Goal: Transaction & Acquisition: Purchase product/service

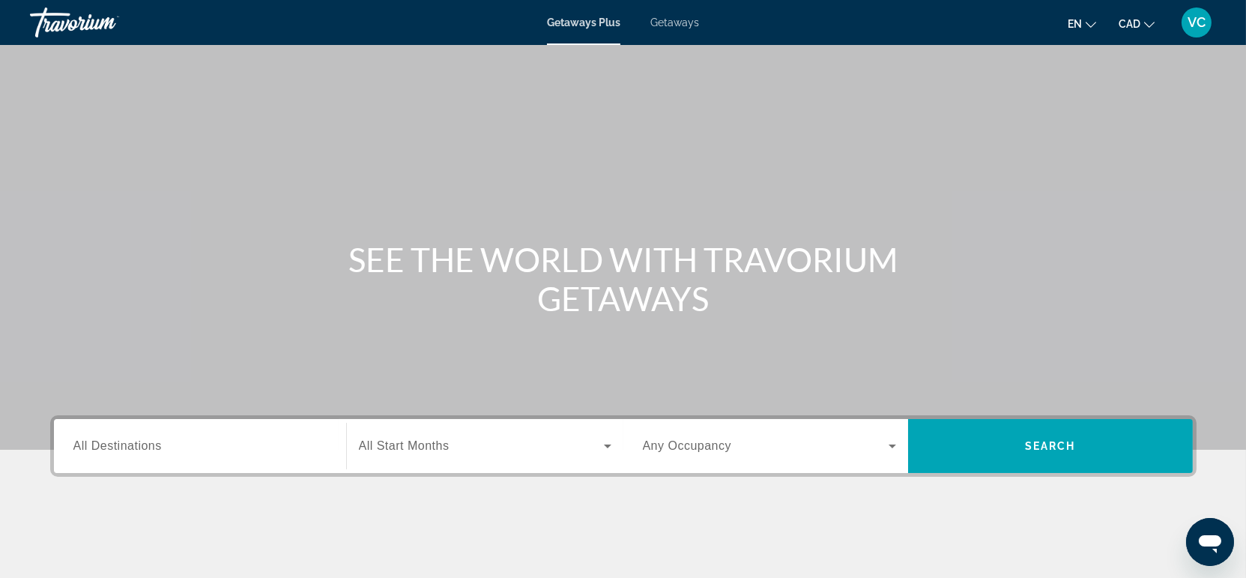
click at [676, 27] on span "Getaways" at bounding box center [674, 22] width 49 height 12
click at [171, 445] on input "Destination All Destinations" at bounding box center [199, 446] width 253 height 18
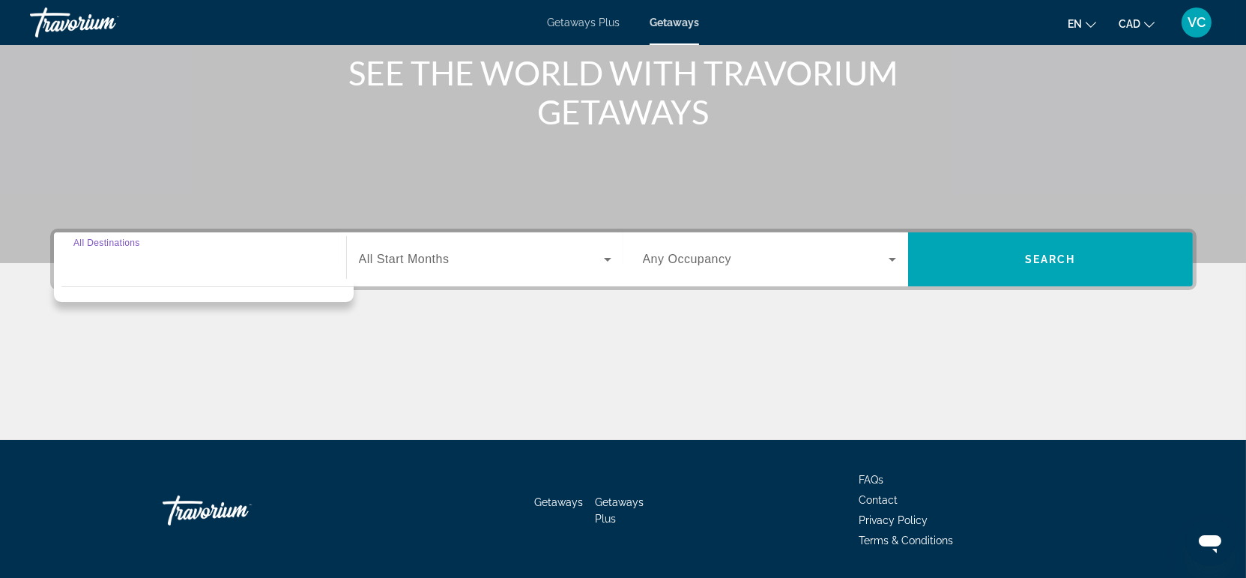
scroll to position [231, 0]
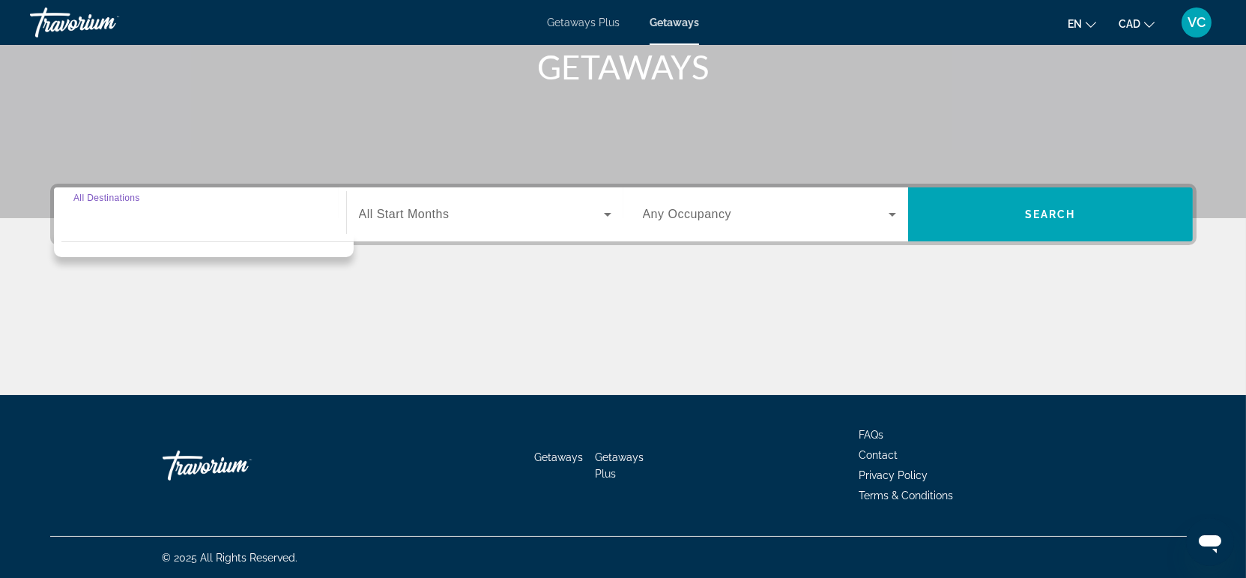
click at [450, 284] on div "Main content" at bounding box center [623, 338] width 1146 height 112
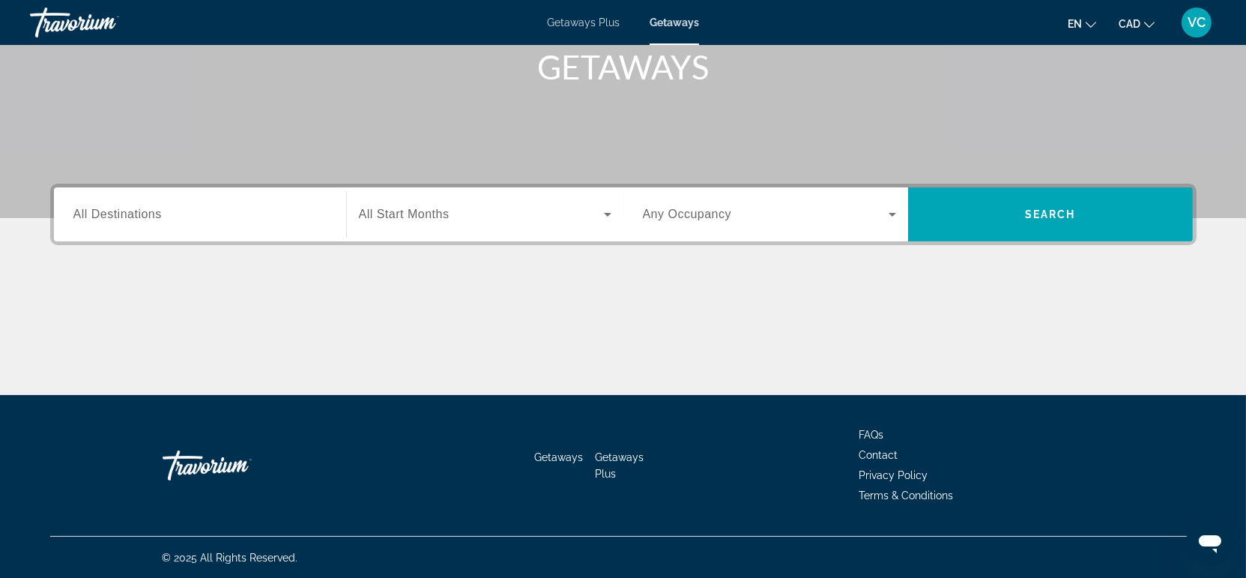
click at [121, 207] on span "All Destinations" at bounding box center [117, 213] width 88 height 13
click at [121, 207] on input "Destination All Destinations" at bounding box center [199, 215] width 253 height 18
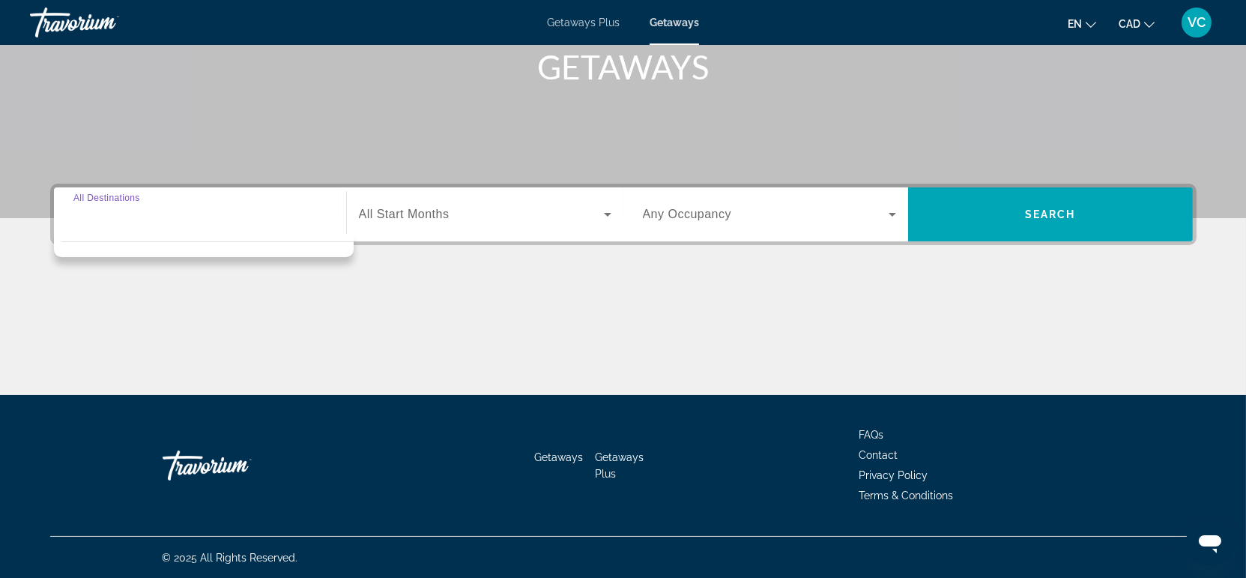
click at [95, 229] on div "Search widget" at bounding box center [199, 214] width 253 height 43
click at [43, 246] on div "Destination All Destinations Start Month All Start Months Occupancy Any Occupan…" at bounding box center [623, 289] width 1206 height 211
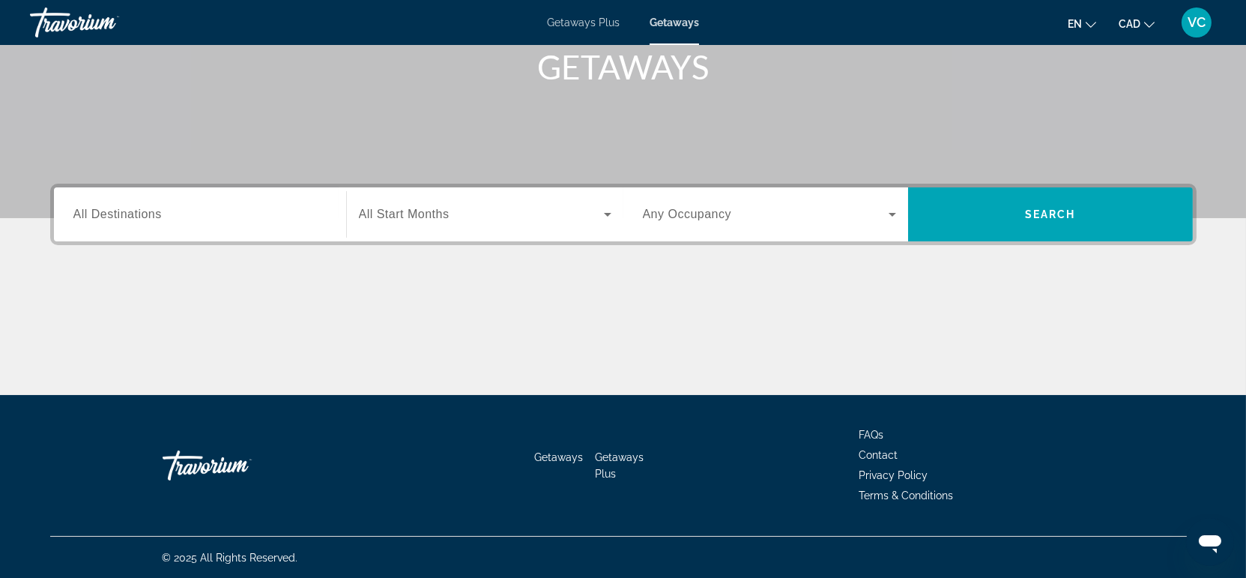
click at [87, 213] on span "All Destinations" at bounding box center [117, 213] width 88 height 13
click at [87, 213] on input "Destination All Destinations" at bounding box center [199, 215] width 253 height 18
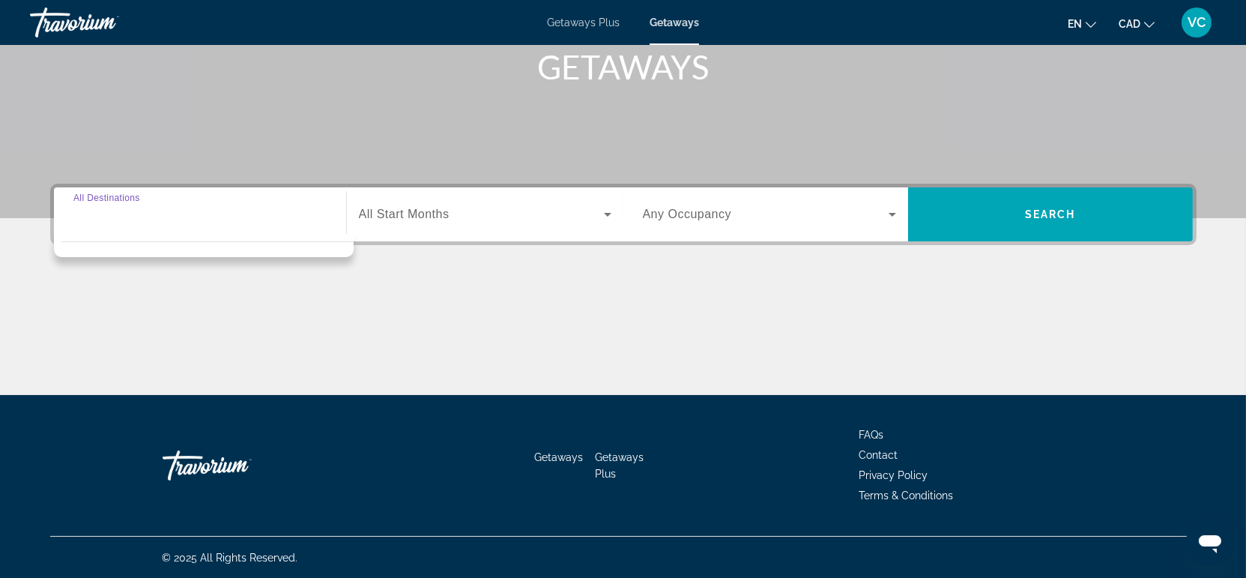
click at [78, 228] on div "Search widget" at bounding box center [199, 214] width 253 height 43
click at [385, 223] on div "Search widget" at bounding box center [485, 214] width 252 height 42
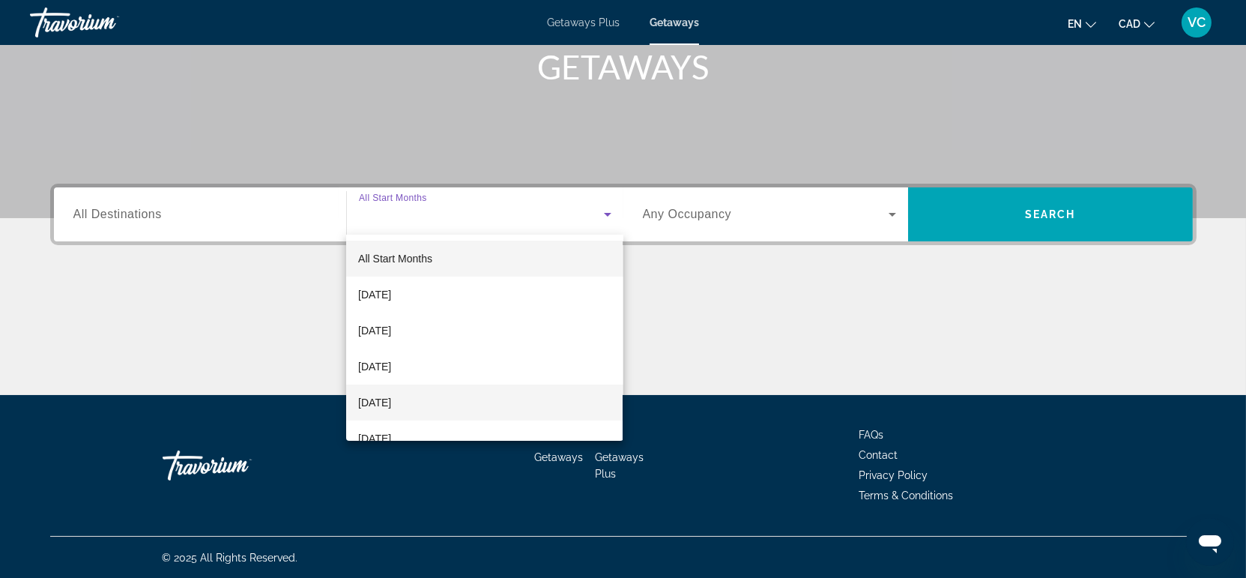
scroll to position [83, 0]
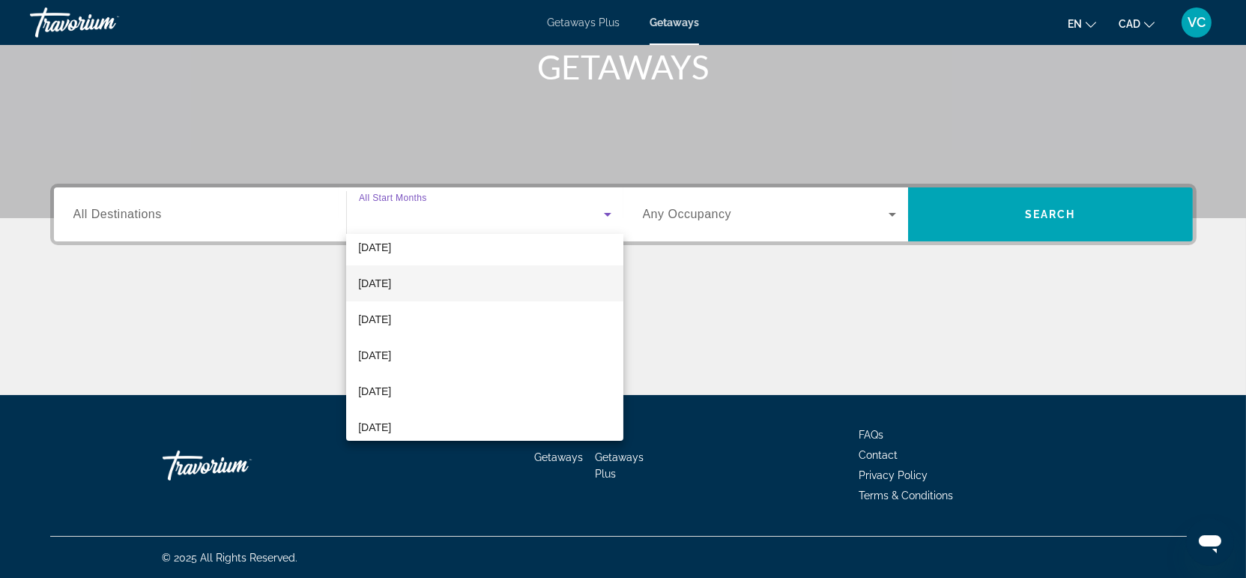
click at [373, 282] on span "November 2025" at bounding box center [374, 283] width 33 height 18
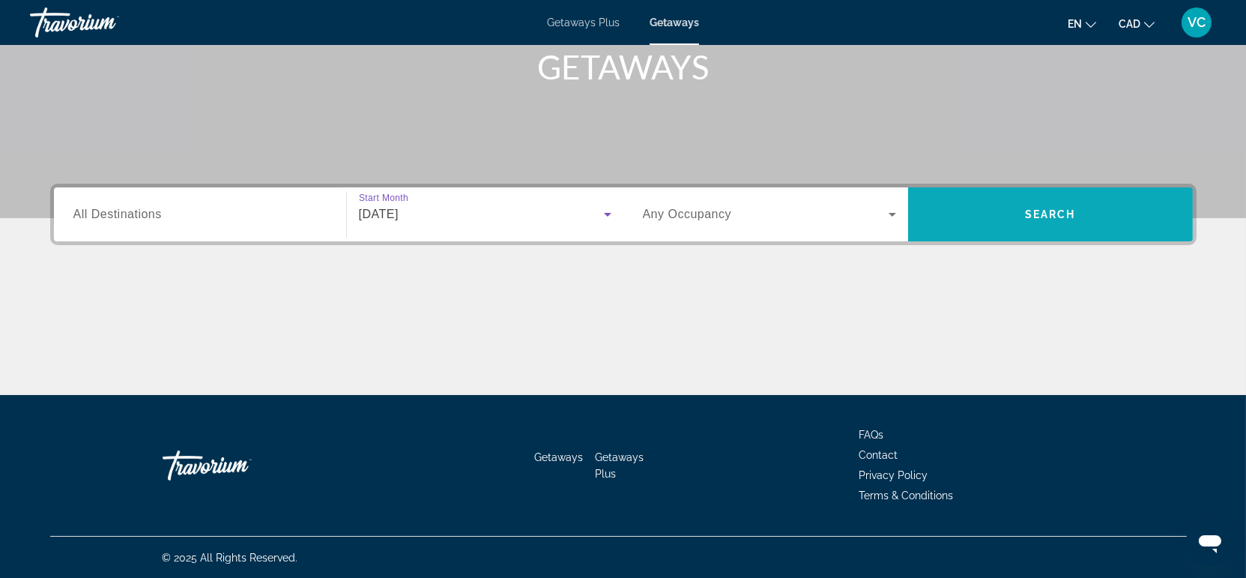
click at [1022, 208] on span "Search widget" at bounding box center [1050, 214] width 285 height 36
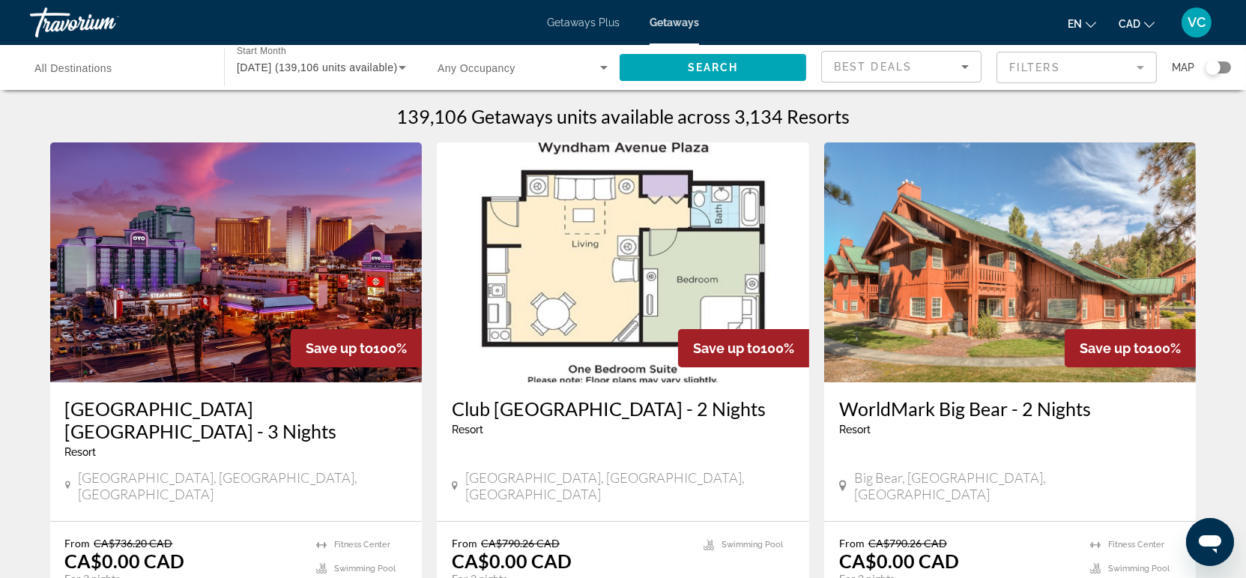
click at [86, 67] on span "All Destinations" at bounding box center [73, 68] width 78 height 12
click at [86, 67] on input "Destination All Destinations" at bounding box center [119, 68] width 170 height 18
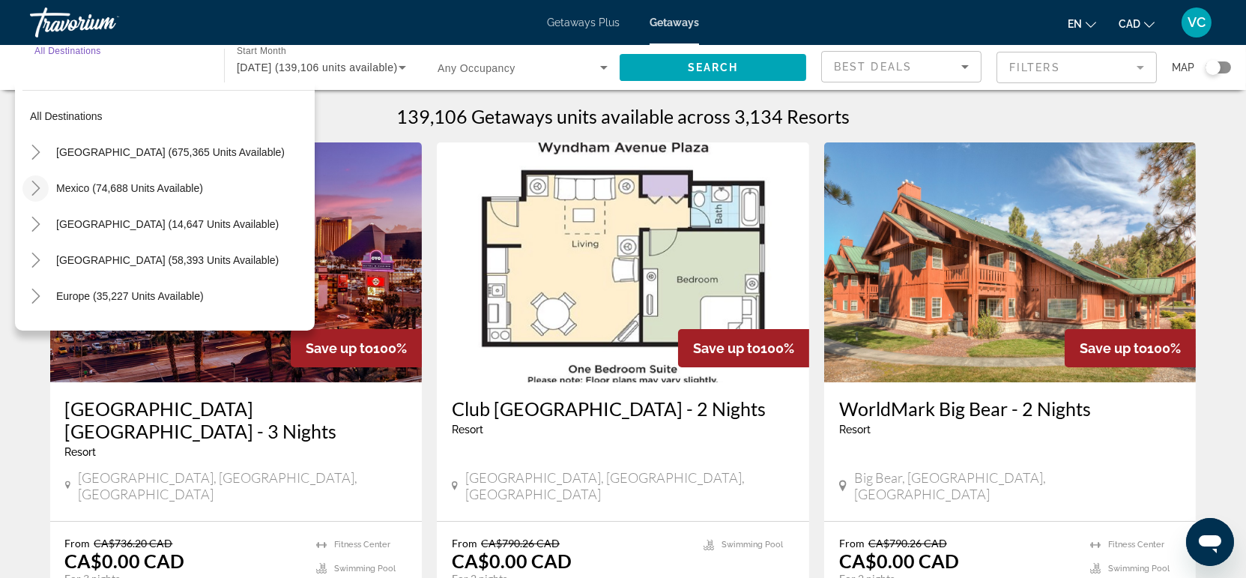
click at [34, 185] on icon "Toggle Mexico (74,688 units available)" at bounding box center [35, 188] width 15 height 15
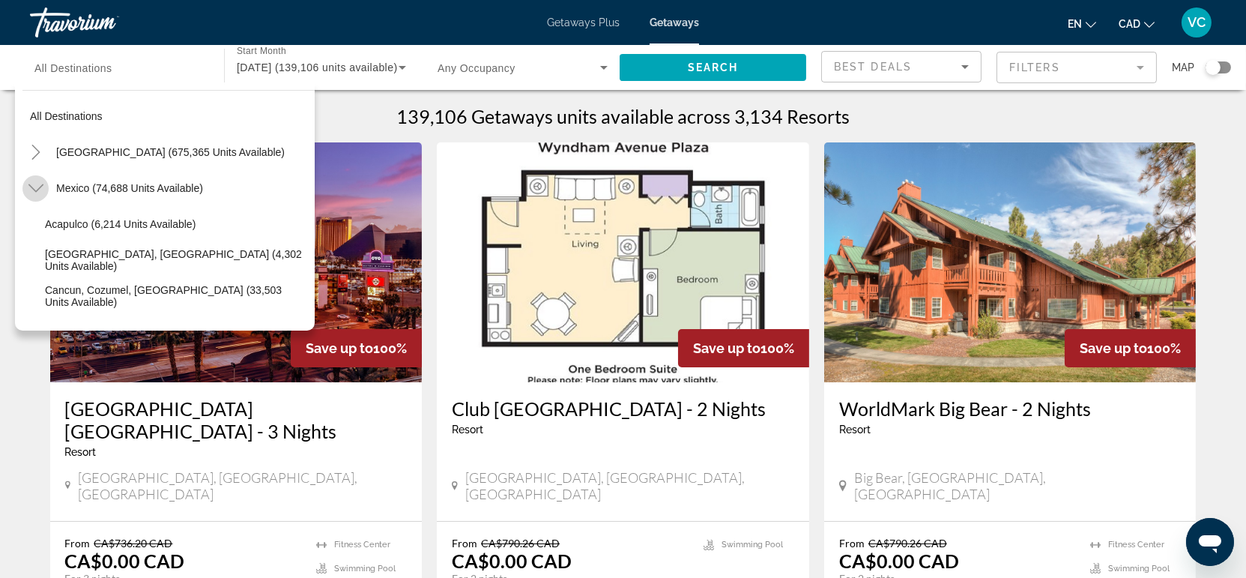
scroll to position [79, 0]
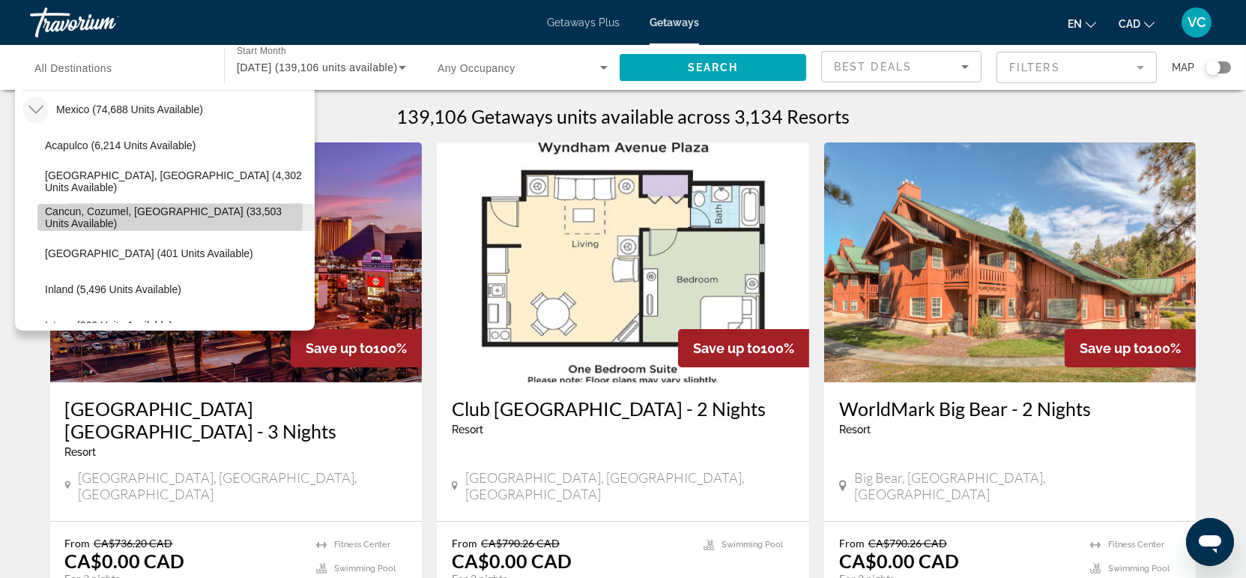
click at [90, 211] on span "Cancun, Cozumel, Riviera Maya (33,503 units available)" at bounding box center [176, 217] width 262 height 24
type input "**********"
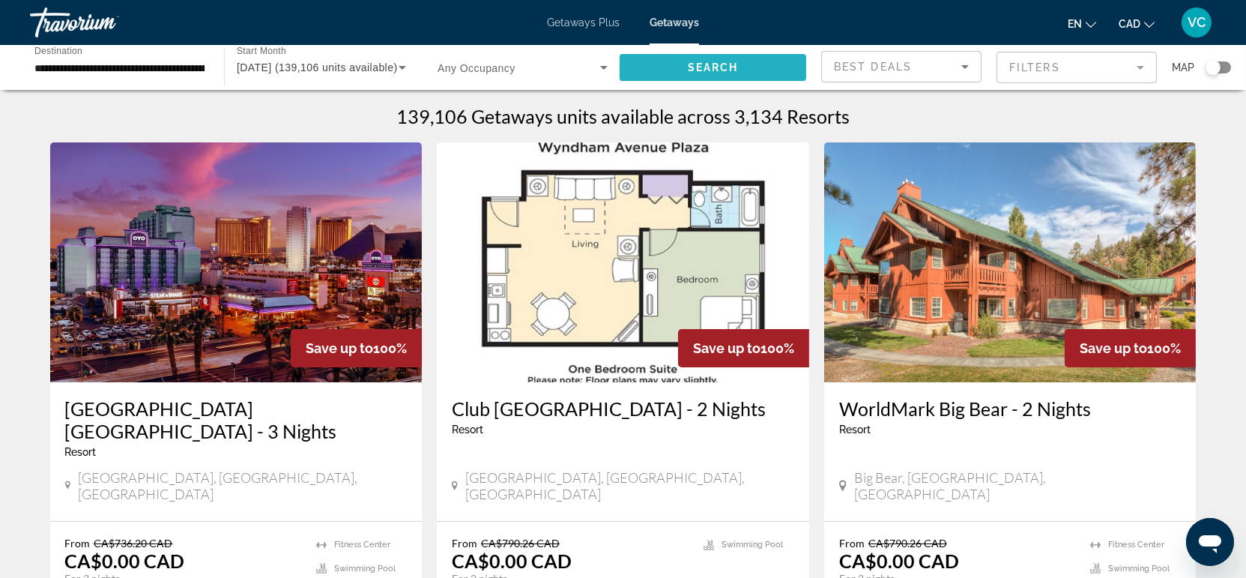
click at [713, 64] on span "Search" at bounding box center [713, 67] width 51 height 12
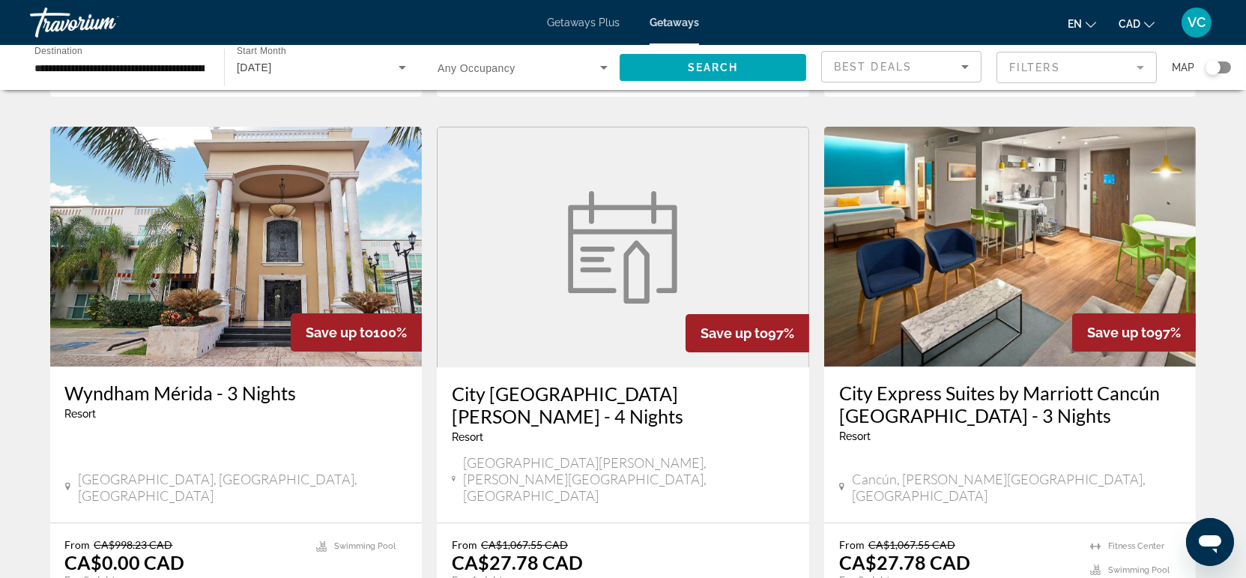
scroll to position [582, 0]
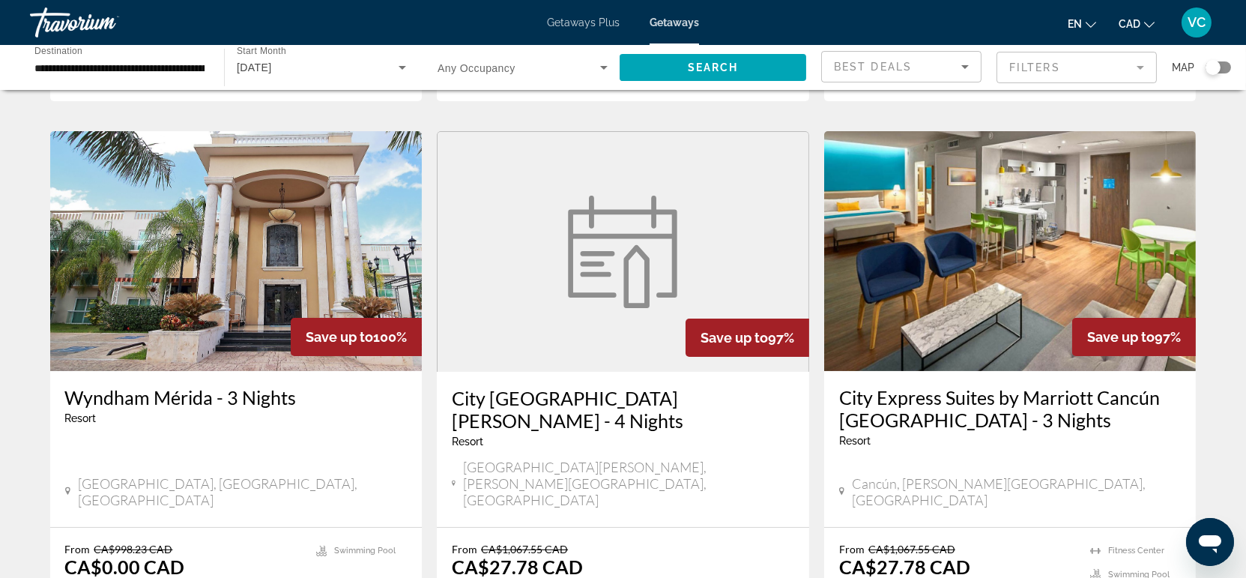
click at [1214, 70] on div "Search widget" at bounding box center [1212, 67] width 15 height 15
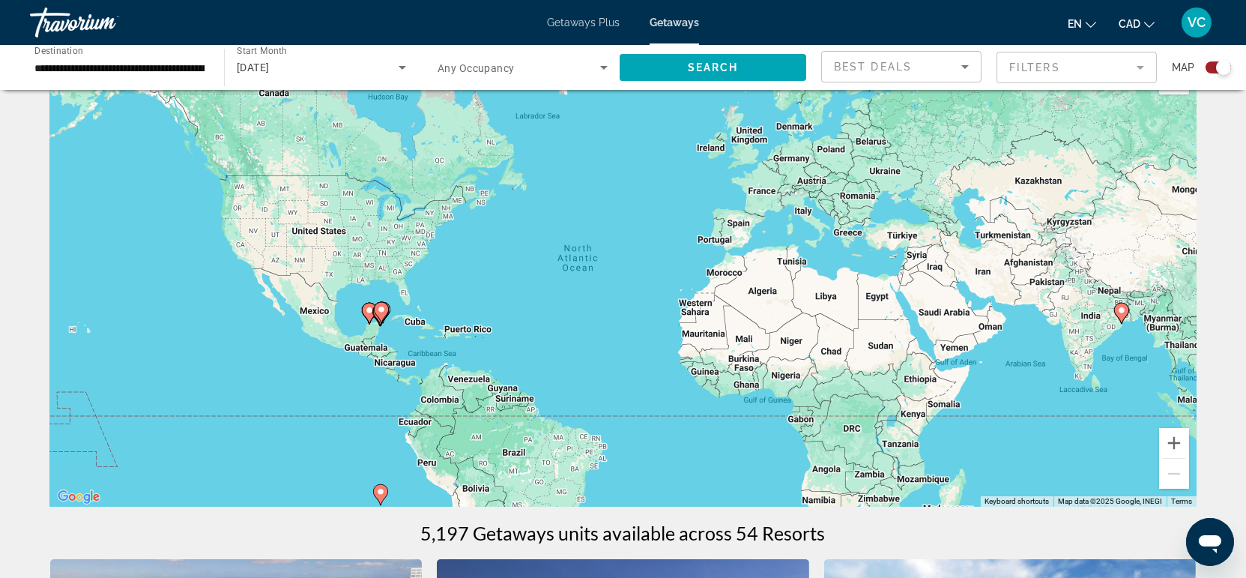
scroll to position [0, 0]
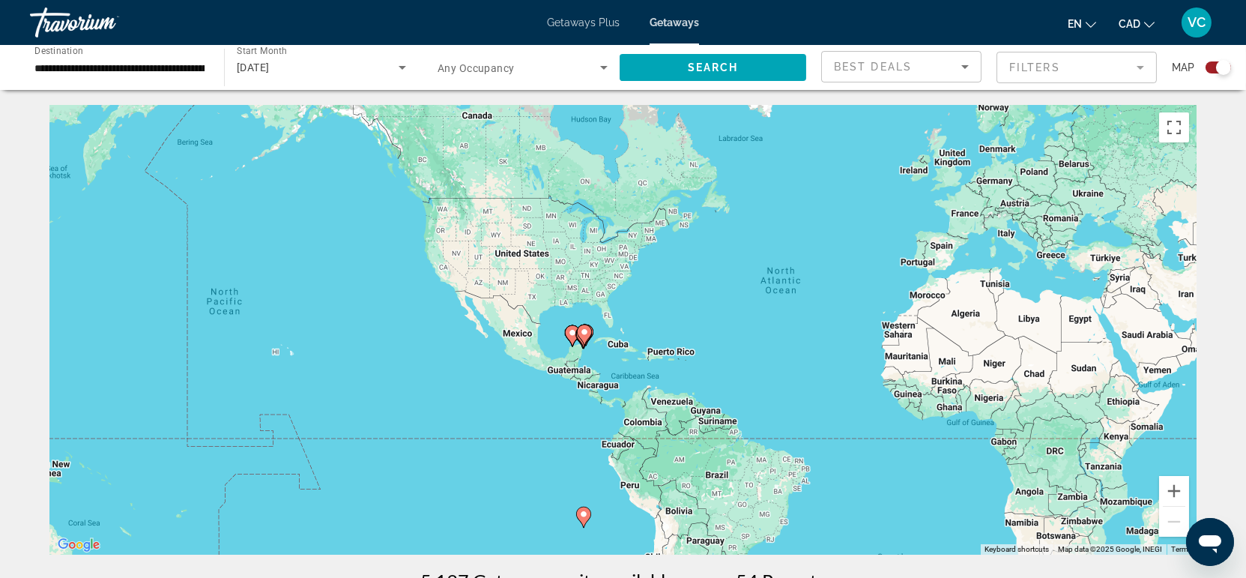
drag, startPoint x: 407, startPoint y: 399, endPoint x: 617, endPoint y: 386, distance: 210.9
click at [617, 386] on div "To activate drag with keyboard, press Alt + Enter. Once in keyboard drag state,…" at bounding box center [623, 329] width 1146 height 449
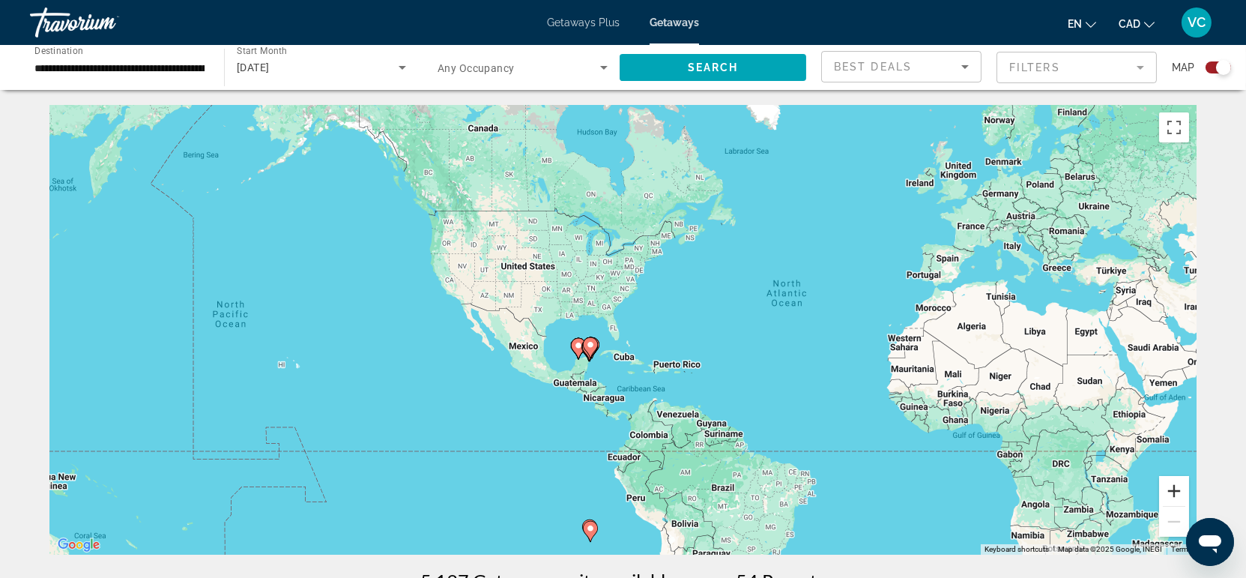
click at [1175, 488] on button "Zoom in" at bounding box center [1174, 491] width 30 height 30
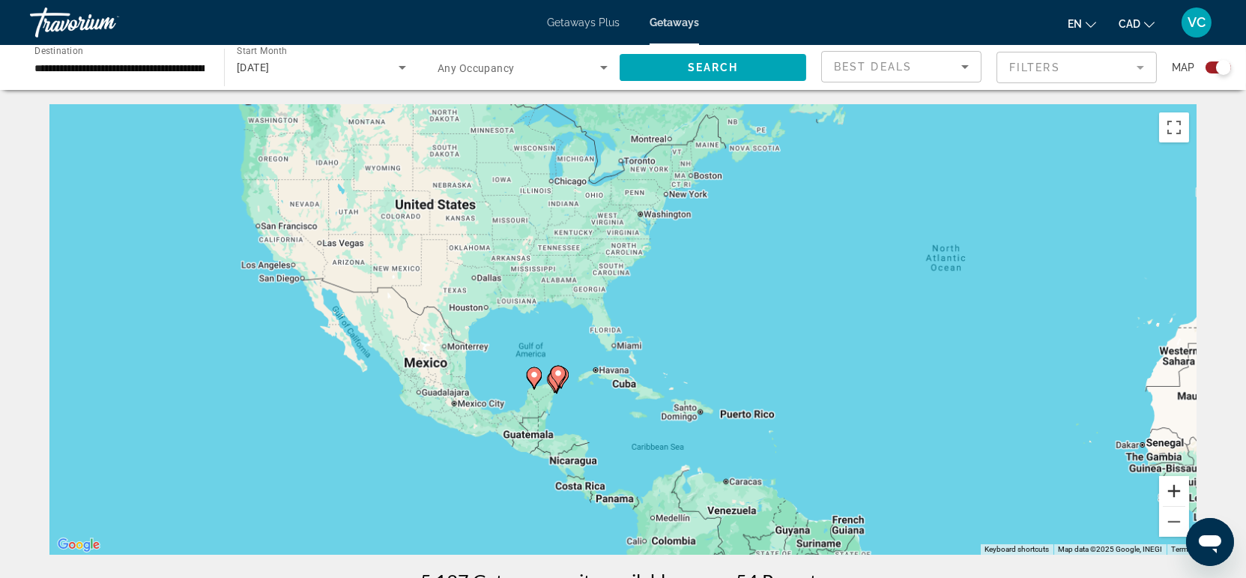
click at [1175, 488] on button "Zoom in" at bounding box center [1174, 491] width 30 height 30
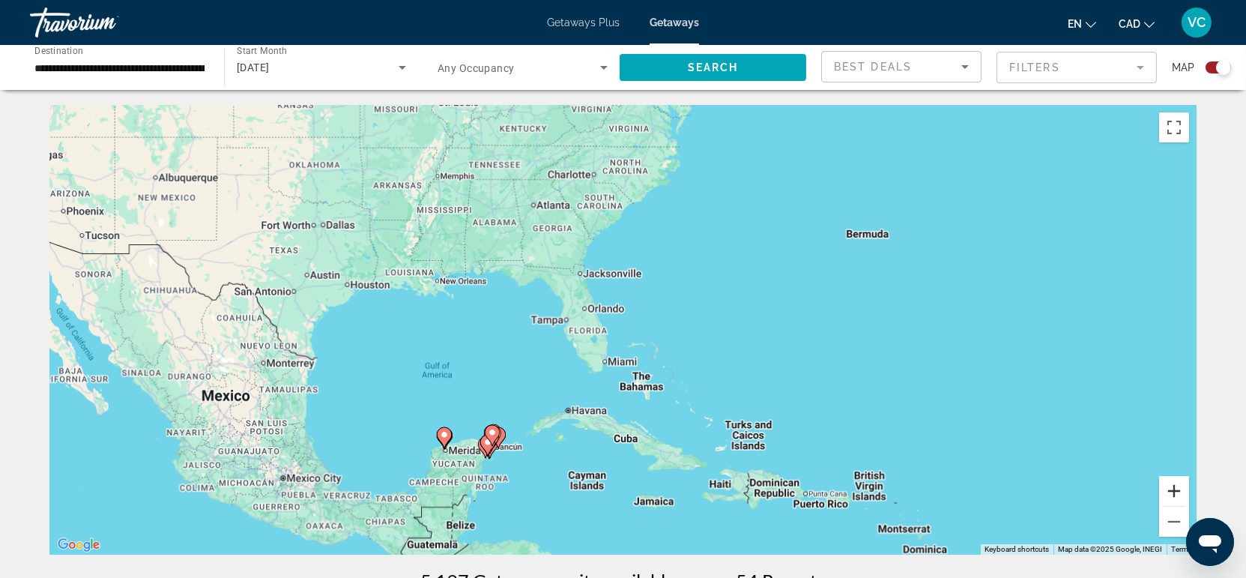
click at [1175, 488] on button "Zoom in" at bounding box center [1174, 491] width 30 height 30
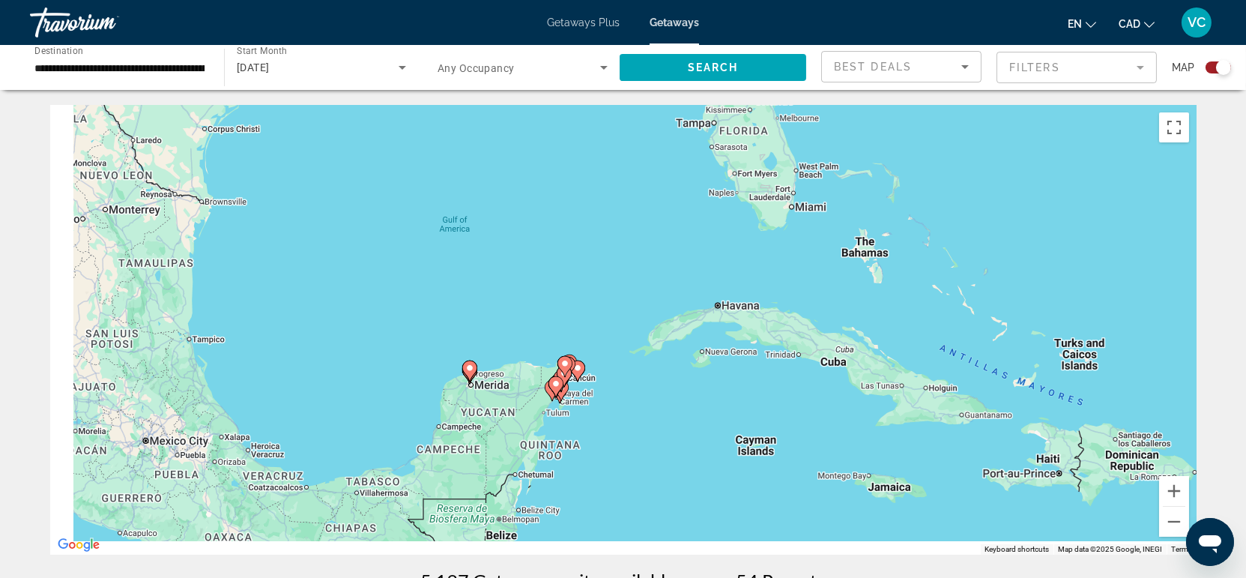
drag, startPoint x: 506, startPoint y: 458, endPoint x: 727, endPoint y: 259, distance: 296.5
click at [725, 259] on div "To activate drag with keyboard, press Alt + Enter. Once in keyboard drag state,…" at bounding box center [623, 329] width 1146 height 449
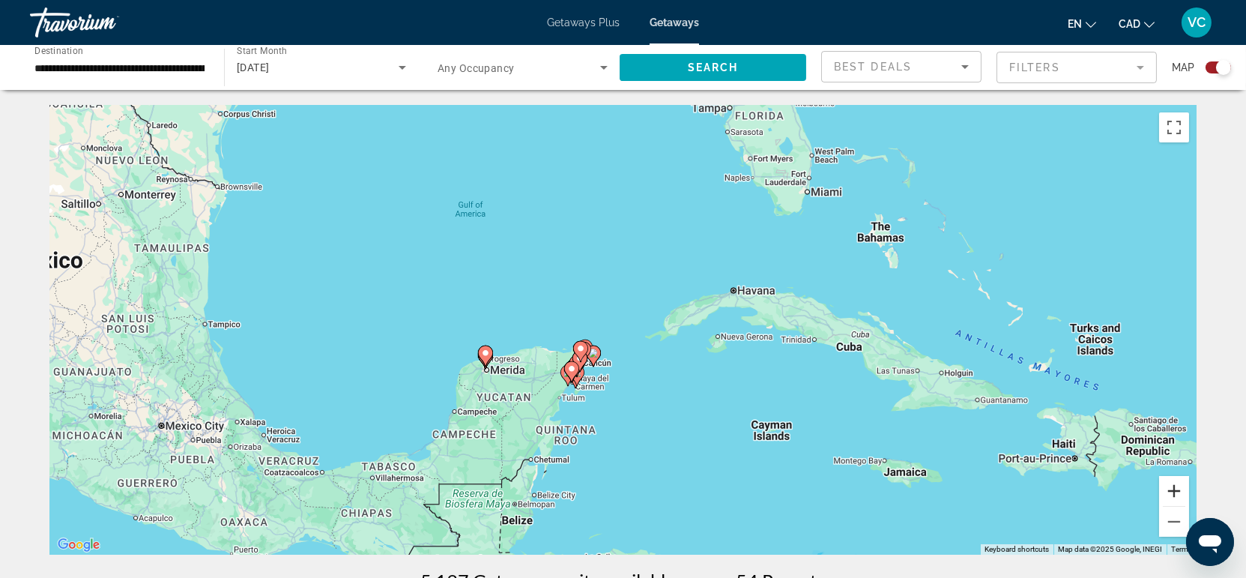
click at [1170, 494] on button "Zoom in" at bounding box center [1174, 491] width 30 height 30
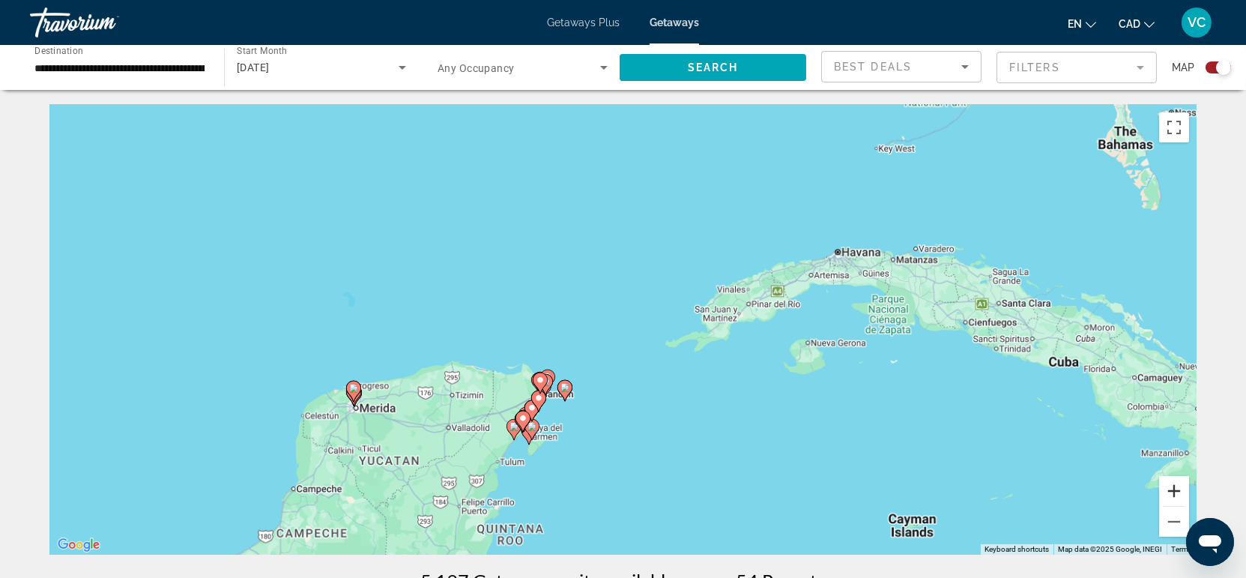
click at [1170, 494] on button "Zoom in" at bounding box center [1174, 491] width 30 height 30
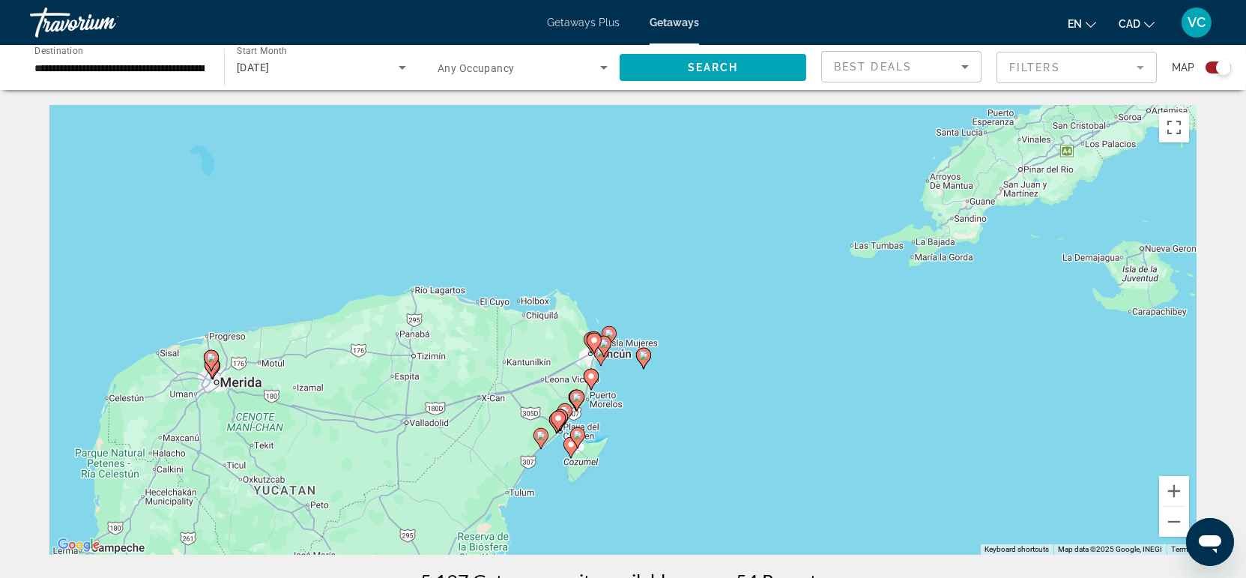
drag, startPoint x: 596, startPoint y: 475, endPoint x: 761, endPoint y: 343, distance: 211.0
click at [760, 343] on div "To activate drag with keyboard, press Alt + Enter. Once in keyboard drag state,…" at bounding box center [623, 329] width 1146 height 449
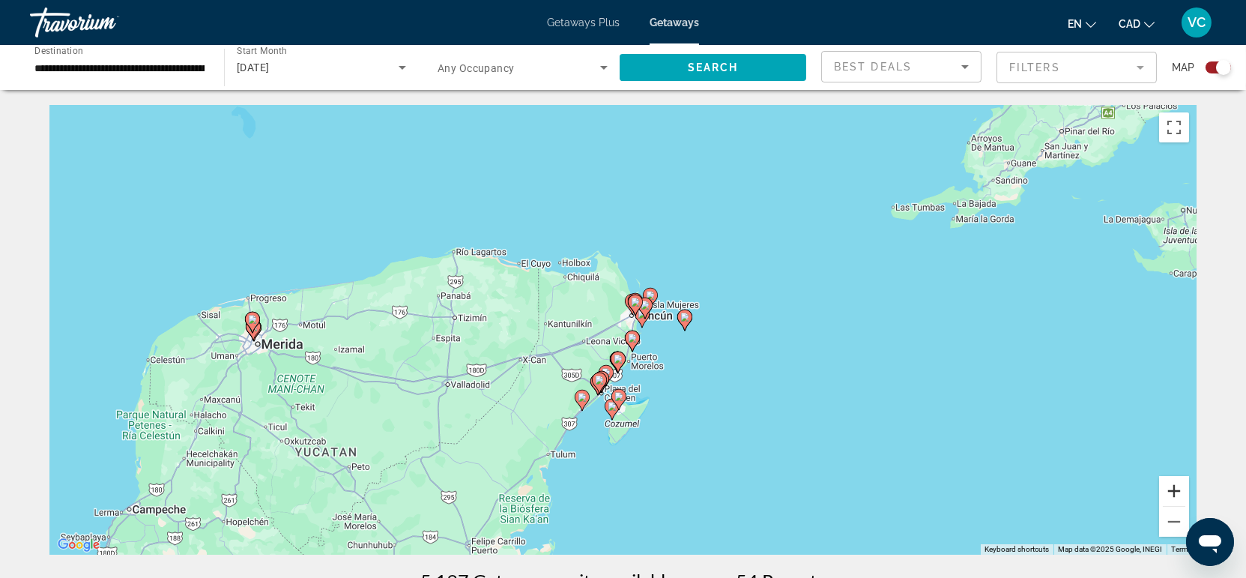
click at [1173, 488] on button "Zoom in" at bounding box center [1174, 491] width 30 height 30
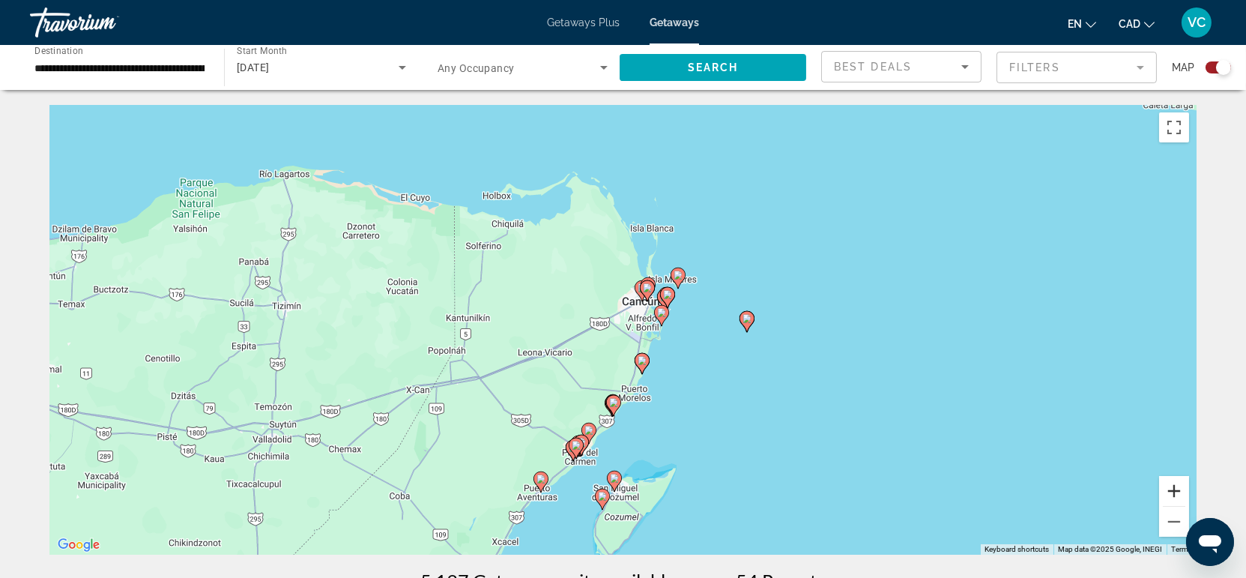
click at [1173, 488] on button "Zoom in" at bounding box center [1174, 491] width 30 height 30
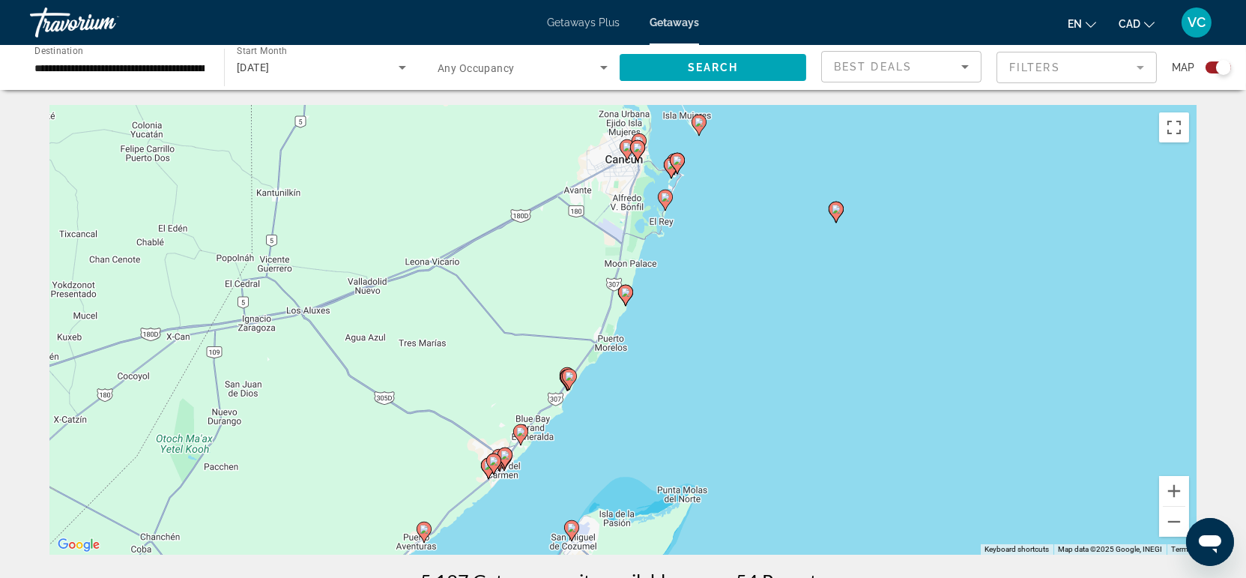
drag, startPoint x: 846, startPoint y: 452, endPoint x: 811, endPoint y: 333, distance: 123.5
click at [811, 333] on div "To activate drag with keyboard, press Alt + Enter. Once in keyboard drag state,…" at bounding box center [623, 329] width 1146 height 449
click at [1169, 517] on button "Zoom out" at bounding box center [1174, 521] width 30 height 30
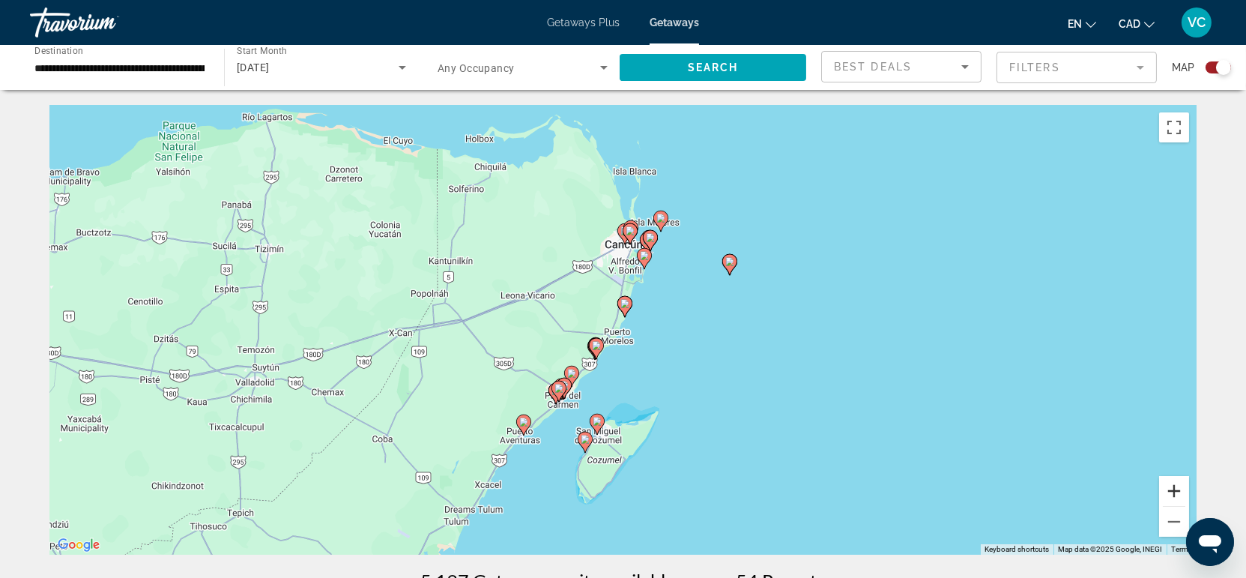
click at [1175, 486] on button "Zoom in" at bounding box center [1174, 491] width 30 height 30
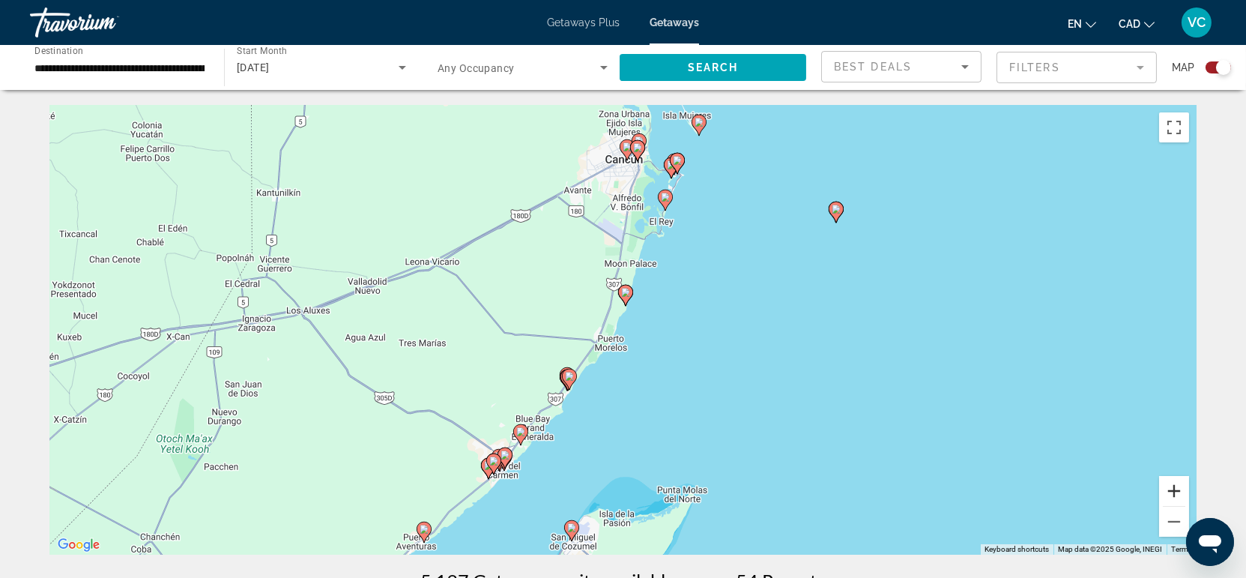
click at [1175, 486] on button "Zoom in" at bounding box center [1174, 491] width 30 height 30
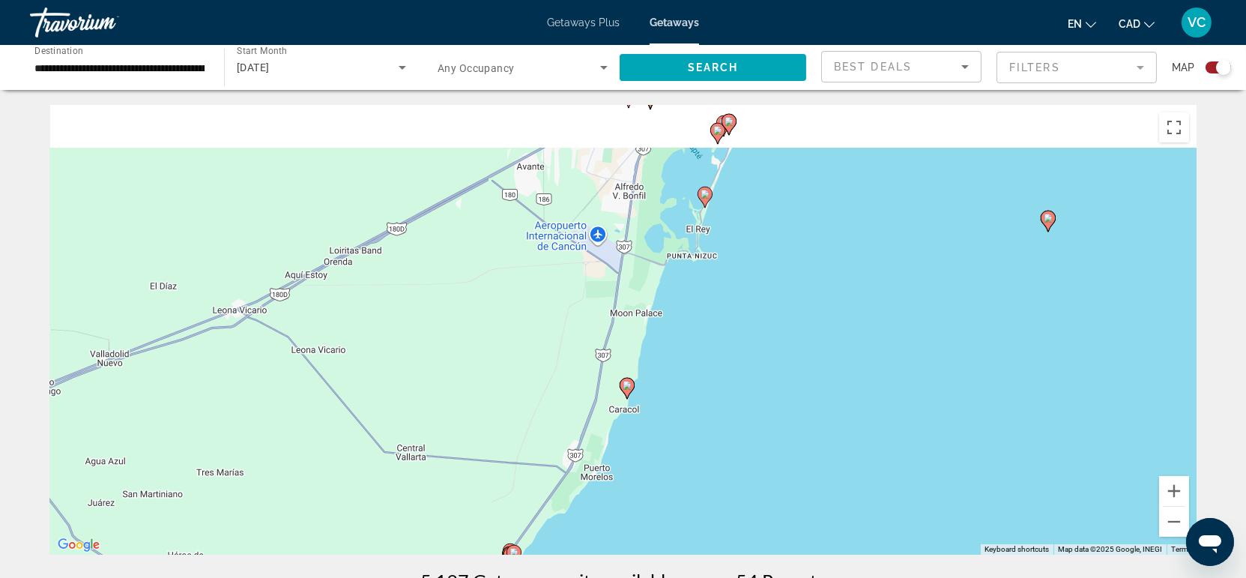
drag, startPoint x: 844, startPoint y: 247, endPoint x: 838, endPoint y: 481, distance: 233.8
click at [838, 479] on div "To activate drag with keyboard, press Alt + Enter. Once in keyboard drag state,…" at bounding box center [623, 329] width 1146 height 449
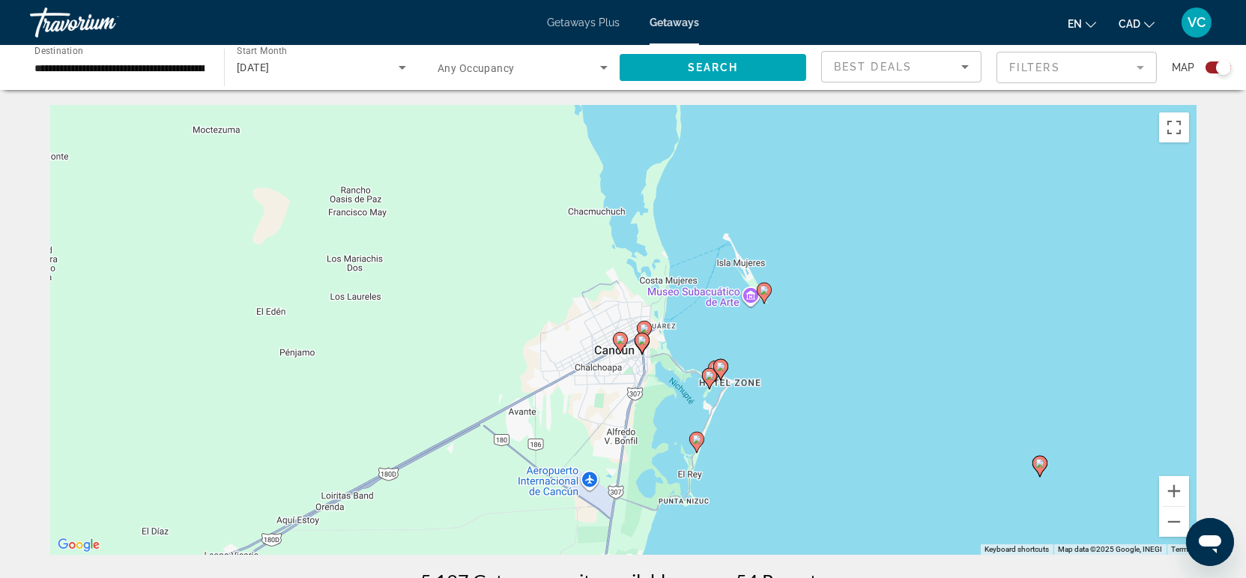
drag, startPoint x: 820, startPoint y: 325, endPoint x: 817, endPoint y: 421, distance: 95.9
click at [817, 421] on div "To activate drag with keyboard, press Alt + Enter. Once in keyboard drag state,…" at bounding box center [623, 329] width 1146 height 449
click at [1173, 491] on button "Zoom in" at bounding box center [1174, 491] width 30 height 30
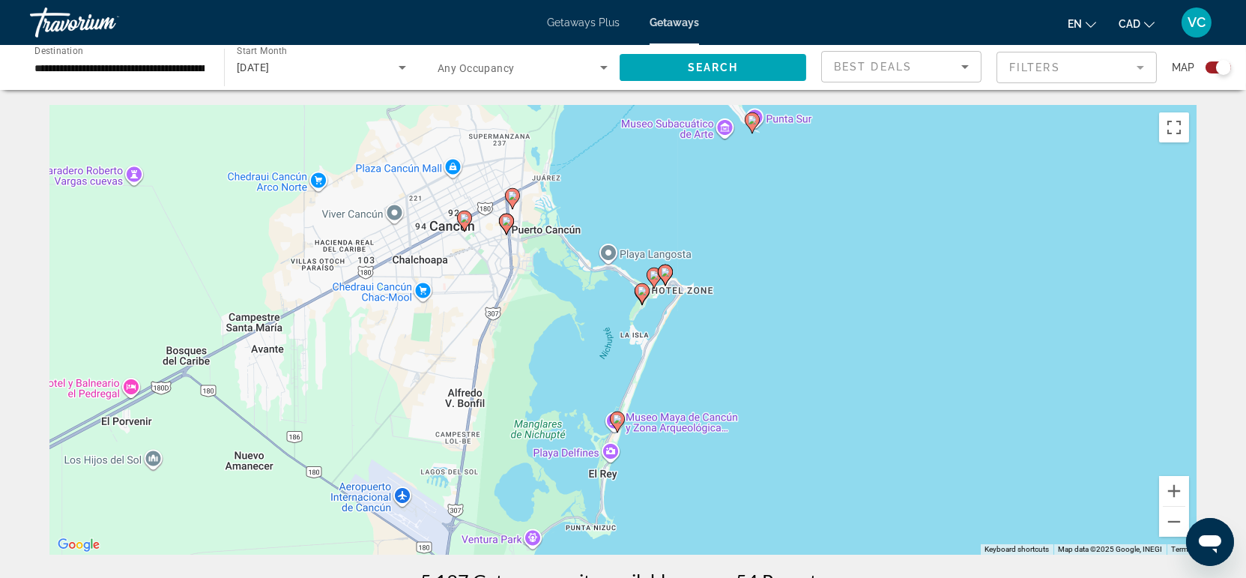
drag, startPoint x: 972, startPoint y: 515, endPoint x: 822, endPoint y: 368, distance: 209.8
click at [821, 370] on div "To activate drag with keyboard, press Alt + Enter. Once in keyboard drag state,…" at bounding box center [623, 329] width 1146 height 449
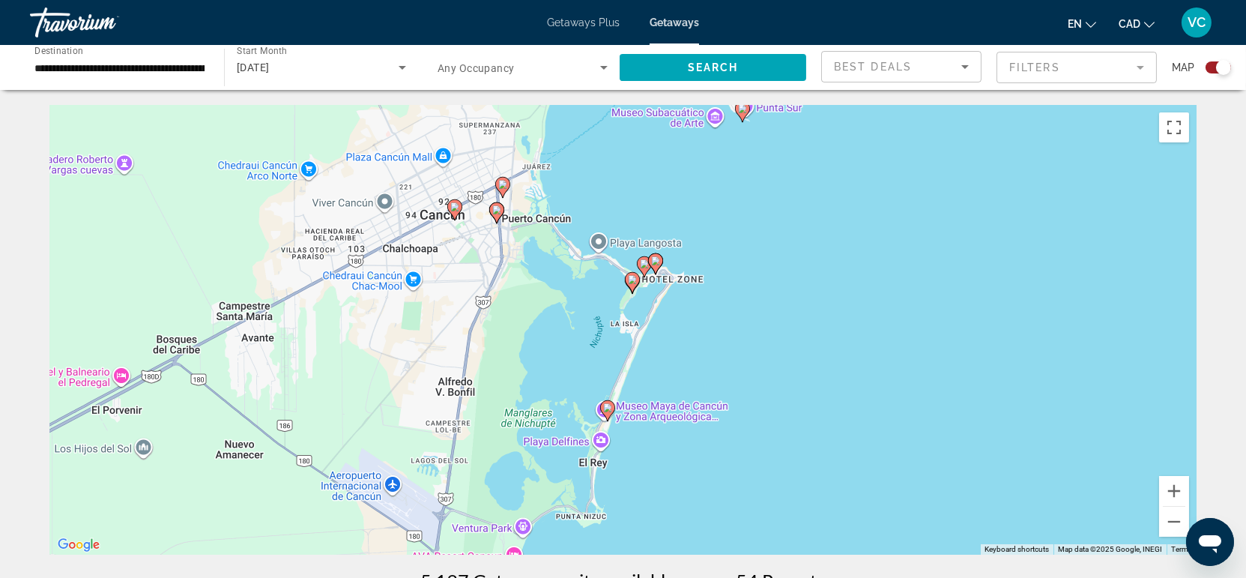
click at [603, 409] on image "Main content" at bounding box center [607, 407] width 9 height 9
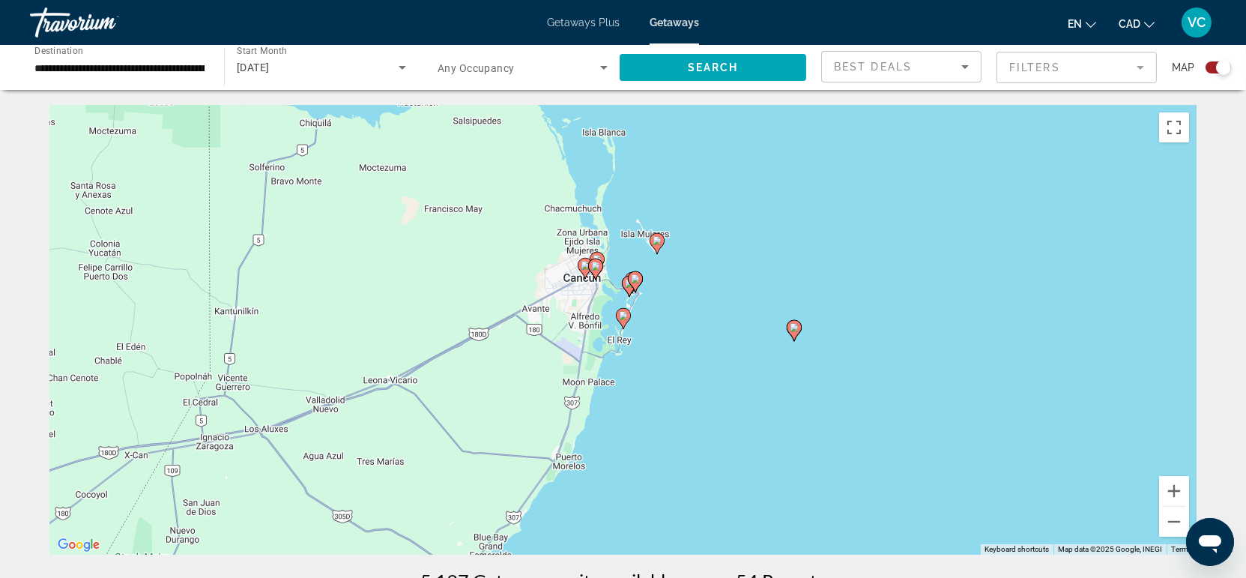
click at [623, 319] on image "Main content" at bounding box center [623, 315] width 9 height 9
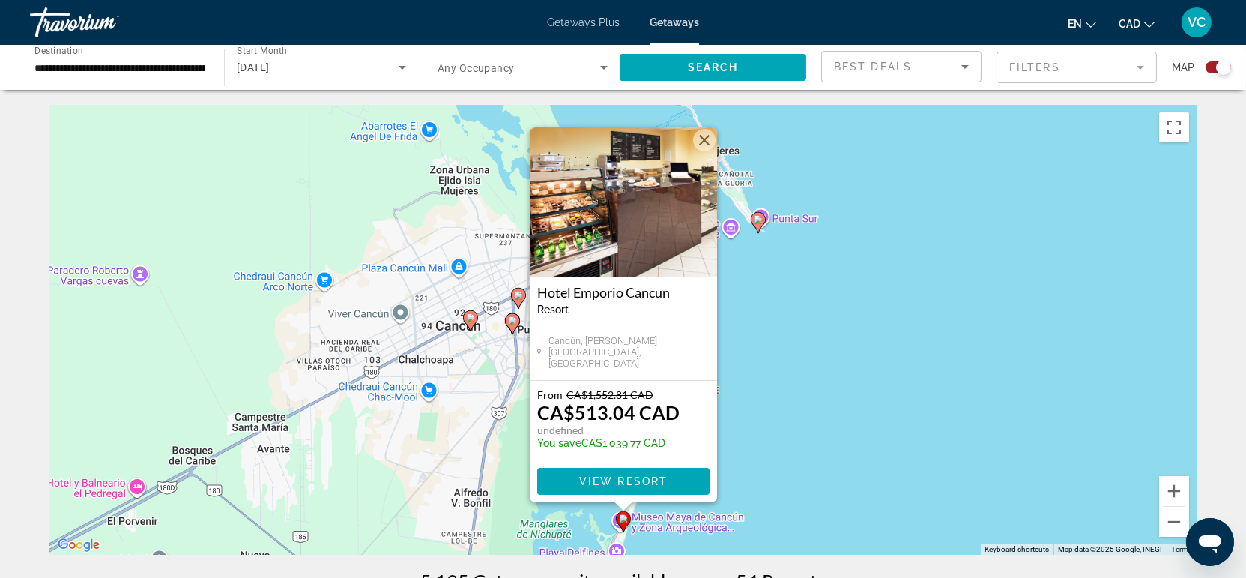
click at [863, 405] on div "To activate drag with keyboard, press Alt + Enter. Once in keyboard drag state,…" at bounding box center [623, 329] width 1146 height 449
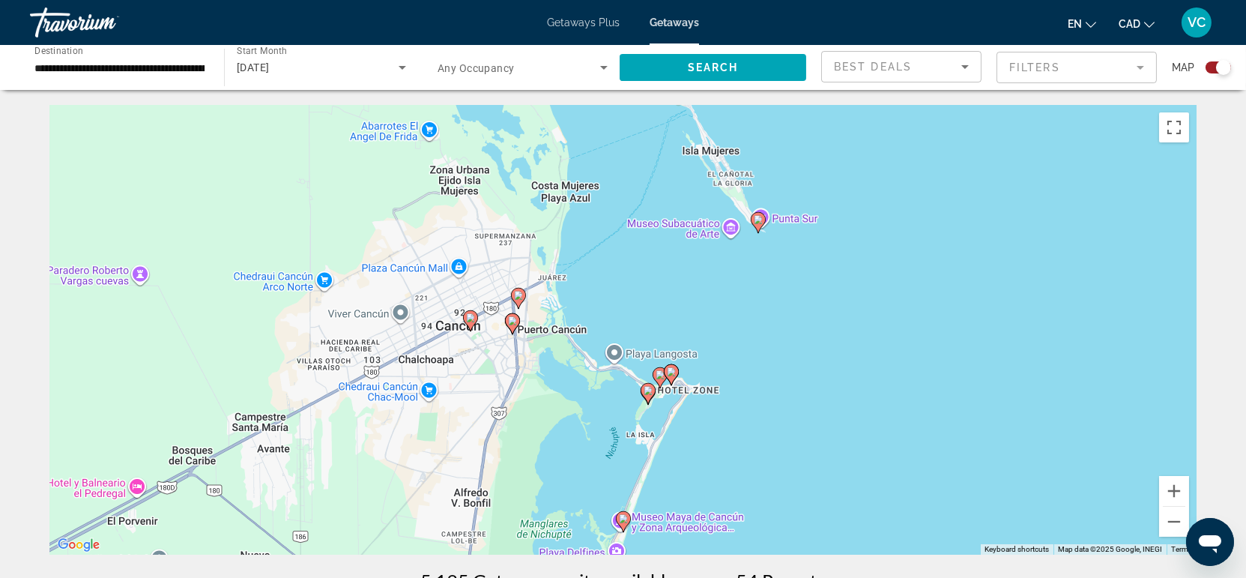
click at [674, 375] on image "Main content" at bounding box center [671, 371] width 9 height 9
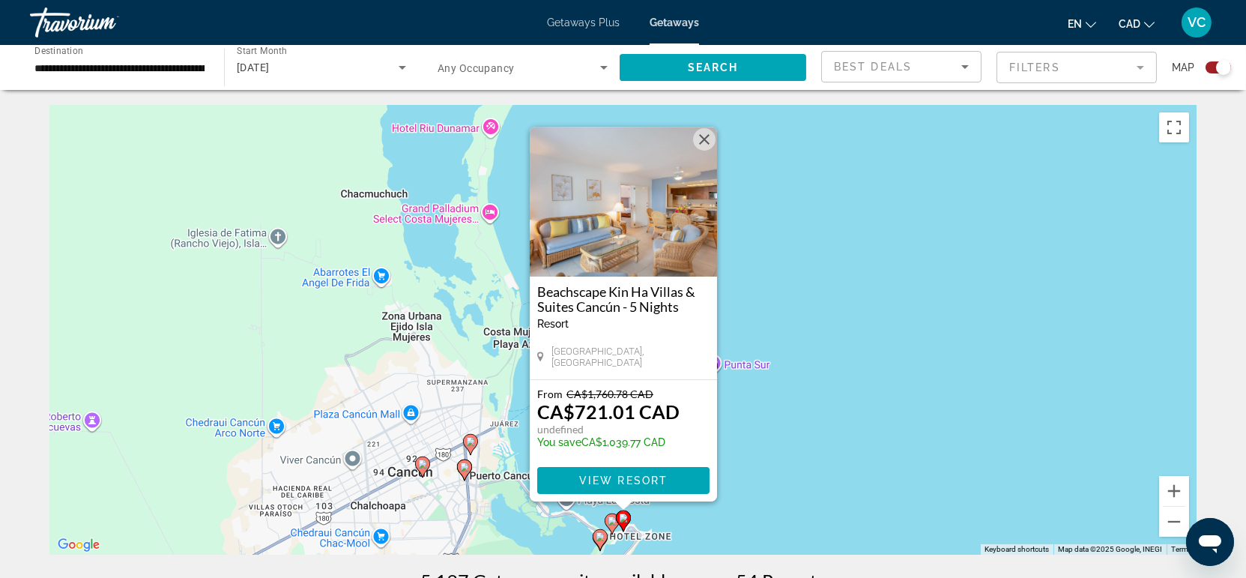
click at [815, 450] on div "To activate drag with keyboard, press Alt + Enter. Once in keyboard drag state,…" at bounding box center [623, 329] width 1146 height 449
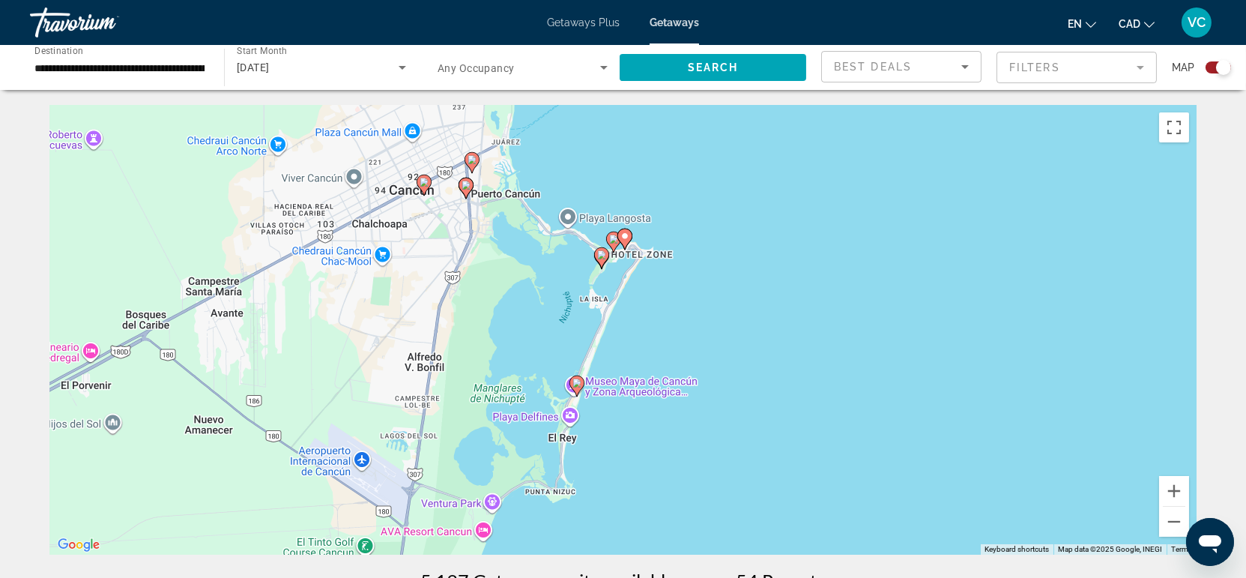
drag, startPoint x: 464, startPoint y: 494, endPoint x: 476, endPoint y: 187, distance: 308.1
click at [475, 187] on div "To activate drag with keyboard, press Alt + Enter. Once in keyboard drag state,…" at bounding box center [623, 329] width 1146 height 449
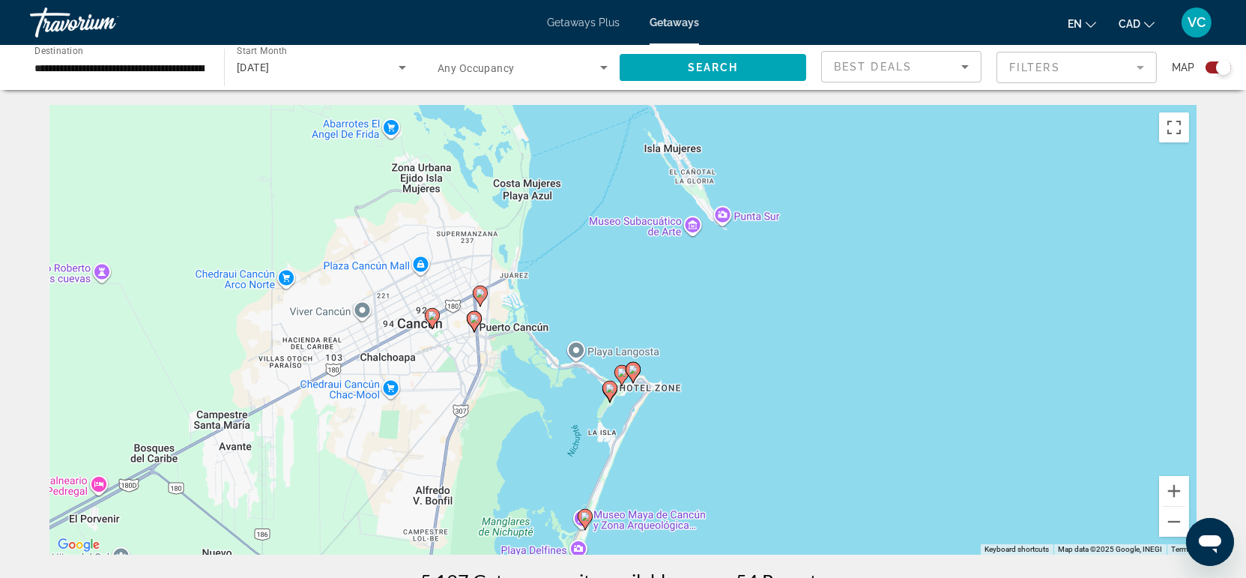
drag, startPoint x: 473, startPoint y: 193, endPoint x: 467, endPoint y: 458, distance: 264.5
click at [465, 501] on div "To activate drag with keyboard, press Alt + Enter. Once in keyboard drag state,…" at bounding box center [623, 329] width 1146 height 449
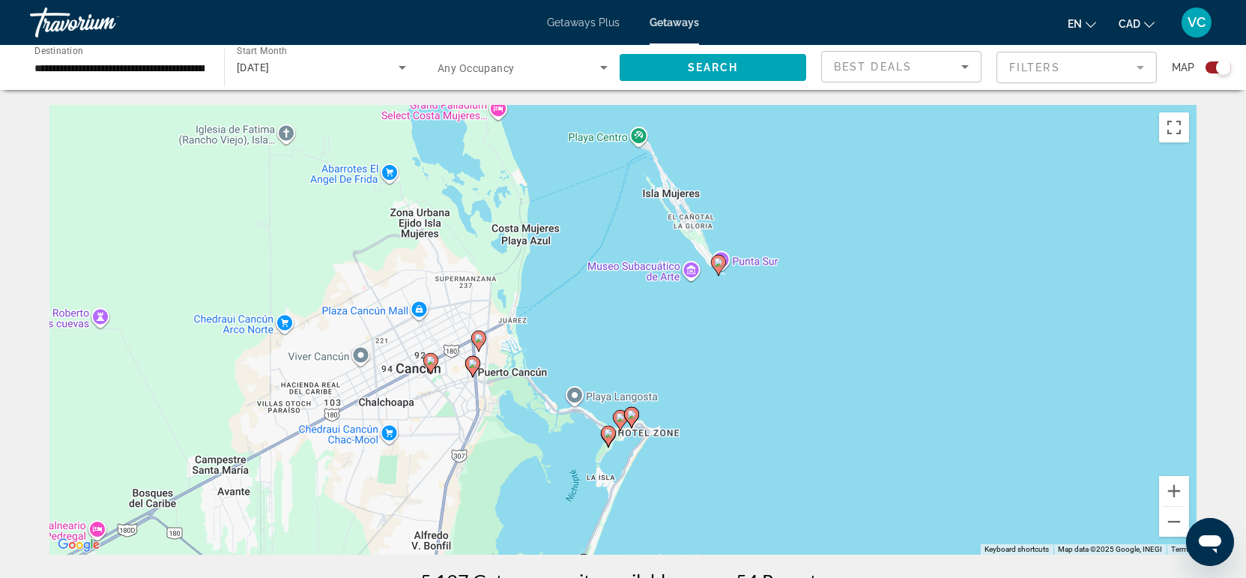
click at [473, 367] on image "Main content" at bounding box center [472, 363] width 9 height 9
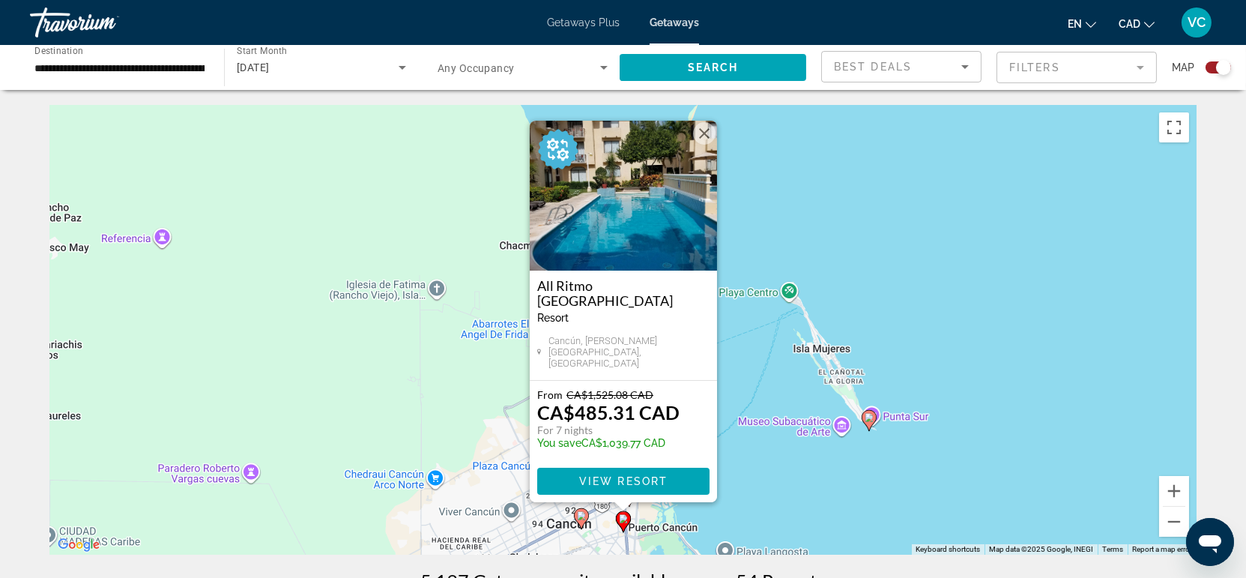
click at [975, 497] on div "To activate drag with keyboard, press Alt + Enter. Once in keyboard drag state,…" at bounding box center [623, 329] width 1146 height 449
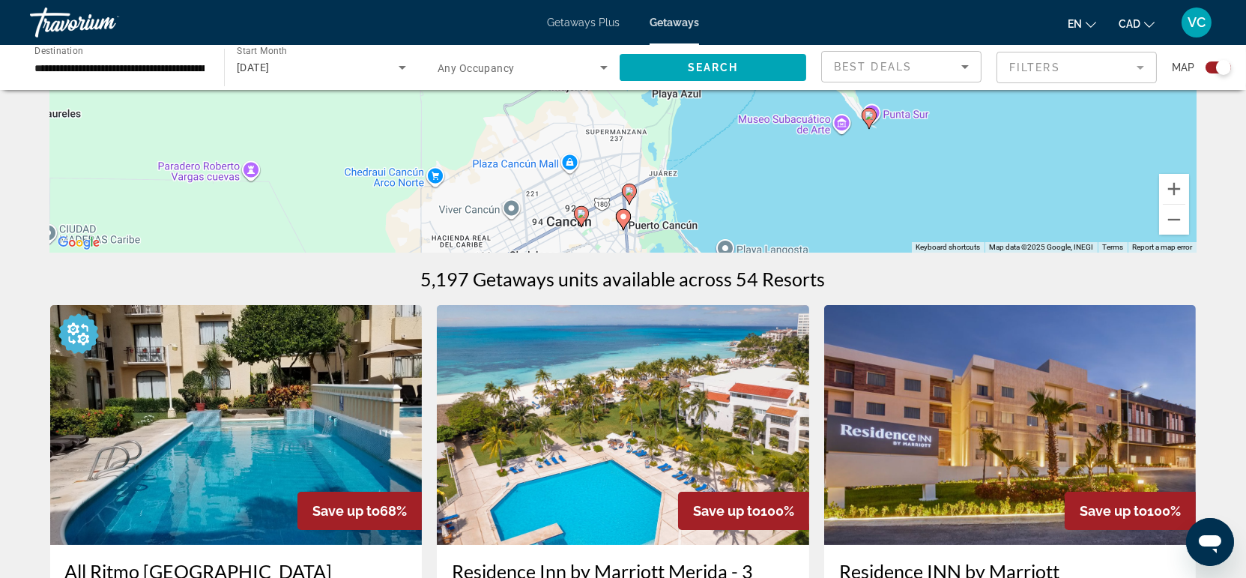
scroll to position [166, 0]
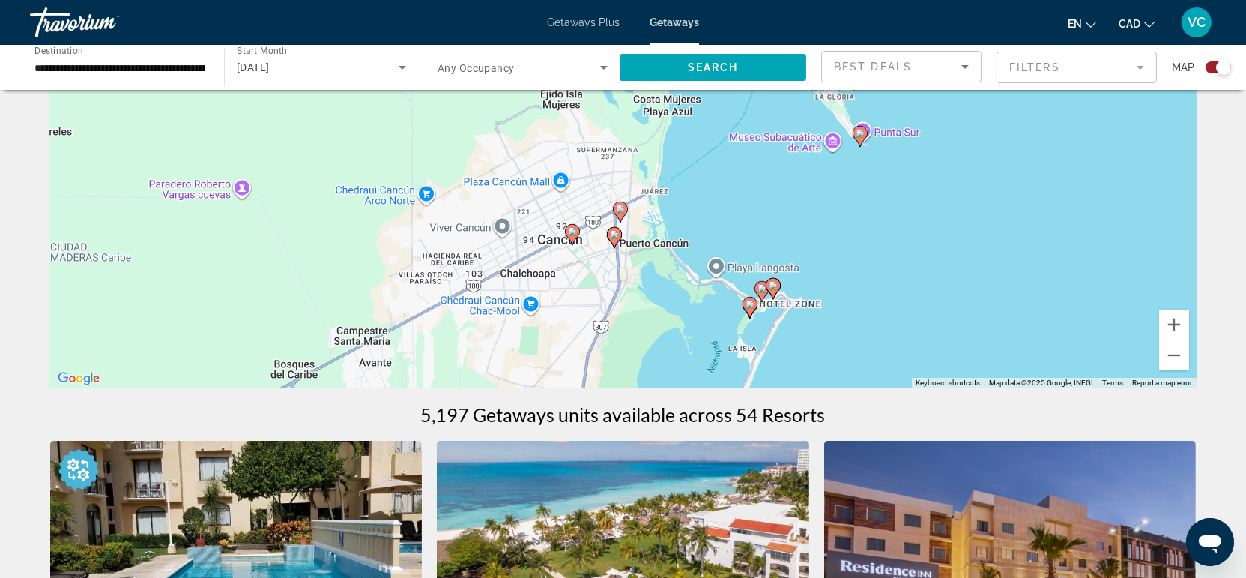
drag, startPoint x: 862, startPoint y: 325, endPoint x: 858, endPoint y: 196, distance: 129.7
click at [857, 198] on div "To activate drag with keyboard, press Alt + Enter. Once in keyboard drag state,…" at bounding box center [623, 163] width 1146 height 449
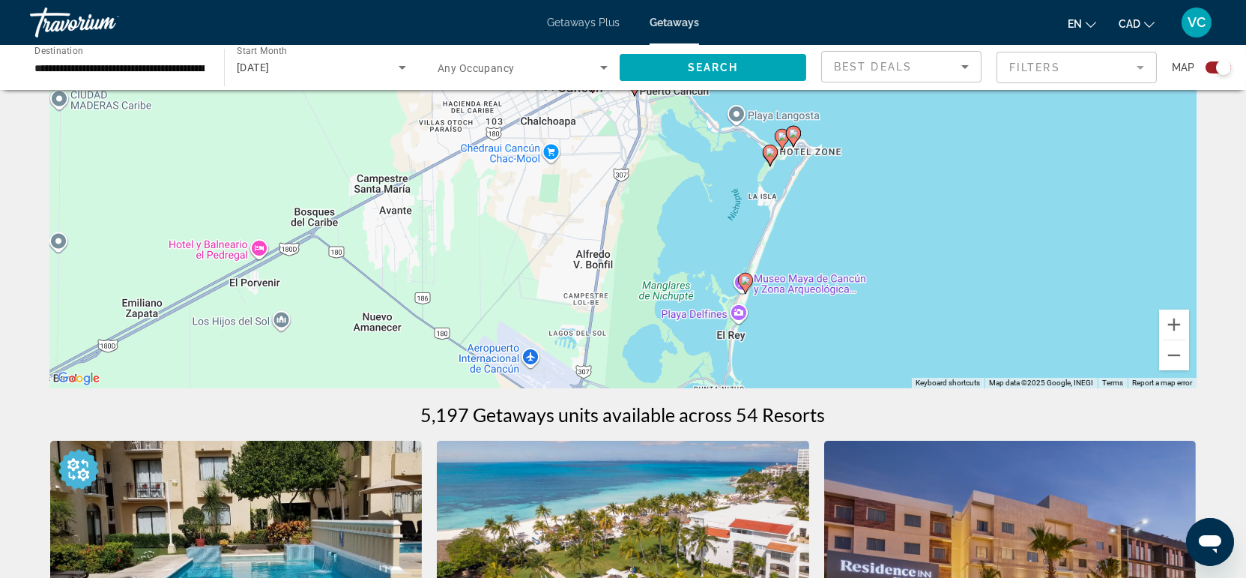
drag, startPoint x: 821, startPoint y: 337, endPoint x: 834, endPoint y: 173, distance: 164.6
click at [833, 179] on div "To activate drag with keyboard, press Alt + Enter. Once in keyboard drag state,…" at bounding box center [623, 163] width 1146 height 449
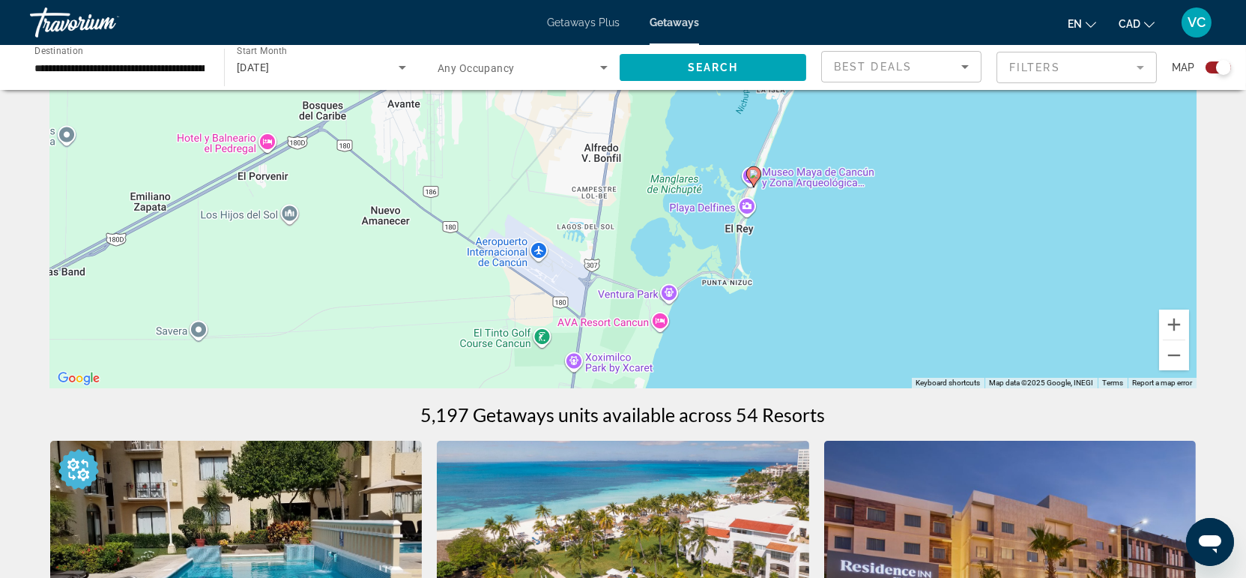
drag, startPoint x: 773, startPoint y: 312, endPoint x: 830, endPoint y: 175, distance: 148.4
click at [828, 175] on div "To activate drag with keyboard, press Alt + Enter. Once in keyboard drag state,…" at bounding box center [623, 163] width 1146 height 449
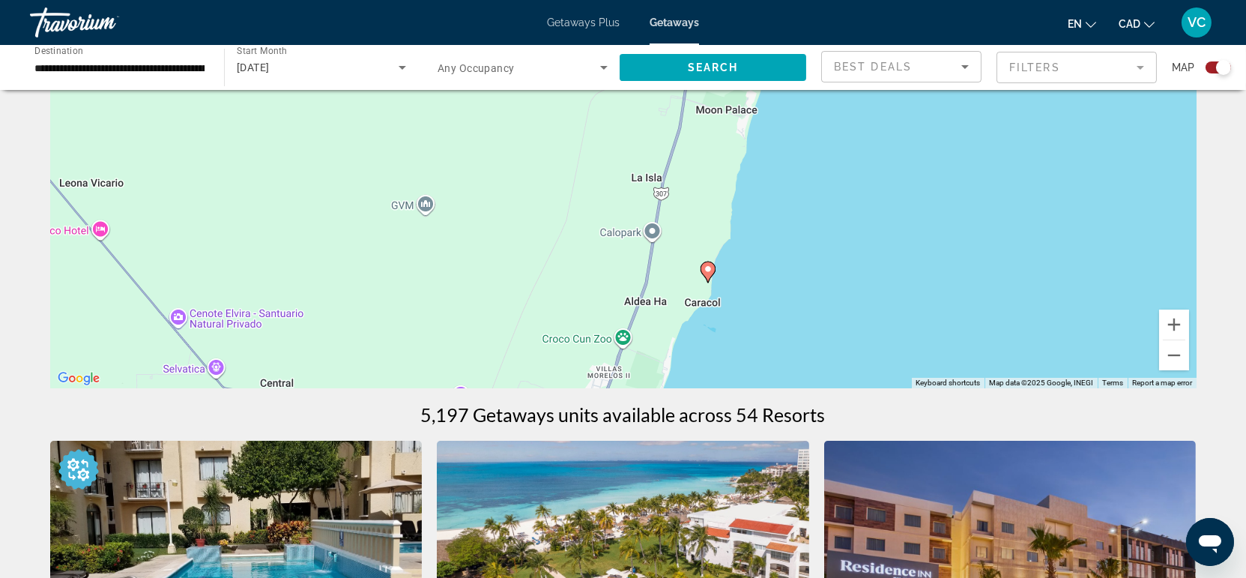
drag, startPoint x: 812, startPoint y: 297, endPoint x: 817, endPoint y: 248, distance: 48.9
click at [817, 248] on div "To activate drag with keyboard, press Alt + Enter. Once in keyboard drag state,…" at bounding box center [623, 163] width 1146 height 449
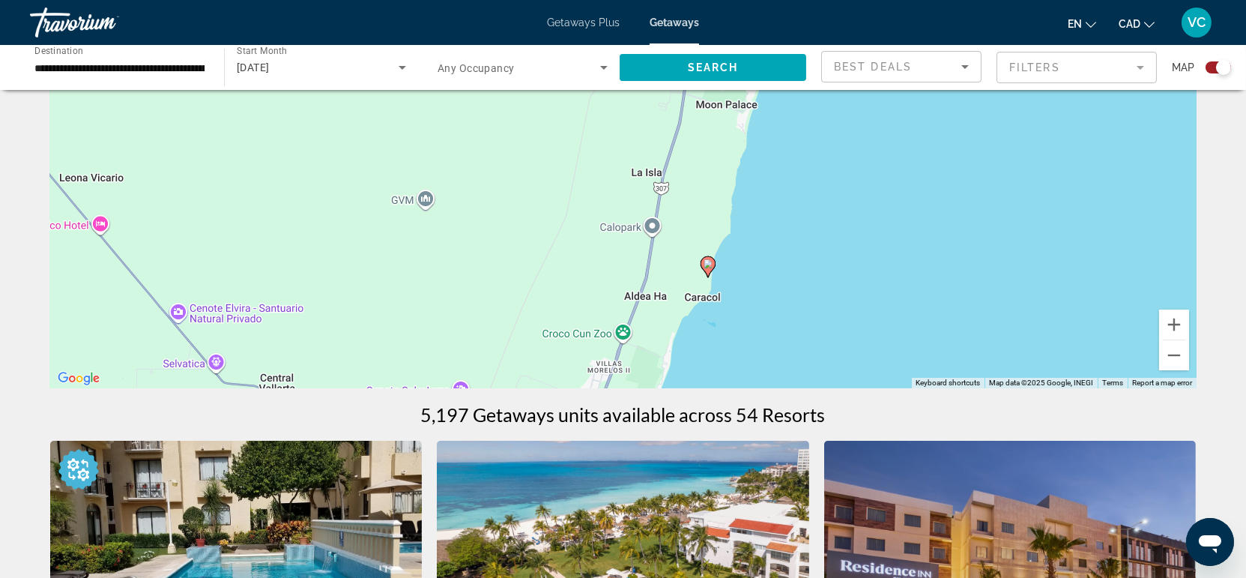
click at [705, 265] on image "Main content" at bounding box center [707, 263] width 9 height 9
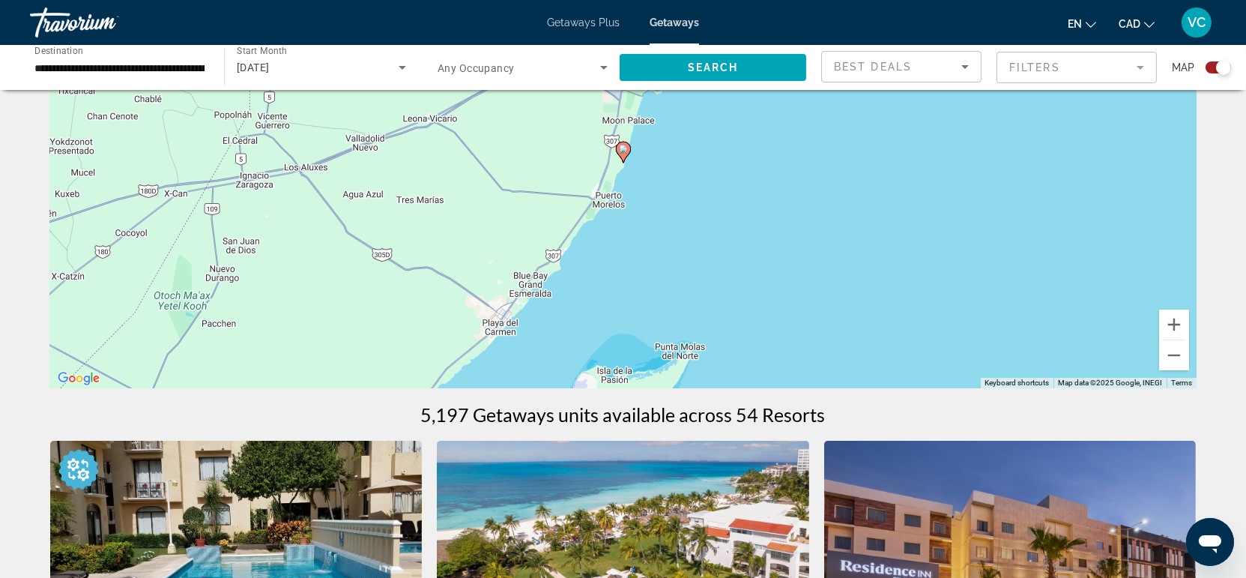
click at [622, 154] on image "Main content" at bounding box center [623, 149] width 9 height 9
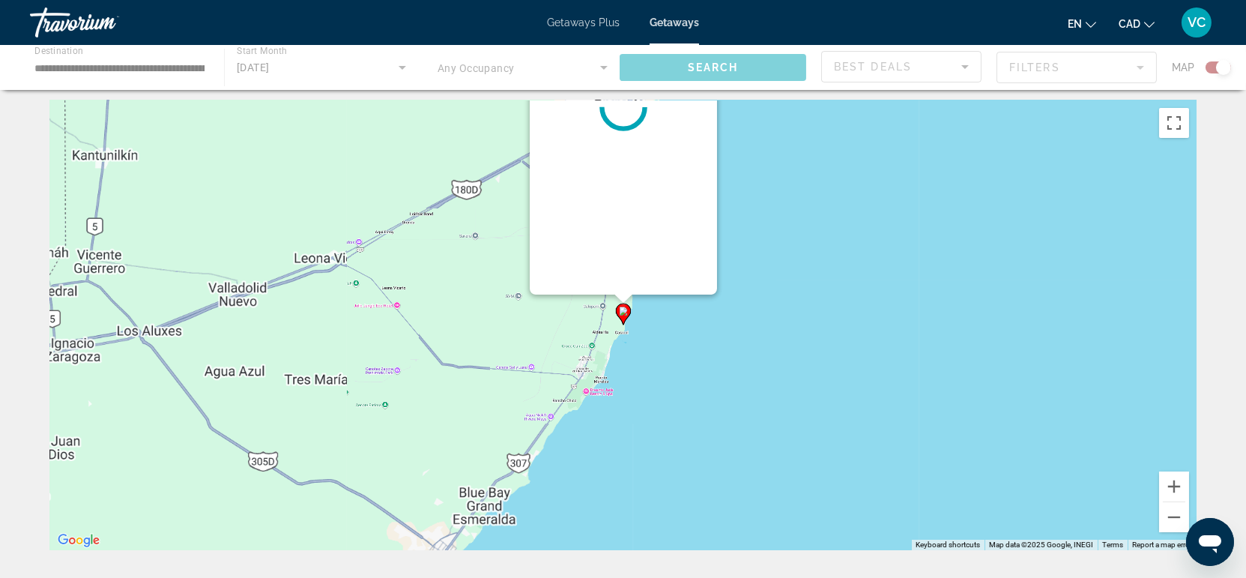
scroll to position [0, 0]
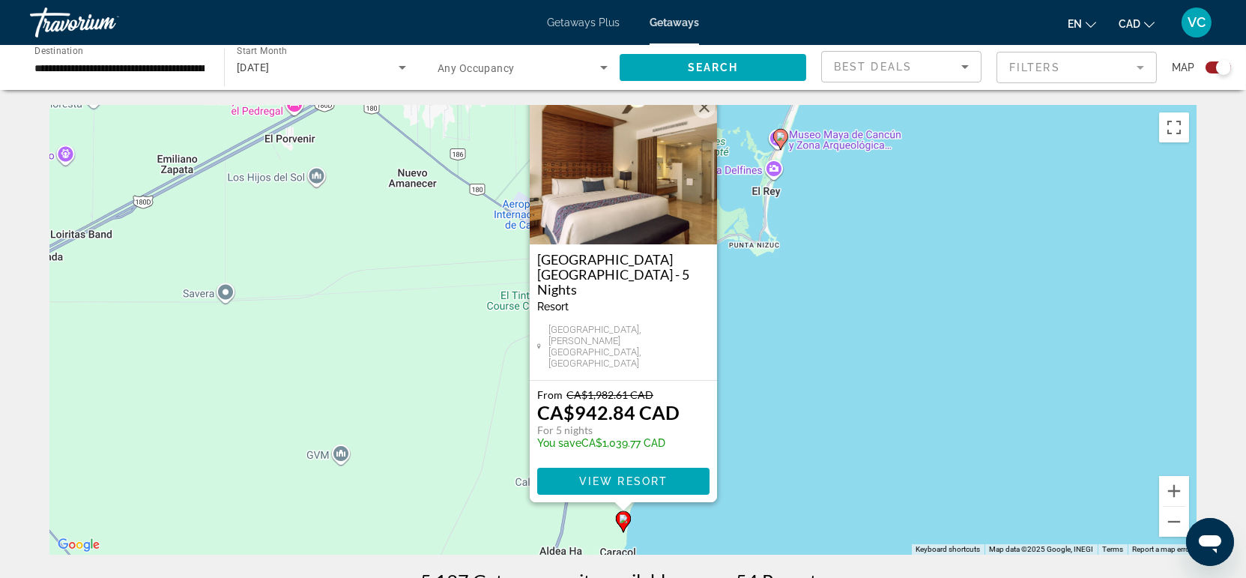
click at [869, 403] on div "To activate drag with keyboard, press Alt + Enter. Once in keyboard drag state,…" at bounding box center [623, 329] width 1146 height 449
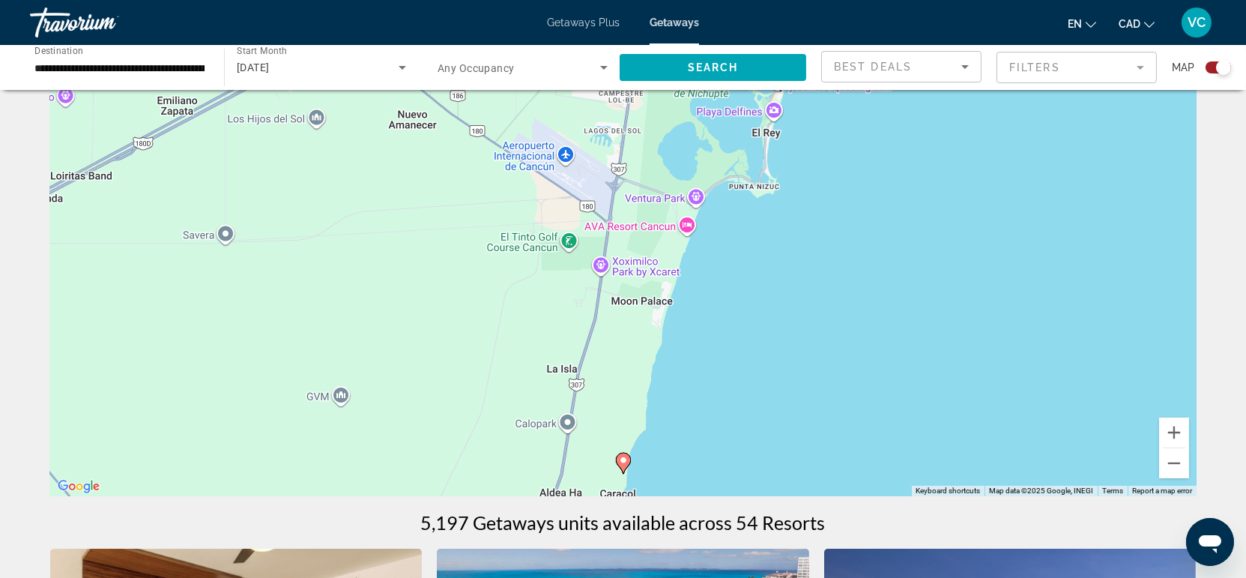
scroll to position [83, 0]
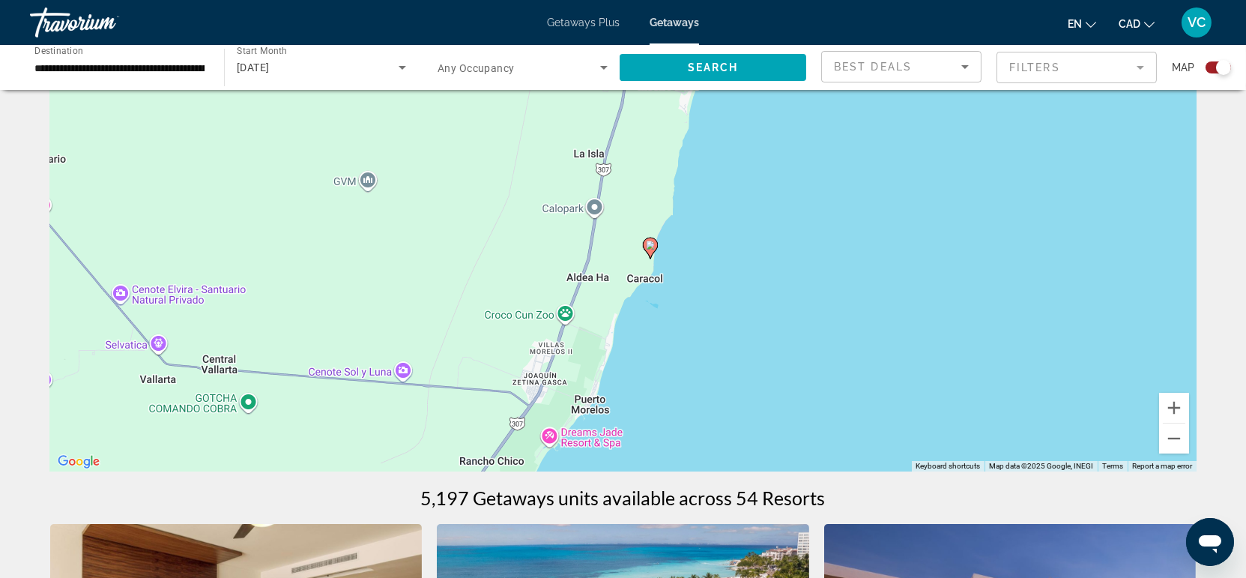
drag, startPoint x: 830, startPoint y: 383, endPoint x: 869, endPoint y: 111, distance: 274.7
click at [868, 119] on div "To activate drag with keyboard, press Alt + Enter. Once in keyboard drag state,…" at bounding box center [623, 246] width 1146 height 449
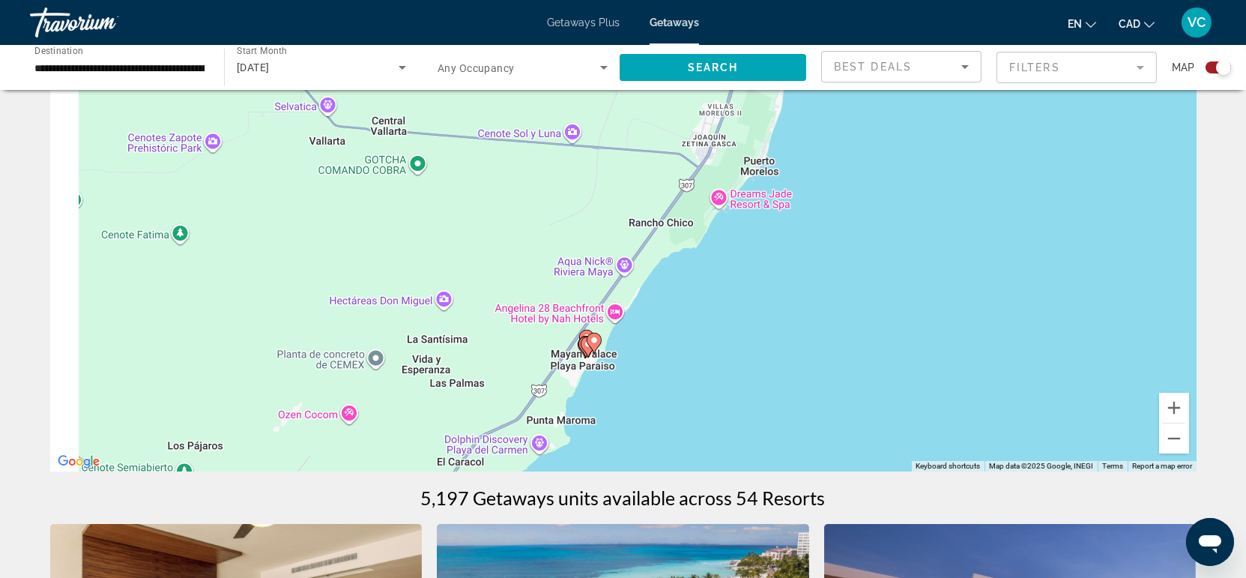
drag, startPoint x: 467, startPoint y: 343, endPoint x: 629, endPoint y: 329, distance: 162.4
click at [629, 329] on div "To activate drag with keyboard, press Alt + Enter. Once in keyboard drag state,…" at bounding box center [623, 246] width 1146 height 449
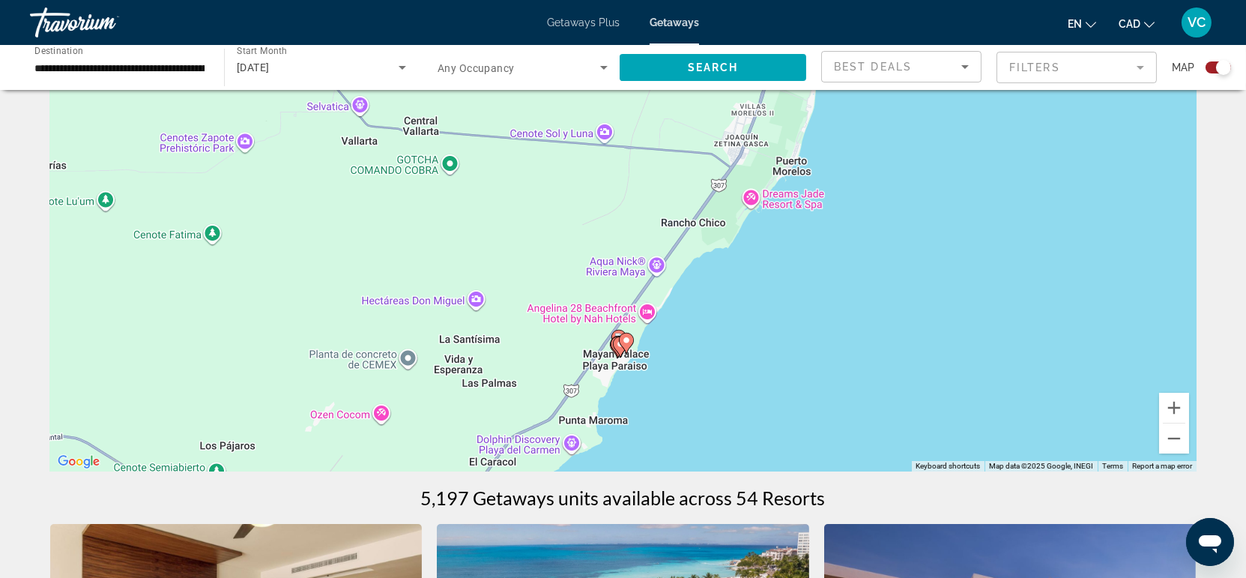
click at [625, 341] on image "Main content" at bounding box center [626, 340] width 9 height 9
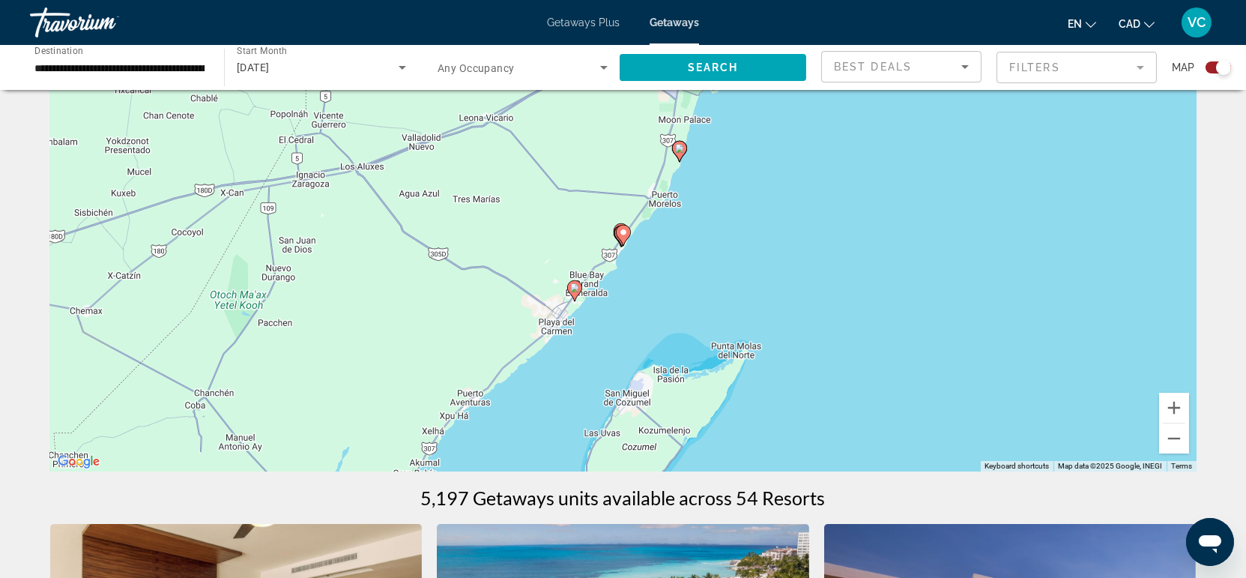
click at [626, 234] on image "Main content" at bounding box center [623, 232] width 9 height 9
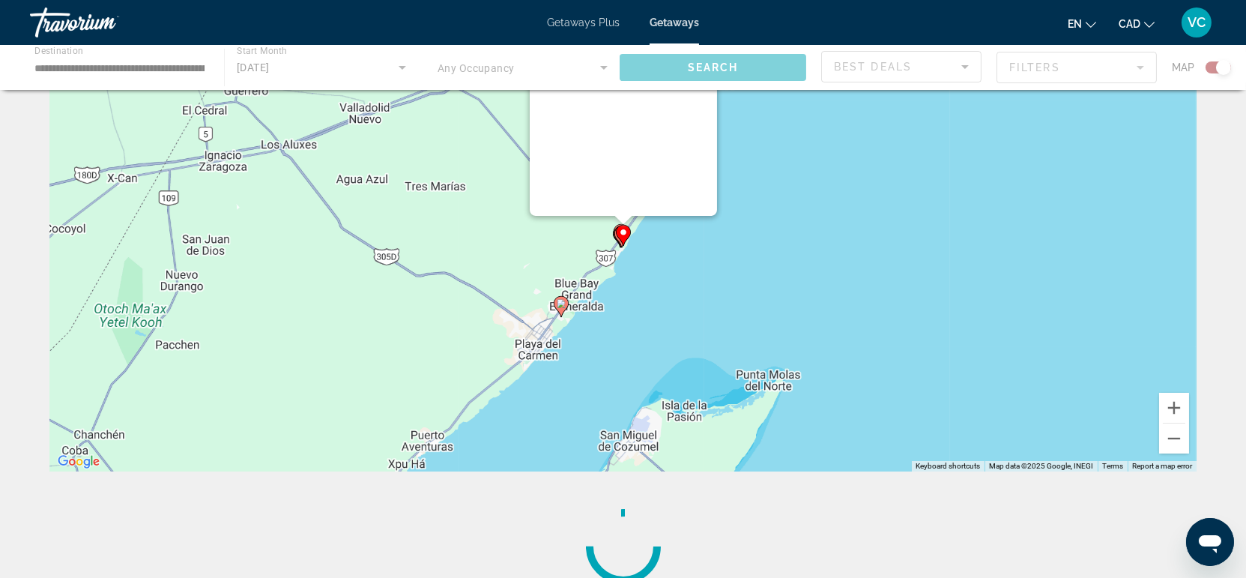
scroll to position [0, 0]
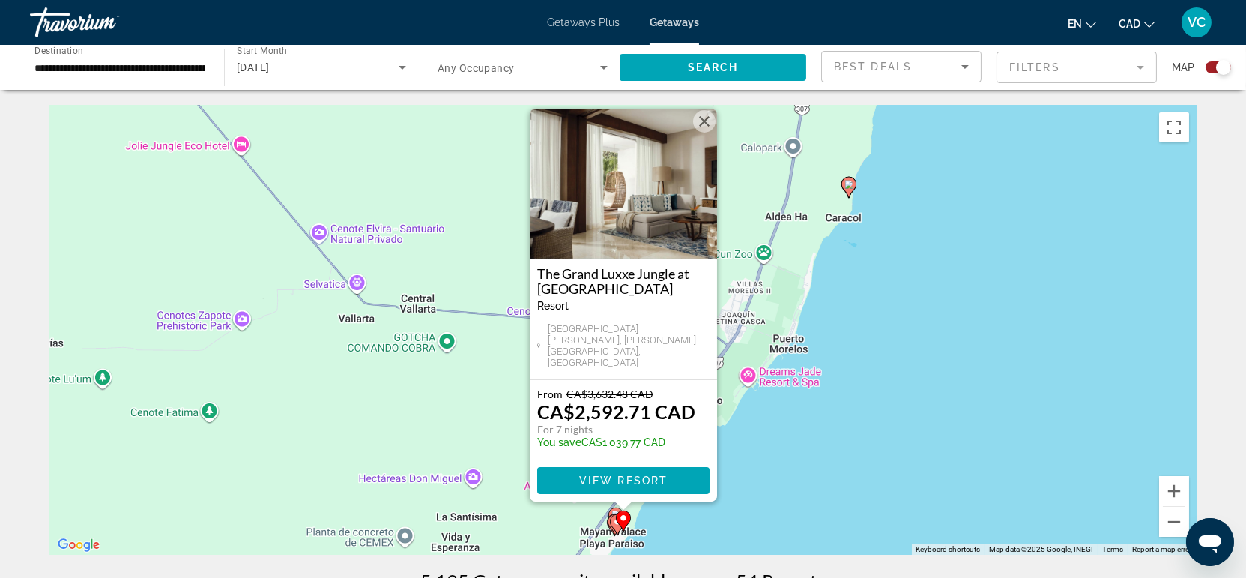
click at [1217, 65] on div "Search widget" at bounding box center [1223, 67] width 15 height 15
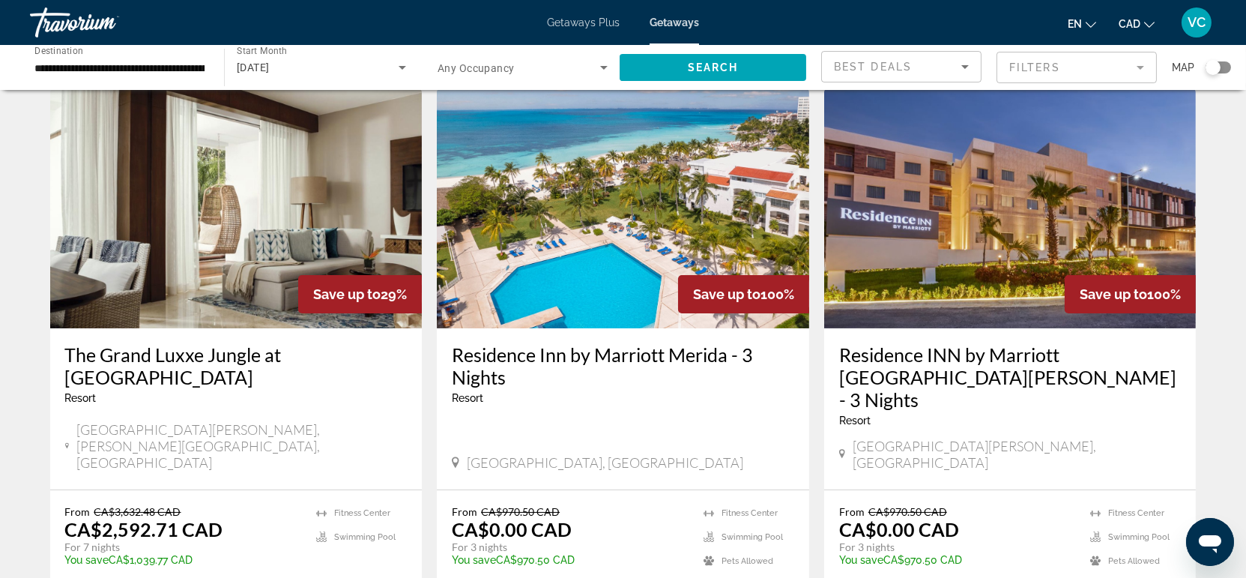
scroll to position [83, 0]
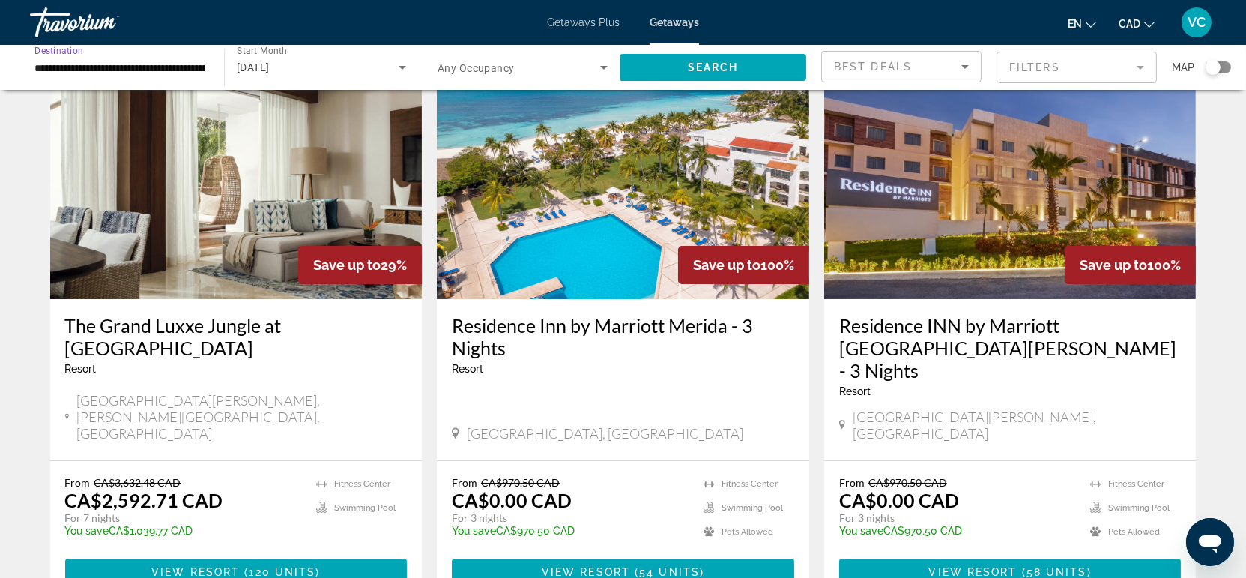
click at [81, 64] on input "**********" at bounding box center [119, 68] width 170 height 18
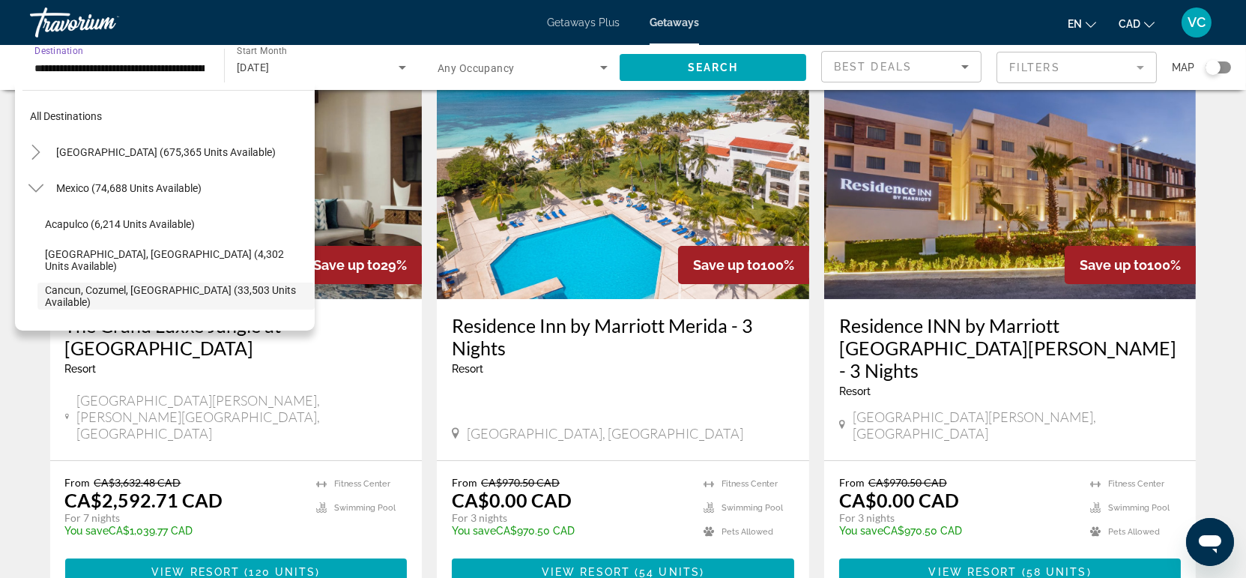
scroll to position [89, 0]
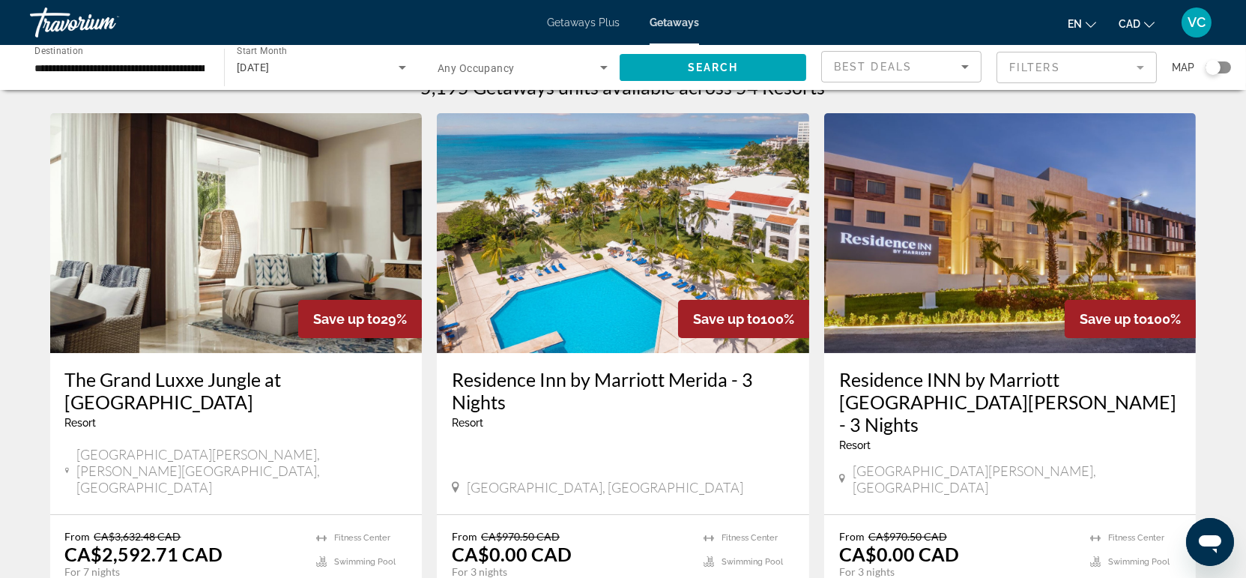
scroll to position [0, 0]
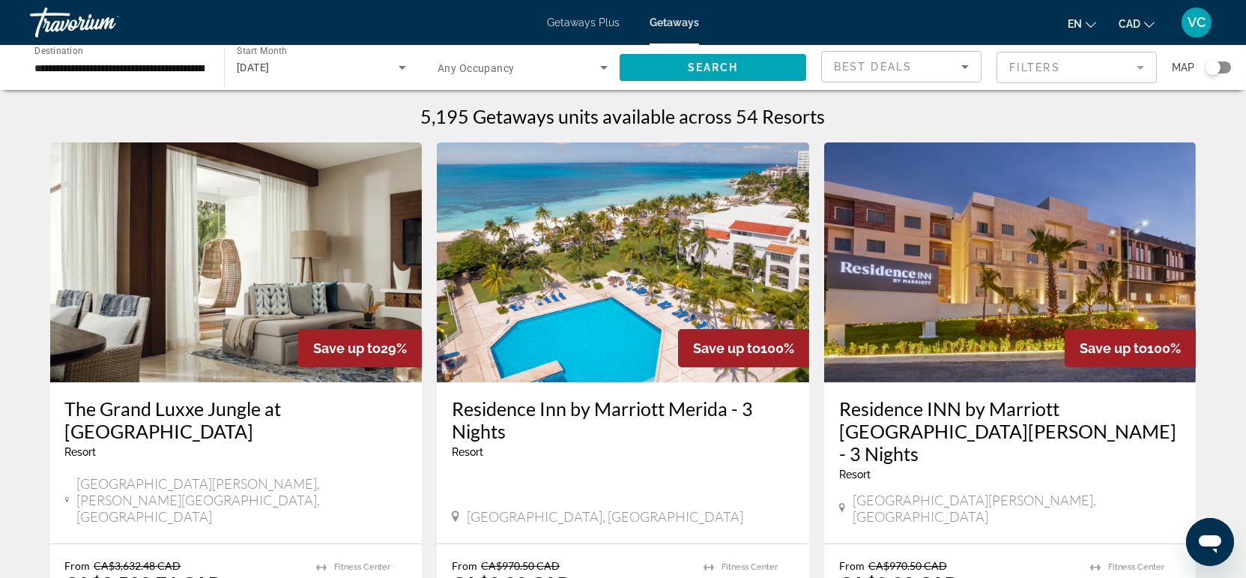
click at [1067, 64] on mat-form-field "Filters" at bounding box center [1076, 67] width 160 height 31
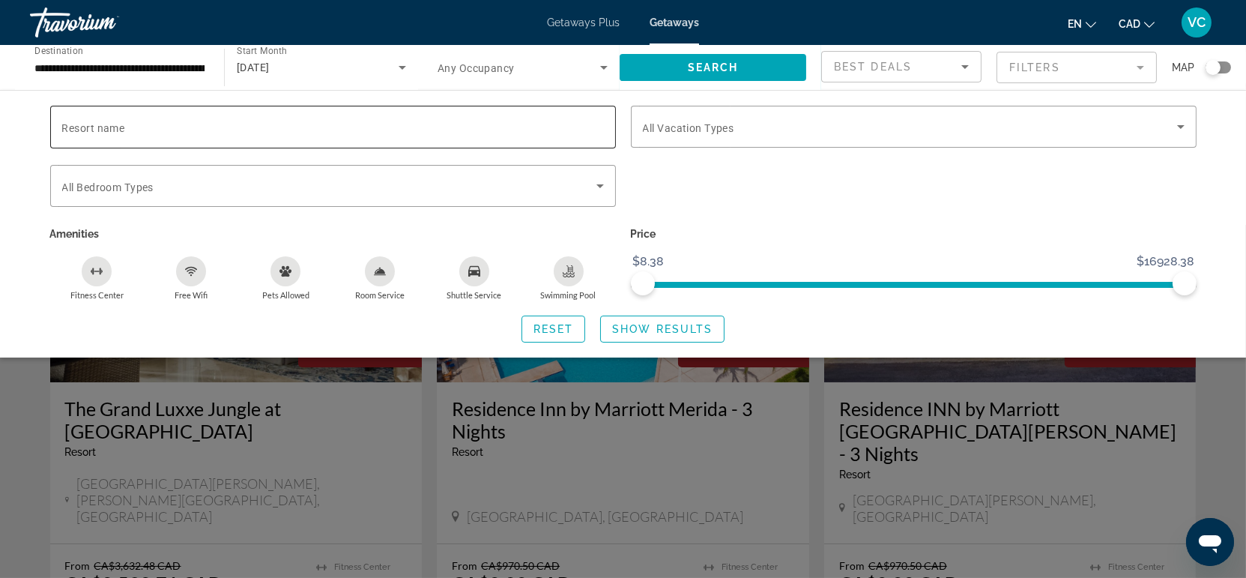
click at [114, 127] on span "Resort name" at bounding box center [93, 128] width 63 height 12
click at [114, 127] on input "Resort name" at bounding box center [333, 127] width 542 height 18
type input "******"
drag, startPoint x: 122, startPoint y: 126, endPoint x: 43, endPoint y: 121, distance: 78.8
click at [43, 121] on div "Resort name ******" at bounding box center [333, 135] width 581 height 59
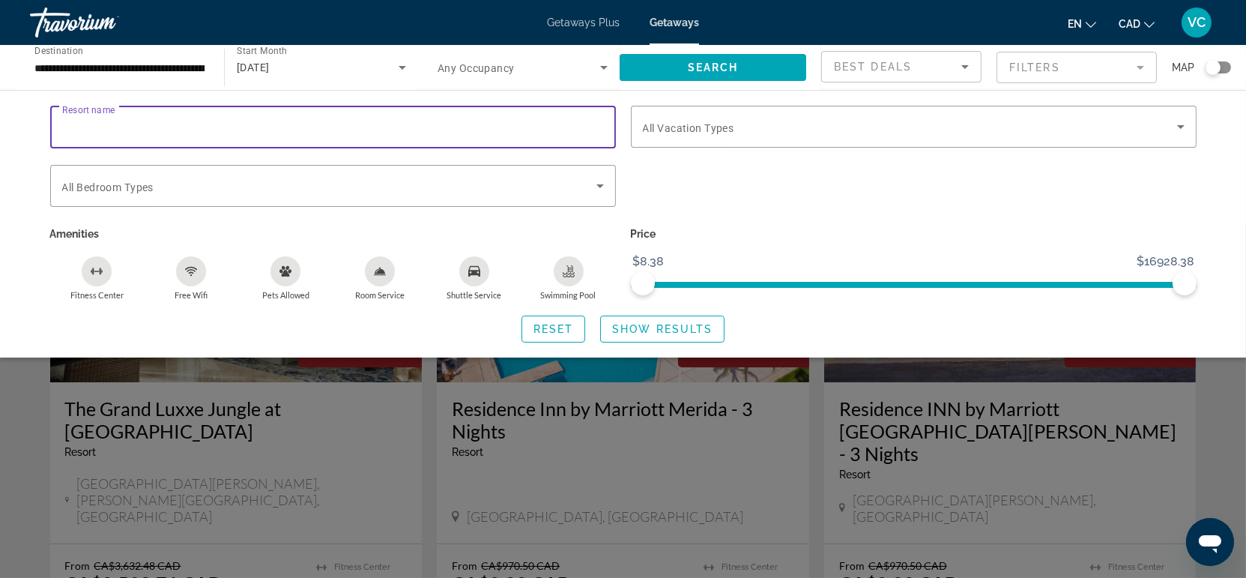
click at [37, 413] on div "Search widget" at bounding box center [623, 401] width 1246 height 353
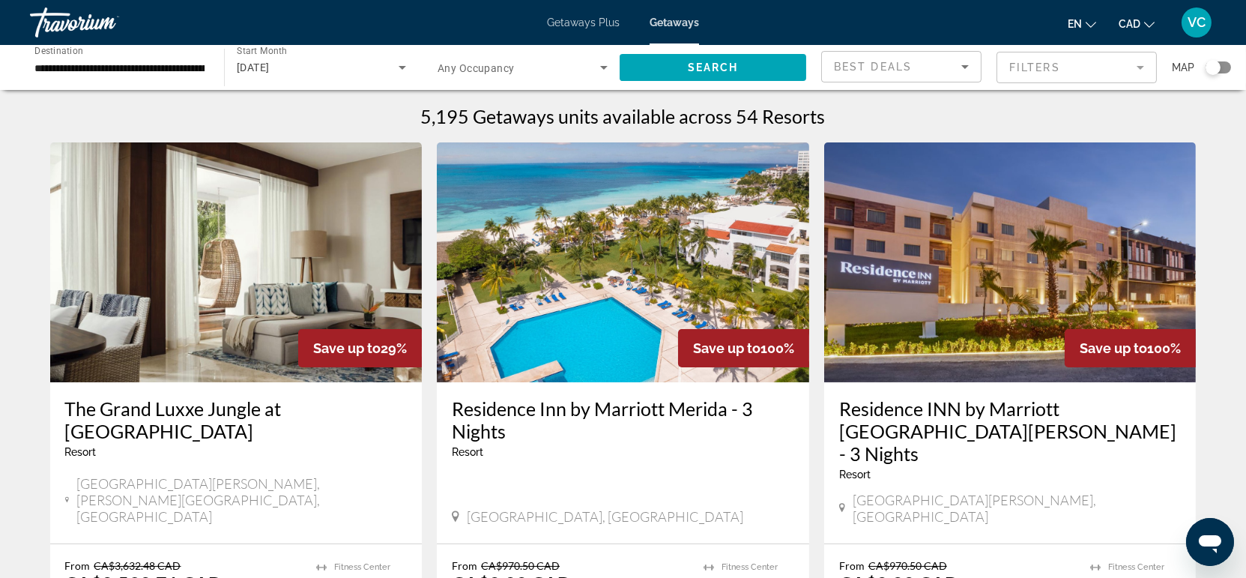
scroll to position [249, 0]
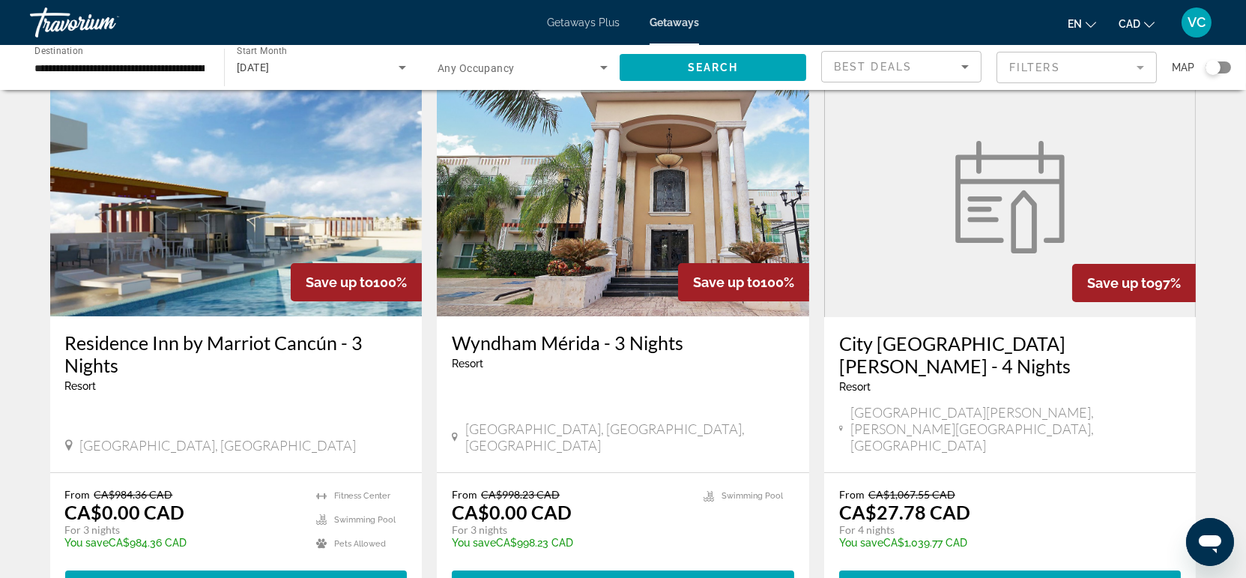
scroll to position [665, 0]
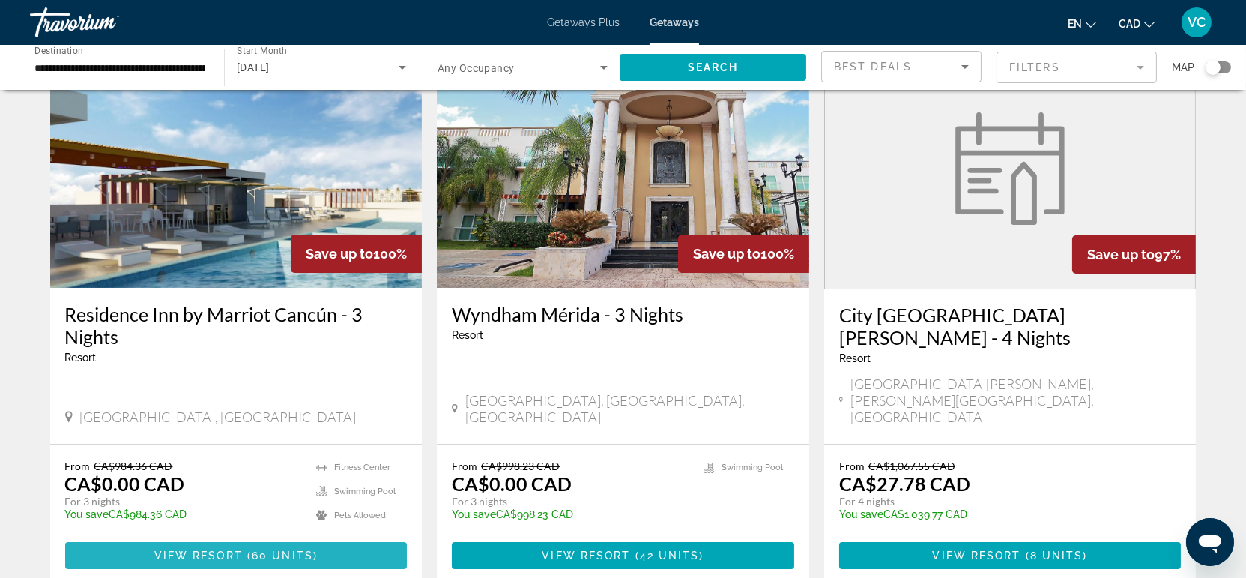
click at [225, 549] on span "View Resort" at bounding box center [198, 555] width 88 height 12
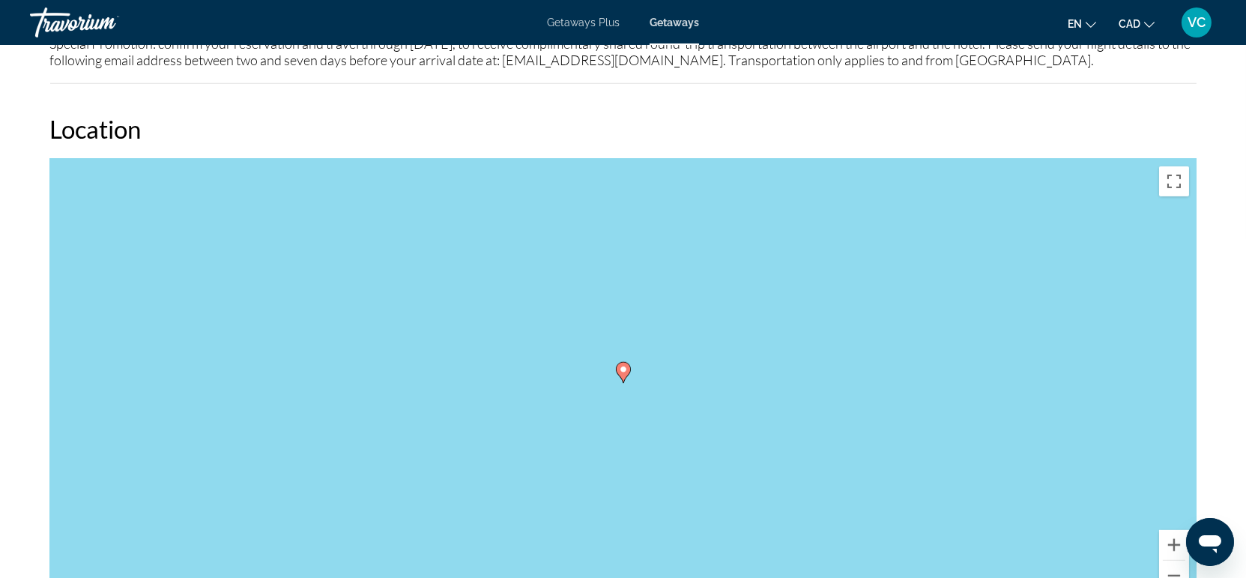
scroll to position [1914, 0]
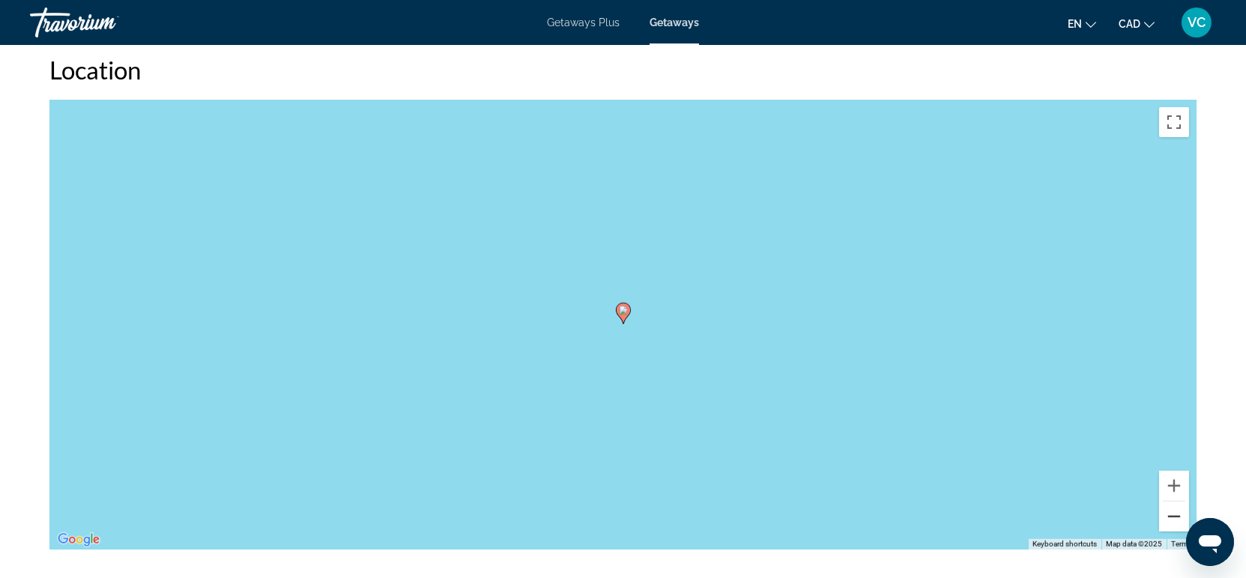
click at [1175, 517] on button "Zoom out" at bounding box center [1174, 516] width 30 height 30
click at [1173, 515] on button "Zoom out" at bounding box center [1174, 516] width 30 height 30
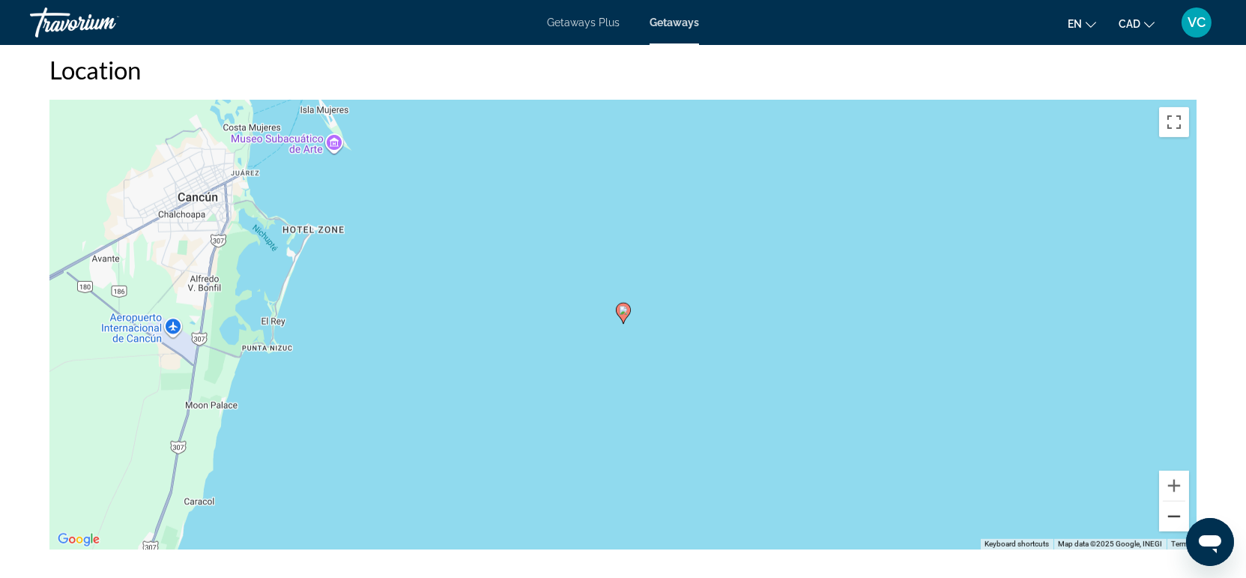
click at [1173, 515] on button "Zoom out" at bounding box center [1174, 516] width 30 height 30
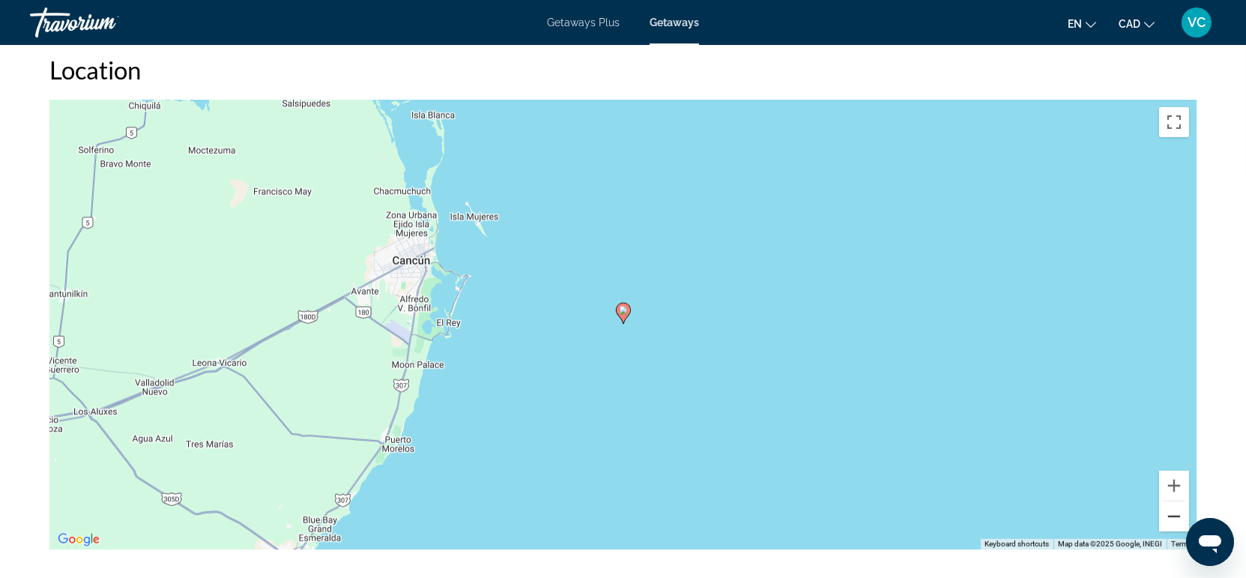
click at [1172, 514] on button "Zoom out" at bounding box center [1174, 516] width 30 height 30
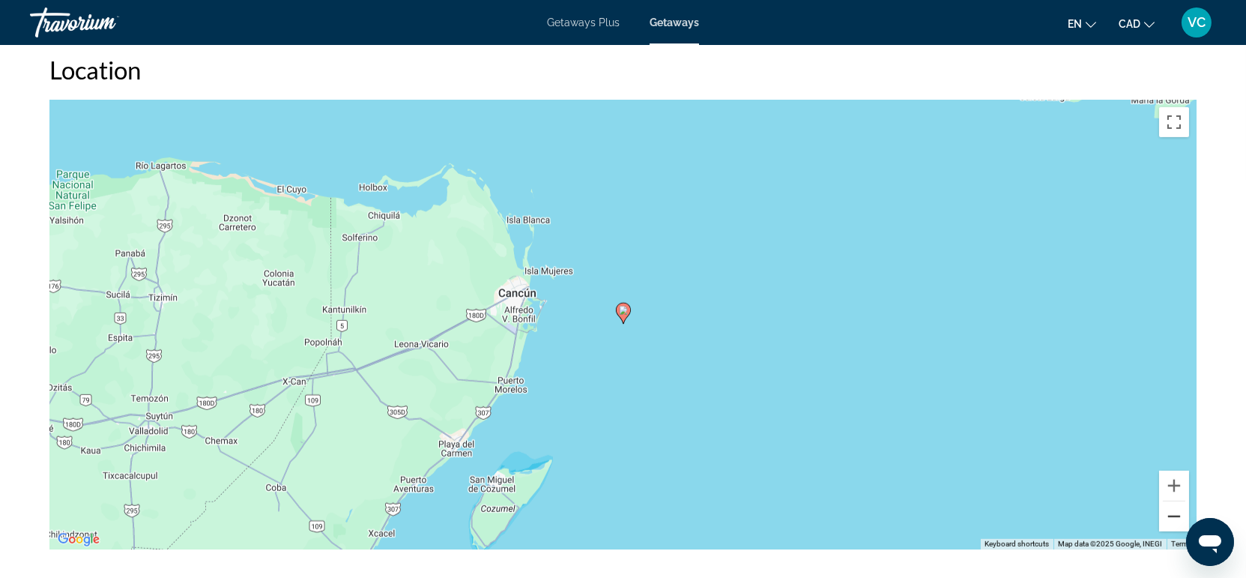
click at [1172, 514] on button "Zoom out" at bounding box center [1174, 516] width 30 height 30
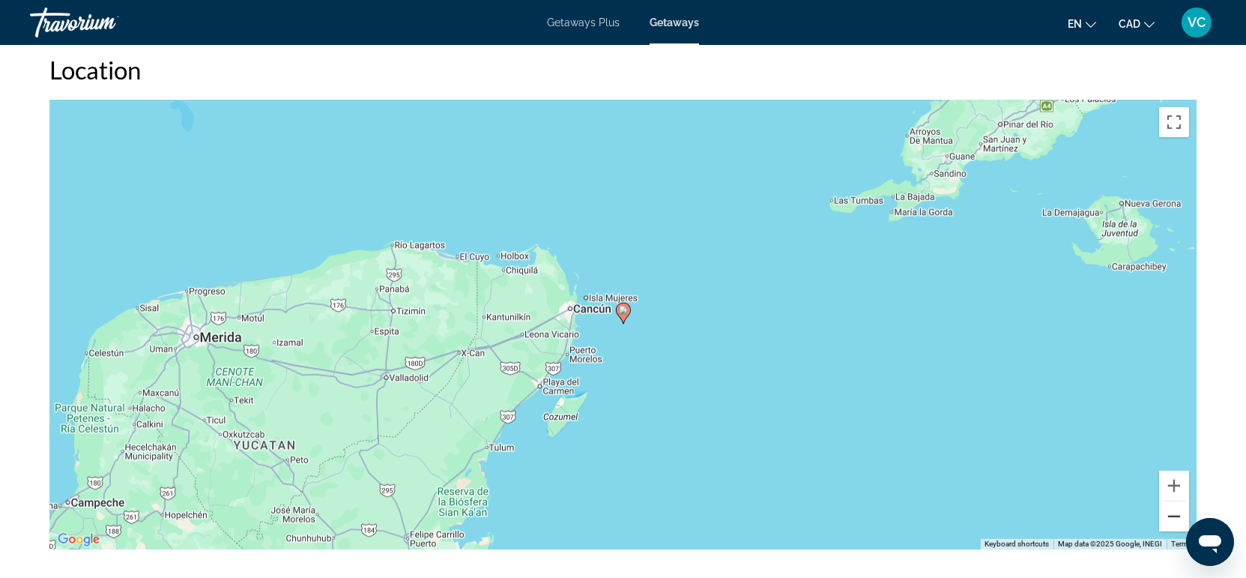
click at [1172, 514] on button "Zoom out" at bounding box center [1174, 516] width 30 height 30
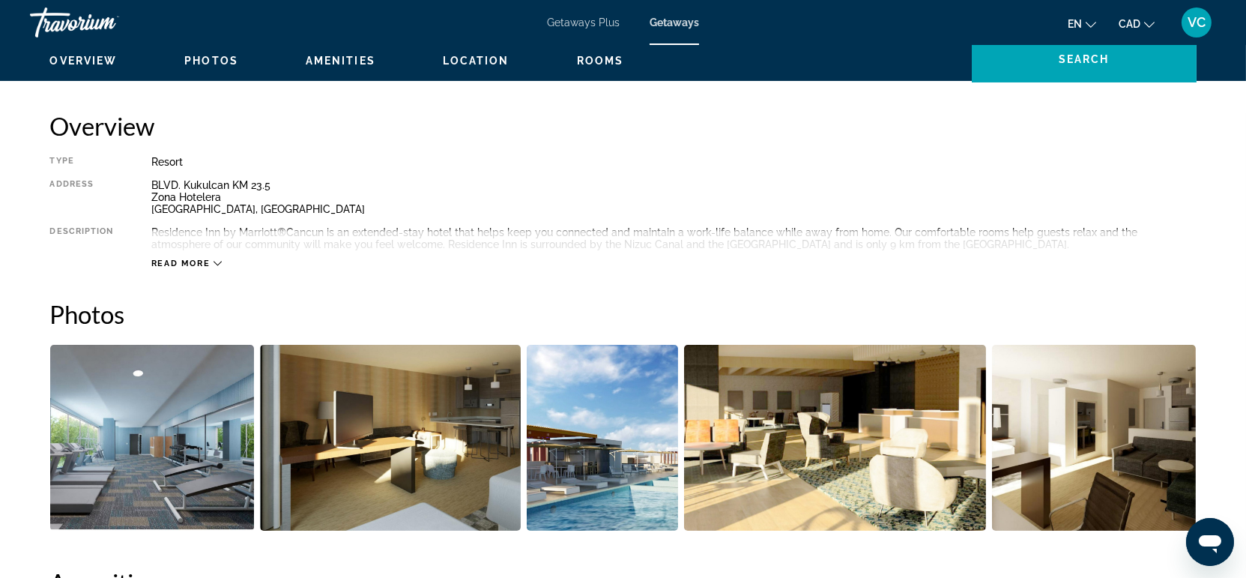
scroll to position [249, 0]
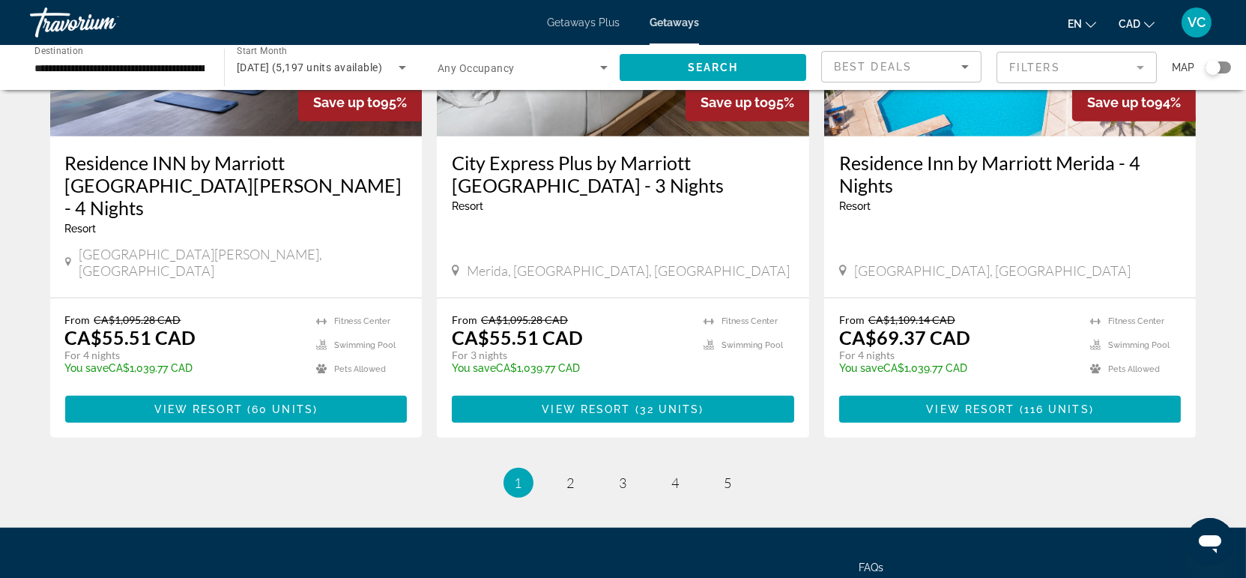
scroll to position [1936, 0]
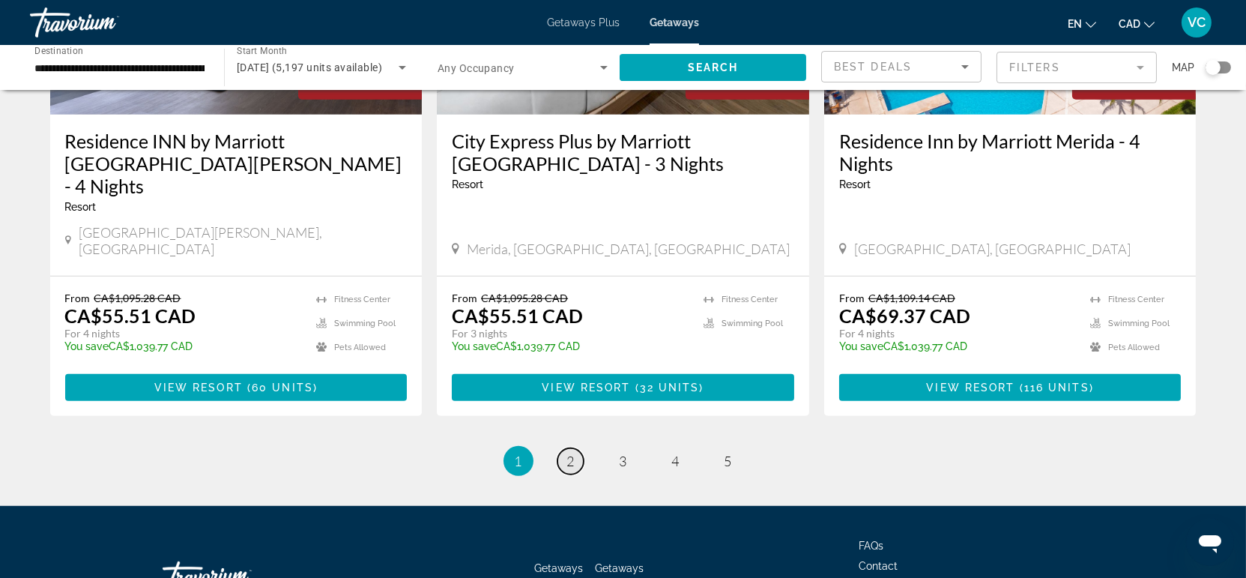
click at [567, 452] on span "2" at bounding box center [570, 460] width 7 height 16
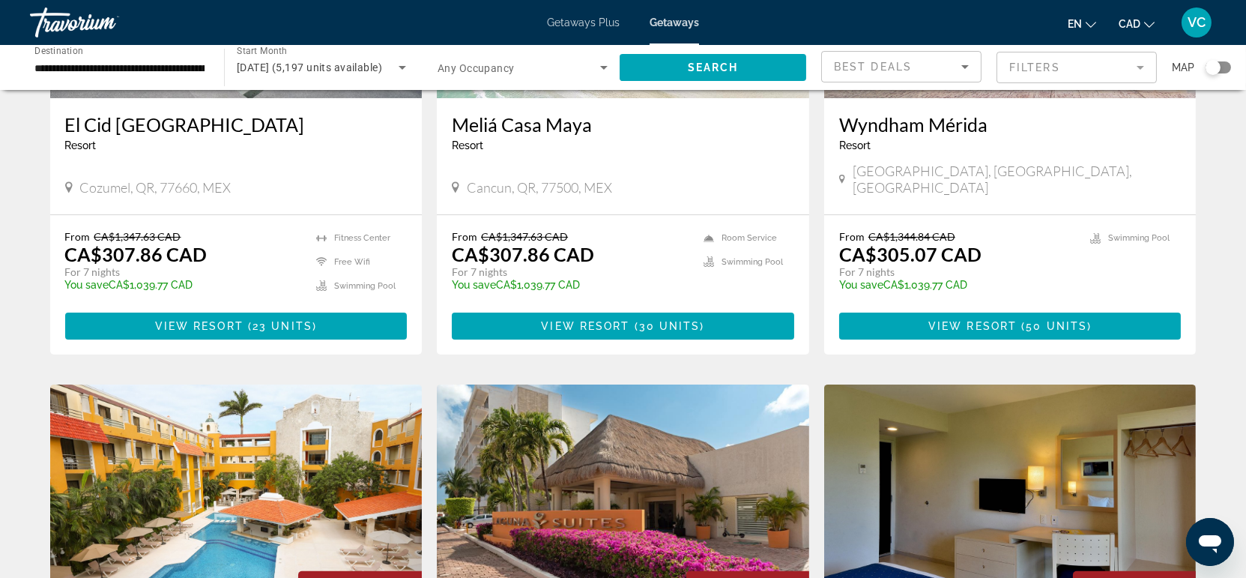
scroll to position [416, 0]
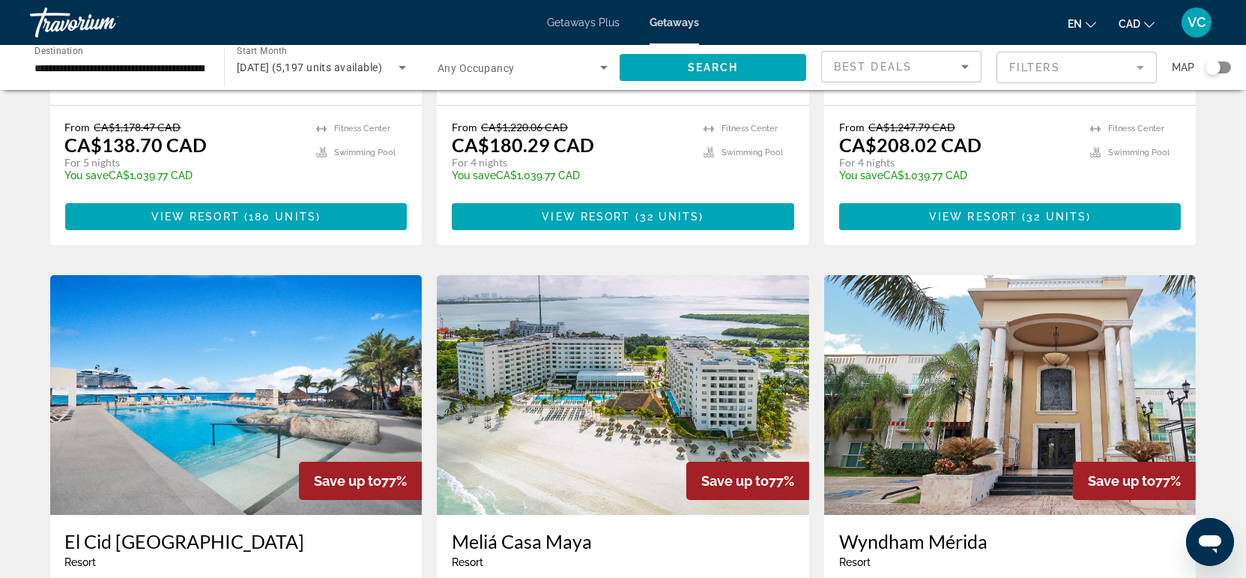
click at [555, 357] on img "Main content" at bounding box center [623, 395] width 372 height 240
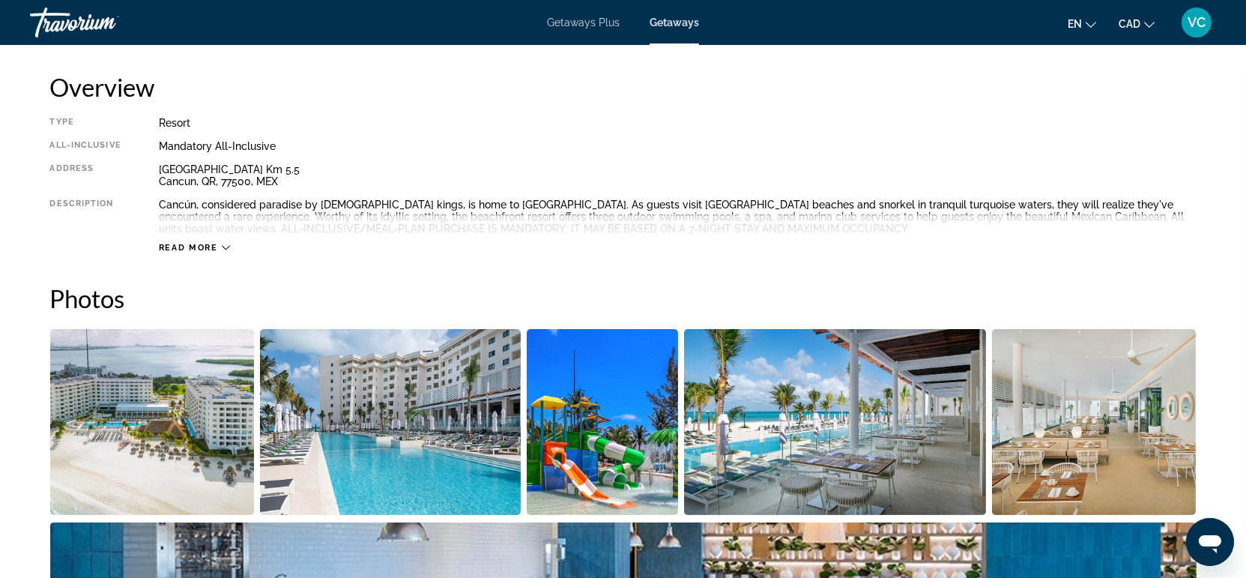
scroll to position [499, 0]
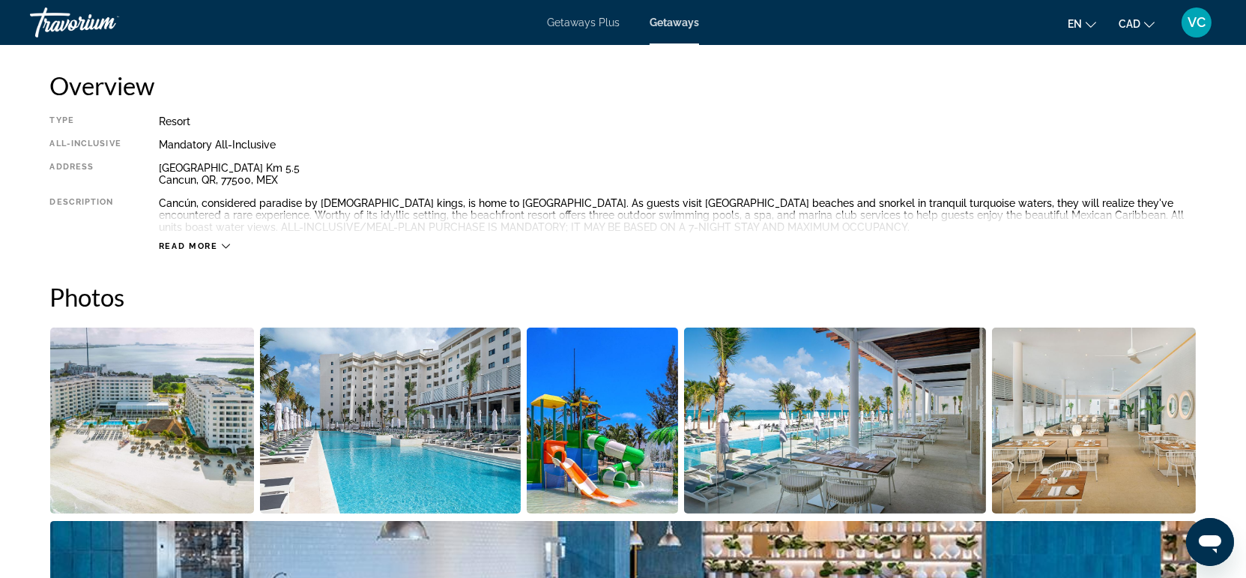
click at [228, 248] on icon "Main content" at bounding box center [226, 246] width 8 height 8
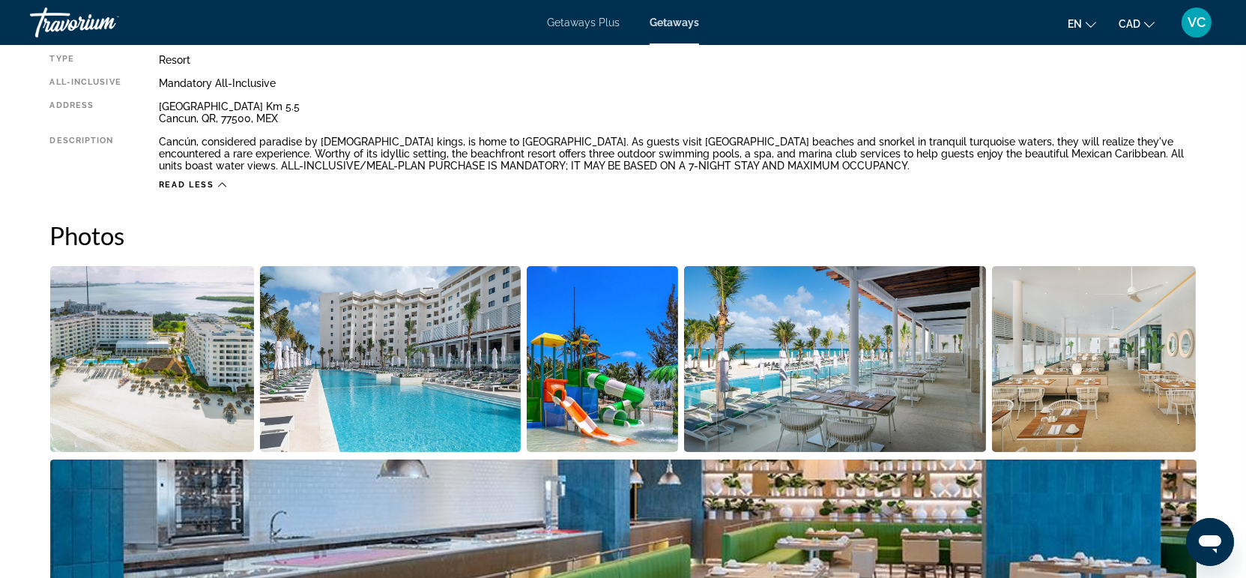
scroll to position [665, 0]
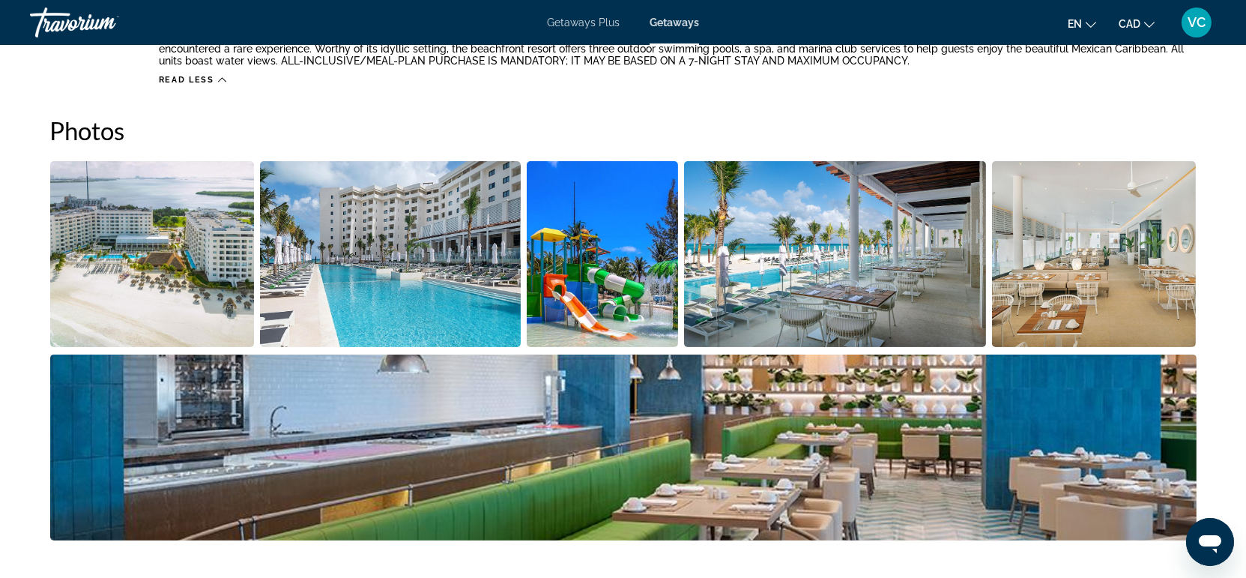
click at [169, 247] on img "Open full-screen image slider" at bounding box center [152, 254] width 205 height 186
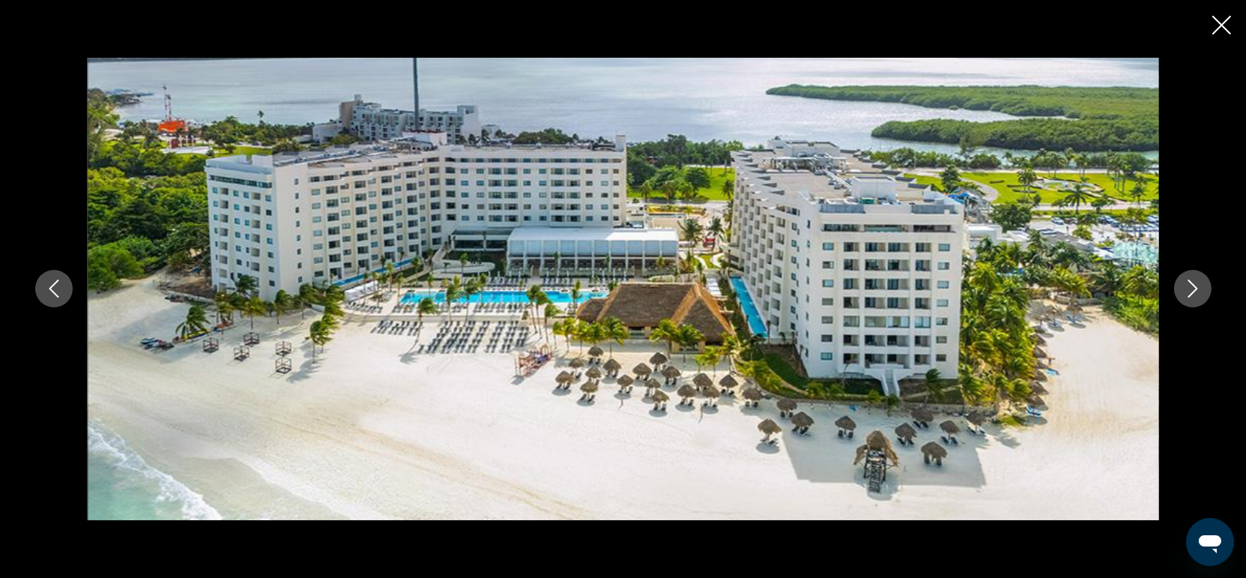
click at [1176, 287] on button "Next image" at bounding box center [1192, 288] width 37 height 37
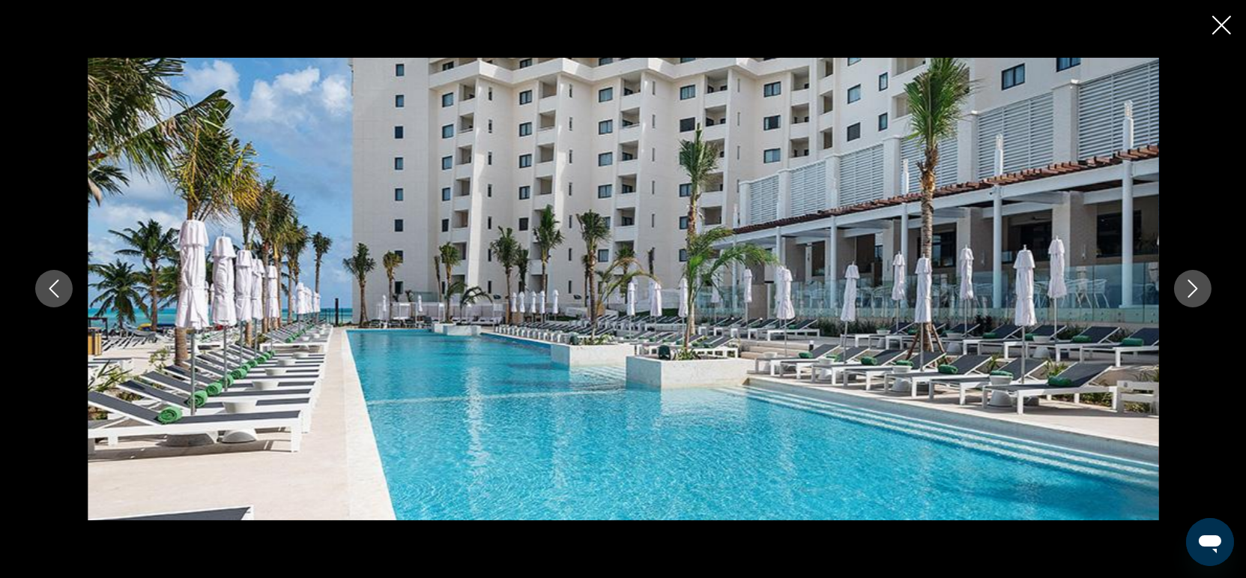
click at [1176, 287] on button "Next image" at bounding box center [1192, 288] width 37 height 37
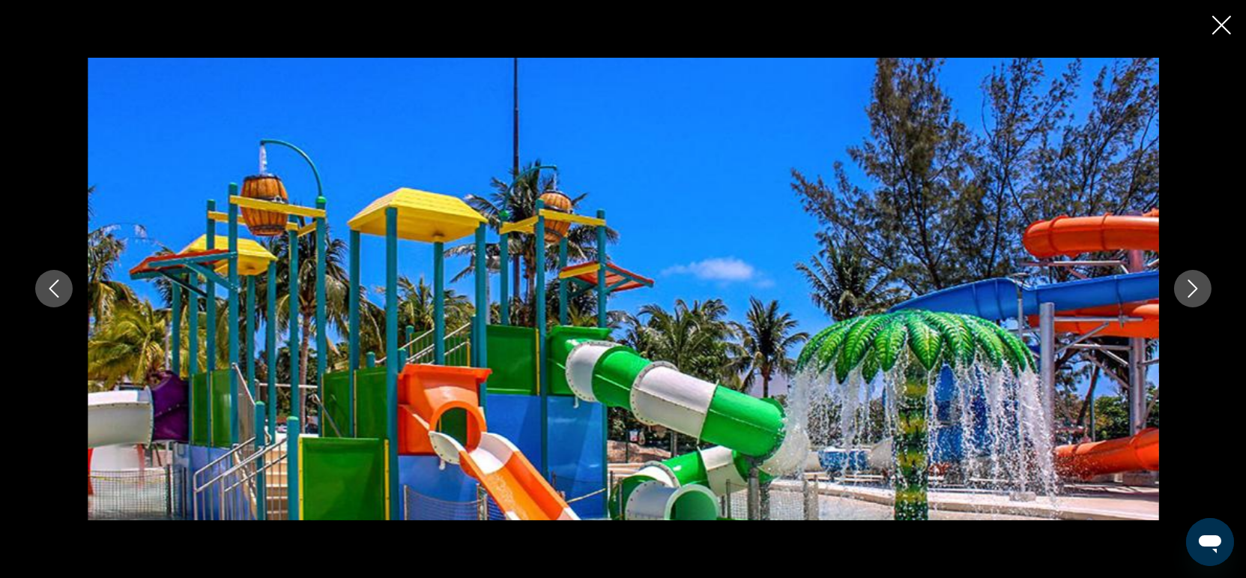
click at [1176, 287] on button "Next image" at bounding box center [1192, 288] width 37 height 37
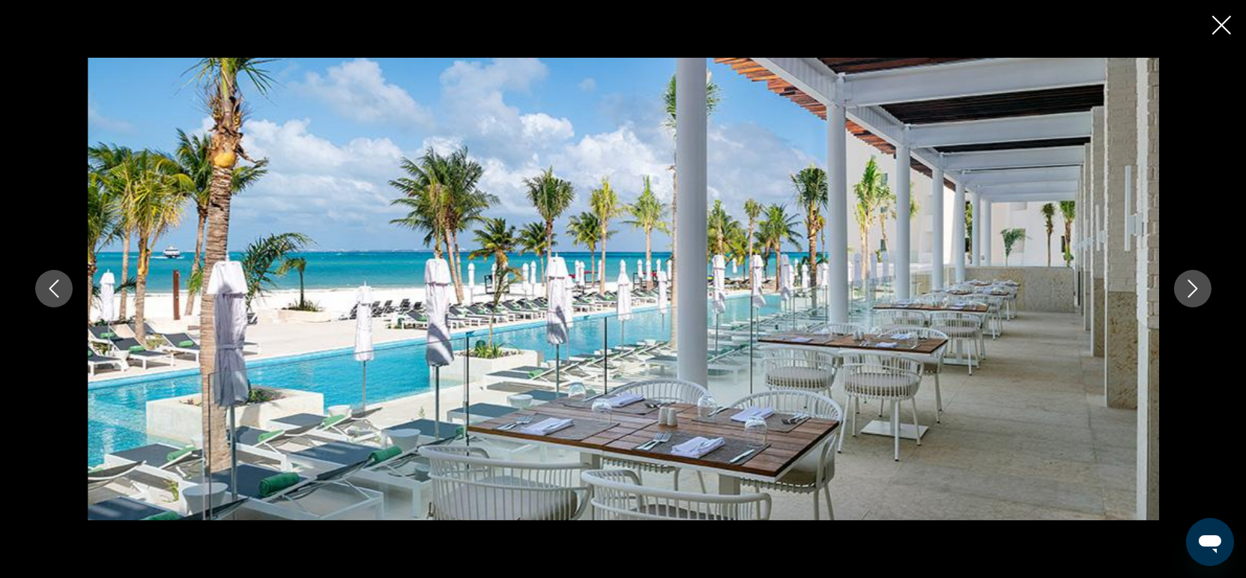
click at [1176, 287] on button "Next image" at bounding box center [1192, 288] width 37 height 37
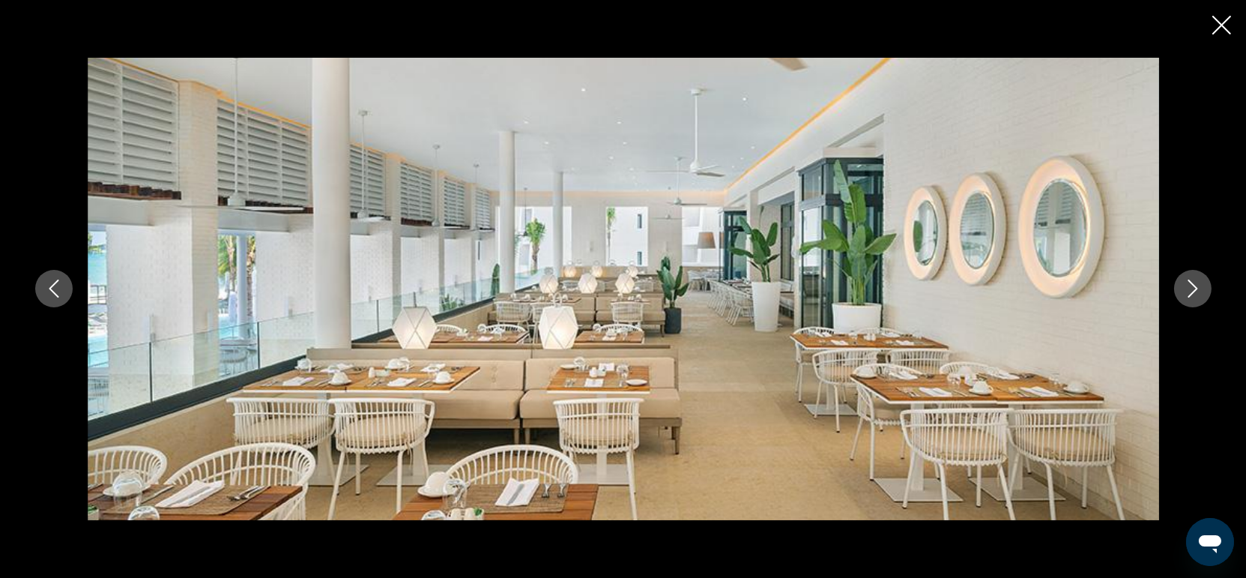
click at [1176, 287] on button "Next image" at bounding box center [1192, 288] width 37 height 37
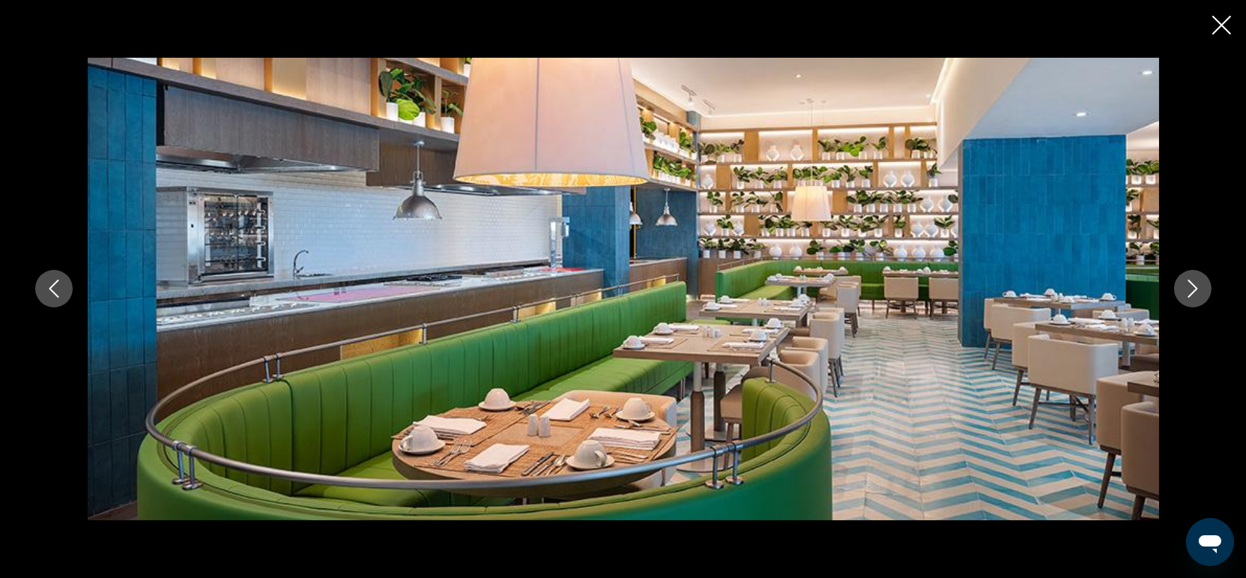
click at [1176, 287] on button "Next image" at bounding box center [1192, 288] width 37 height 37
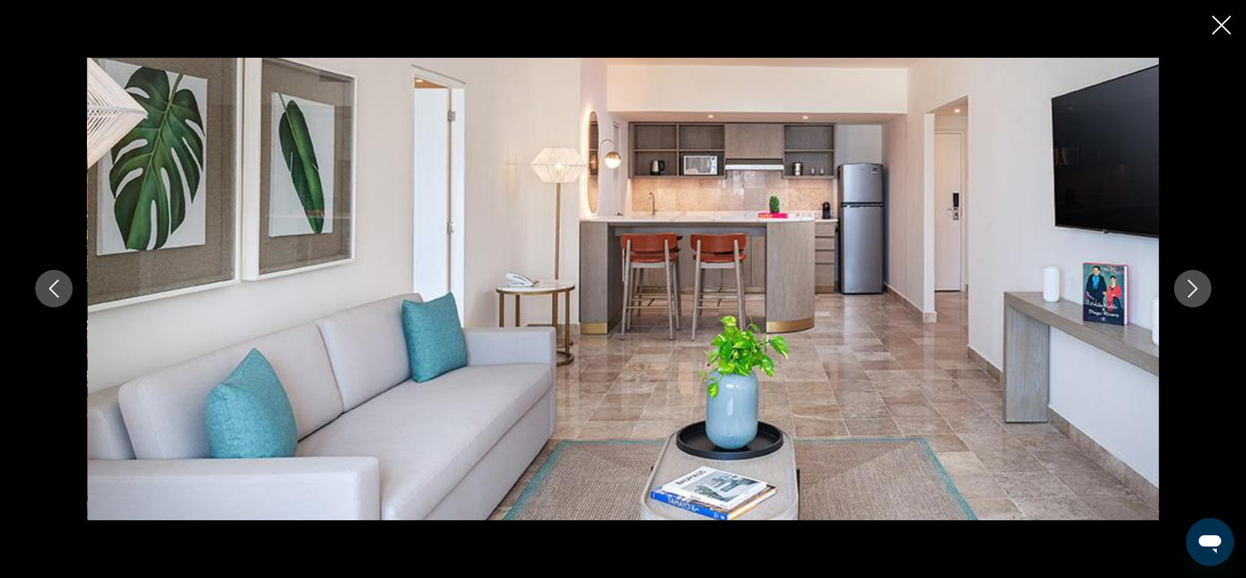
click at [1176, 287] on button "Next image" at bounding box center [1192, 288] width 37 height 37
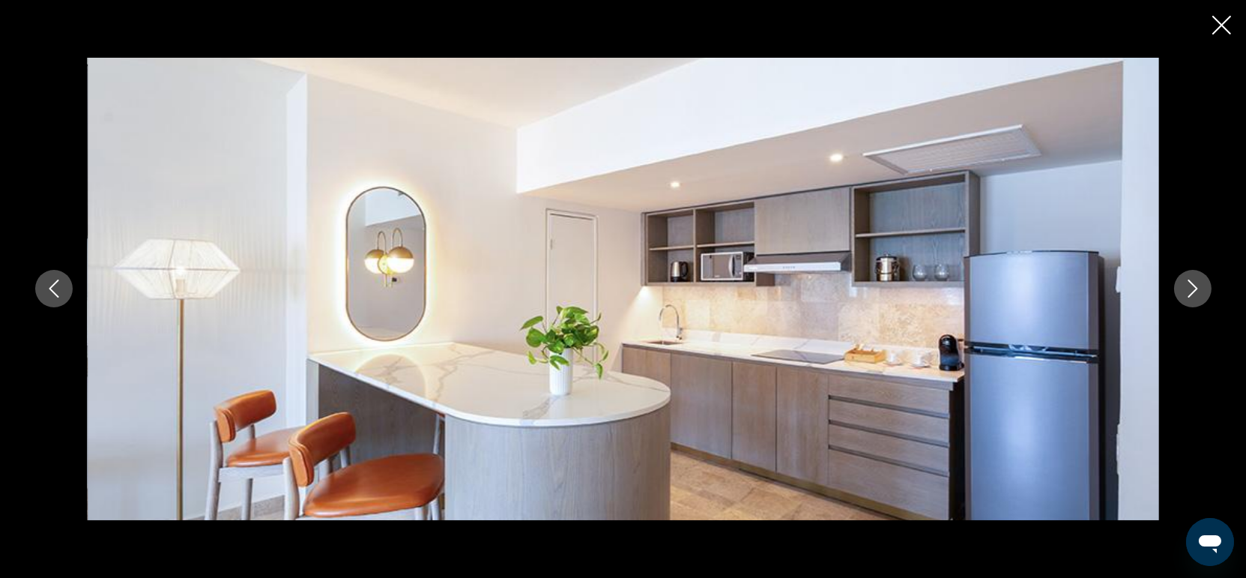
click at [1176, 287] on button "Next image" at bounding box center [1192, 288] width 37 height 37
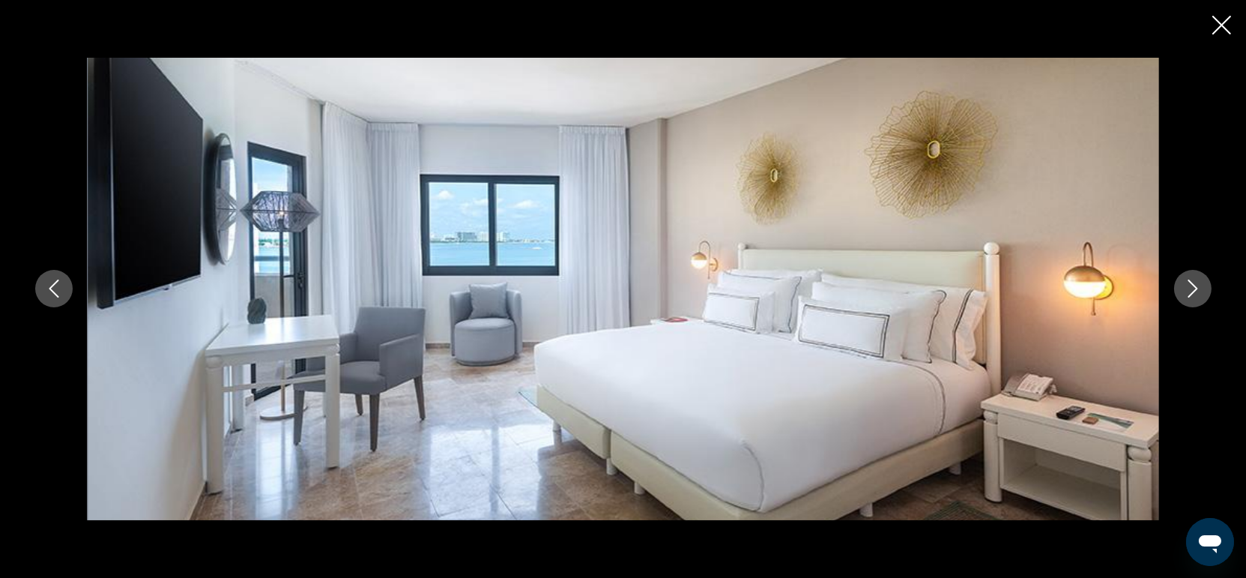
click at [1176, 287] on button "Next image" at bounding box center [1192, 288] width 37 height 37
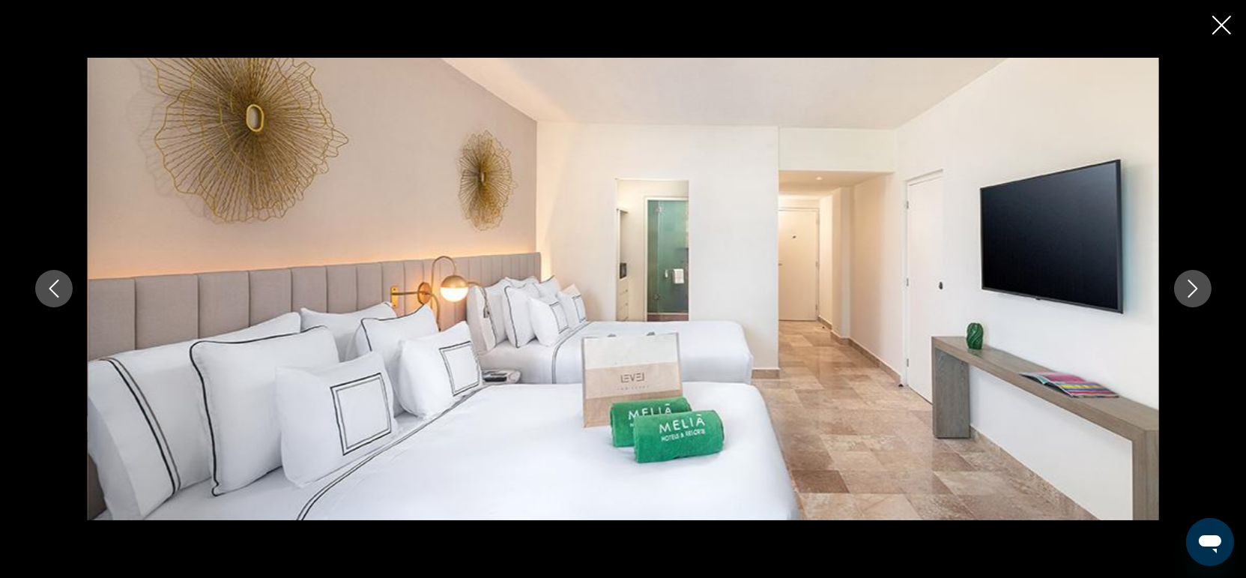
click at [60, 279] on icon "Previous image" at bounding box center [54, 288] width 18 height 18
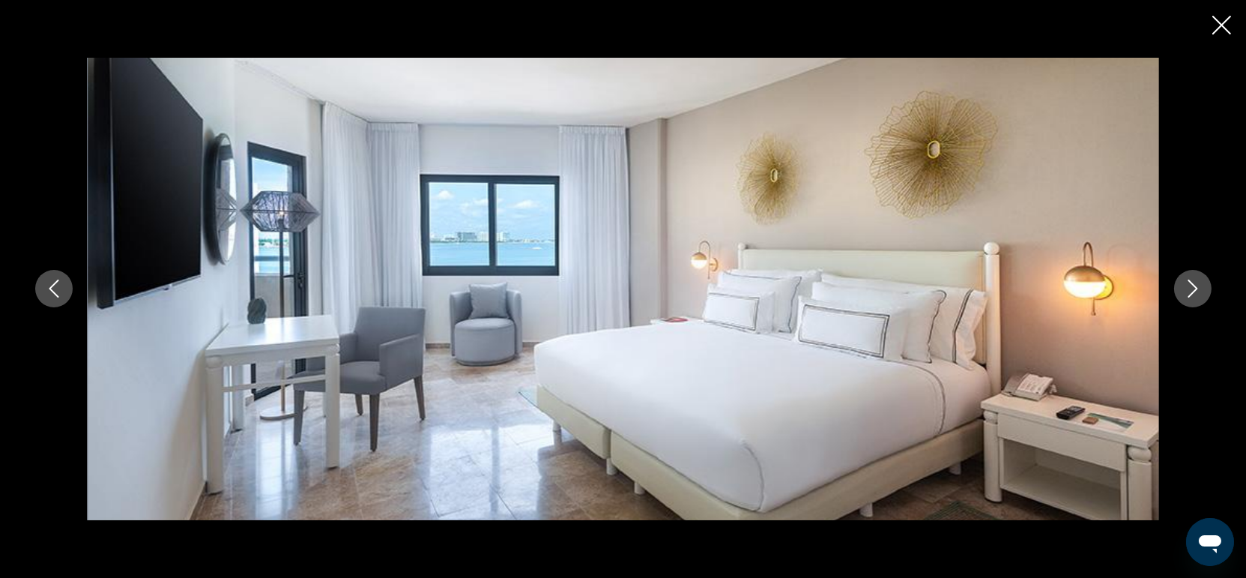
click at [1199, 291] on icon "Next image" at bounding box center [1193, 288] width 18 height 18
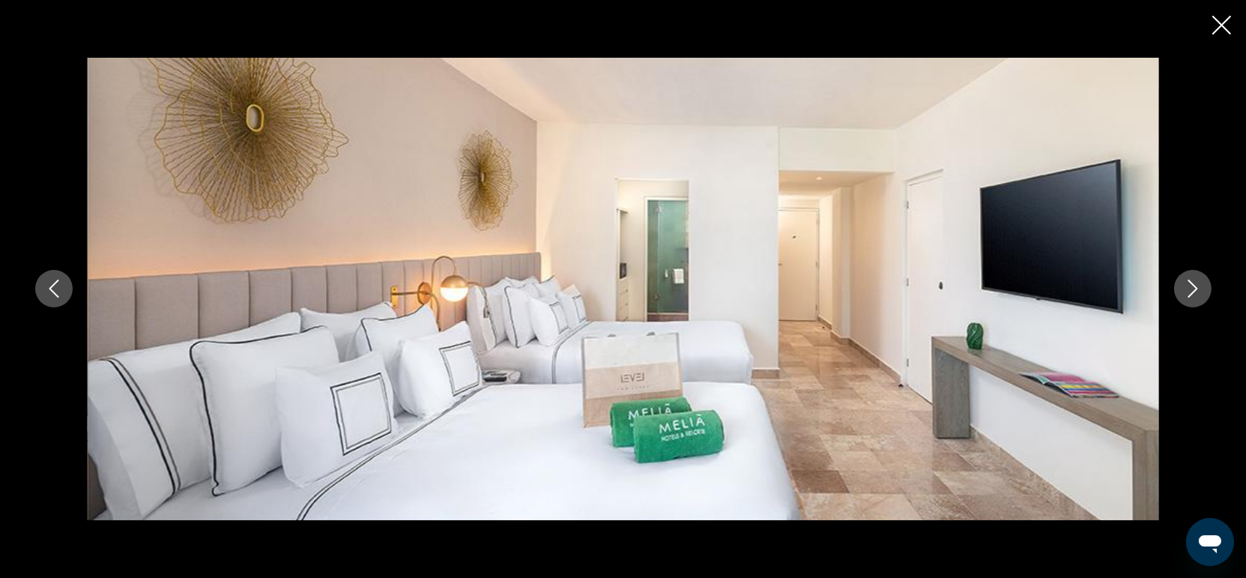
click at [1199, 291] on icon "Next image" at bounding box center [1193, 288] width 18 height 18
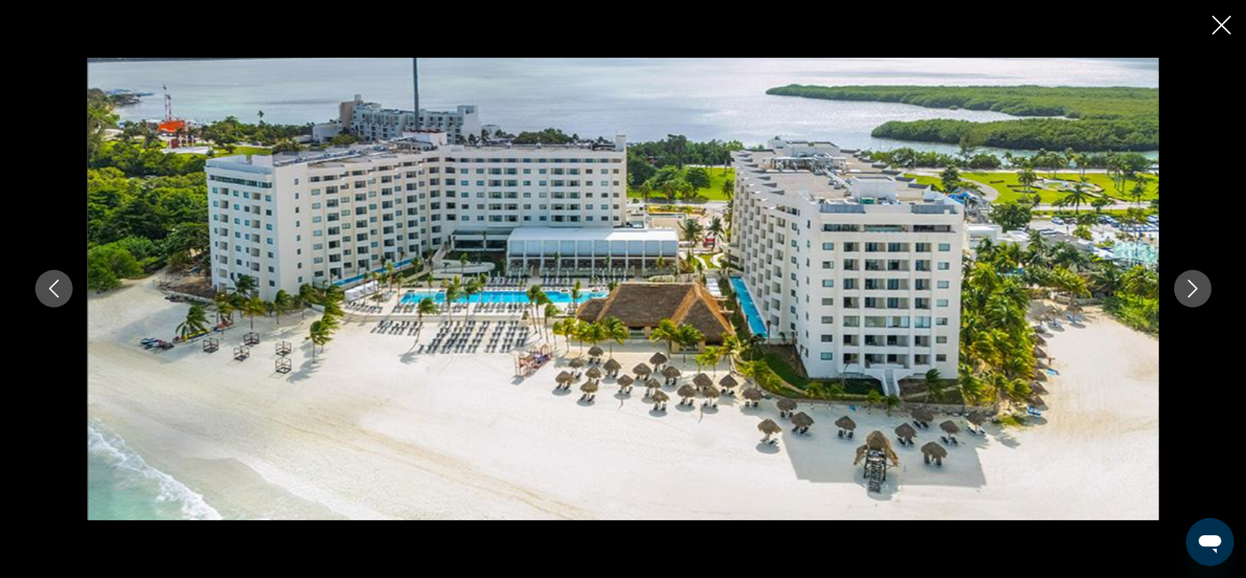
click at [1199, 291] on icon "Next image" at bounding box center [1193, 288] width 18 height 18
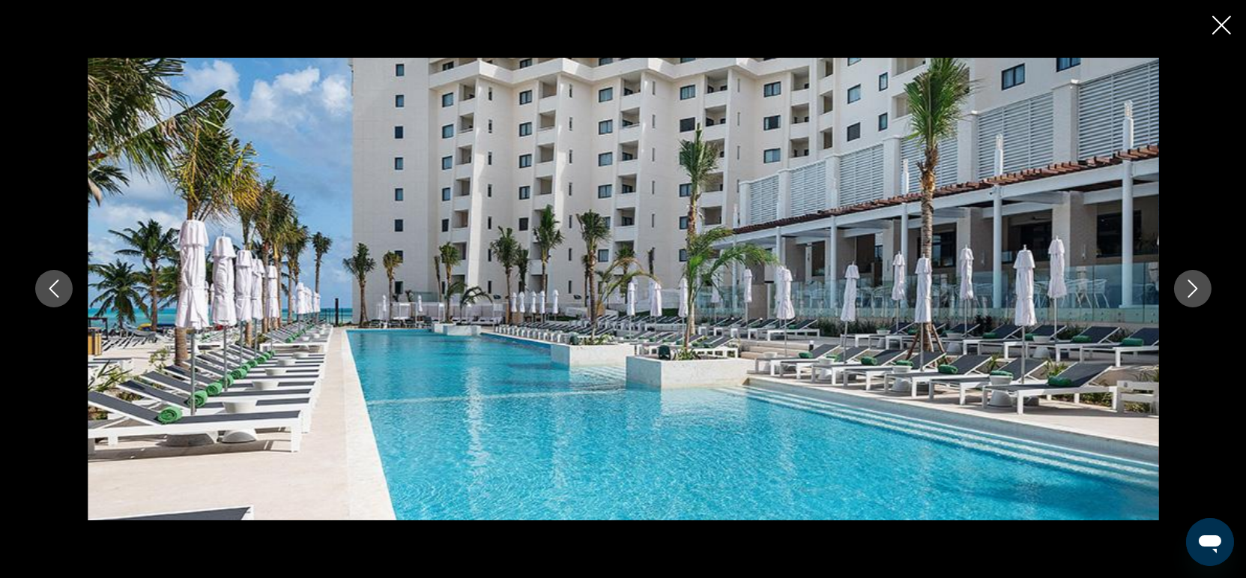
drag, startPoint x: 54, startPoint y: 273, endPoint x: 67, endPoint y: 279, distance: 13.8
click at [55, 275] on button "Previous image" at bounding box center [53, 288] width 37 height 37
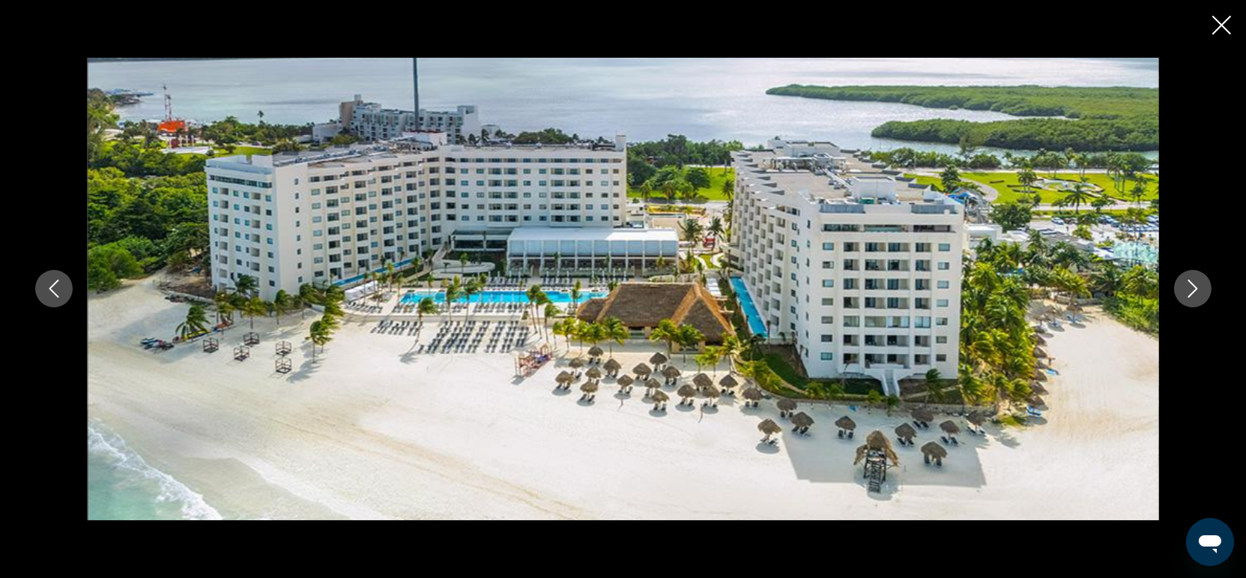
scroll to position [915, 0]
click at [1228, 22] on icon "Close slideshow" at bounding box center [1221, 25] width 19 height 19
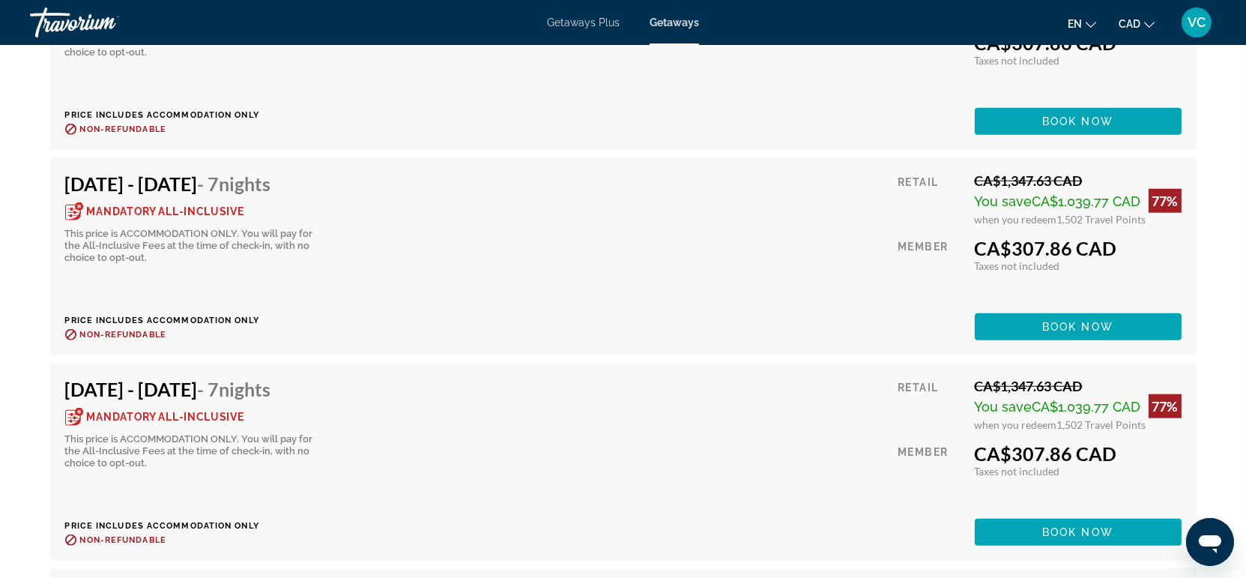
scroll to position [3080, 0]
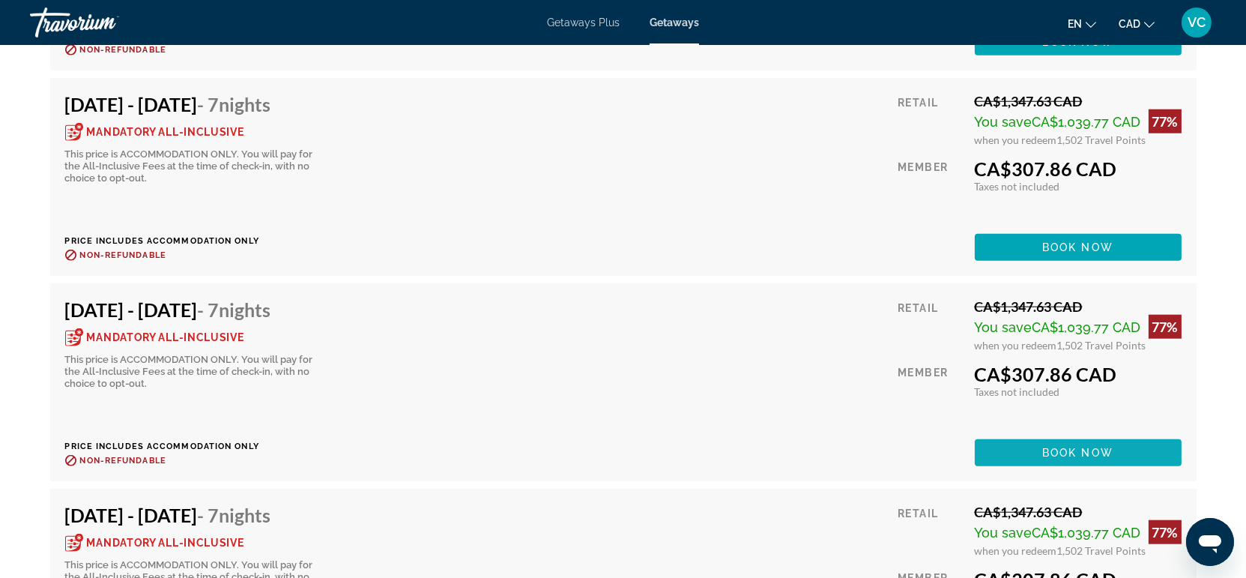
click at [1054, 450] on span "Book now" at bounding box center [1077, 452] width 71 height 12
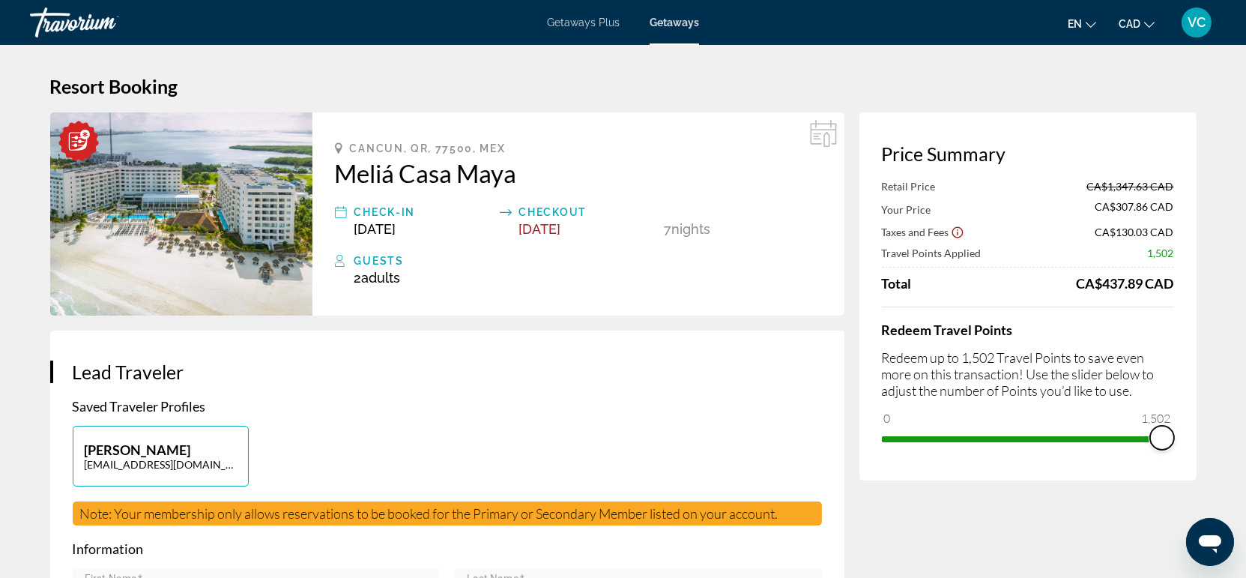
click at [1154, 437] on span "ngx-slider" at bounding box center [1162, 437] width 24 height 24
drag, startPoint x: 1152, startPoint y: 431, endPoint x: 921, endPoint y: 425, distance: 230.8
click at [921, 425] on span "ngx-slider" at bounding box center [921, 437] width 24 height 24
drag, startPoint x: 923, startPoint y: 430, endPoint x: 1264, endPoint y: 452, distance: 342.3
click at [1246, 452] on html "Skip to main content Getaways Plus Getaways en English Español Français Italian…" at bounding box center [623, 289] width 1246 height 578
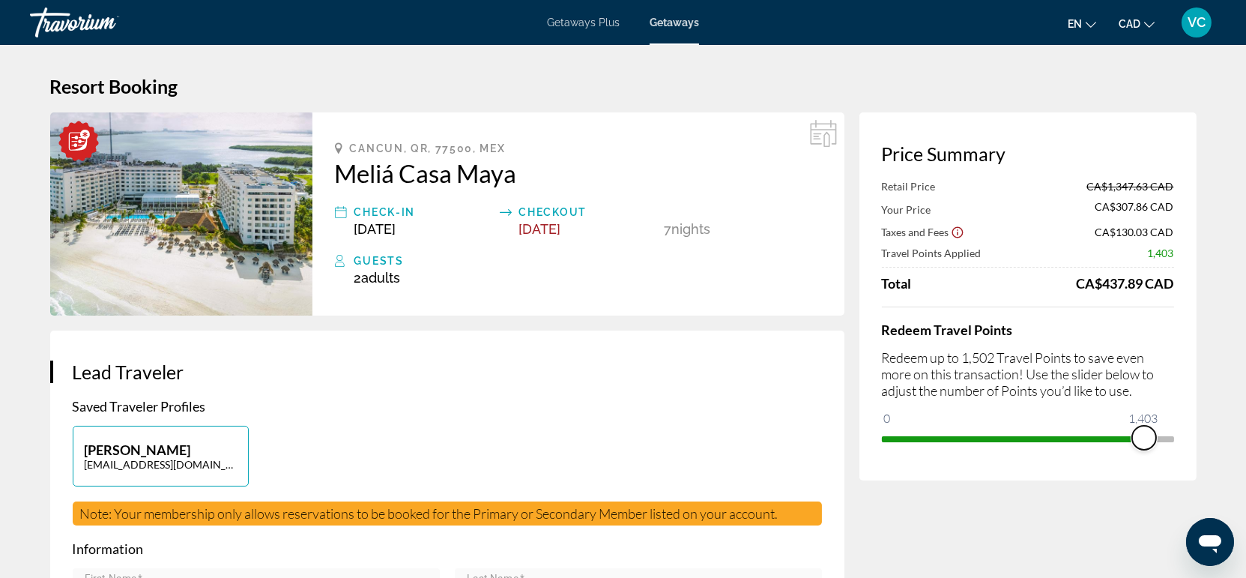
drag, startPoint x: 1154, startPoint y: 433, endPoint x: 1144, endPoint y: 432, distance: 10.5
click at [1144, 432] on span "ngx-slider" at bounding box center [1144, 437] width 24 height 24
drag, startPoint x: 1144, startPoint y: 432, endPoint x: 1070, endPoint y: 438, distance: 74.4
click at [1070, 438] on span "ngx-slider" at bounding box center [1070, 437] width 24 height 24
click at [1073, 440] on span "ngx-slider" at bounding box center [1073, 437] width 24 height 24
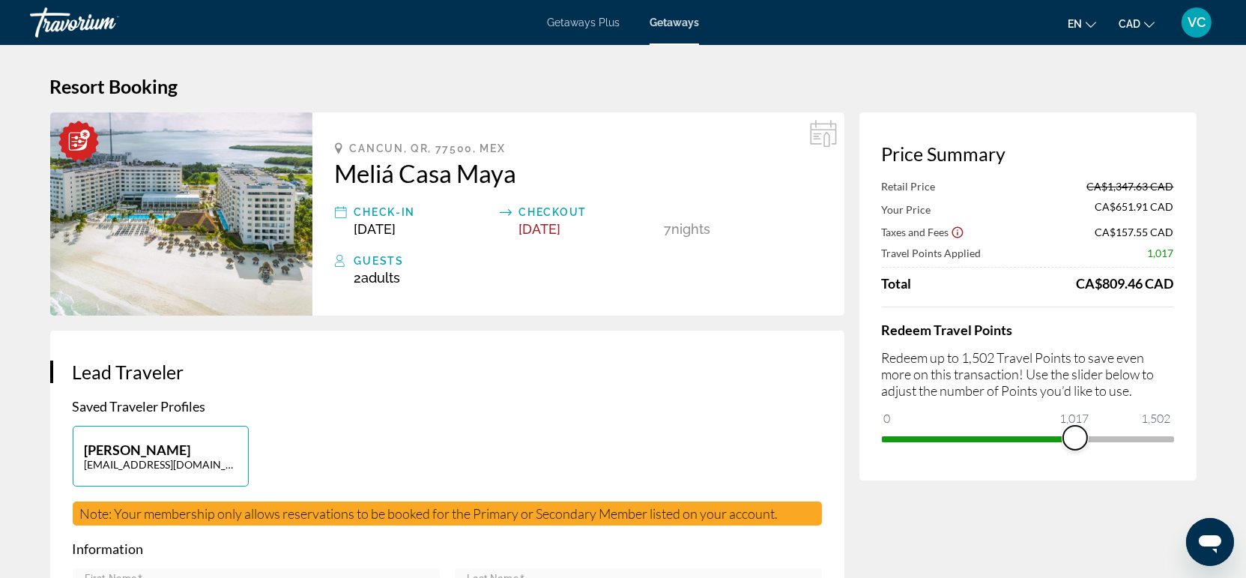
click at [1075, 440] on span "ngx-slider" at bounding box center [1075, 437] width 24 height 24
click at [1077, 440] on span "ngx-slider" at bounding box center [1077, 437] width 24 height 24
click at [1082, 439] on span "ngx-slider" at bounding box center [1082, 437] width 24 height 24
click at [1083, 439] on span "ngx-slider" at bounding box center [1083, 437] width 24 height 24
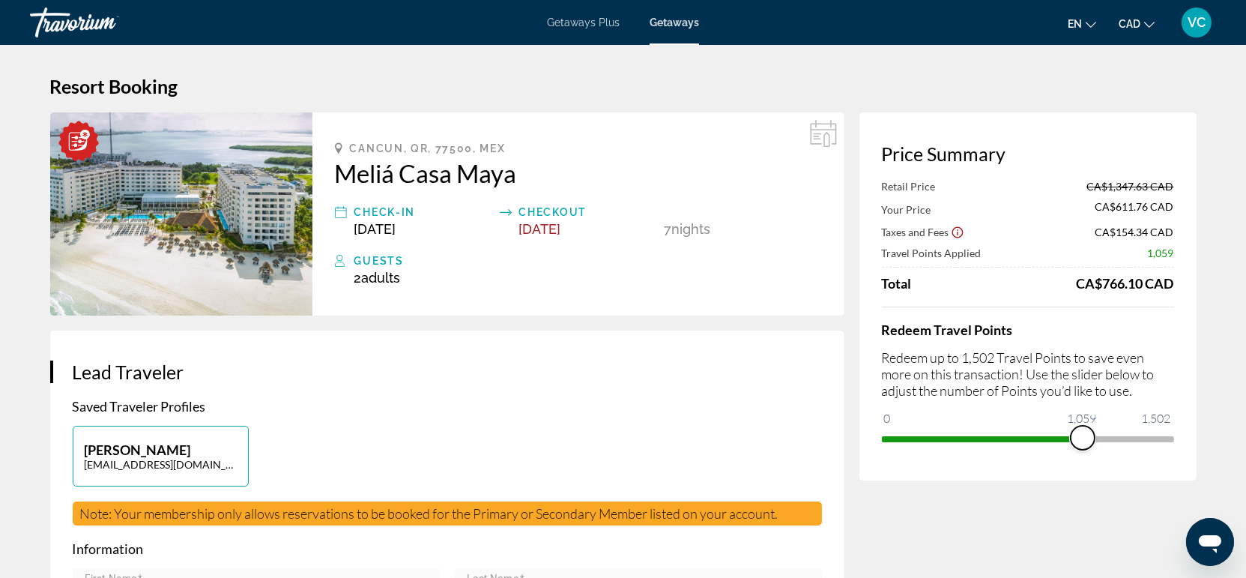
click at [1082, 433] on span "ngx-slider" at bounding box center [1082, 437] width 24 height 24
click at [1087, 431] on span "ngx-slider" at bounding box center [1087, 437] width 24 height 24
click at [1090, 430] on span "ngx-slider" at bounding box center [1090, 437] width 24 height 24
click at [1091, 430] on span "ngx-slider" at bounding box center [1091, 437] width 24 height 24
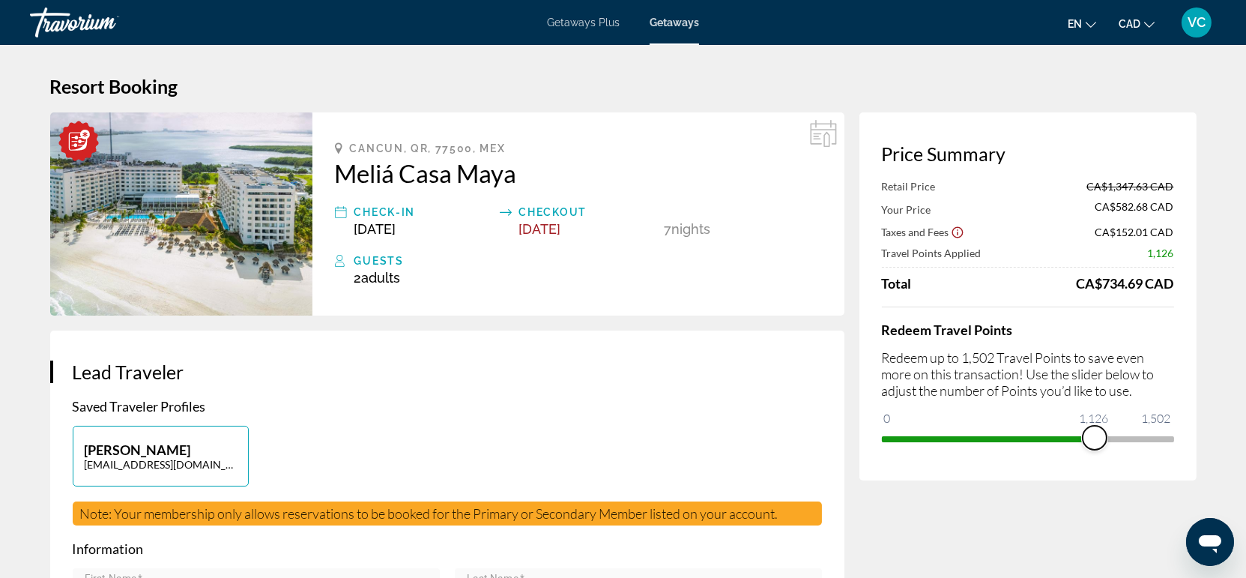
click at [1094, 429] on span "ngx-slider" at bounding box center [1094, 437] width 24 height 24
click at [1096, 429] on span "ngx-slider" at bounding box center [1097, 437] width 24 height 24
click at [1097, 429] on span "ngx-slider" at bounding box center [1097, 437] width 24 height 24
click at [1105, 433] on span "ngx-slider" at bounding box center [1104, 437] width 24 height 24
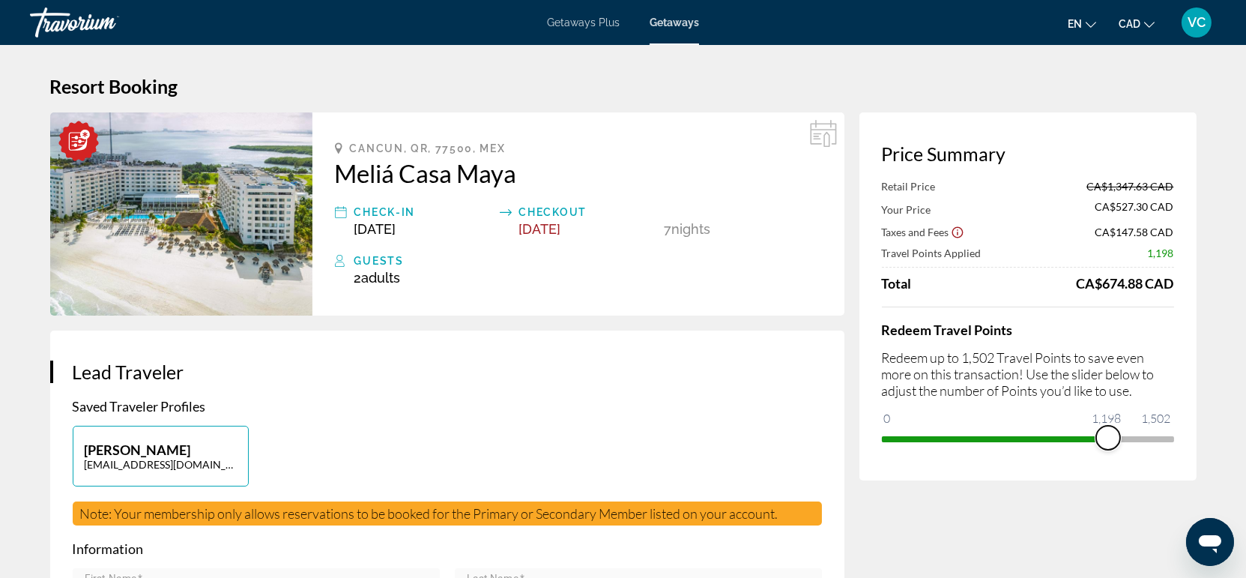
click at [1109, 433] on span "ngx-slider" at bounding box center [1108, 437] width 24 height 24
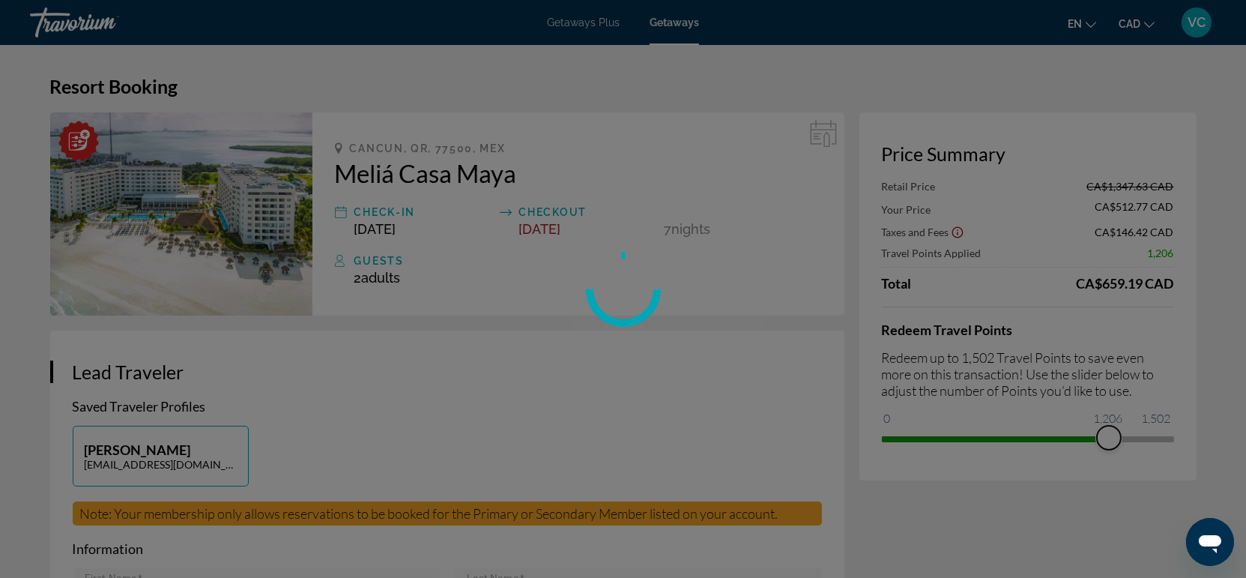
click at [1112, 403] on div "Redeem Travel Points Redeem up to 1,502 Travel Points to save even more on this…" at bounding box center [1028, 378] width 292 height 144
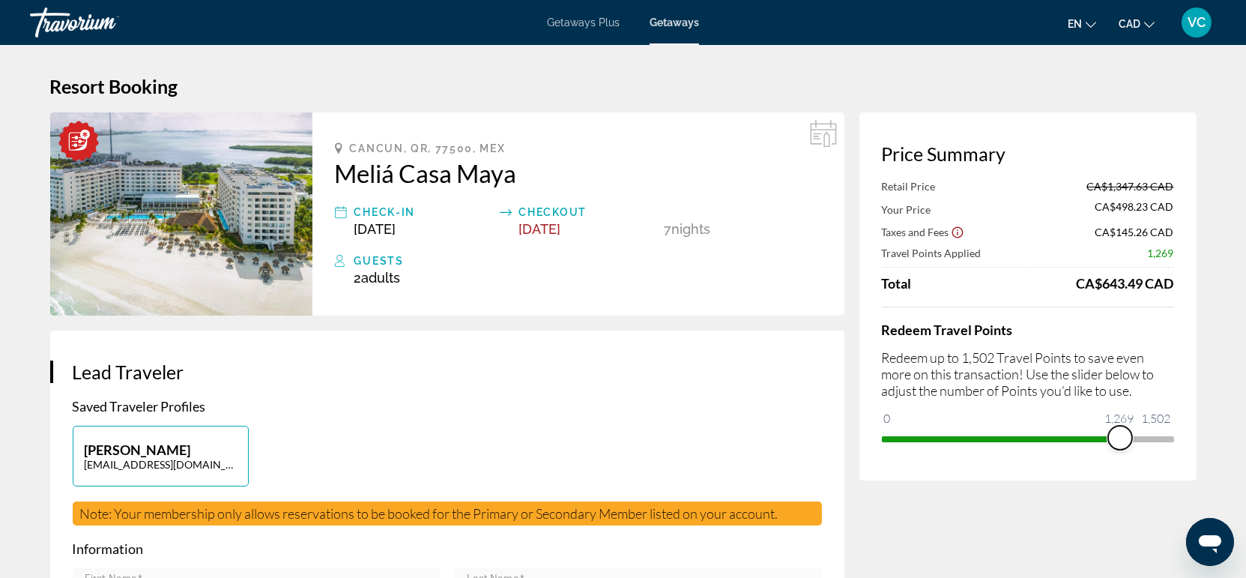
click at [1120, 434] on span "ngx-slider" at bounding box center [1120, 437] width 24 height 24
click at [1121, 434] on span "ngx-slider" at bounding box center [1121, 437] width 24 height 24
click at [1109, 436] on ngx-slider "0 1,502 1,210" at bounding box center [1028, 437] width 292 height 3
drag, startPoint x: 1115, startPoint y: 433, endPoint x: 1199, endPoint y: 439, distance: 84.9
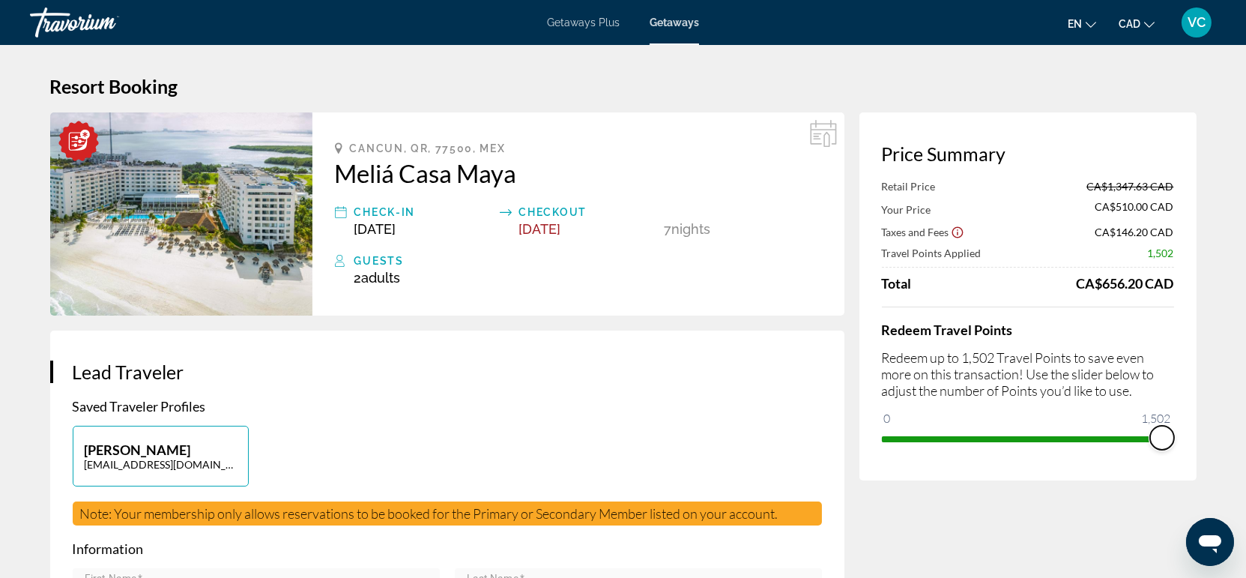
drag, startPoint x: 331, startPoint y: 174, endPoint x: 526, endPoint y: 171, distance: 194.8
click at [526, 171] on div "Cancun, QR, 77500, MEX Meliá Casa Maya Check-In Nov 15, 2025 Checkout Nov 22, 2…" at bounding box center [578, 213] width 532 height 203
copy h2 "Meliá Casa Maya"
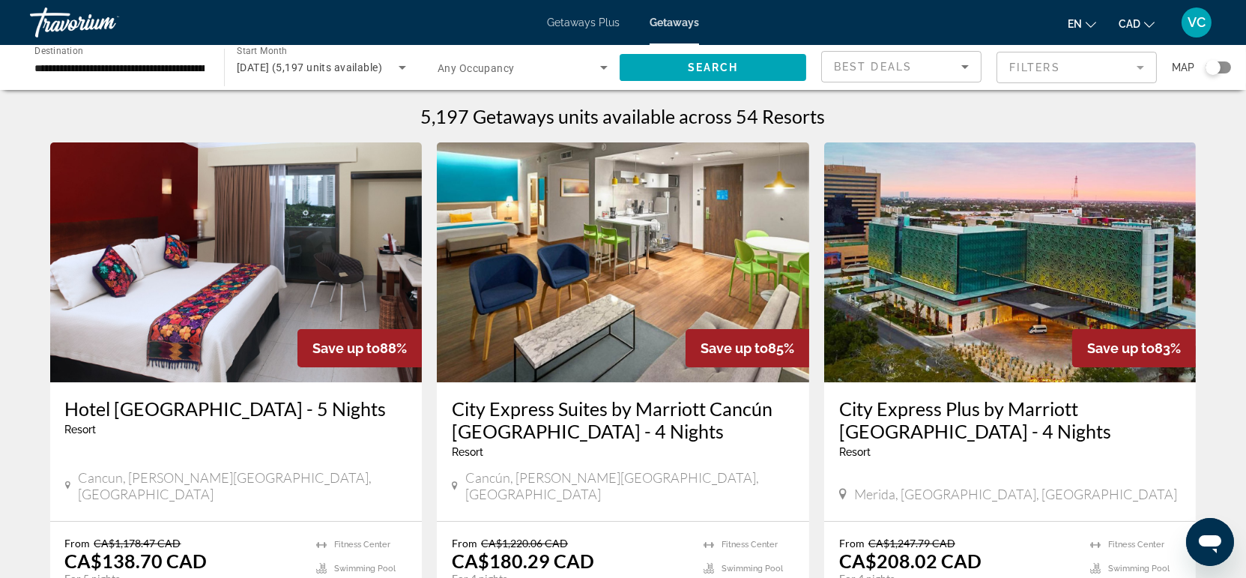
click at [191, 283] on img "Main content" at bounding box center [236, 262] width 372 height 240
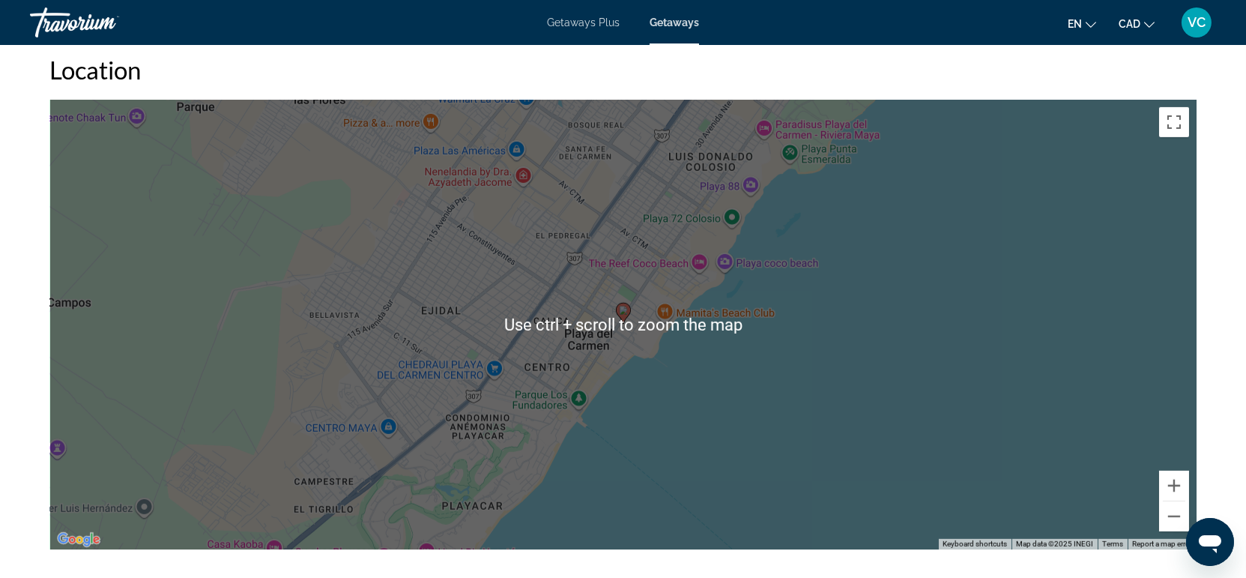
scroll to position [1748, 0]
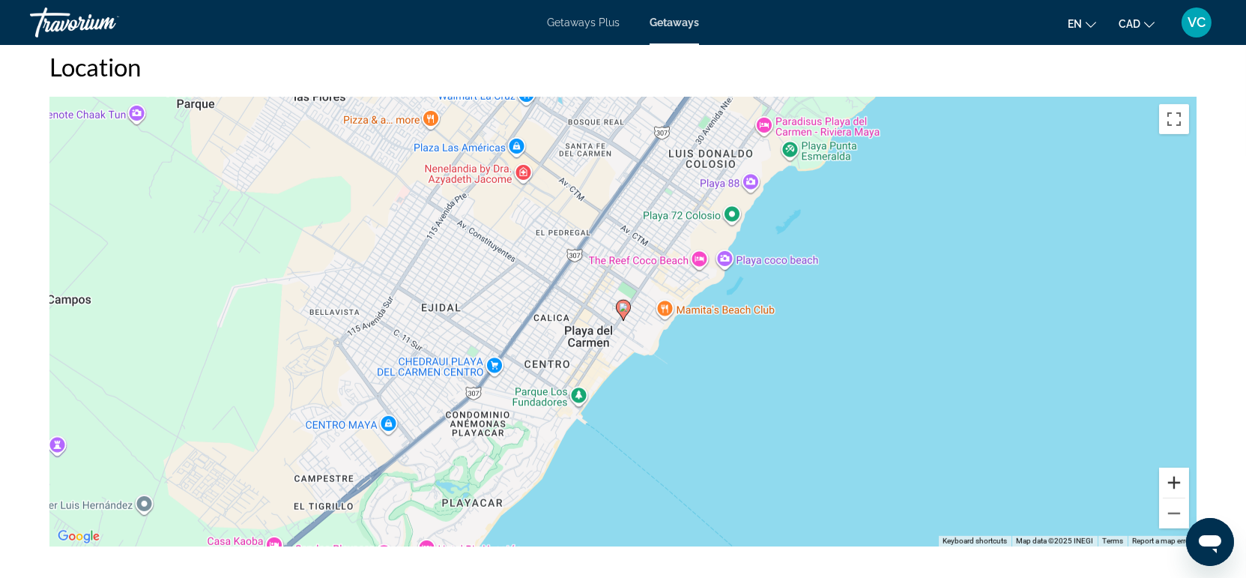
click at [1176, 489] on button "Zoom in" at bounding box center [1174, 482] width 30 height 30
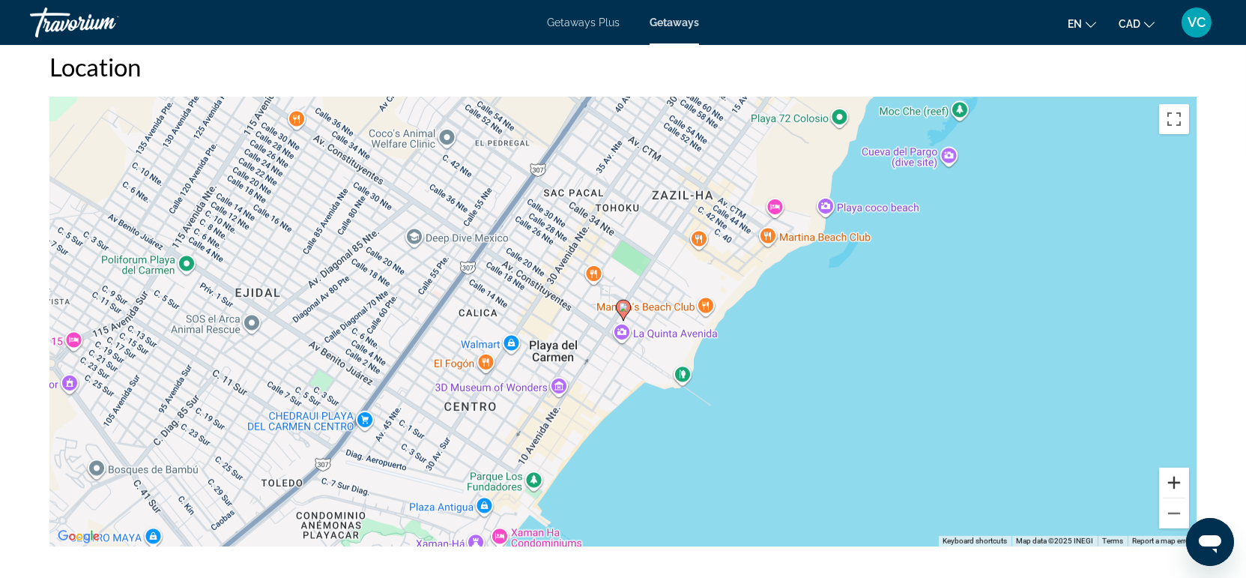
click at [1176, 489] on button "Zoom in" at bounding box center [1174, 482] width 30 height 30
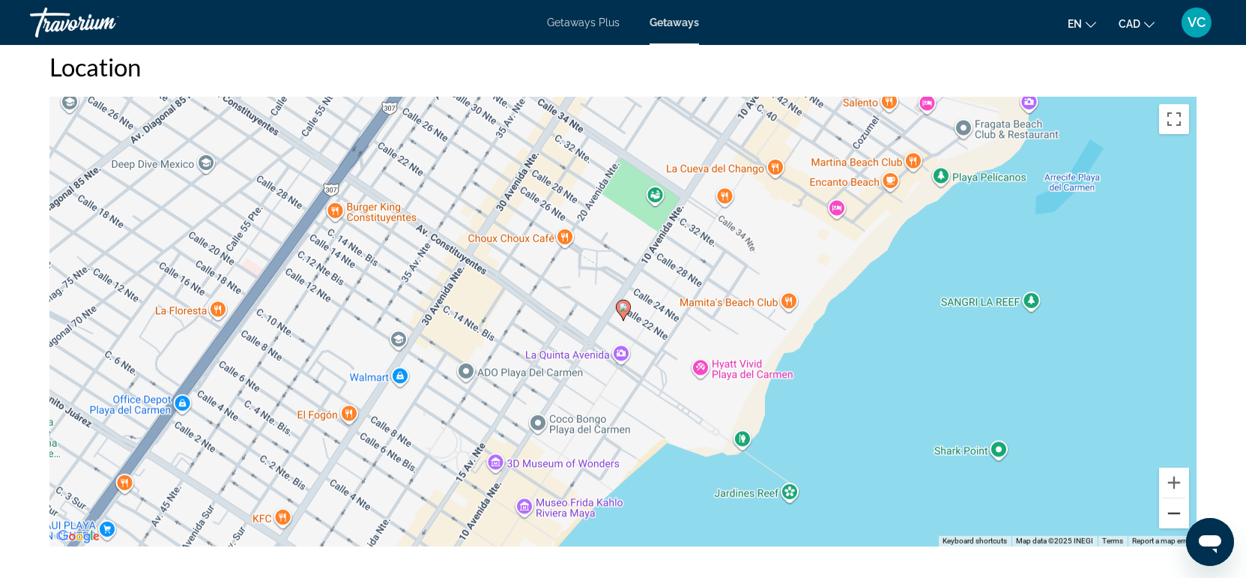
click at [1166, 521] on button "Zoom out" at bounding box center [1174, 513] width 30 height 30
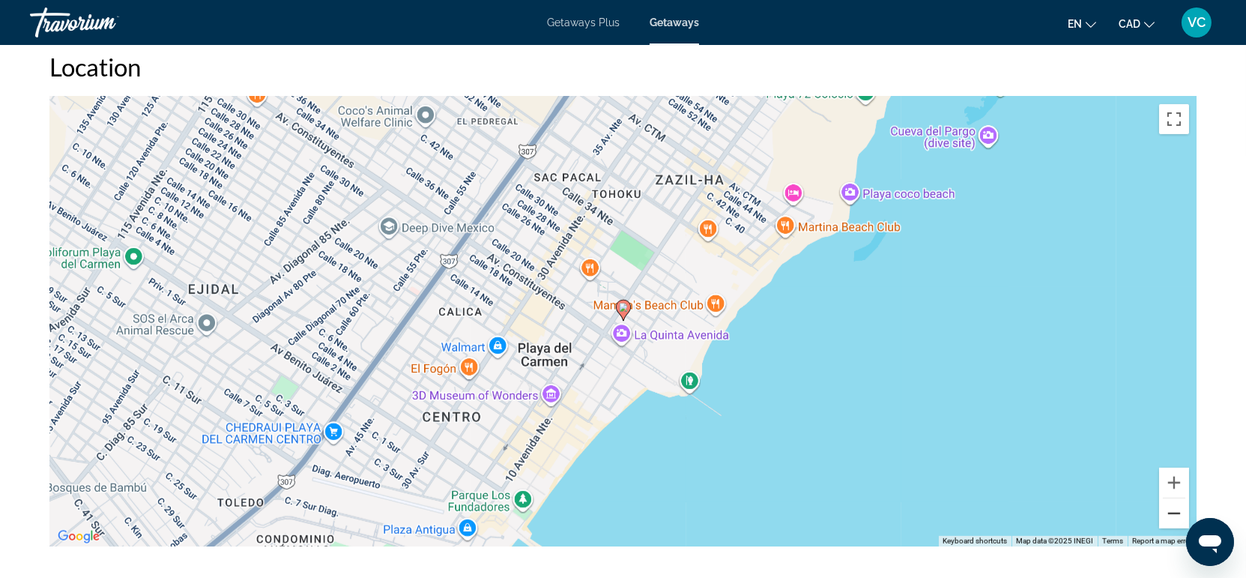
click at [1166, 521] on button "Zoom out" at bounding box center [1174, 513] width 30 height 30
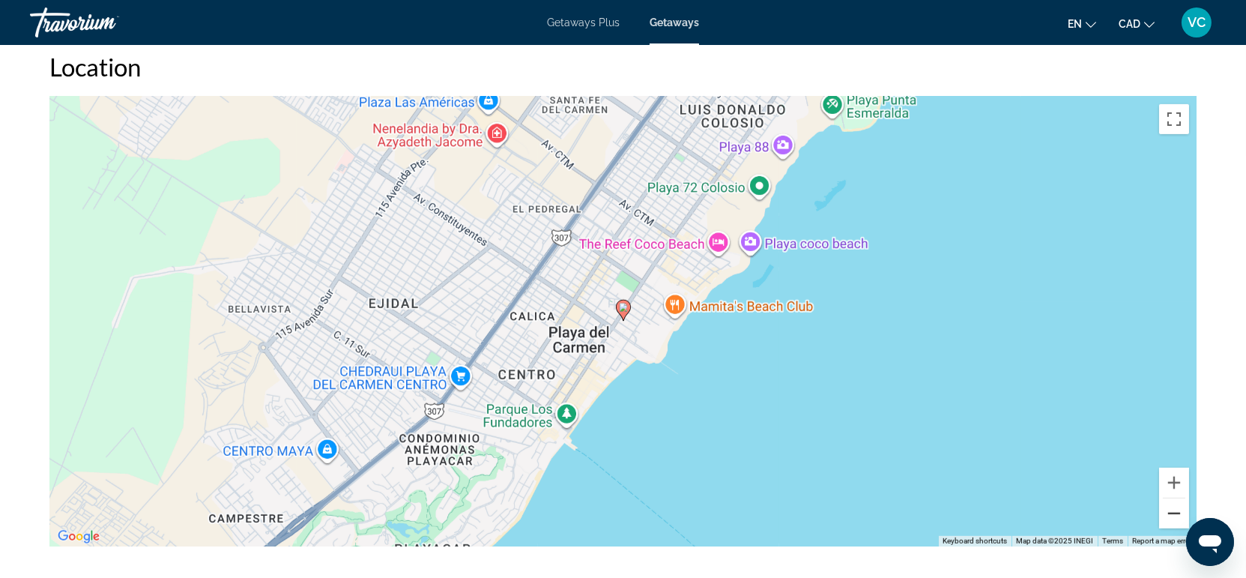
click at [1166, 521] on button "Zoom out" at bounding box center [1174, 513] width 30 height 30
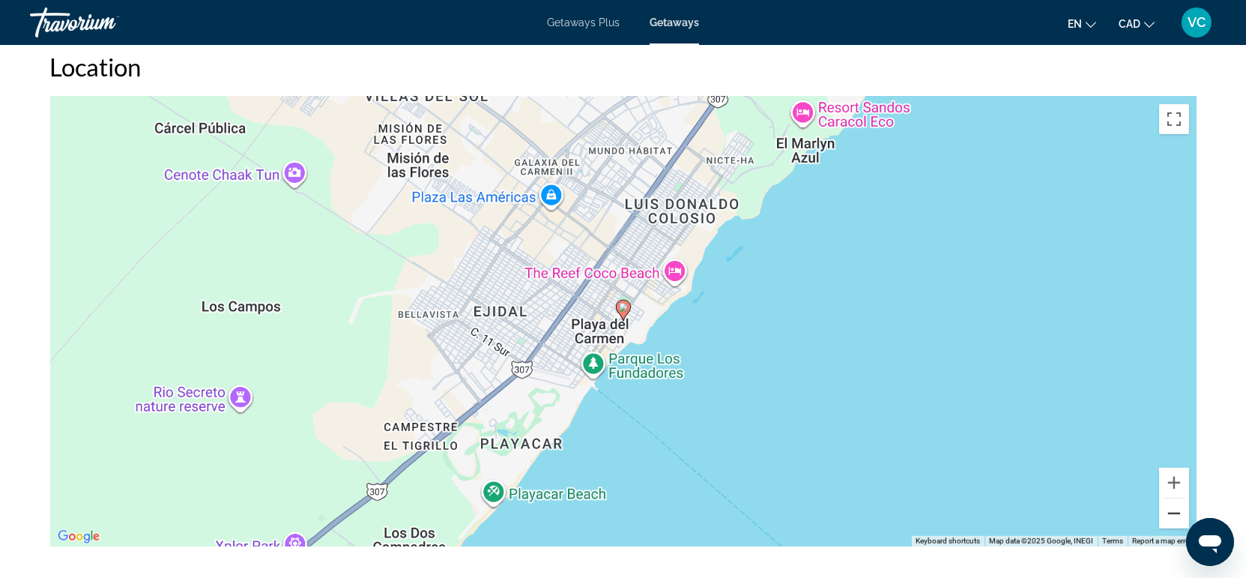
click at [1166, 521] on button "Zoom out" at bounding box center [1174, 513] width 30 height 30
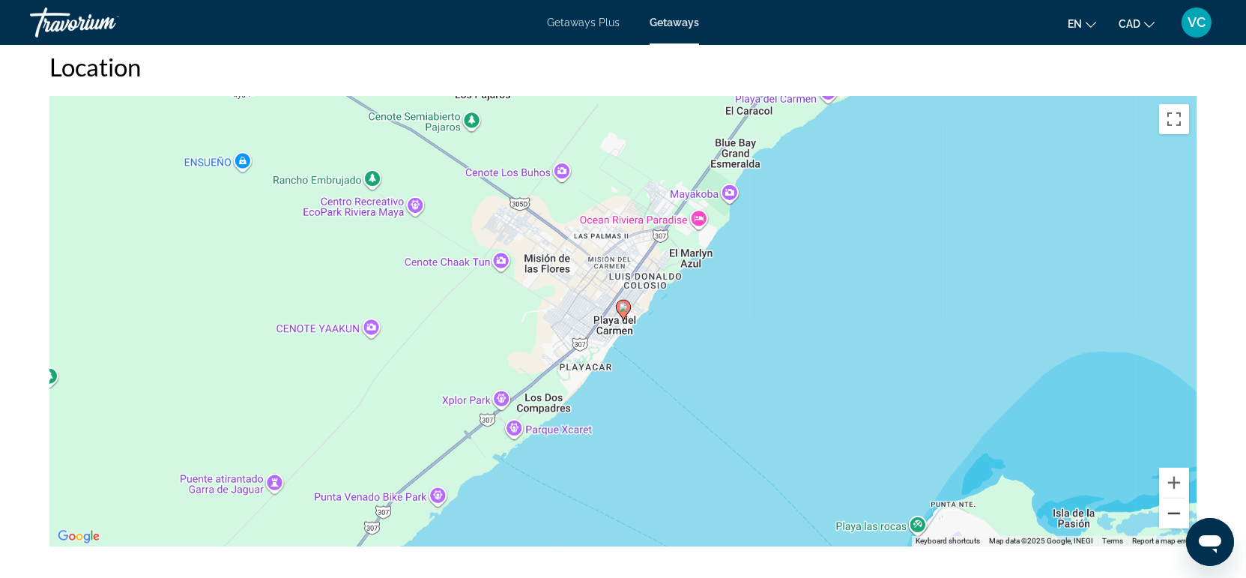
click at [1166, 521] on button "Zoom out" at bounding box center [1174, 513] width 30 height 30
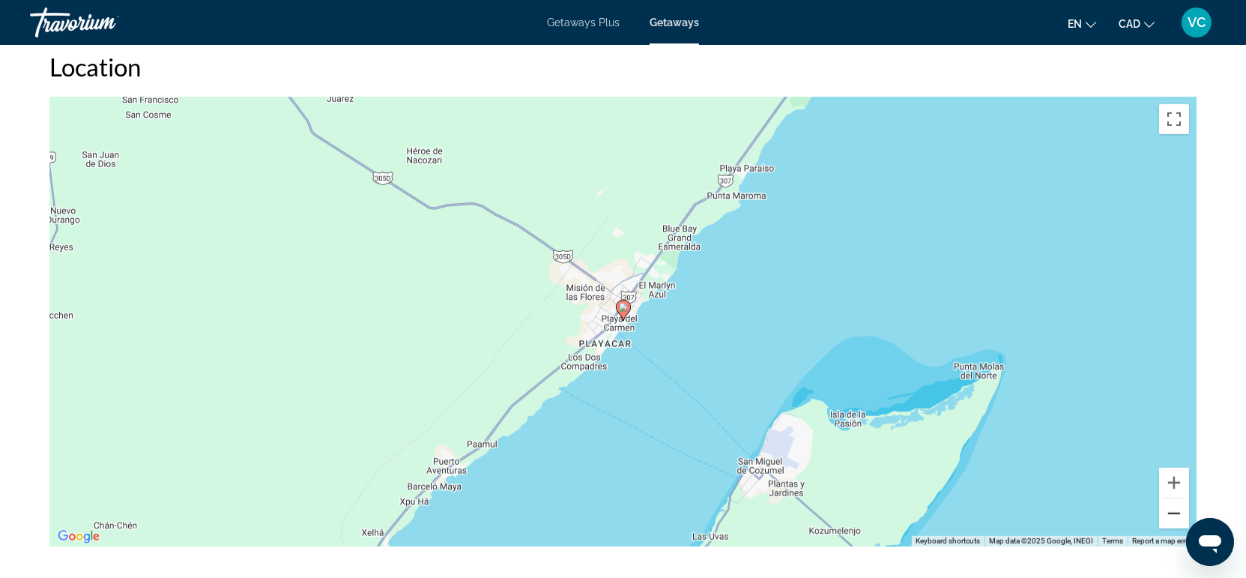
click at [1166, 521] on button "Zoom out" at bounding box center [1174, 513] width 30 height 30
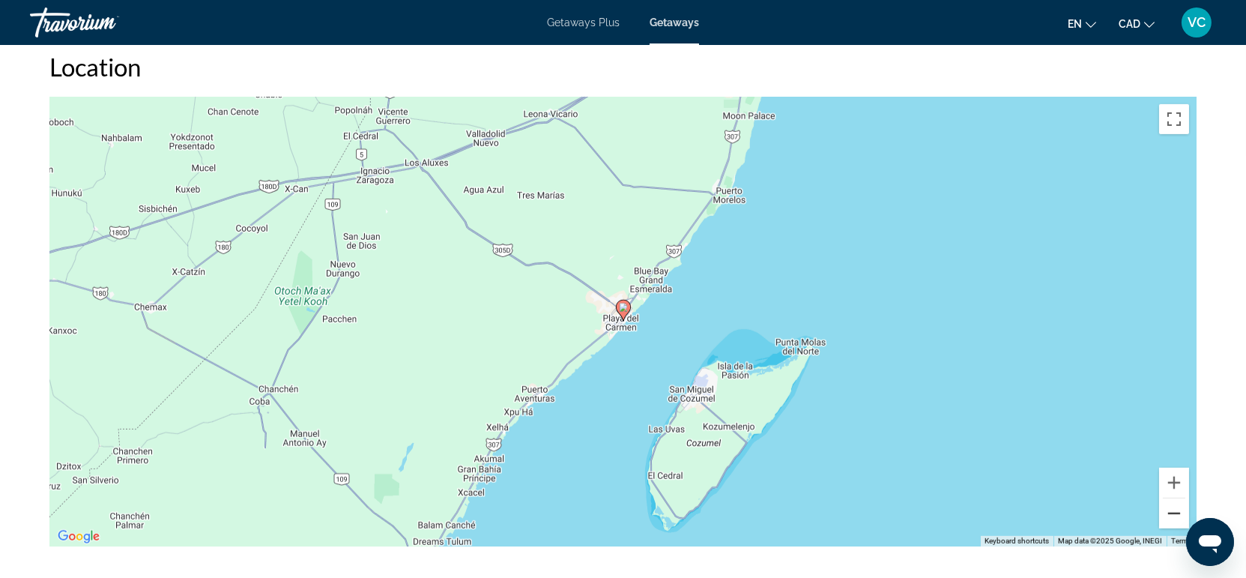
click at [1166, 521] on button "Zoom out" at bounding box center [1174, 513] width 30 height 30
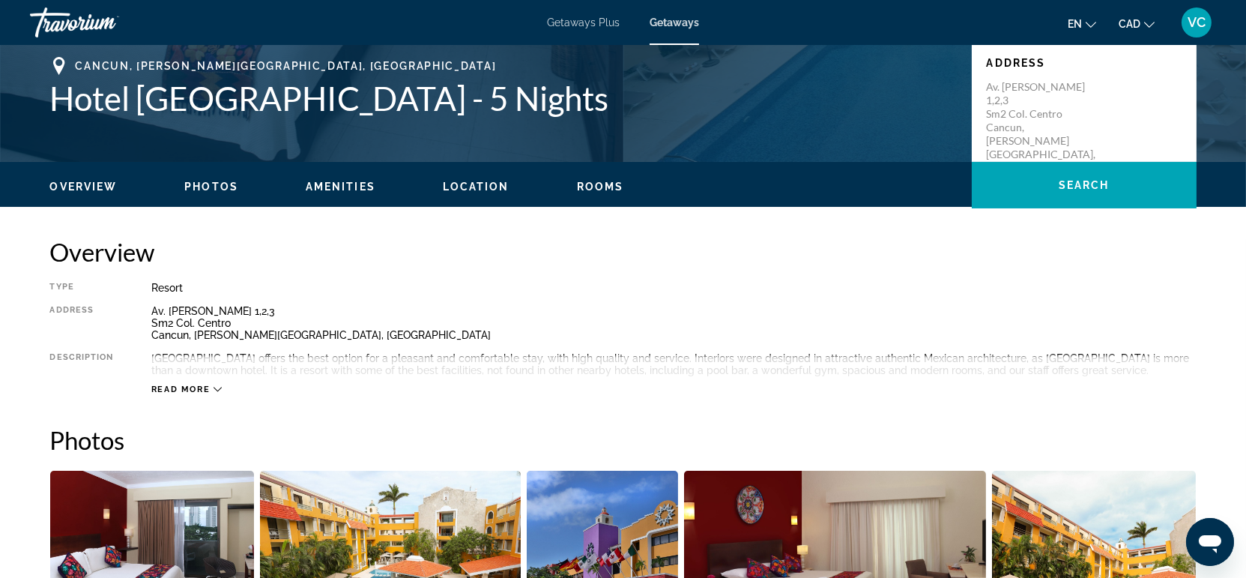
scroll to position [0, 0]
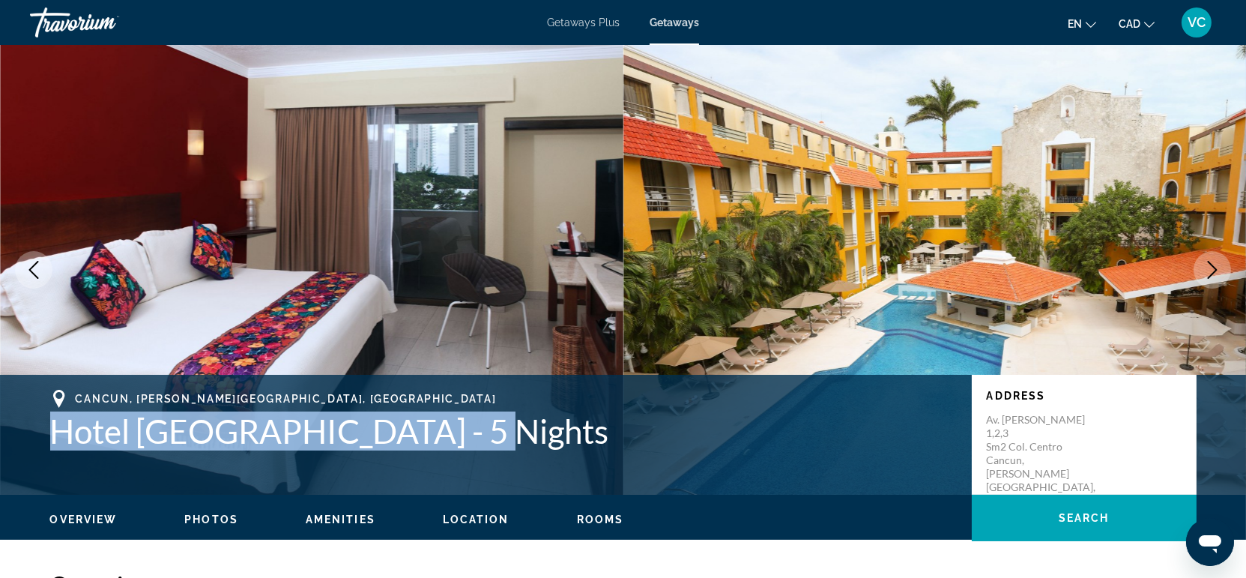
drag, startPoint x: 54, startPoint y: 430, endPoint x: 503, endPoint y: 446, distance: 449.0
click at [503, 446] on h1 "Hotel Adhara Hacienda Cancun - 5 Nights" at bounding box center [503, 430] width 906 height 39
copy h1 "Hotel Adhara Hacienda Cancun"
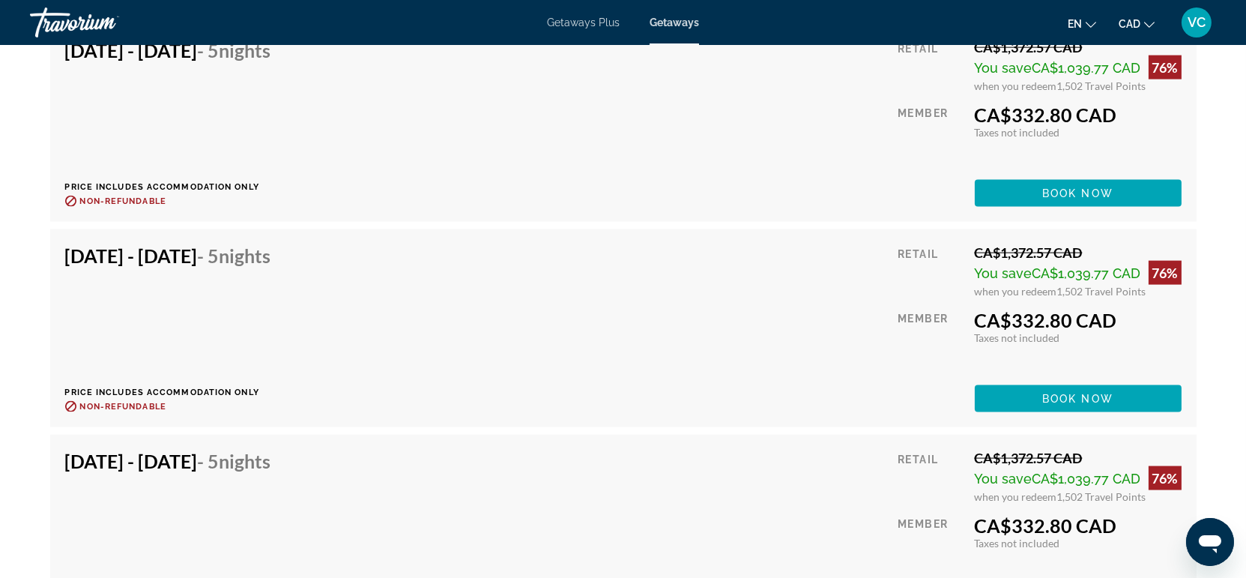
scroll to position [15314, 0]
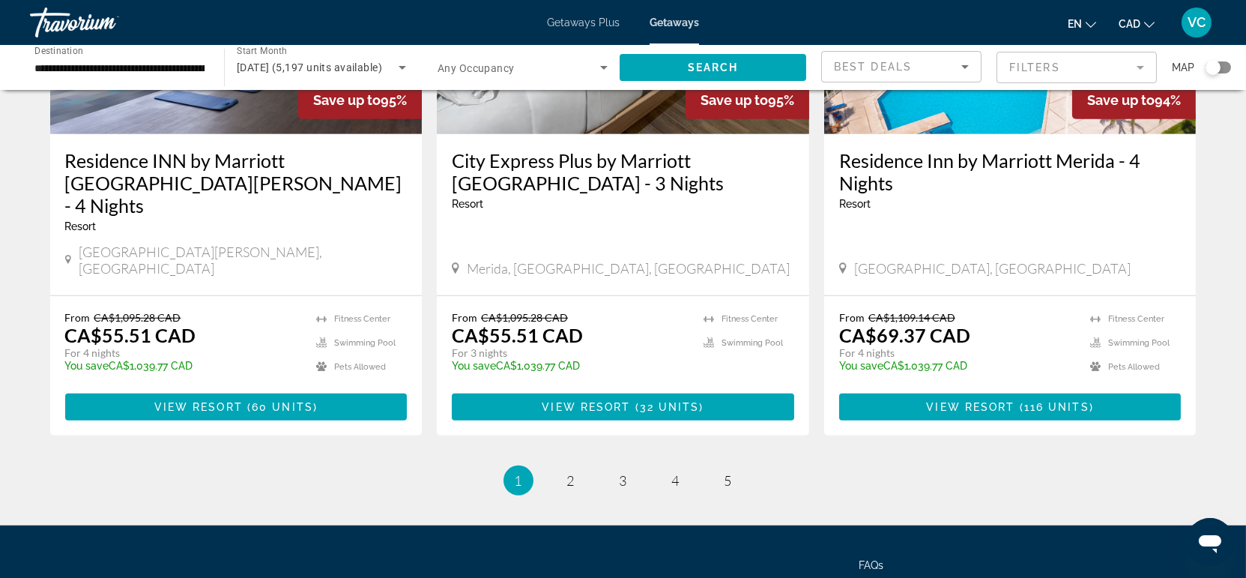
scroll to position [1936, 0]
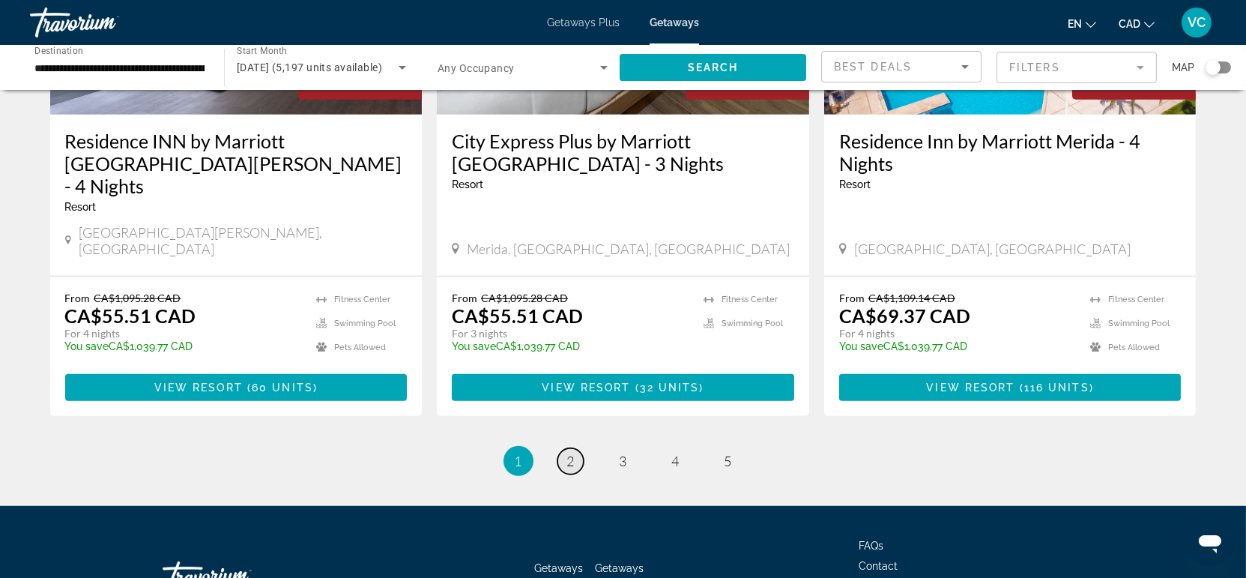
click at [569, 452] on span "2" at bounding box center [570, 460] width 7 height 16
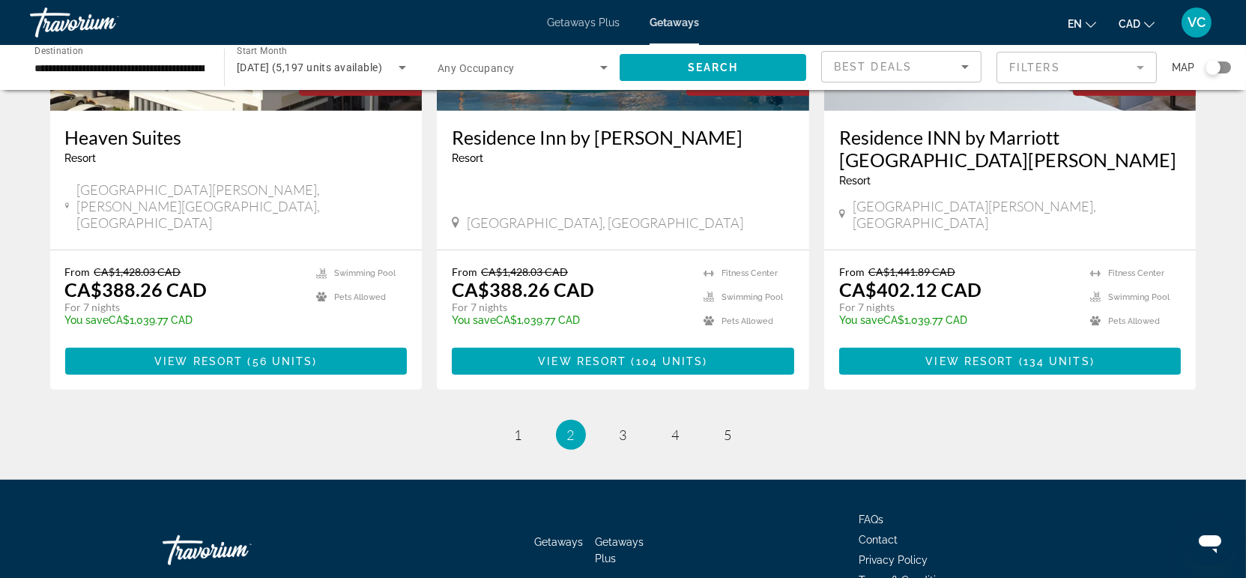
scroll to position [1912, 0]
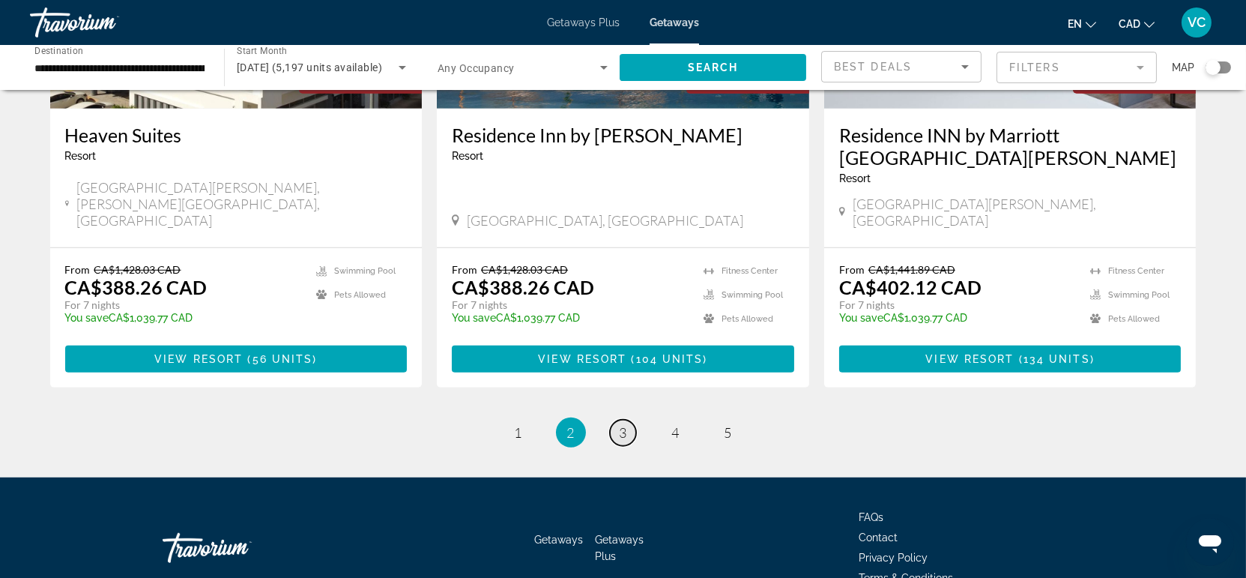
click at [623, 424] on span "3" at bounding box center [622, 432] width 7 height 16
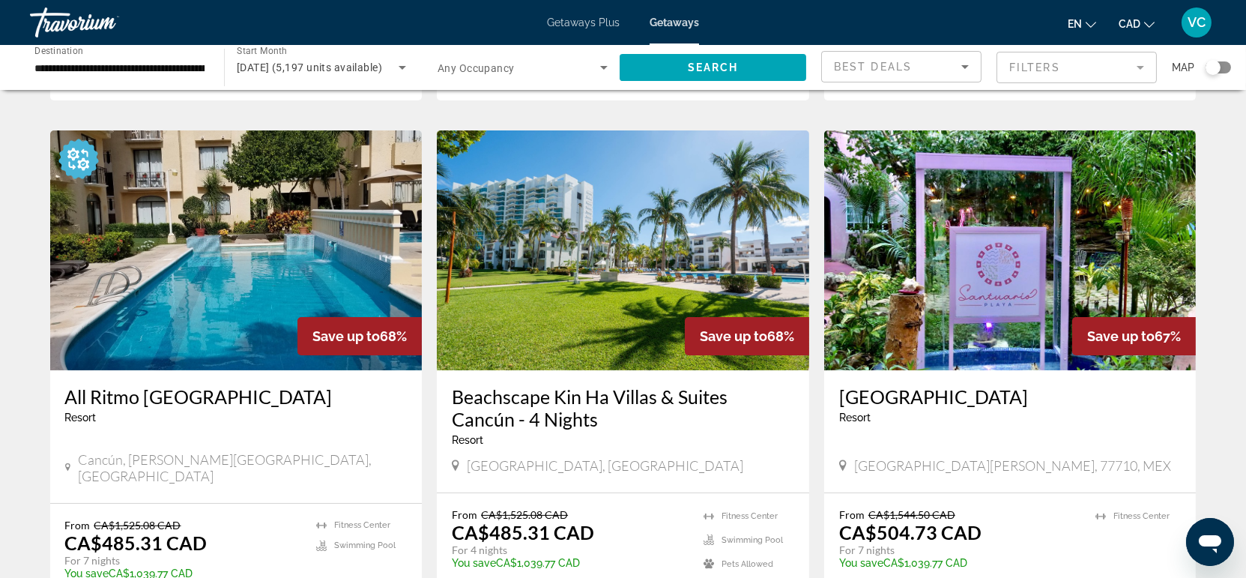
scroll to position [665, 0]
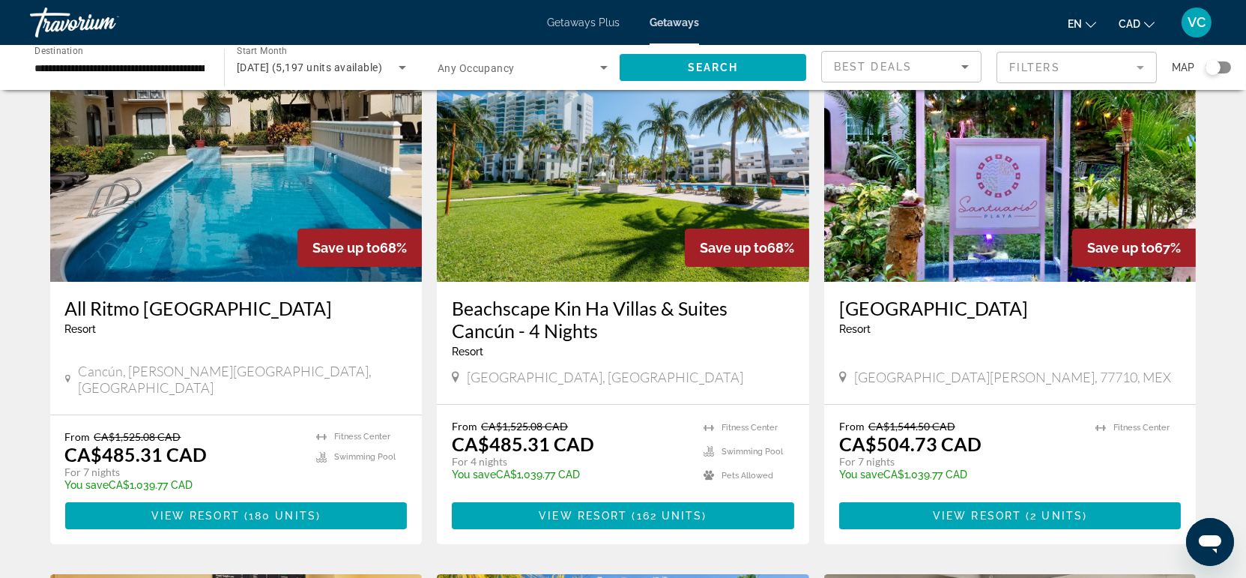
click at [581, 198] on img "Main content" at bounding box center [623, 162] width 372 height 240
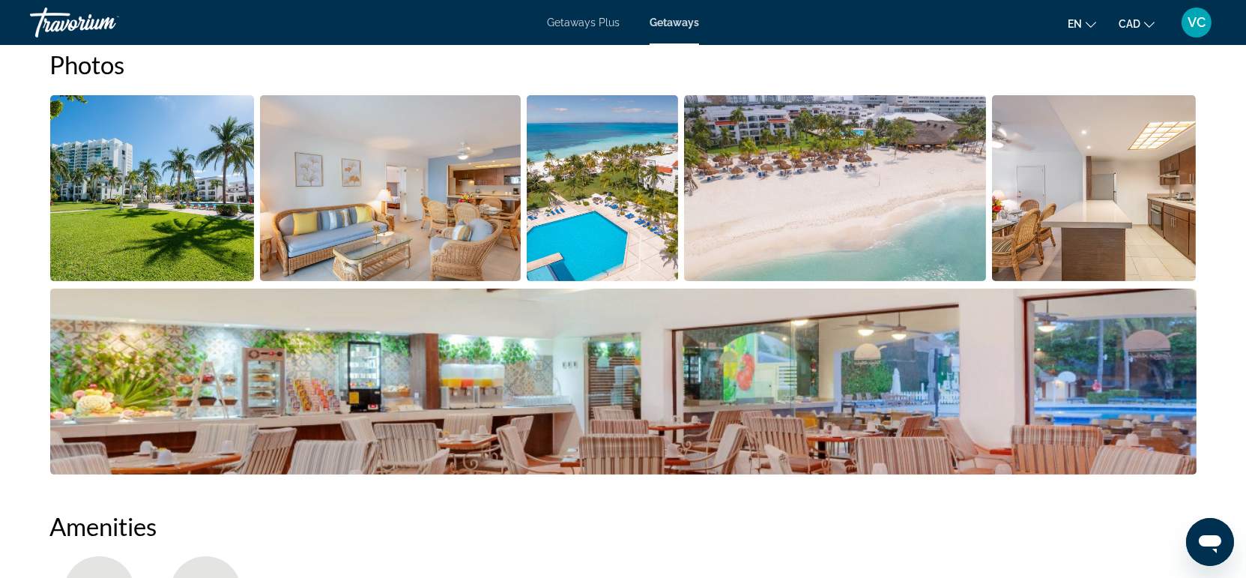
scroll to position [628, 0]
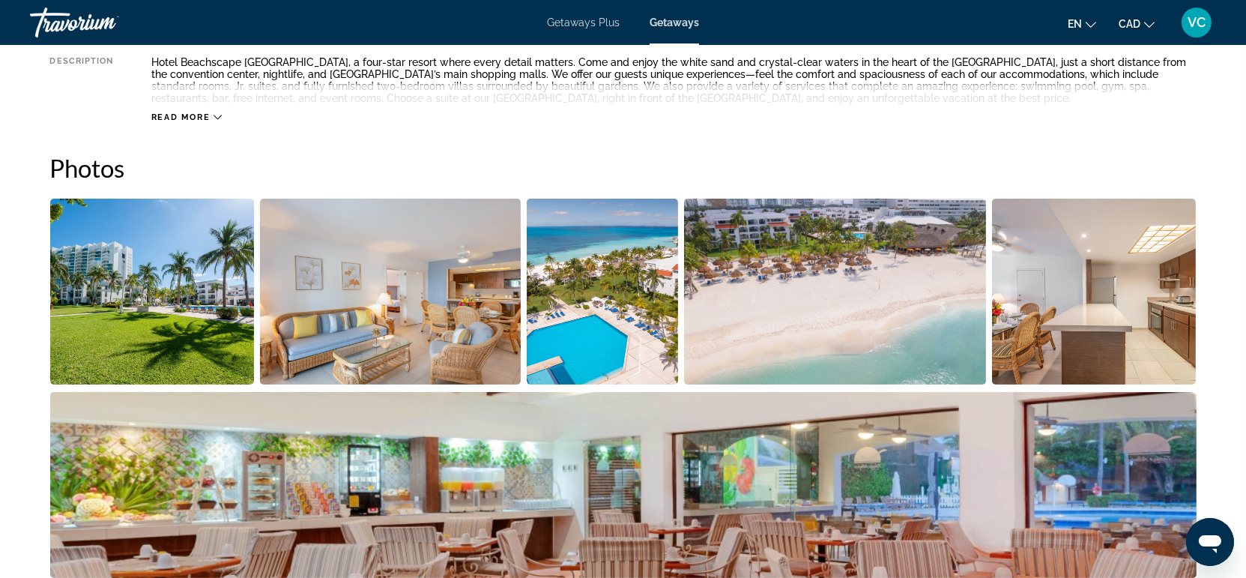
click at [335, 329] on img "Open full-screen image slider" at bounding box center [390, 292] width 261 height 186
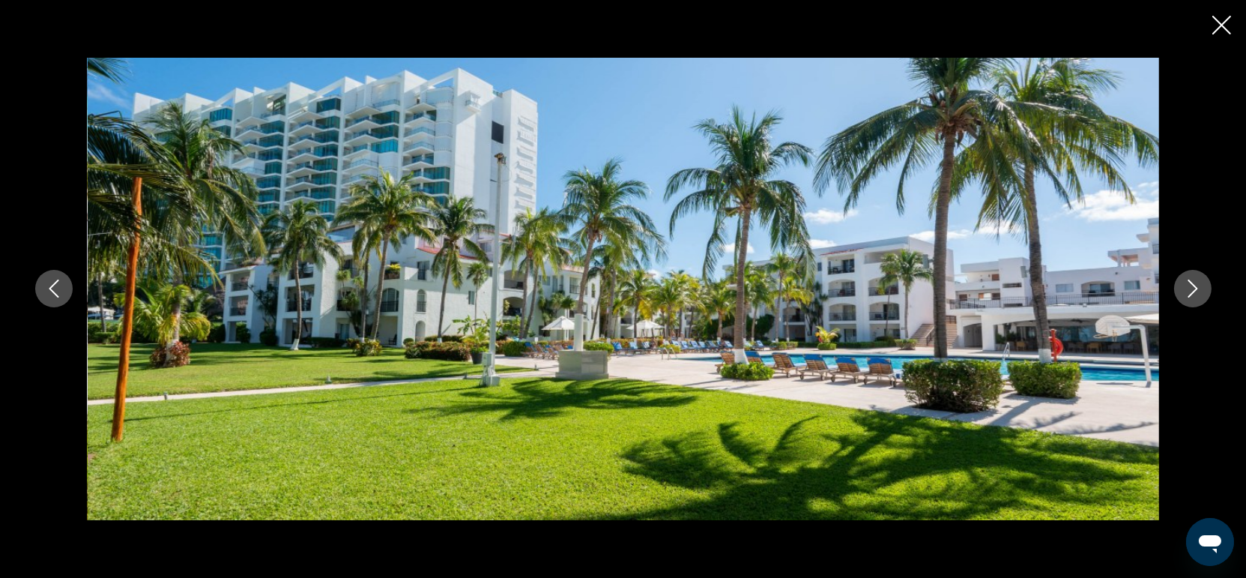
click at [1199, 279] on icon "Next image" at bounding box center [1193, 288] width 18 height 18
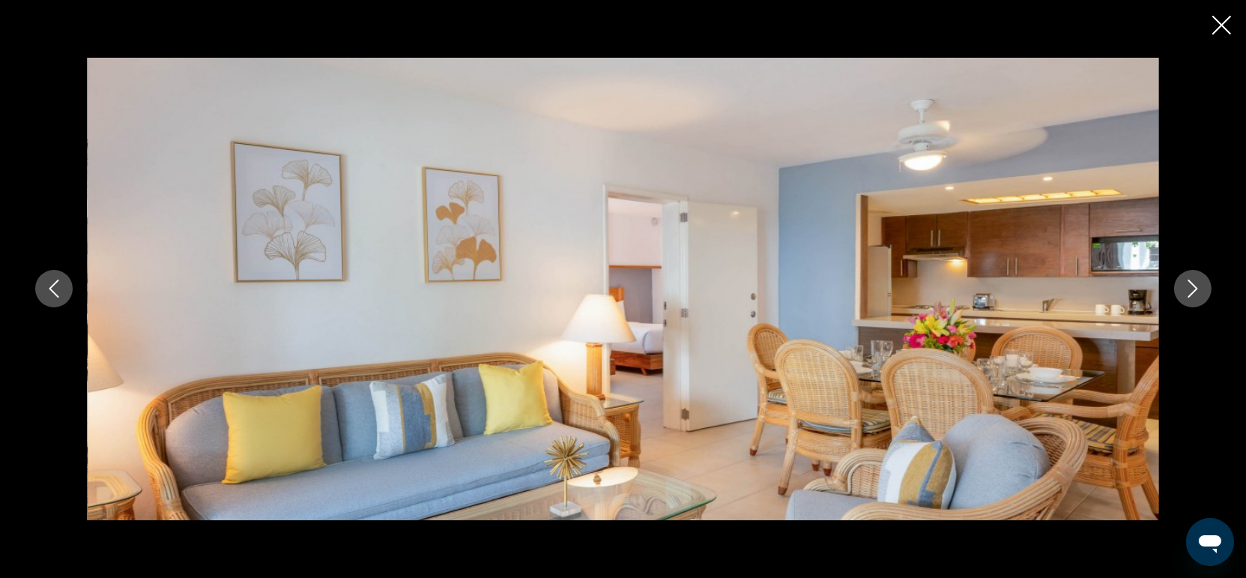
click at [1199, 279] on icon "Next image" at bounding box center [1193, 288] width 18 height 18
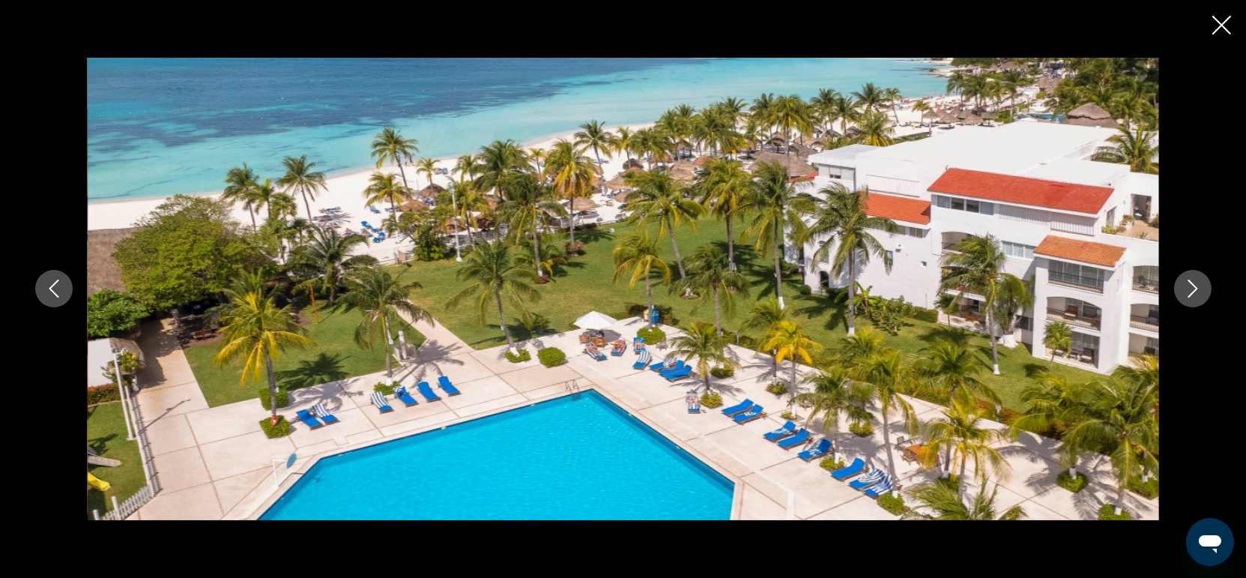
click at [1199, 279] on icon "Next image" at bounding box center [1193, 288] width 18 height 18
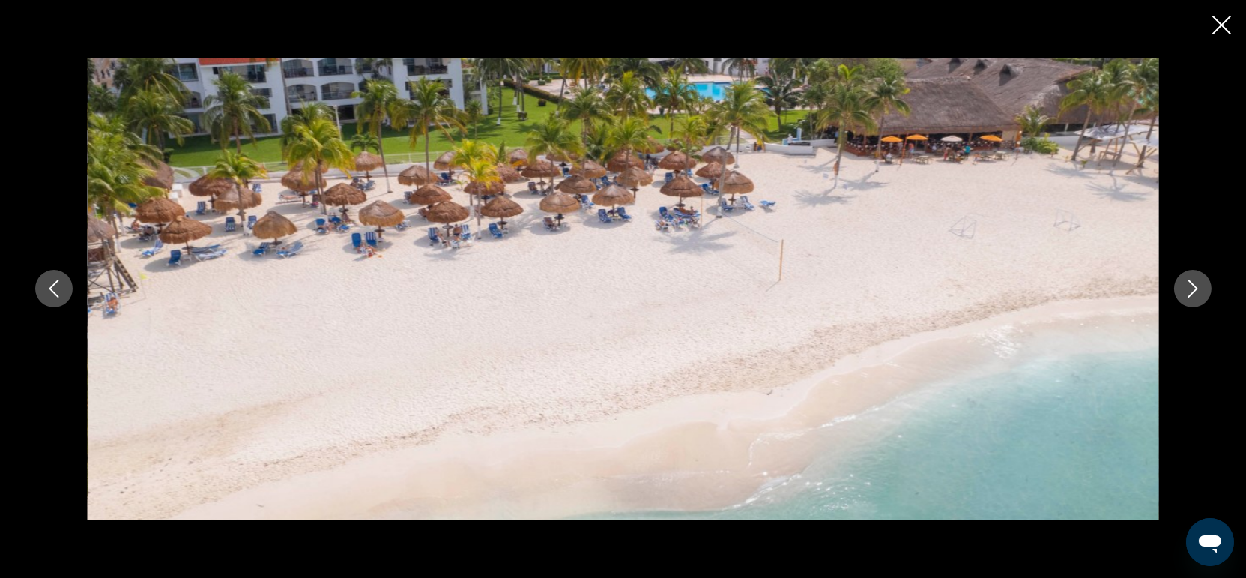
click at [1199, 279] on icon "Next image" at bounding box center [1193, 288] width 18 height 18
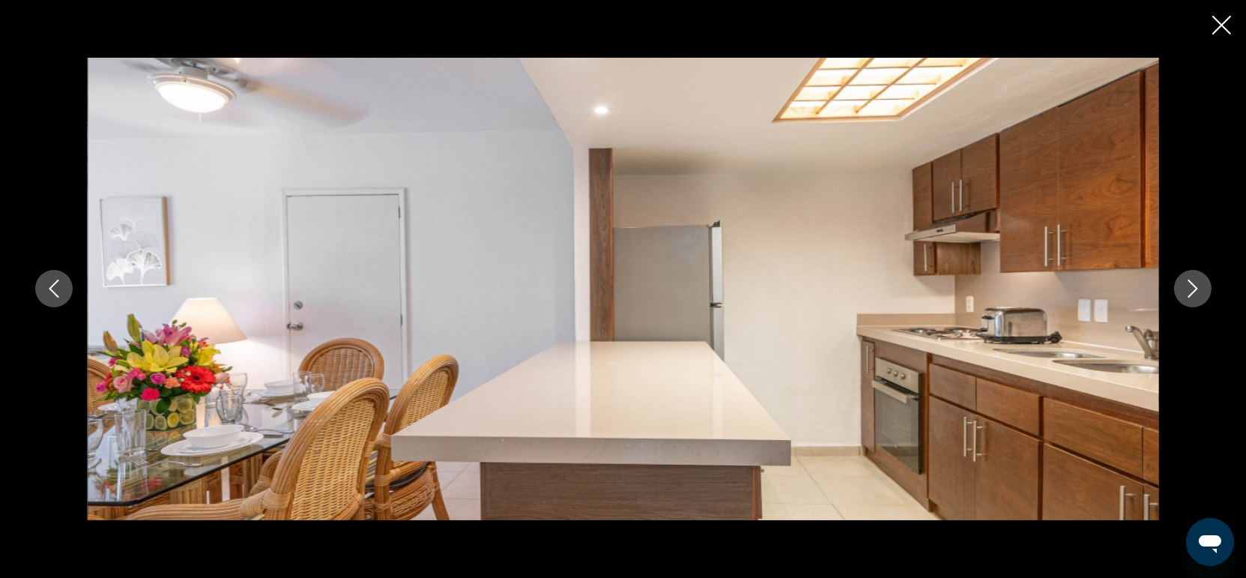
click at [1199, 279] on icon "Next image" at bounding box center [1193, 288] width 18 height 18
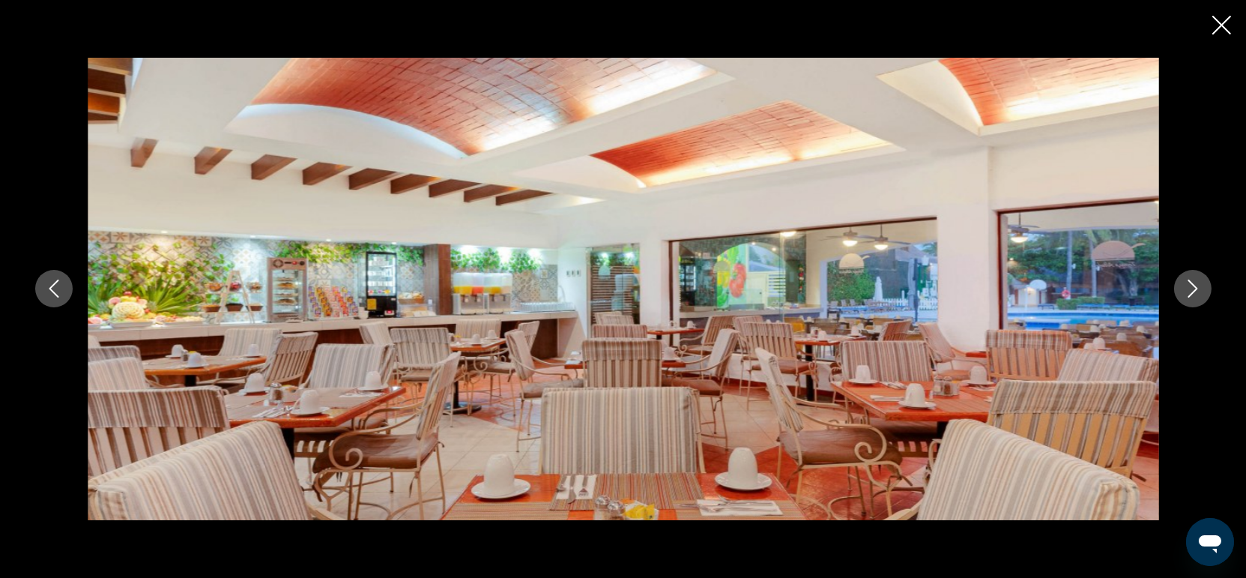
click at [1199, 279] on icon "Next image" at bounding box center [1193, 288] width 18 height 18
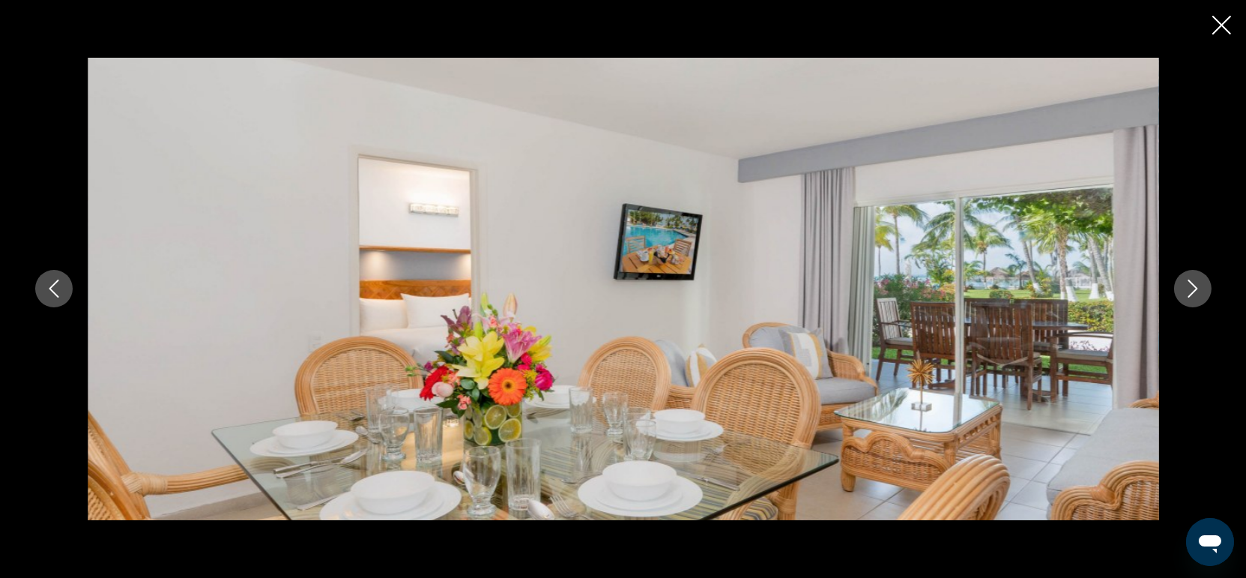
click at [1184, 282] on icon "Next image" at bounding box center [1193, 288] width 18 height 18
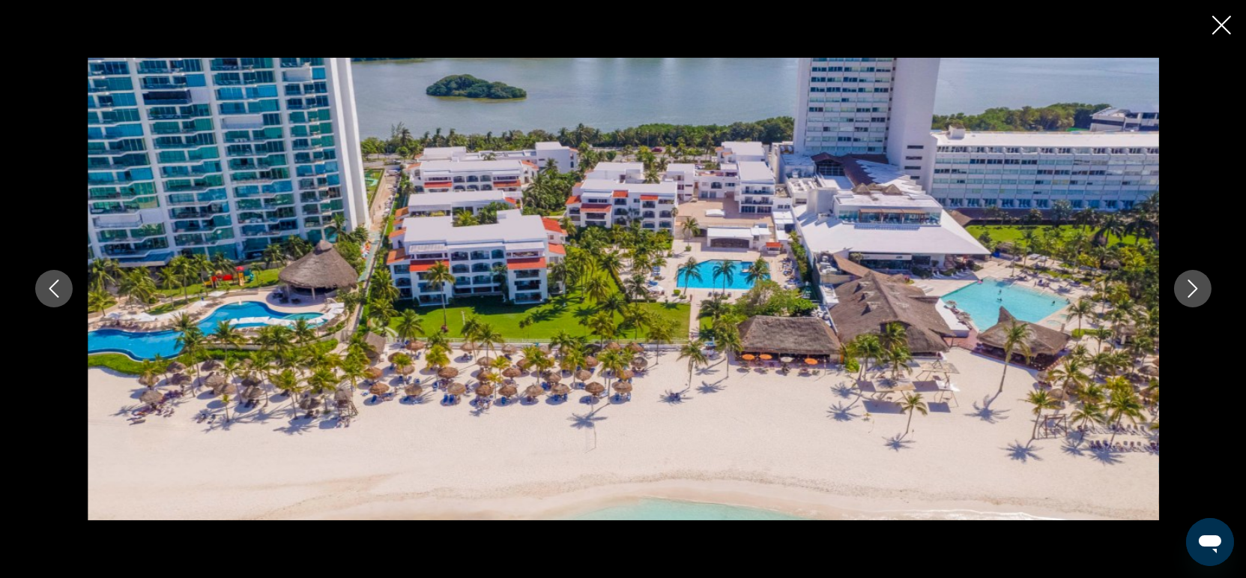
click at [1184, 282] on icon "Next image" at bounding box center [1193, 288] width 18 height 18
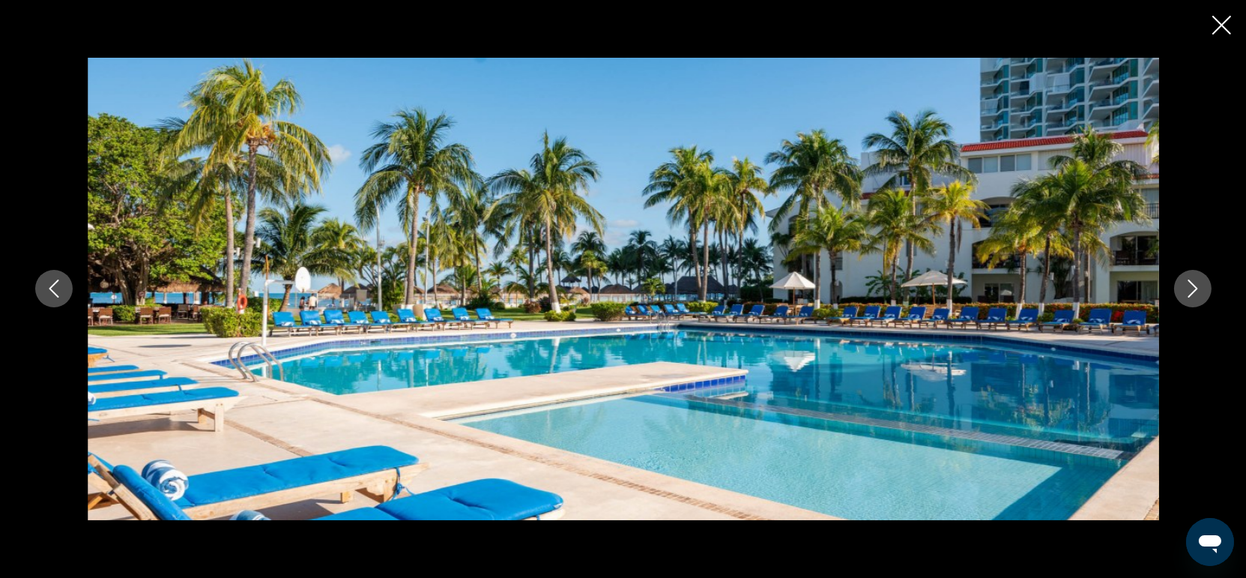
click at [56, 277] on button "Previous image" at bounding box center [53, 288] width 37 height 37
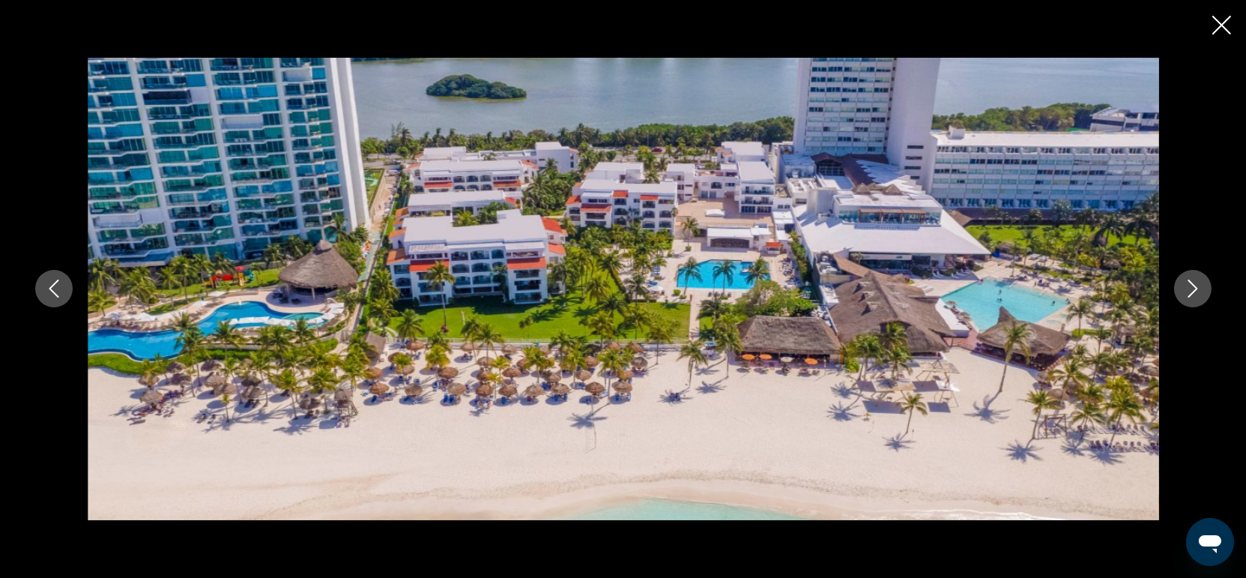
click at [1211, 28] on div "prev next" at bounding box center [623, 289] width 1246 height 578
click at [1226, 21] on icon "Close slideshow" at bounding box center [1221, 25] width 19 height 19
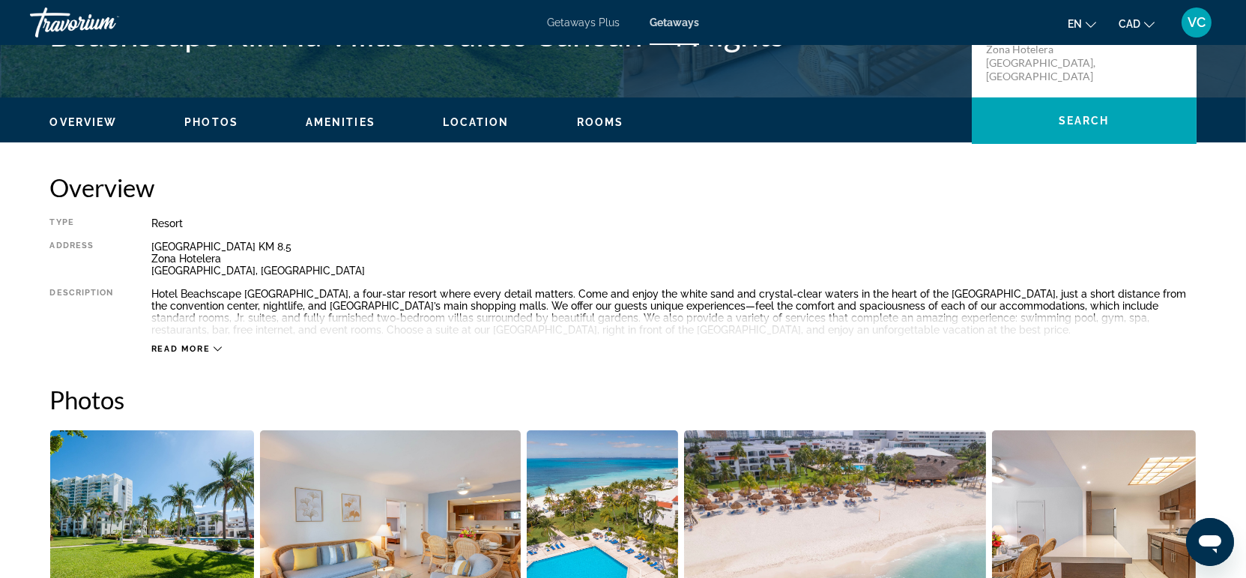
scroll to position [129, 0]
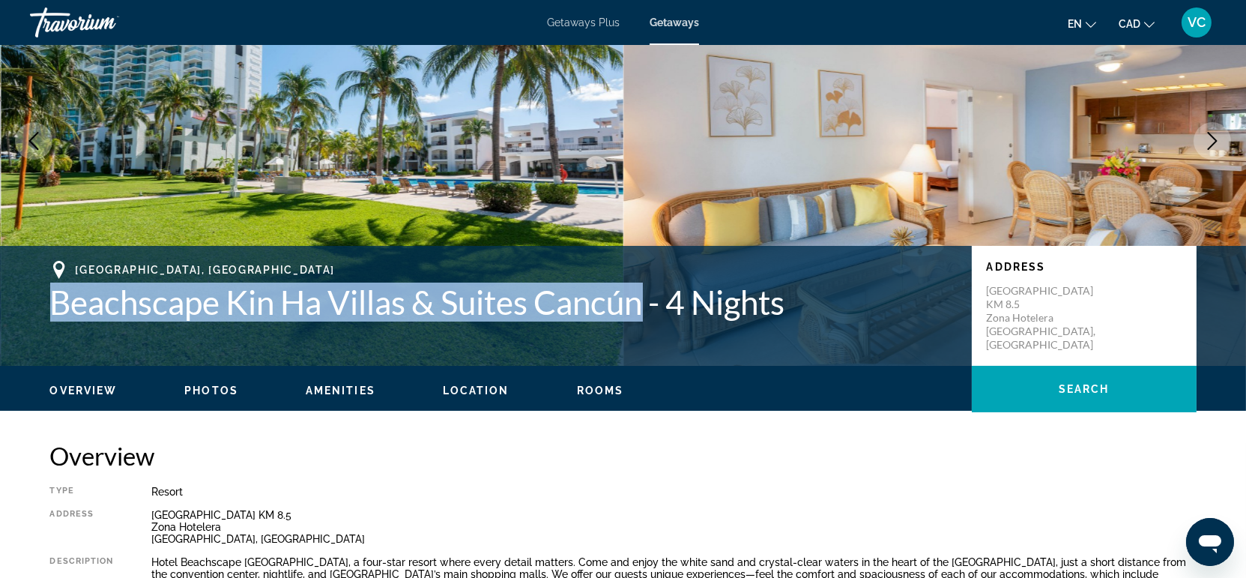
drag, startPoint x: 54, startPoint y: 299, endPoint x: 647, endPoint y: 315, distance: 593.5
click at [647, 315] on h1 "Beachscape Kin Ha Villas & Suites Cancún - 4 Nights" at bounding box center [503, 301] width 906 height 39
copy h1 "Beachscape Kin Ha Villas & Suites Cancún"
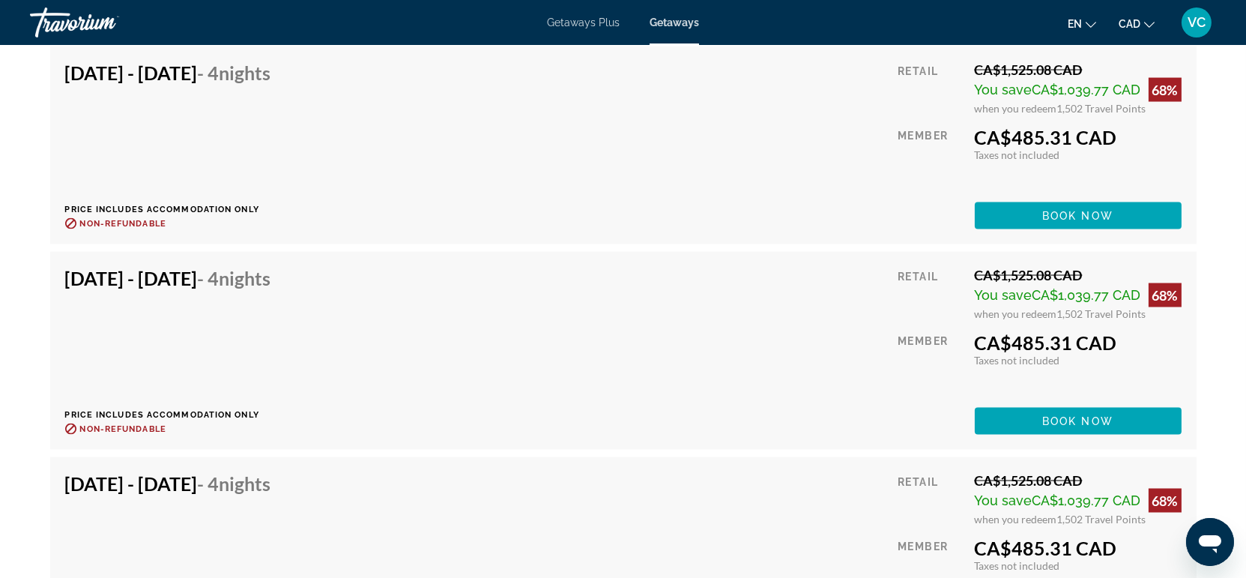
scroll to position [5123, 0]
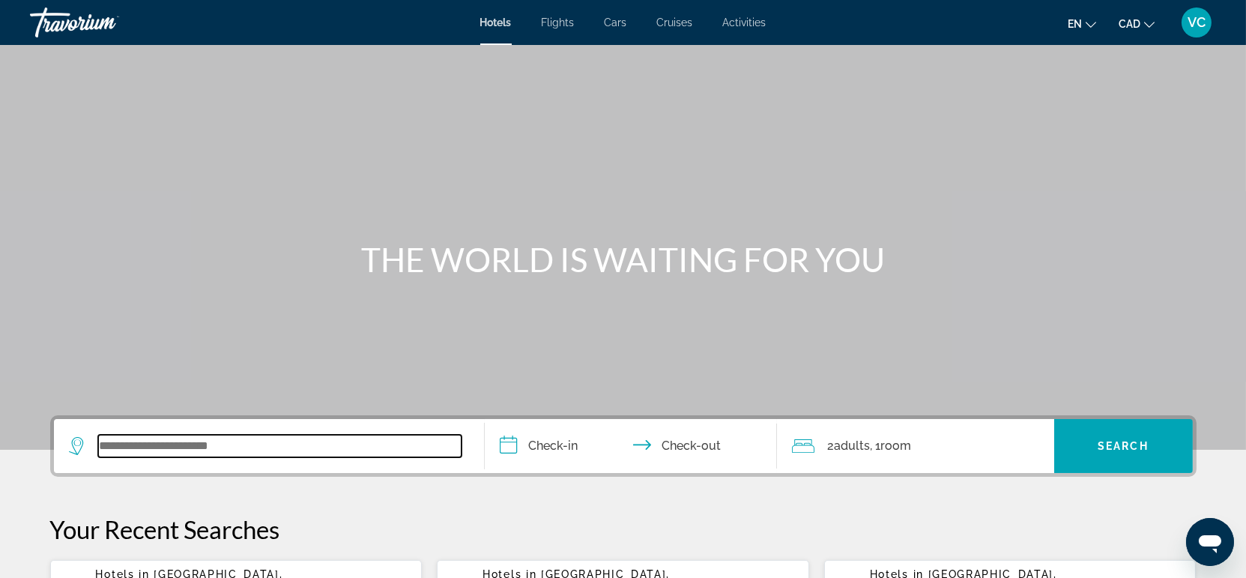
click at [138, 437] on input "Search widget" at bounding box center [279, 445] width 363 height 22
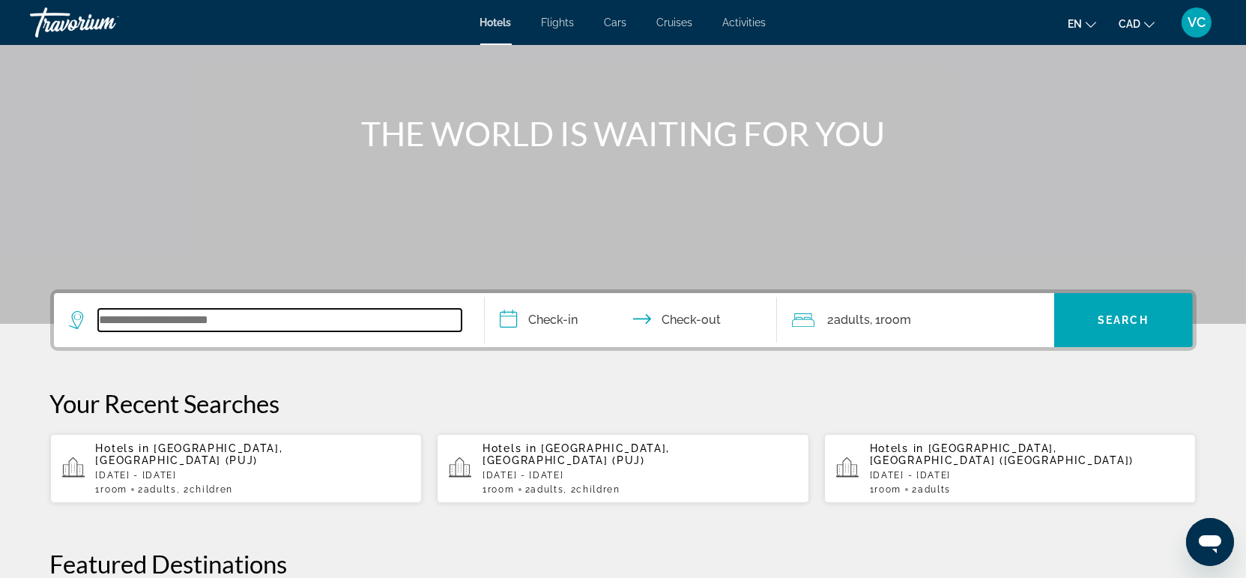
scroll to position [116, 0]
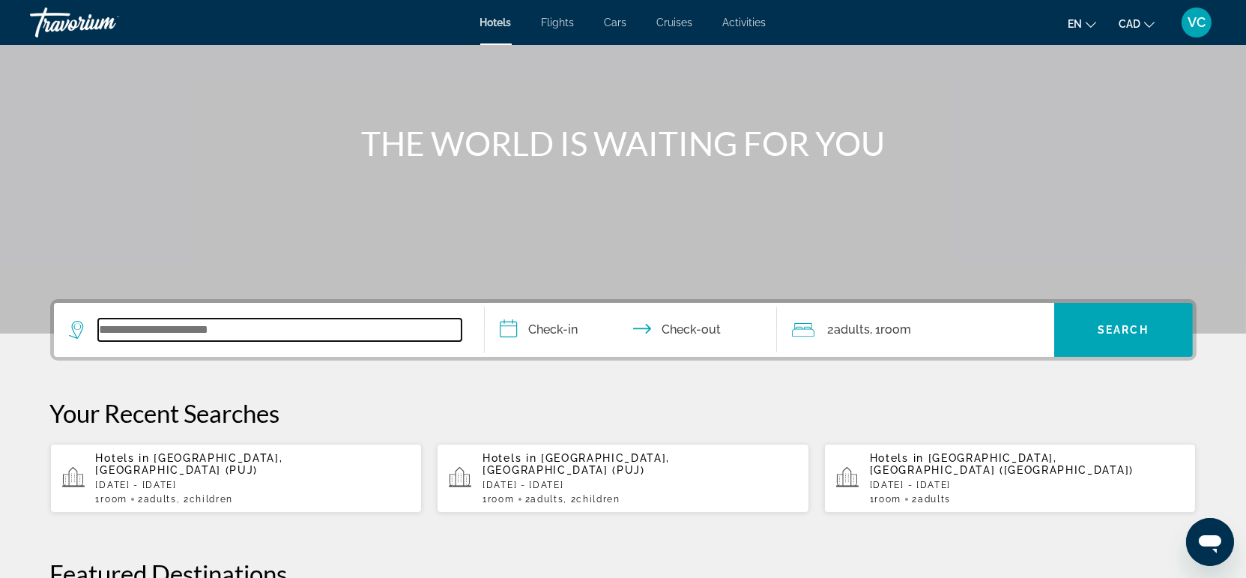
click at [160, 322] on input "Search widget" at bounding box center [279, 329] width 363 height 22
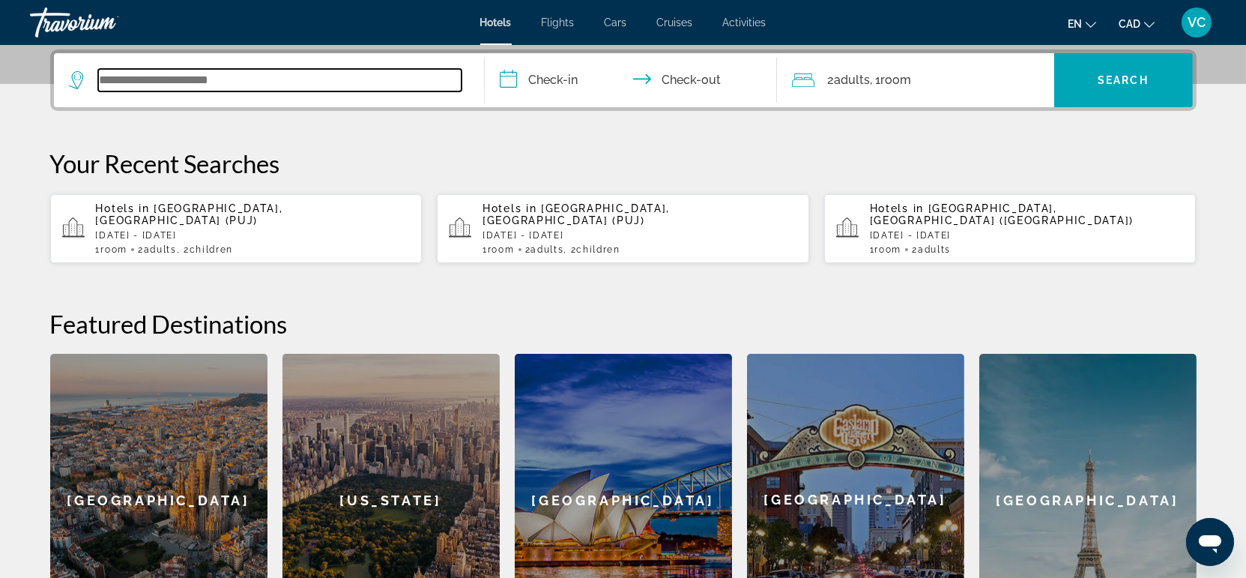
scroll to position [199, 0]
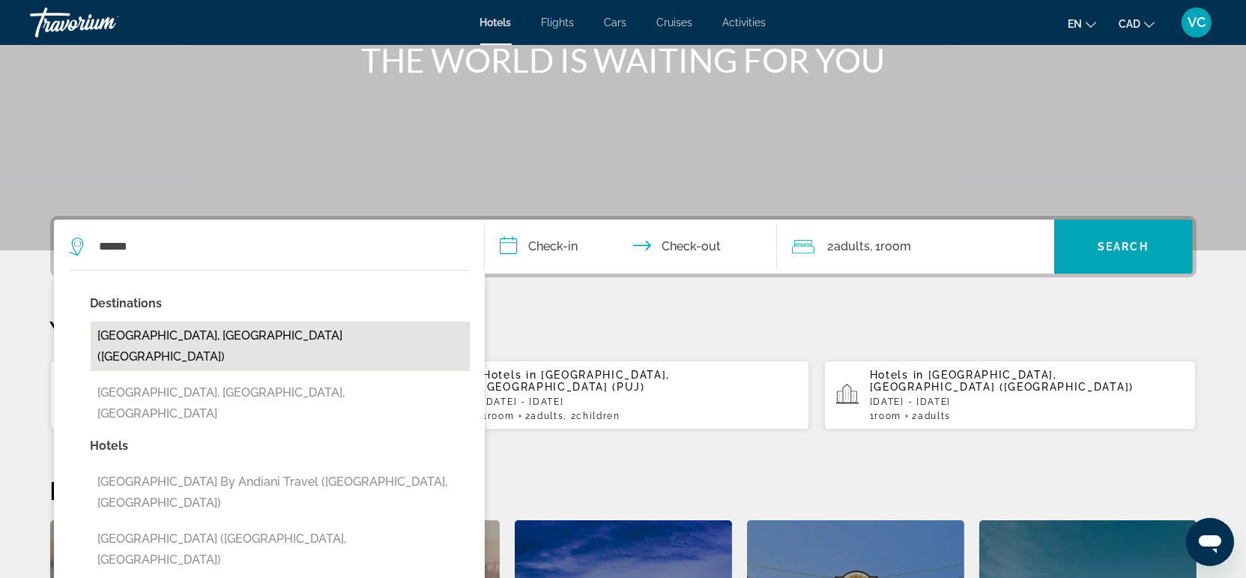
click at [168, 329] on button "[GEOGRAPHIC_DATA], [GEOGRAPHIC_DATA] ([GEOGRAPHIC_DATA])" at bounding box center [280, 345] width 379 height 49
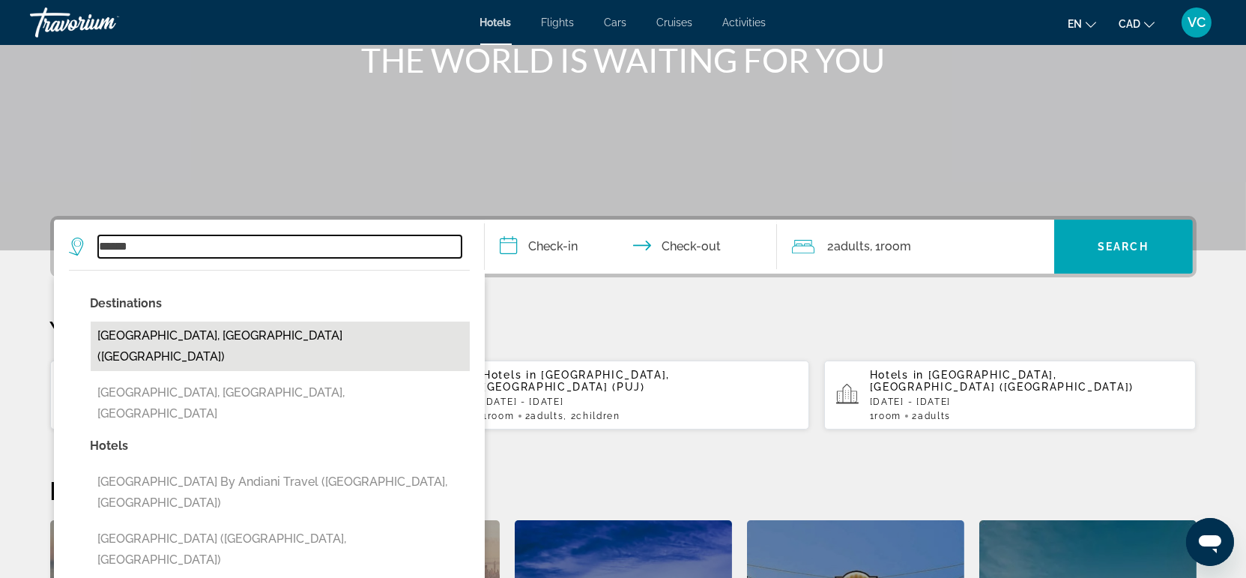
type input "**********"
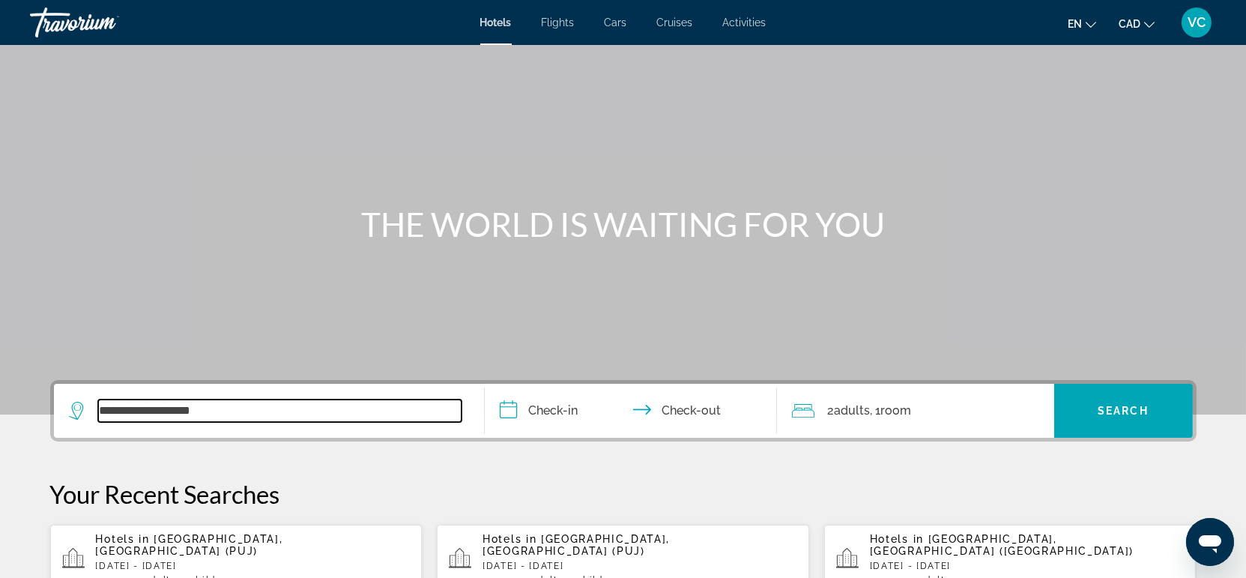
scroll to position [33, 0]
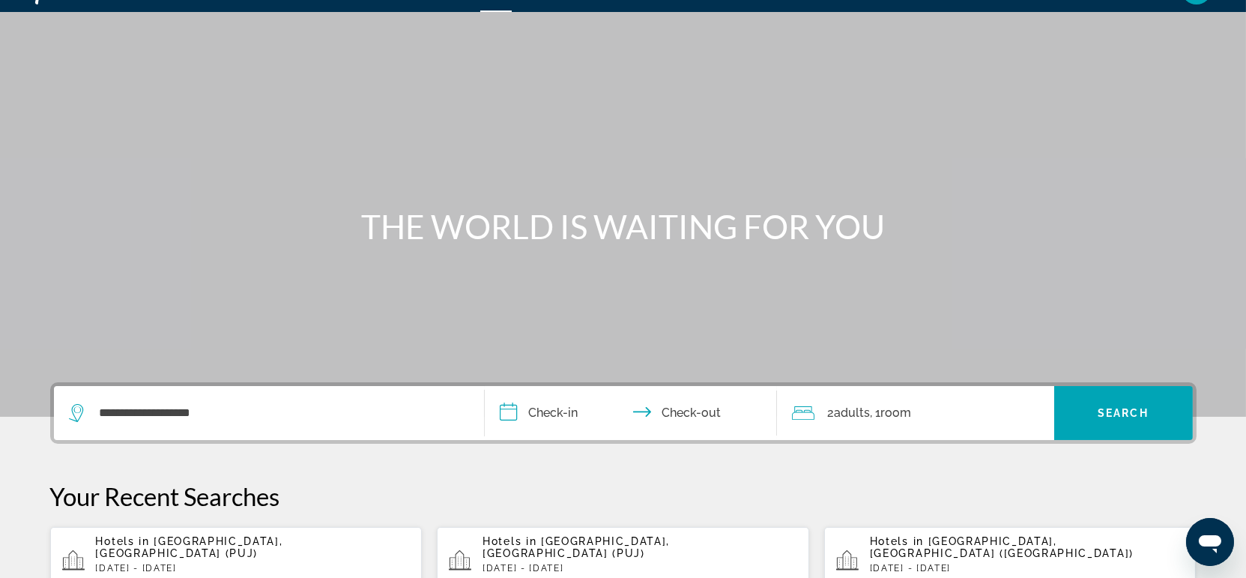
click at [557, 411] on input "**********" at bounding box center [634, 415] width 298 height 58
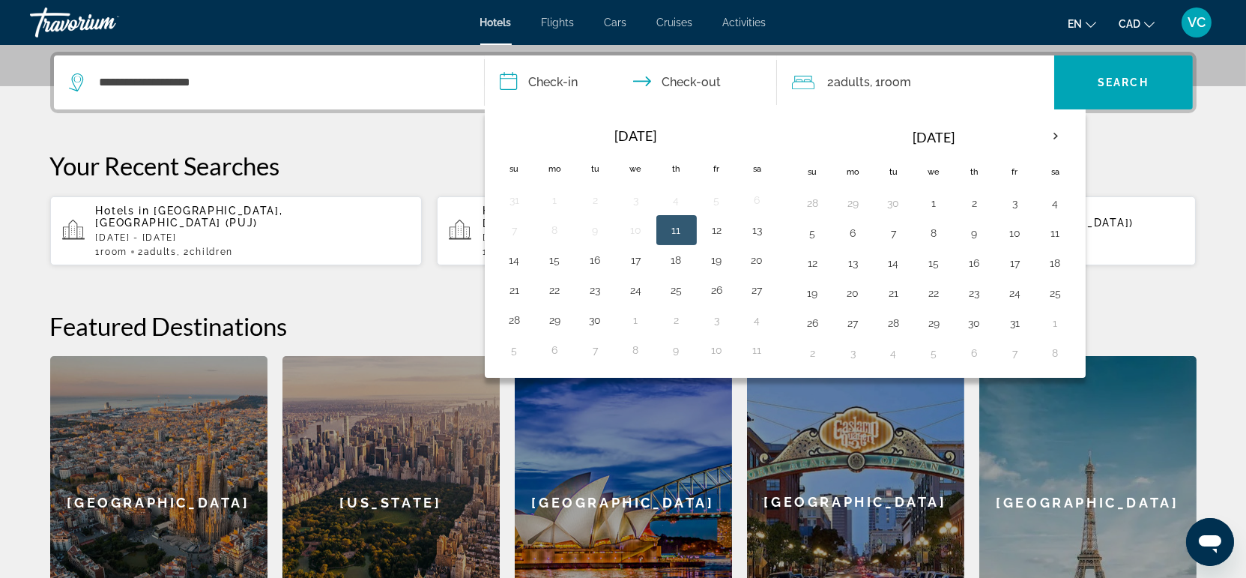
scroll to position [366, 0]
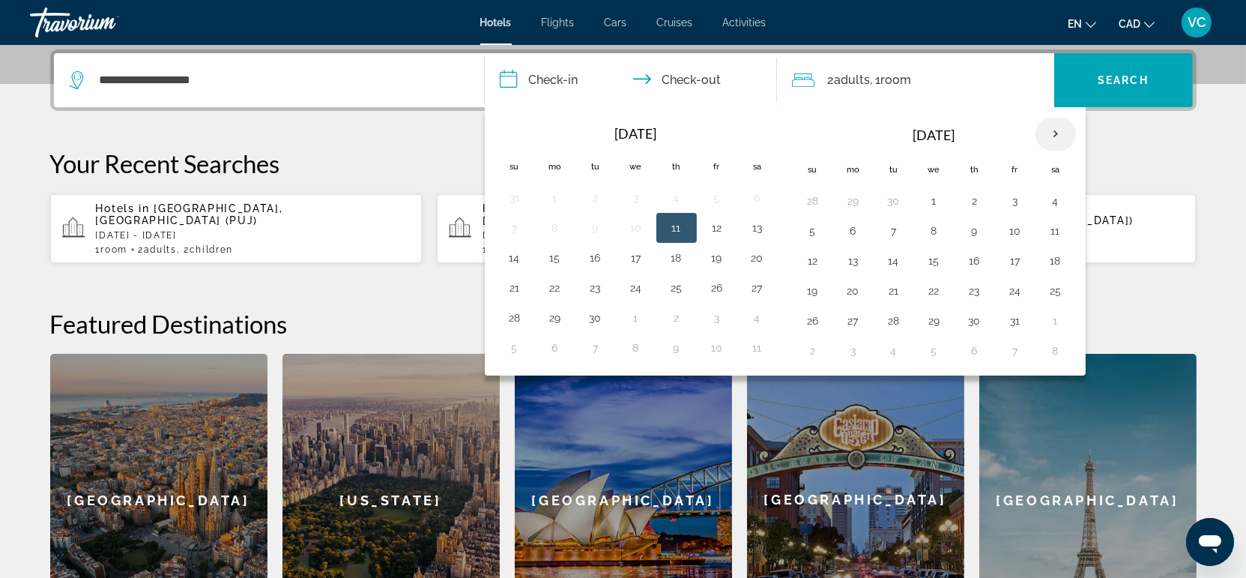
click at [1050, 133] on th "Next month" at bounding box center [1055, 134] width 40 height 33
click at [1046, 261] on button "15" at bounding box center [1055, 260] width 24 height 21
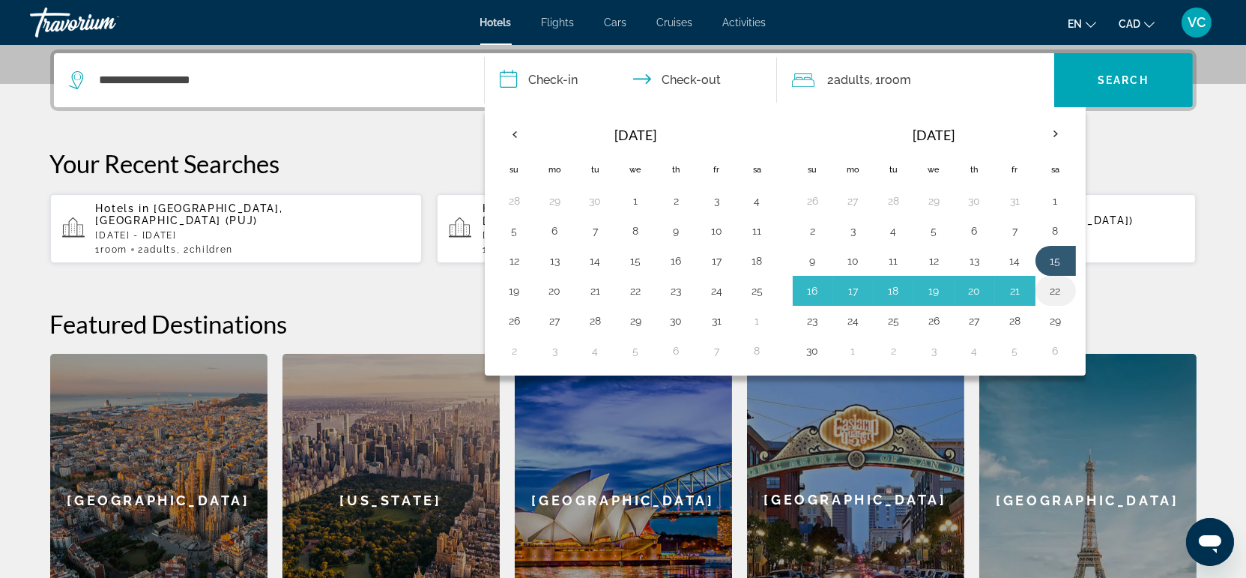
click at [1049, 289] on button "22" at bounding box center [1055, 290] width 24 height 21
type input "**********"
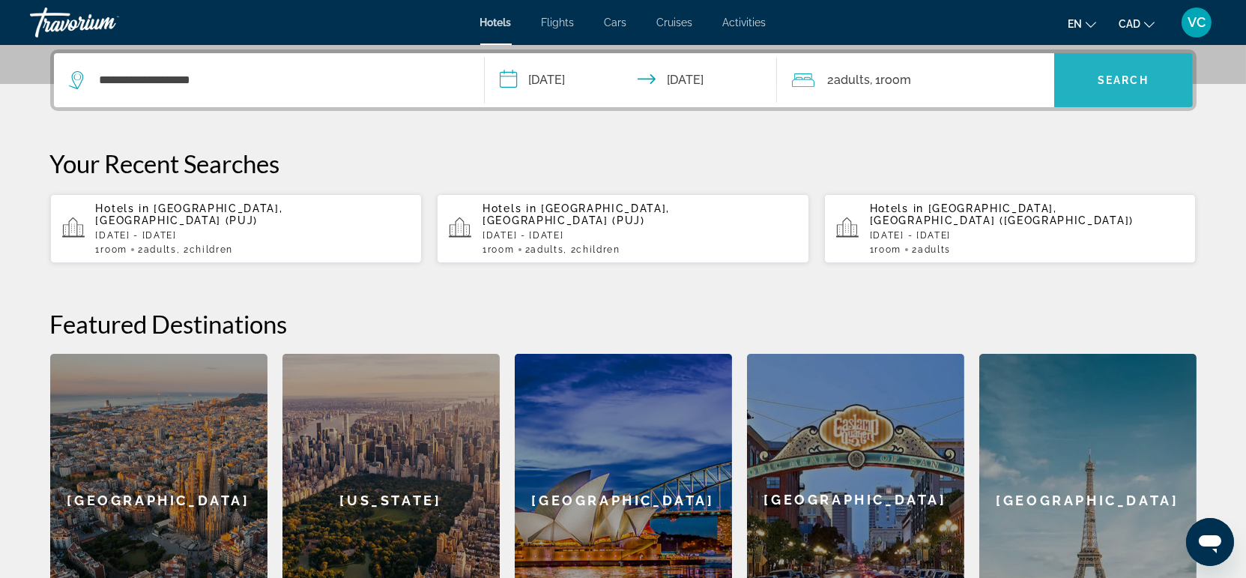
click at [1115, 83] on span "Search" at bounding box center [1122, 80] width 51 height 12
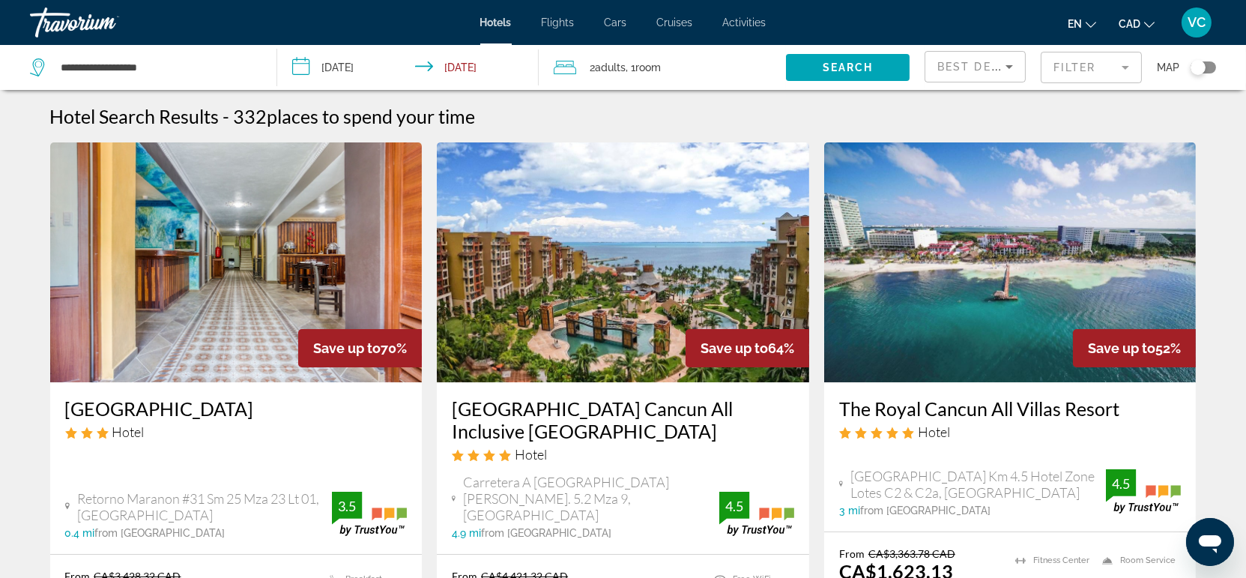
scroll to position [333, 0]
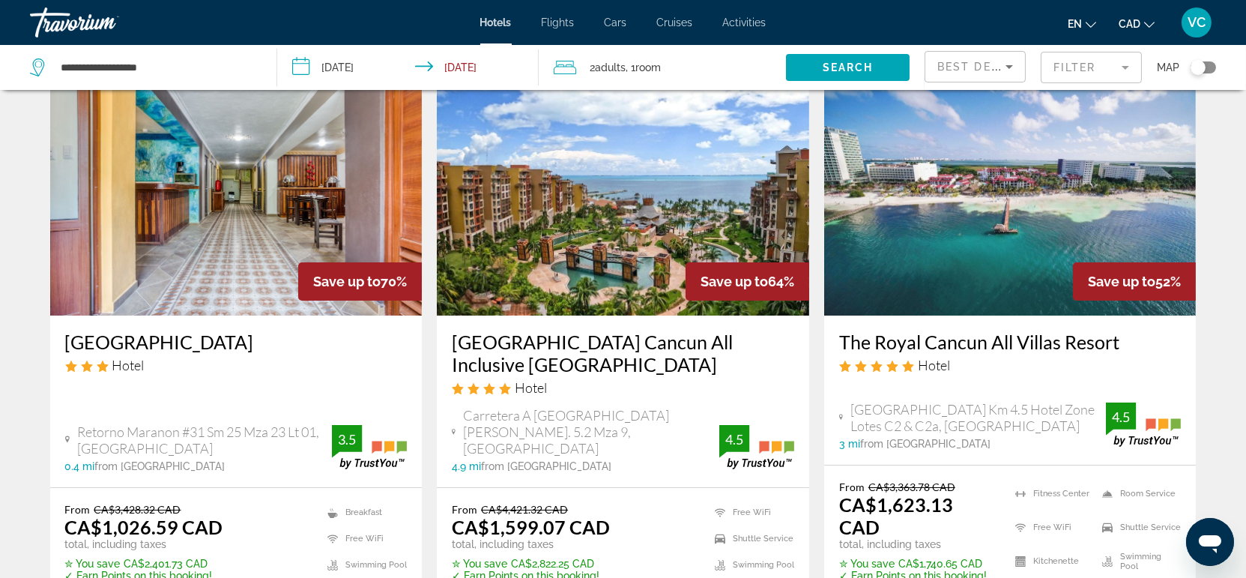
scroll to position [0, 0]
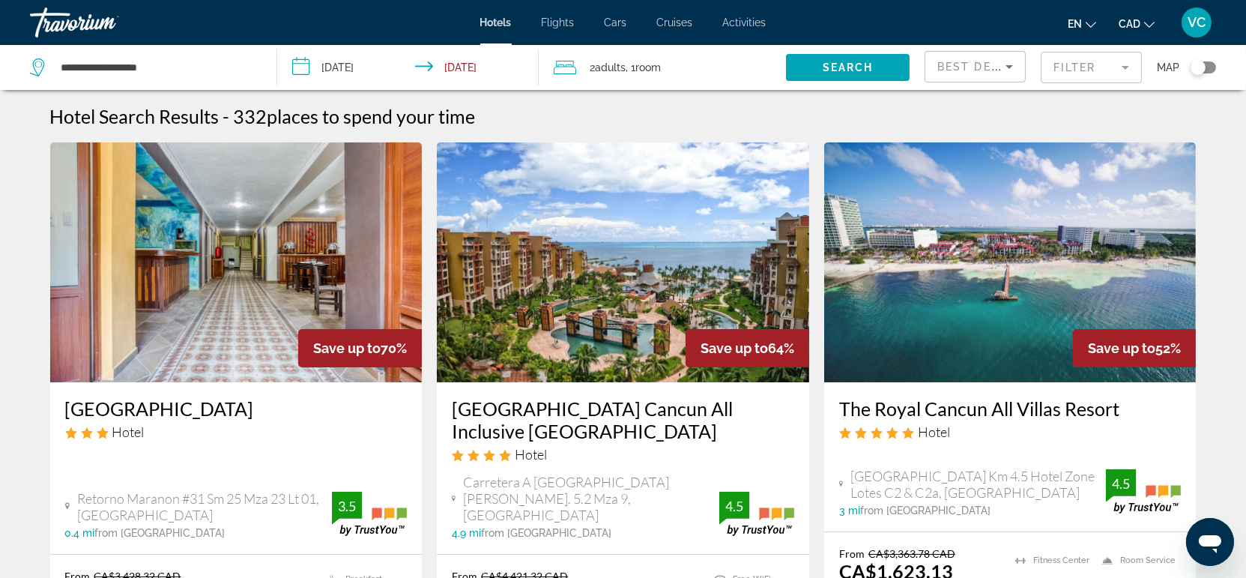
click at [543, 340] on img "Main content" at bounding box center [623, 262] width 372 height 240
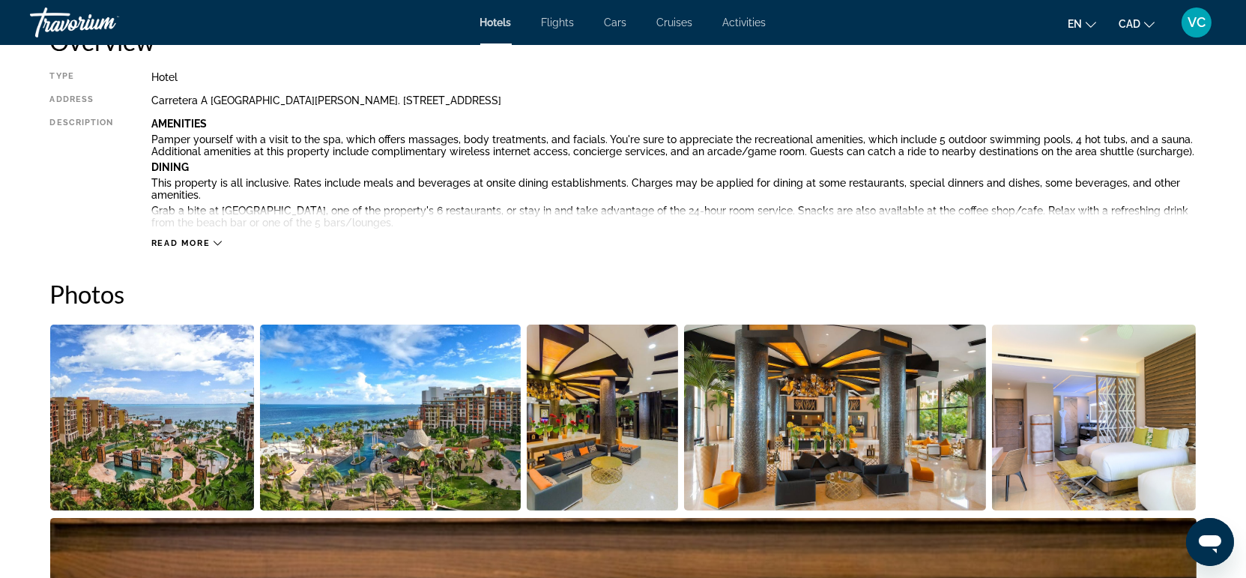
scroll to position [582, 0]
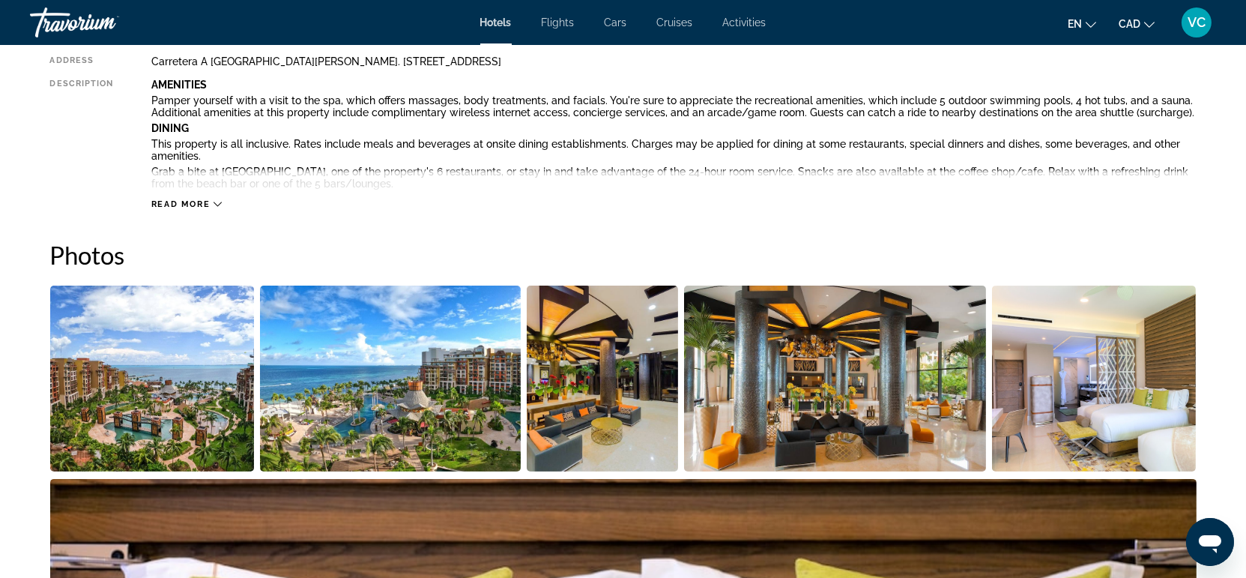
click at [587, 411] on img "Open full-screen image slider" at bounding box center [603, 378] width 152 height 186
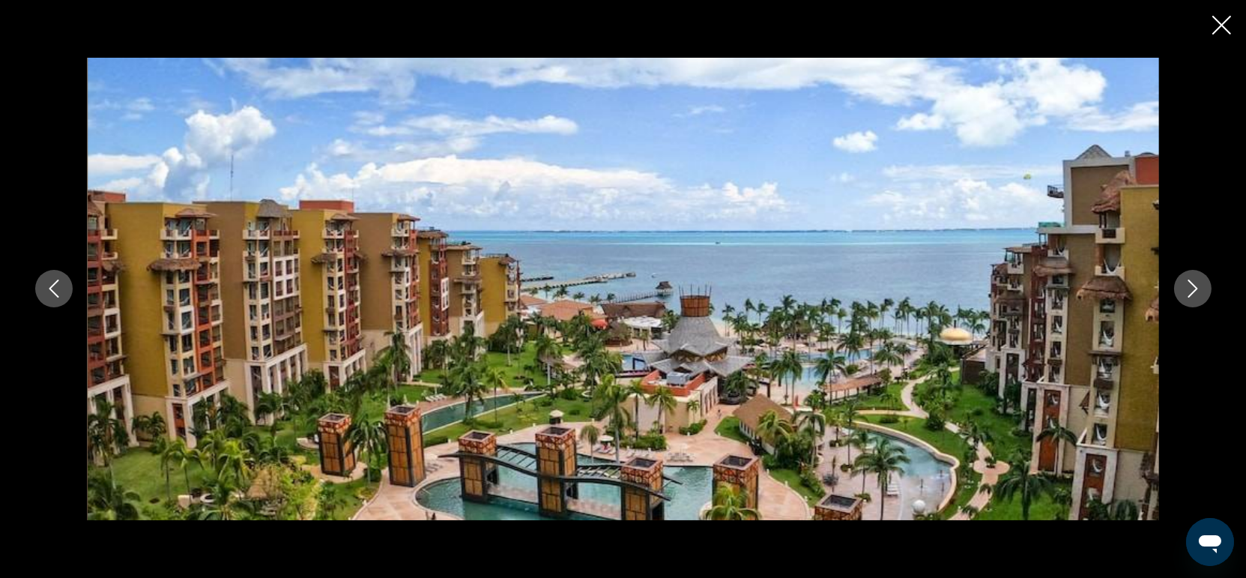
click at [1205, 294] on button "Next image" at bounding box center [1192, 288] width 37 height 37
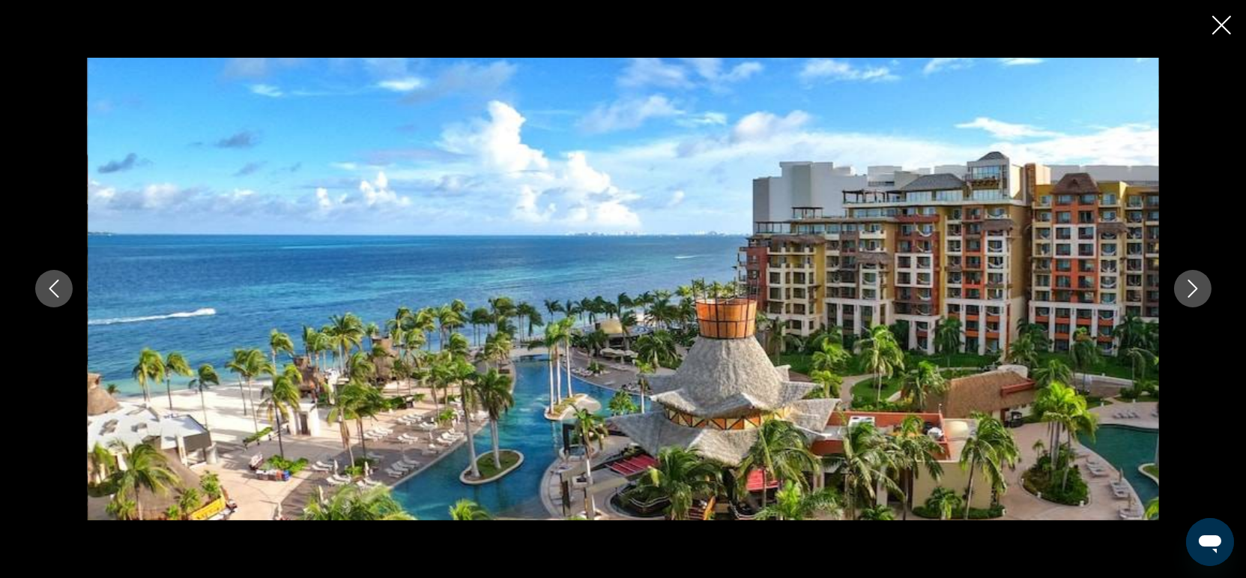
click at [1204, 294] on button "Next image" at bounding box center [1192, 288] width 37 height 37
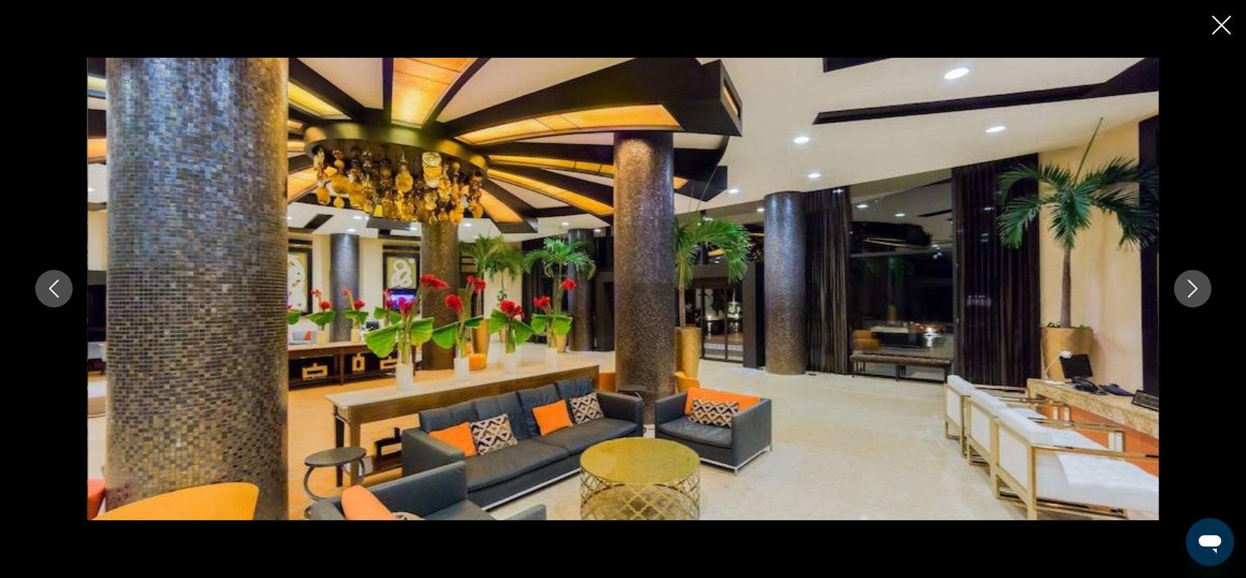
click at [1204, 294] on button "Next image" at bounding box center [1192, 288] width 37 height 37
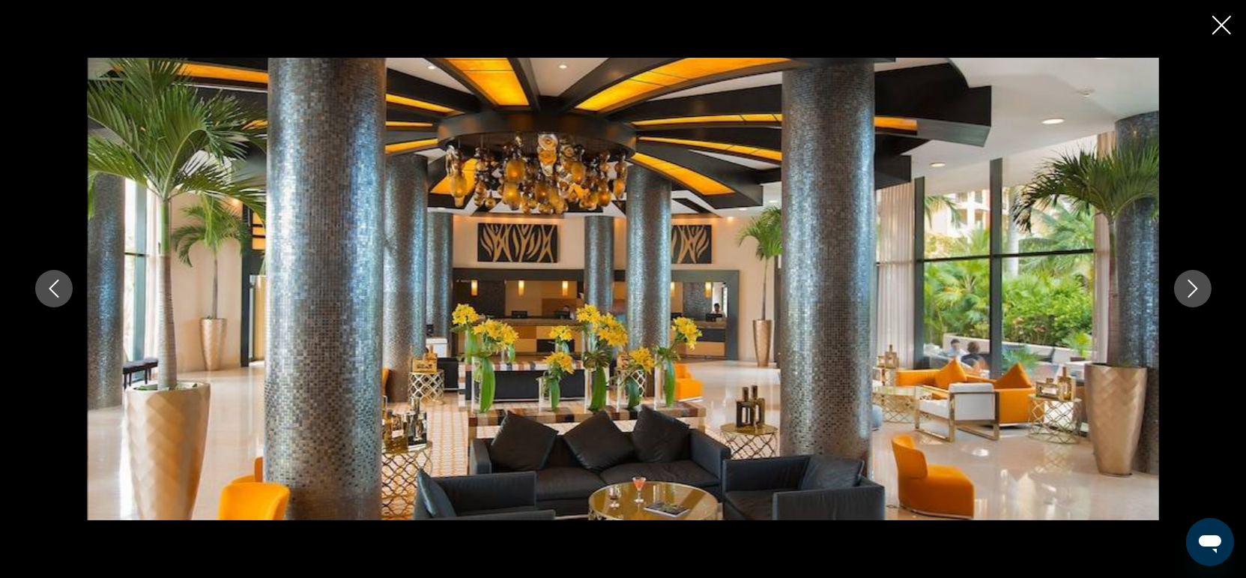
click at [1217, 27] on icon "Close slideshow" at bounding box center [1221, 25] width 19 height 19
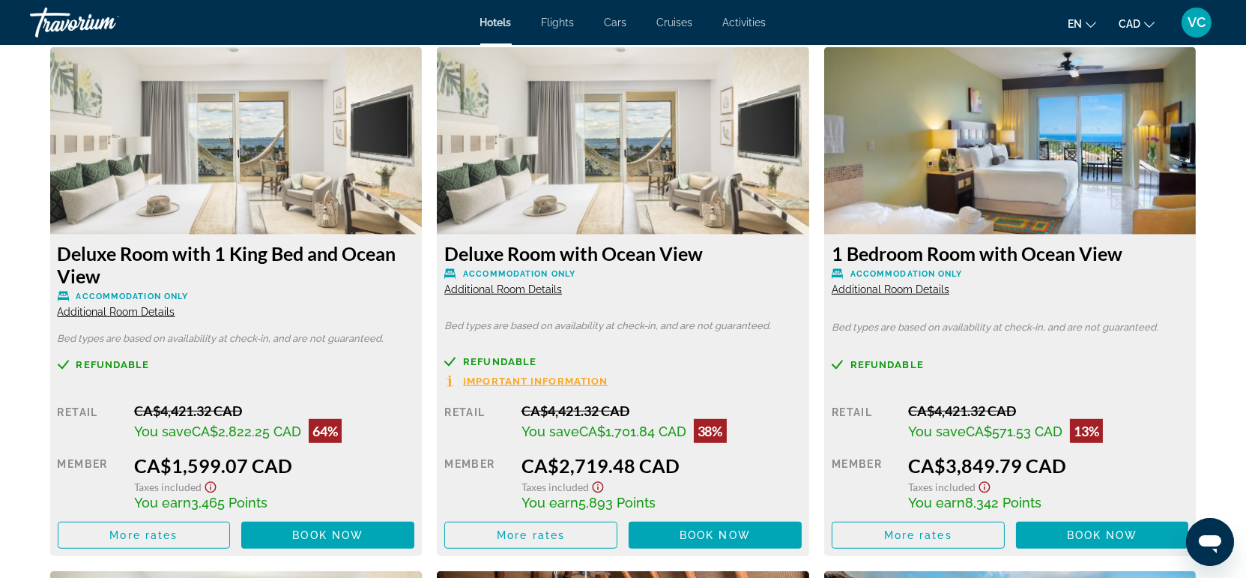
scroll to position [2163, 0]
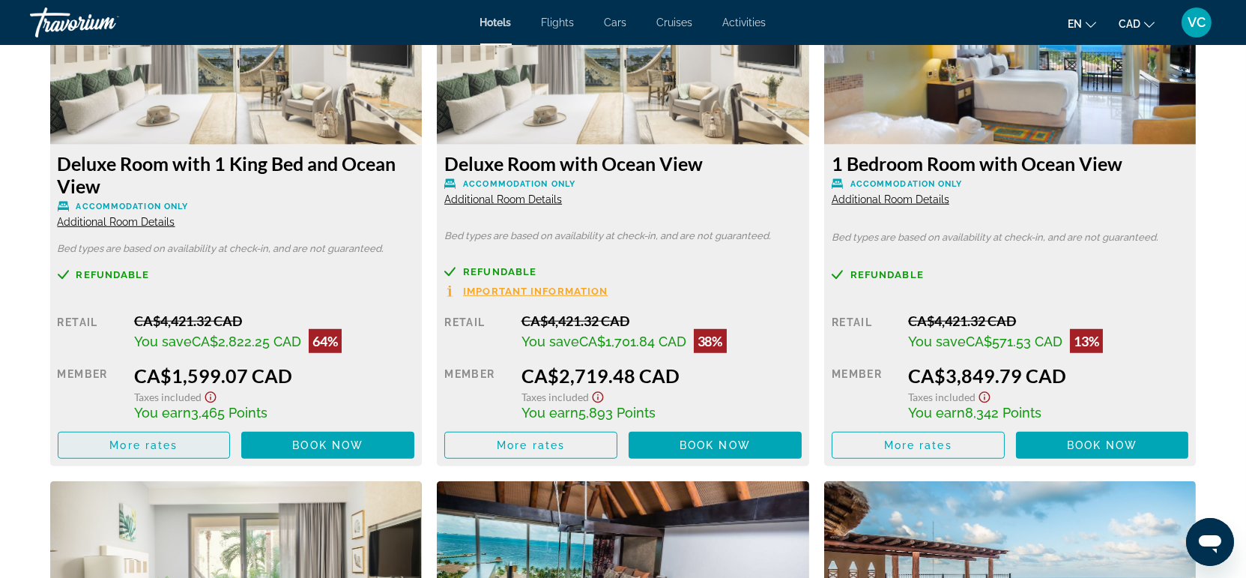
click at [144, 451] on span "Main content" at bounding box center [144, 445] width 172 height 36
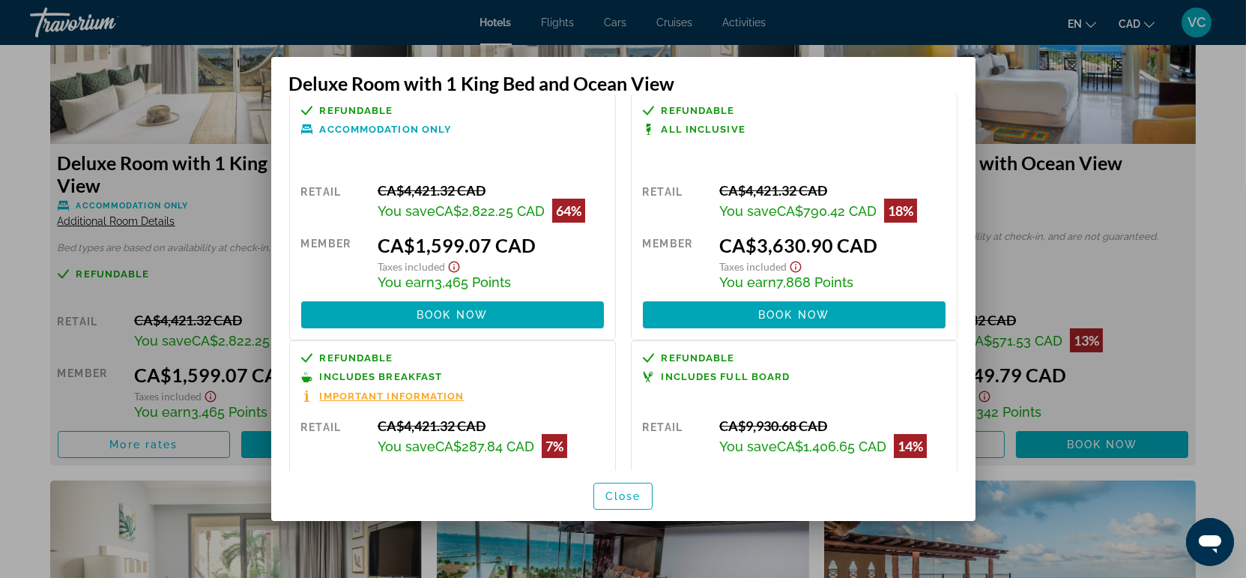
scroll to position [0, 0]
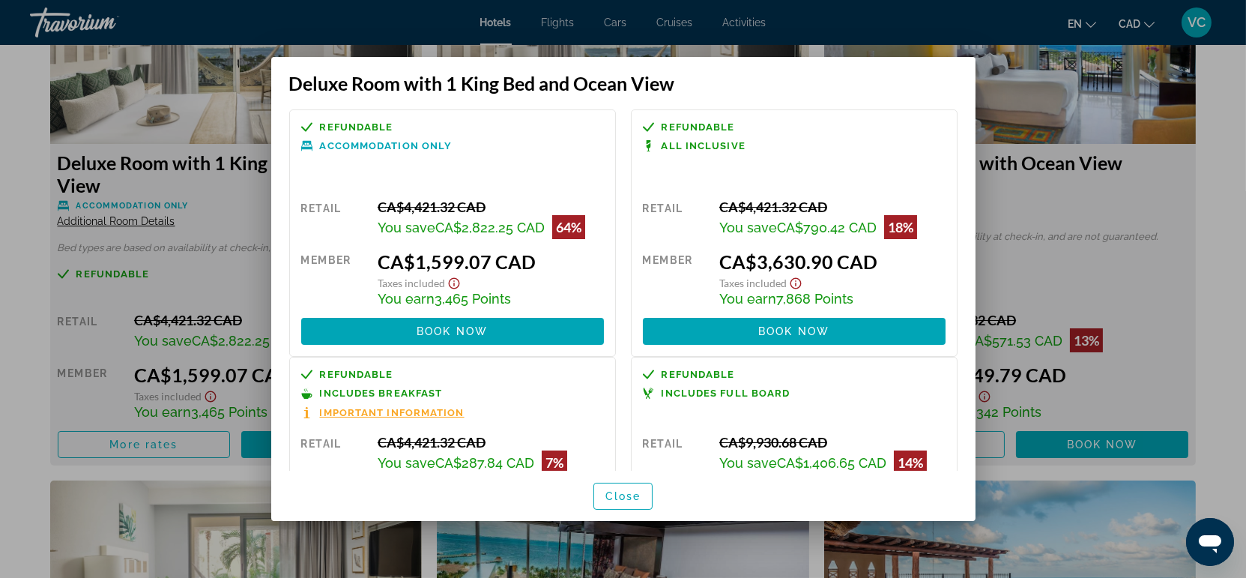
click at [1206, 248] on div at bounding box center [623, 289] width 1246 height 578
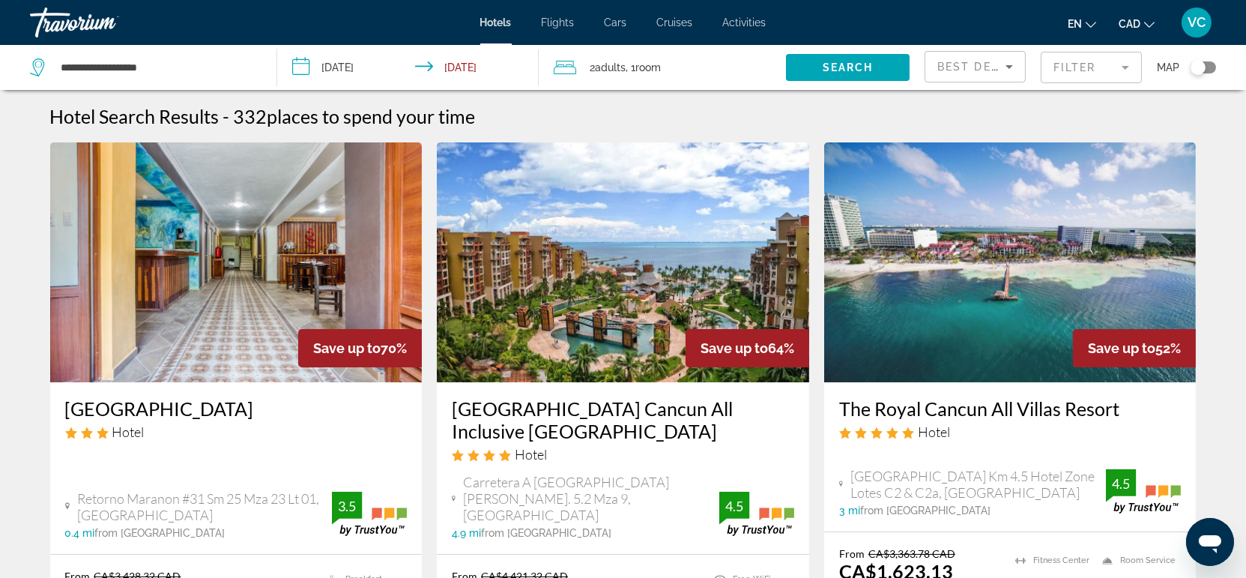
scroll to position [249, 0]
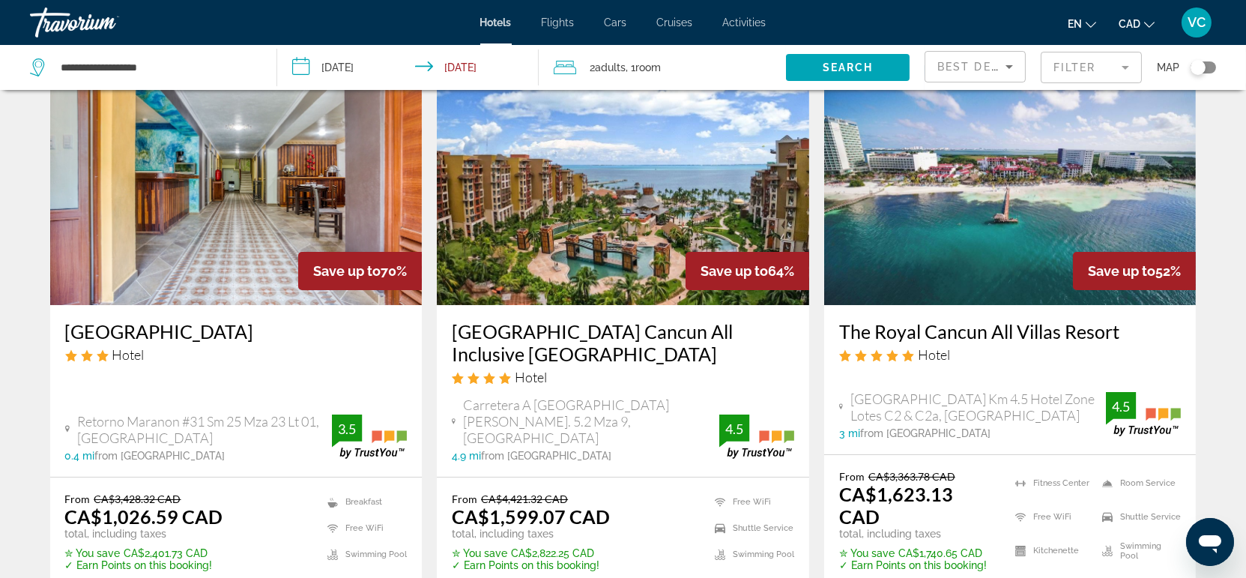
scroll to position [166, 0]
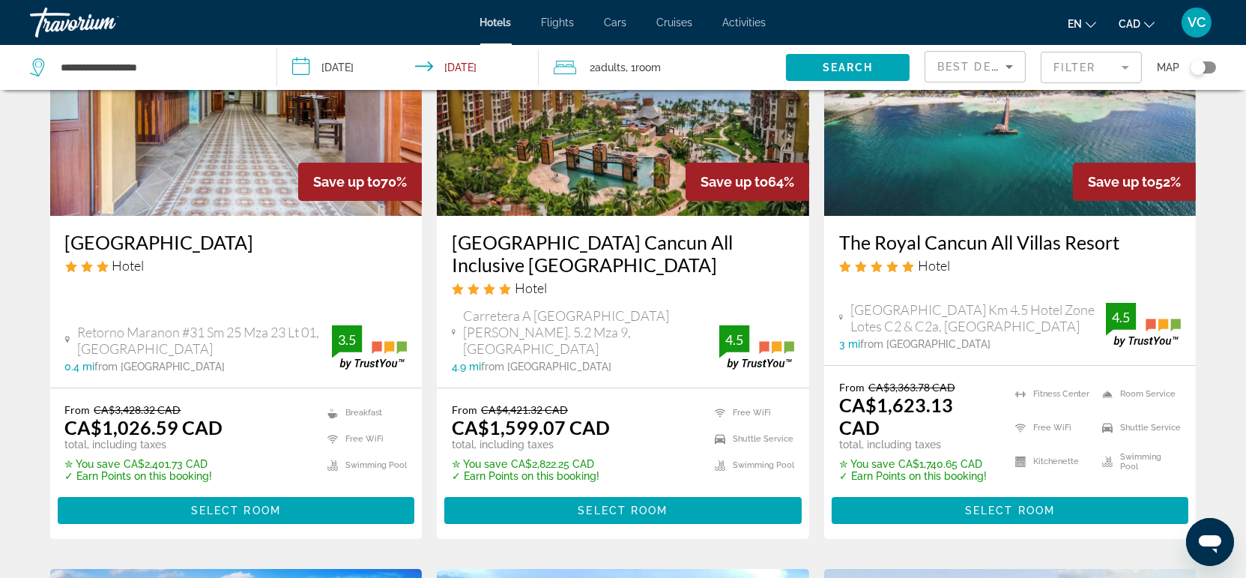
click at [929, 167] on img "Main content" at bounding box center [1010, 96] width 372 height 240
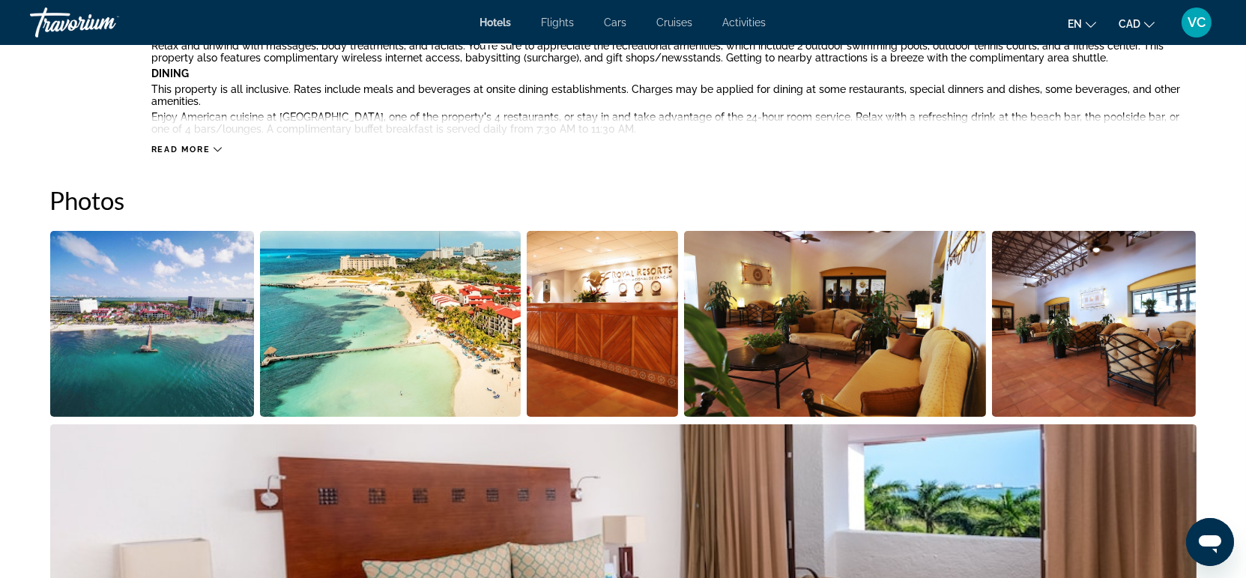
scroll to position [665, 0]
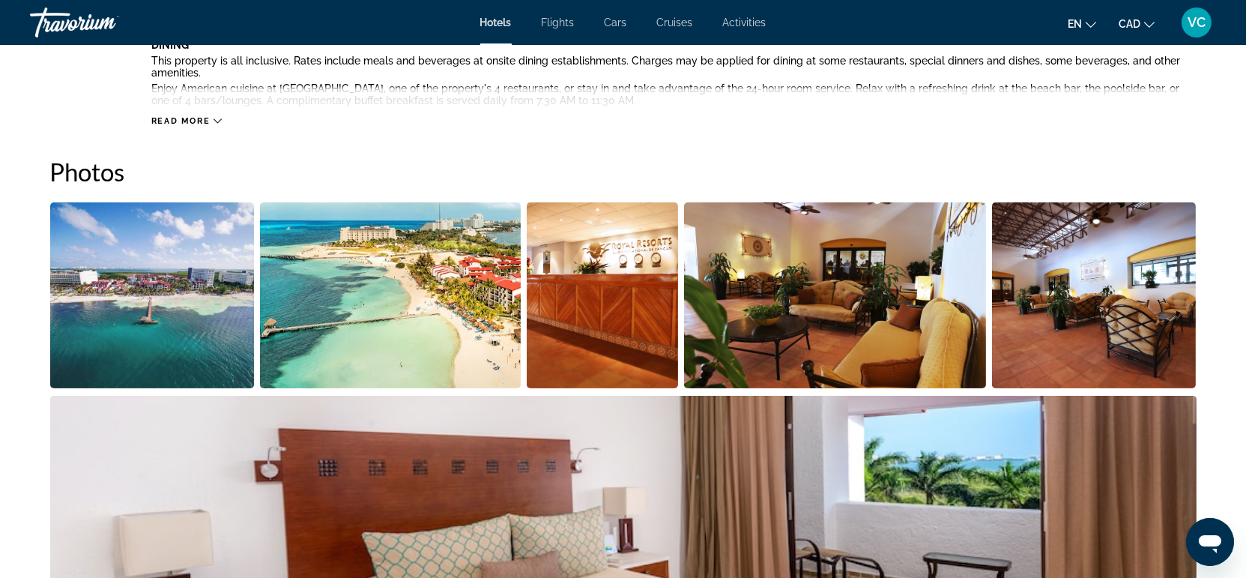
click at [168, 306] on img "Open full-screen image slider" at bounding box center [152, 295] width 205 height 186
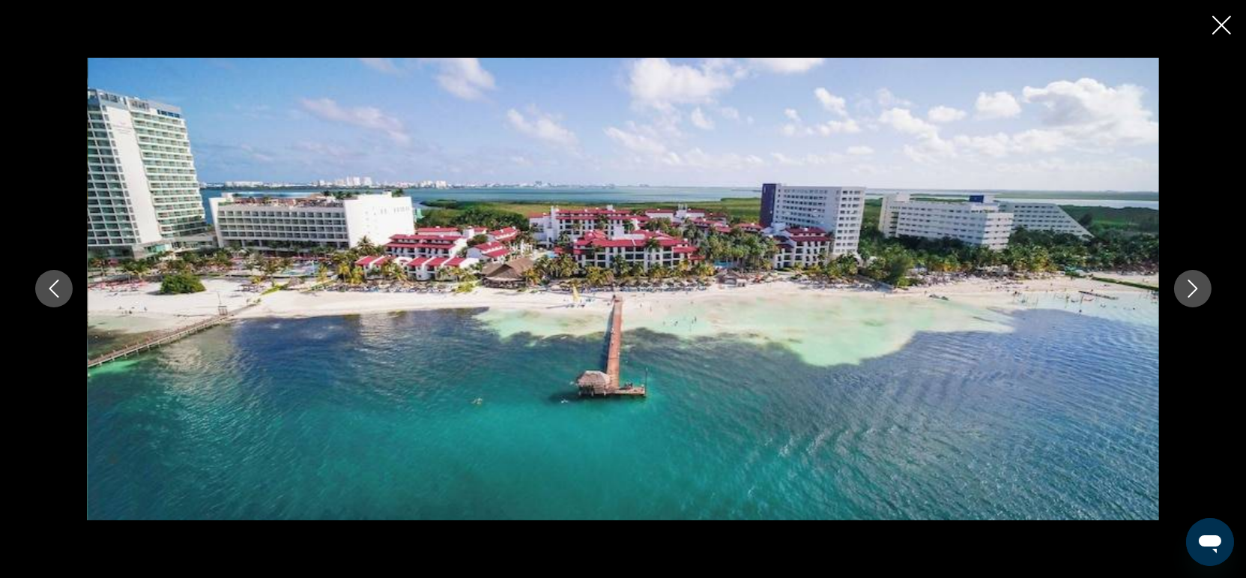
click at [1195, 285] on icon "Next image" at bounding box center [1193, 288] width 18 height 18
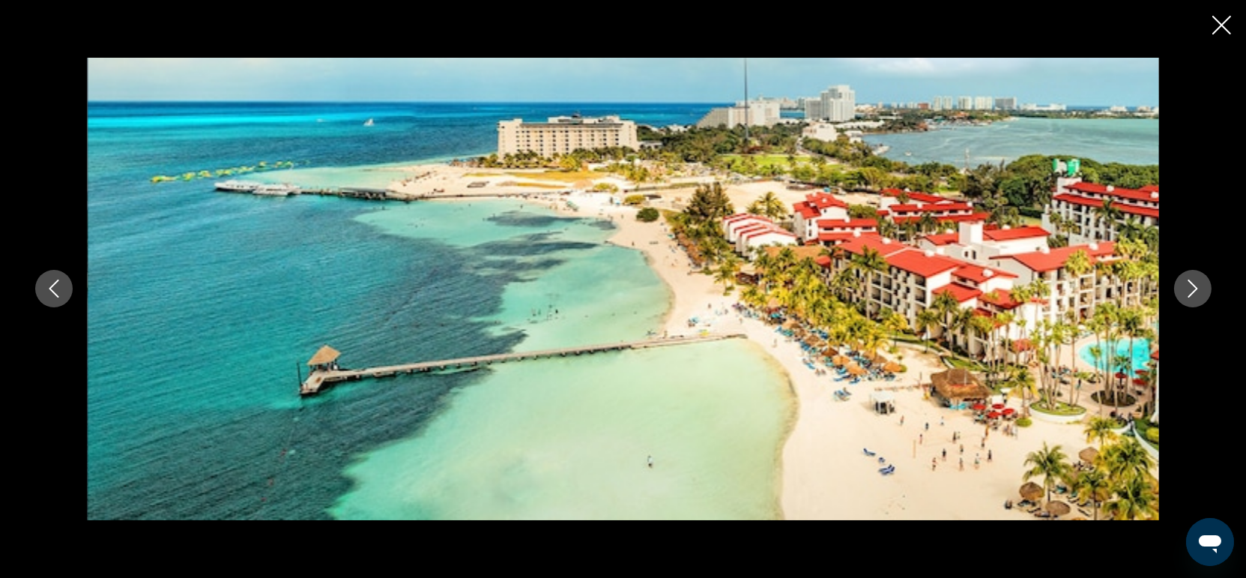
click at [1195, 285] on icon "Next image" at bounding box center [1193, 288] width 18 height 18
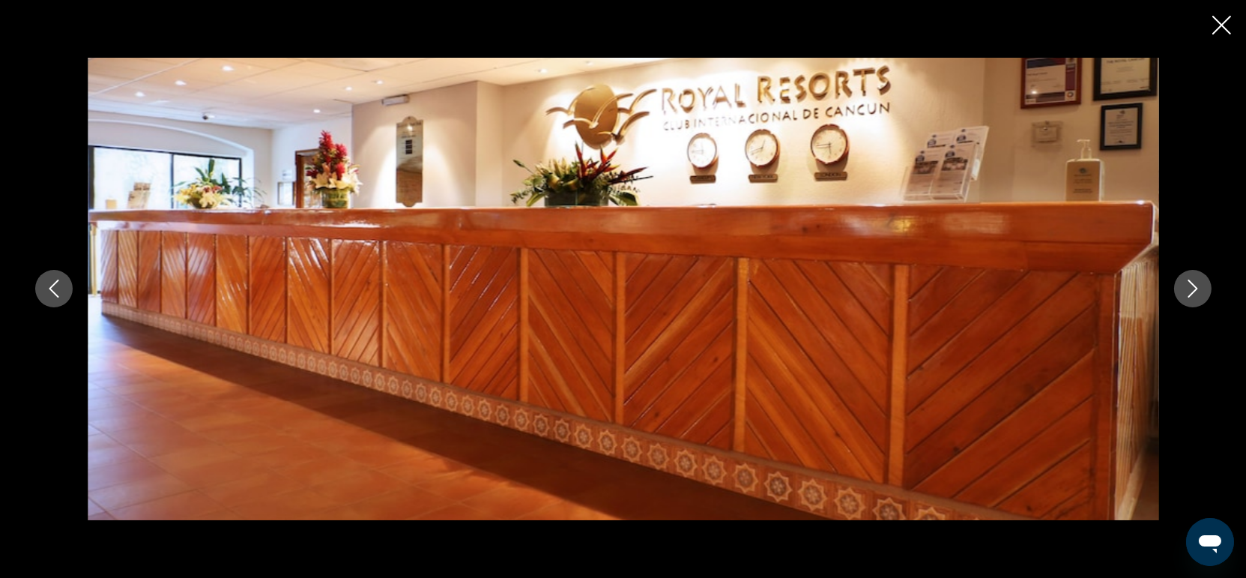
click at [1184, 284] on icon "Next image" at bounding box center [1193, 288] width 18 height 18
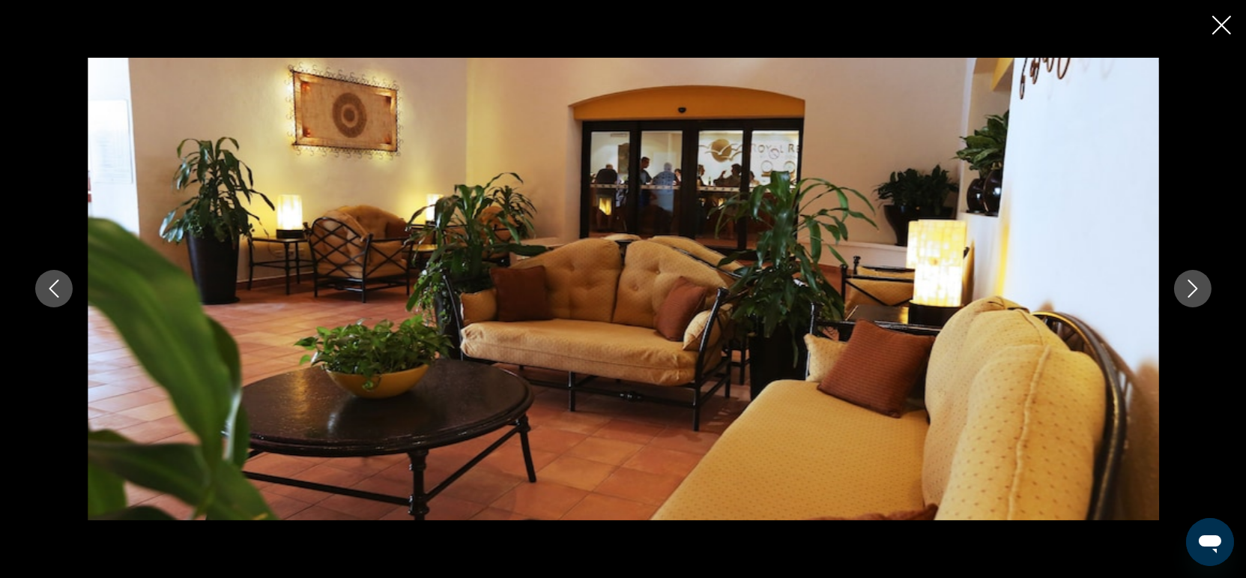
click at [1184, 284] on icon "Next image" at bounding box center [1193, 288] width 18 height 18
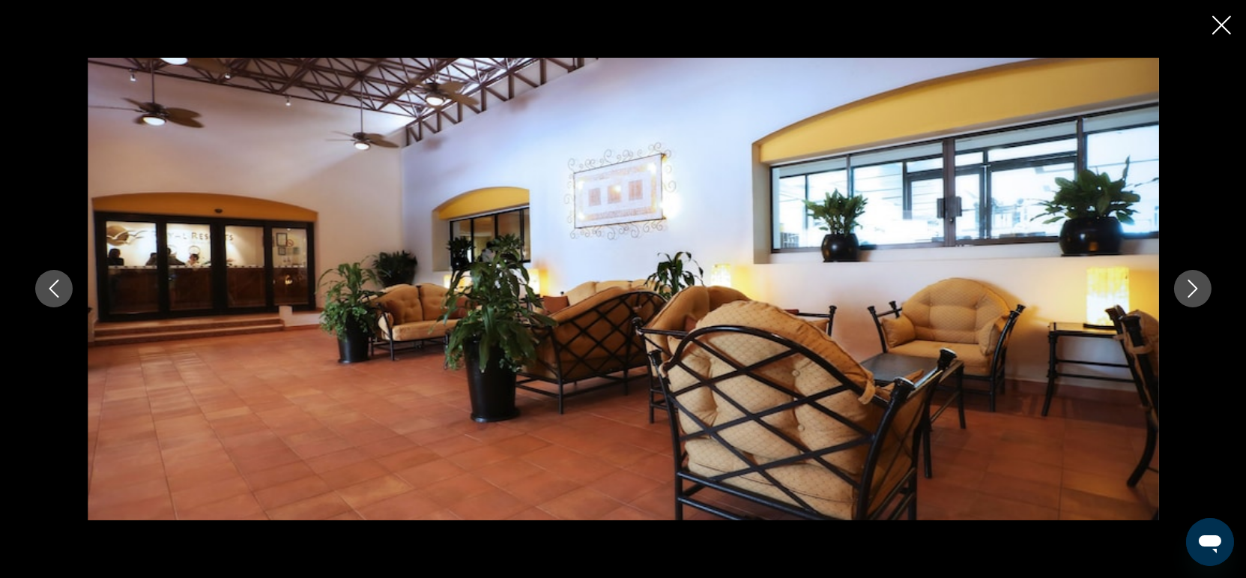
click at [1184, 284] on icon "Next image" at bounding box center [1193, 288] width 18 height 18
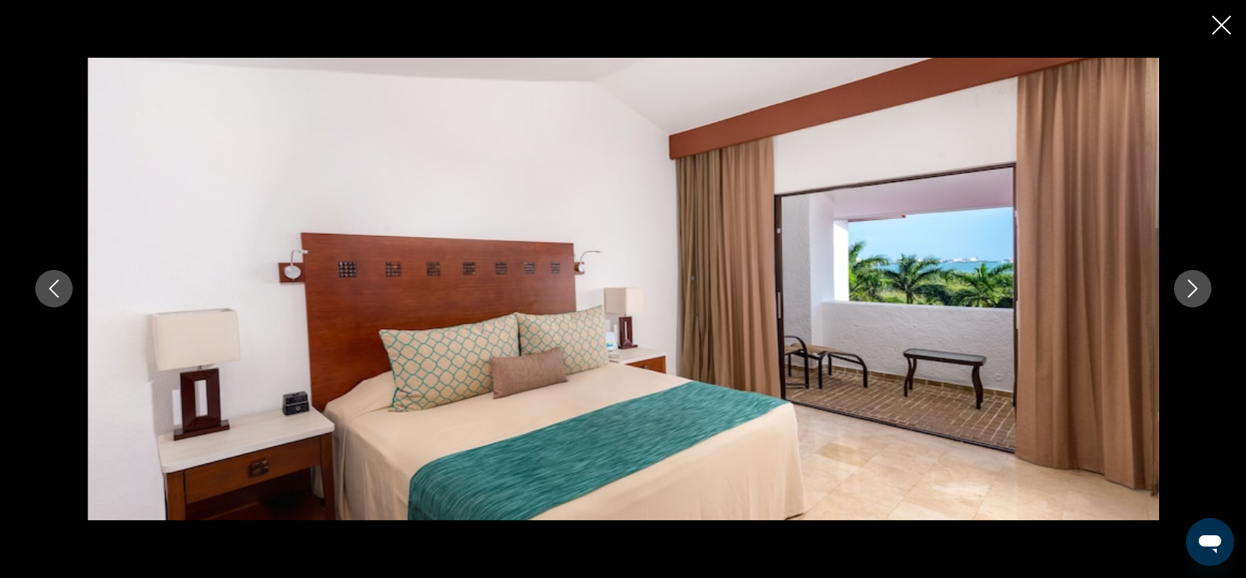
click at [1199, 283] on icon "Next image" at bounding box center [1193, 288] width 18 height 18
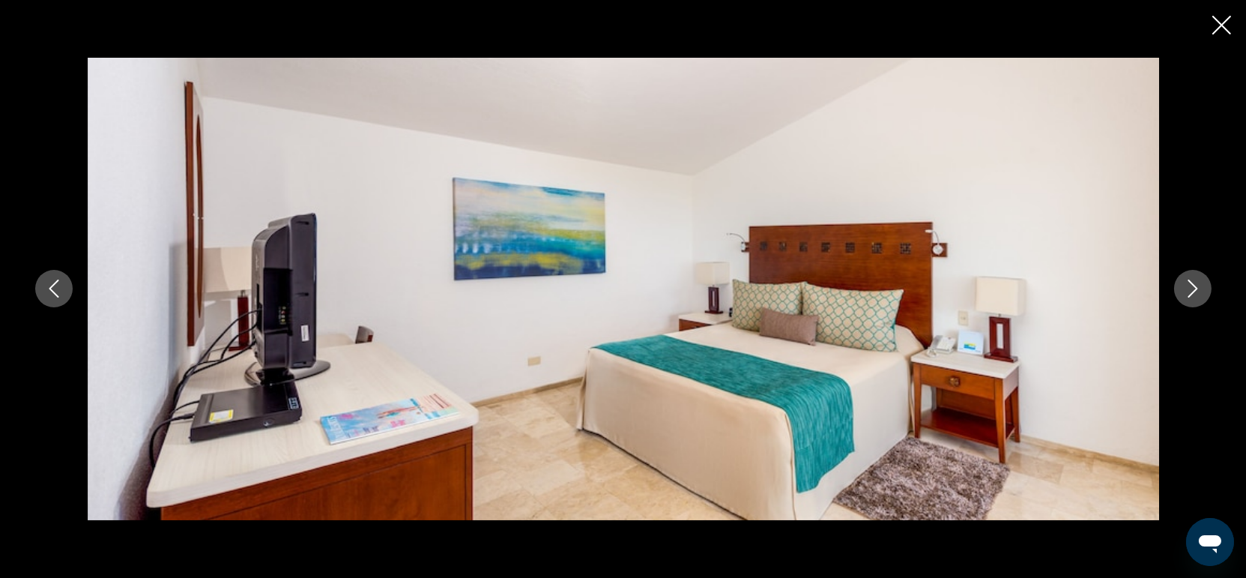
click at [1199, 283] on icon "Next image" at bounding box center [1193, 288] width 18 height 18
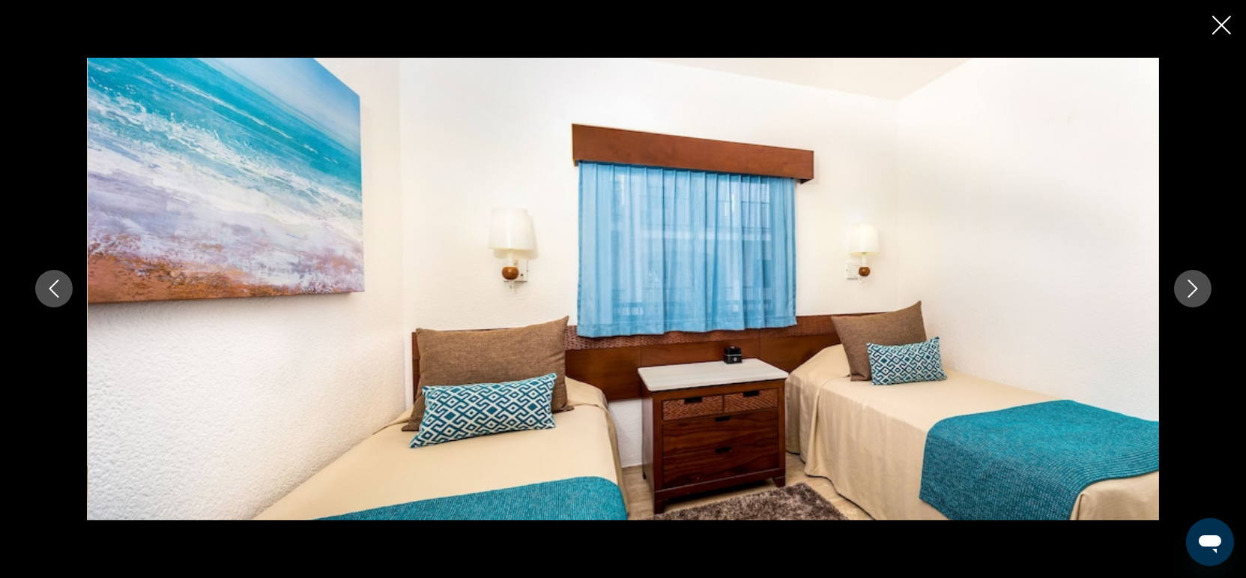
click at [1199, 283] on icon "Next image" at bounding box center [1193, 288] width 18 height 18
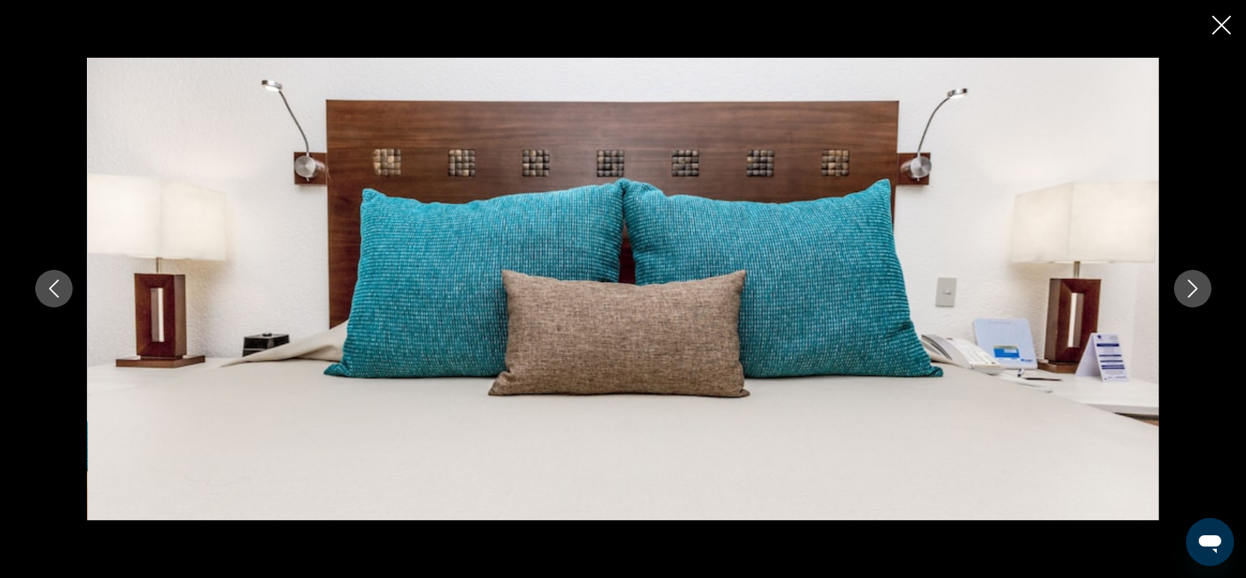
click at [1199, 283] on icon "Next image" at bounding box center [1193, 288] width 18 height 18
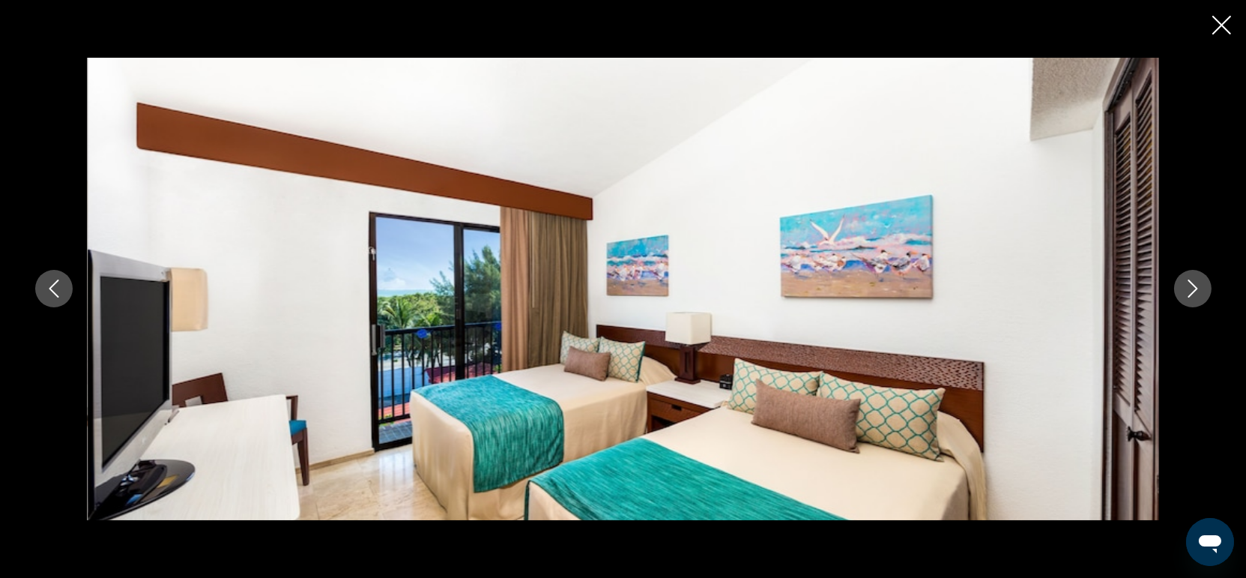
click at [1199, 283] on icon "Next image" at bounding box center [1193, 288] width 18 height 18
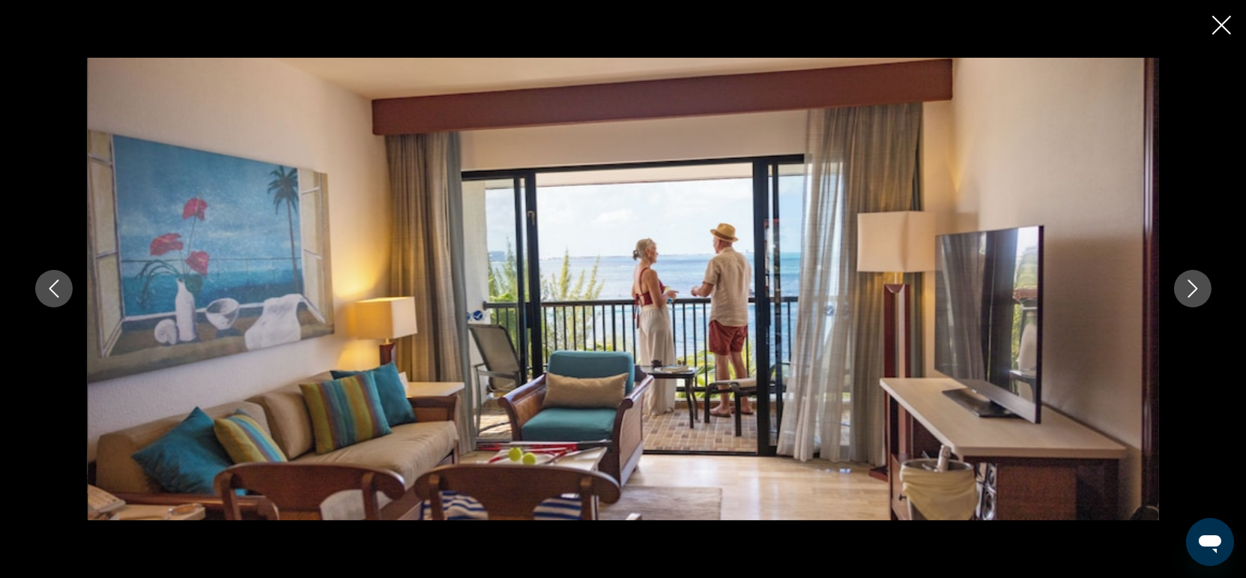
click at [1223, 24] on icon "Close slideshow" at bounding box center [1221, 25] width 19 height 19
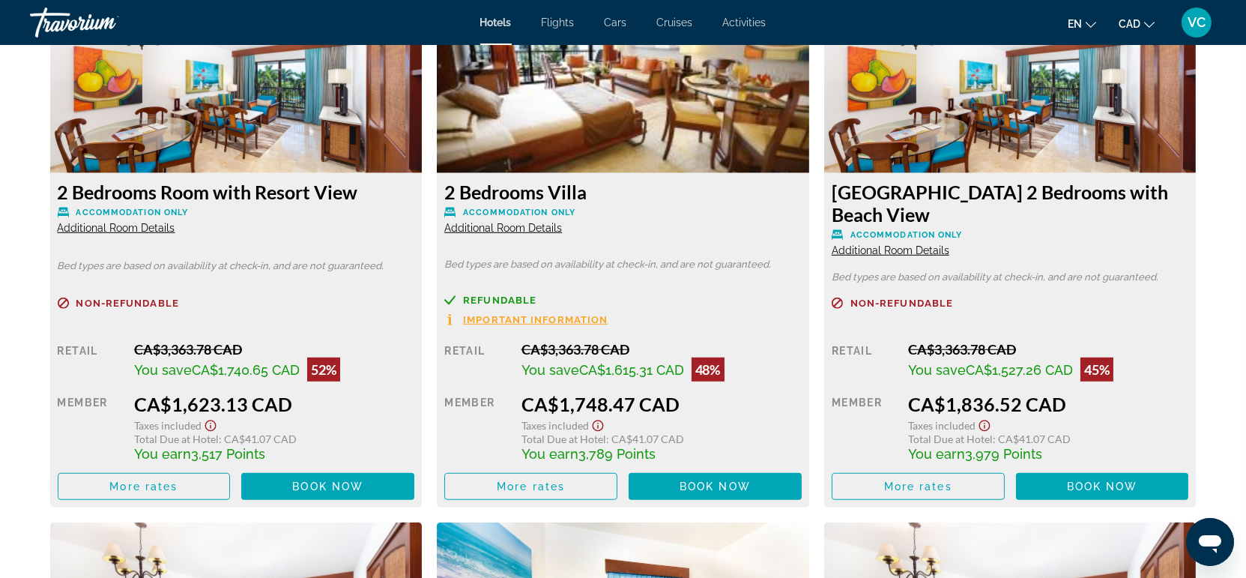
scroll to position [2163, 0]
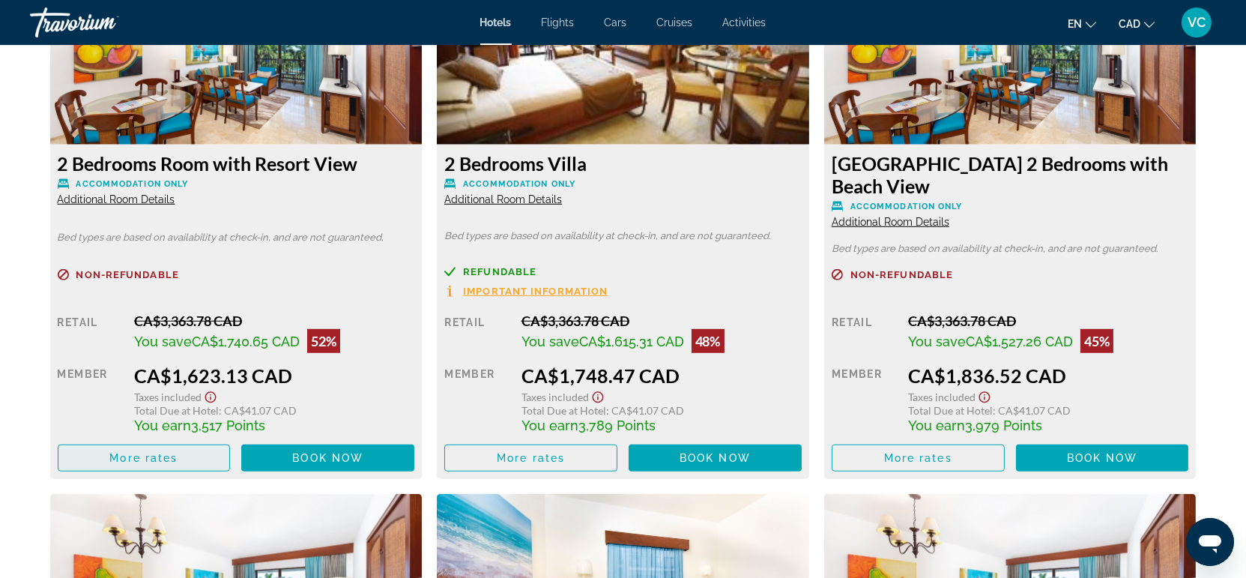
click at [126, 457] on span "More rates" at bounding box center [143, 458] width 68 height 12
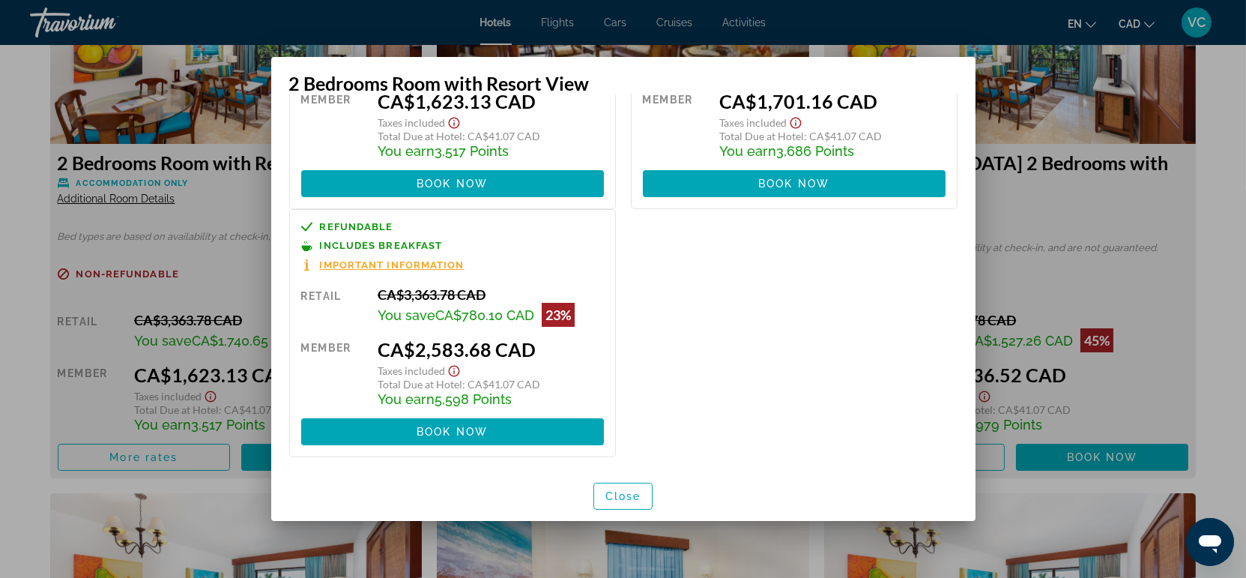
scroll to position [163, 0]
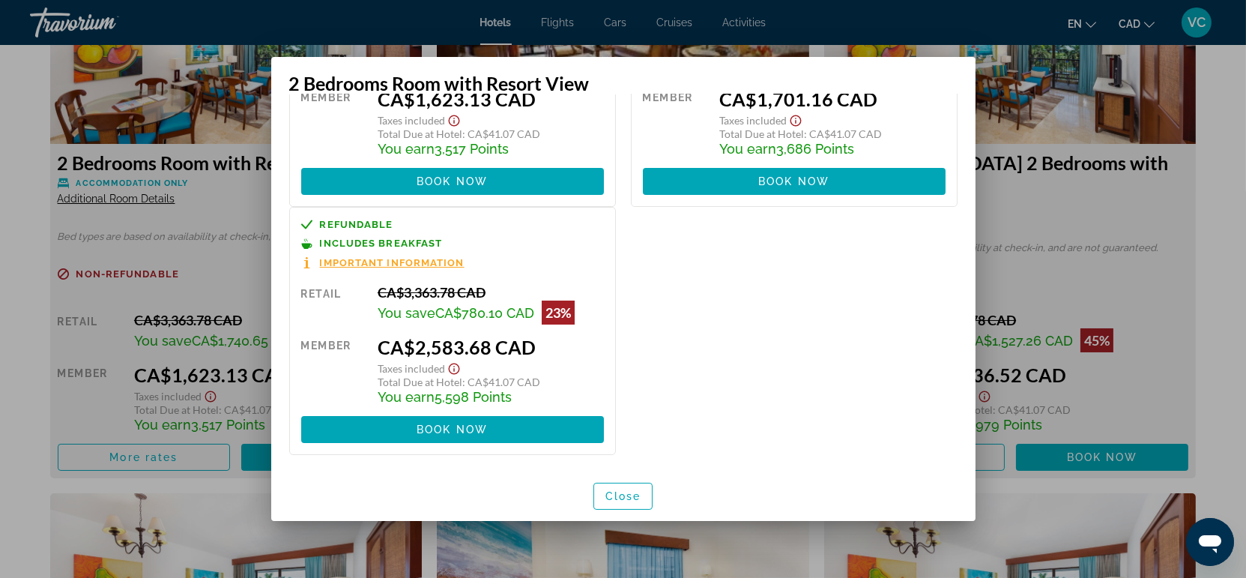
click at [13, 367] on div at bounding box center [623, 289] width 1246 height 578
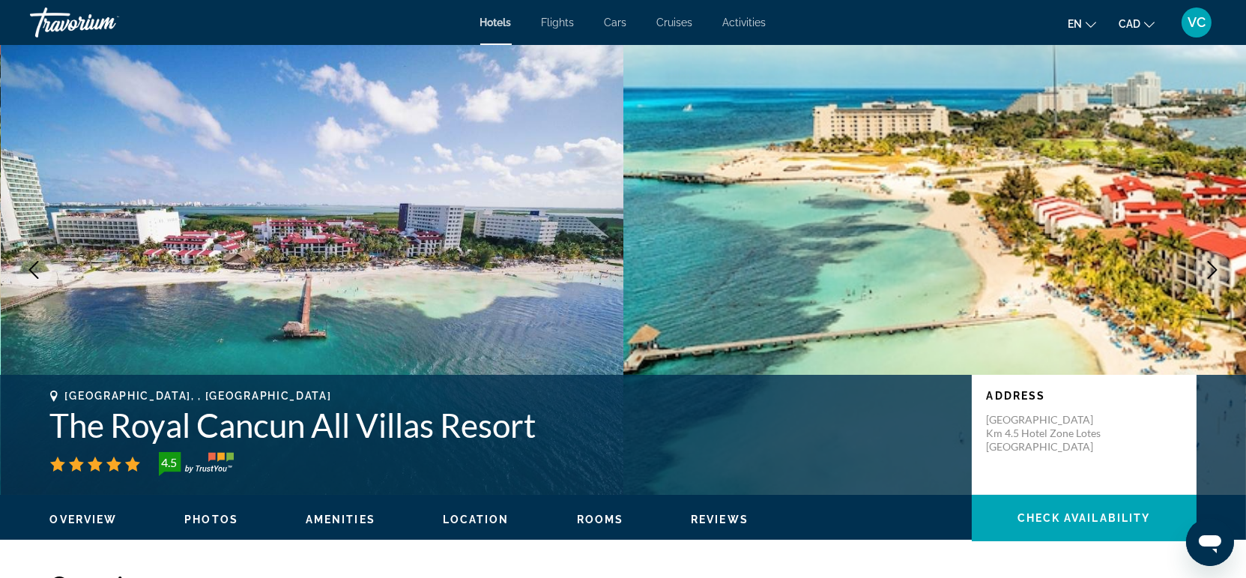
scroll to position [2163, 0]
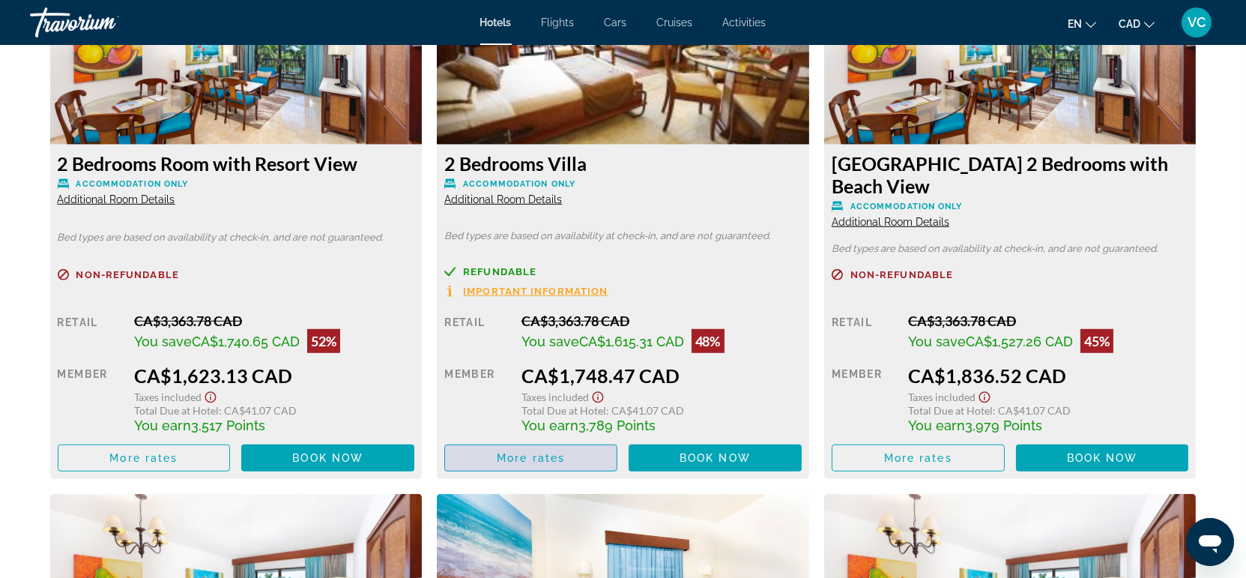
click at [539, 457] on span "More rates" at bounding box center [531, 458] width 68 height 12
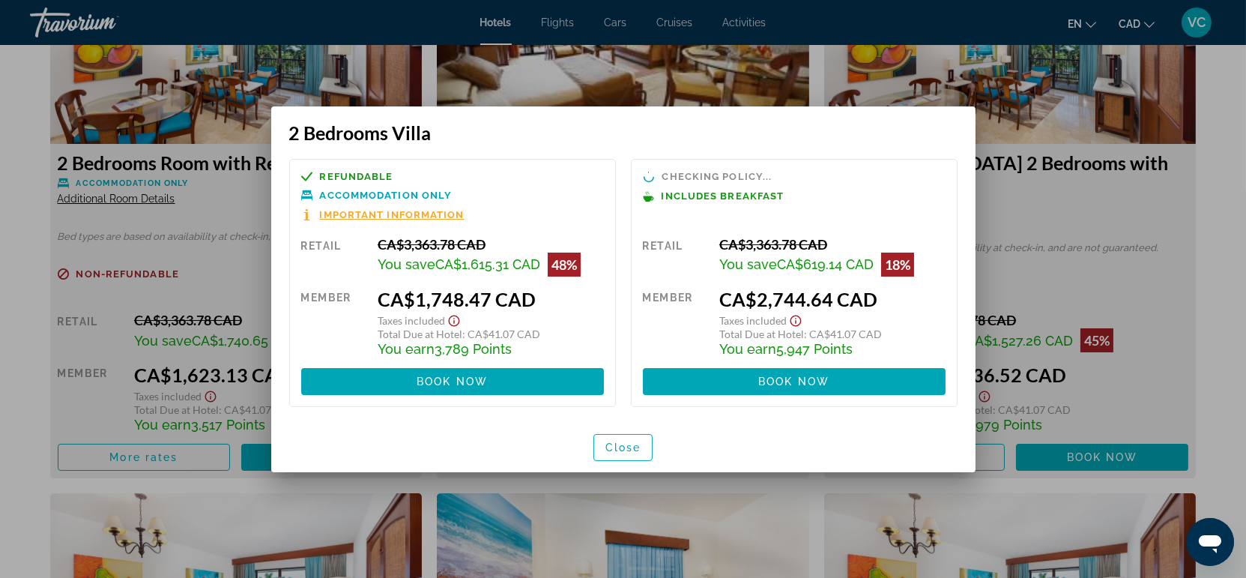
click at [10, 391] on div at bounding box center [623, 289] width 1246 height 578
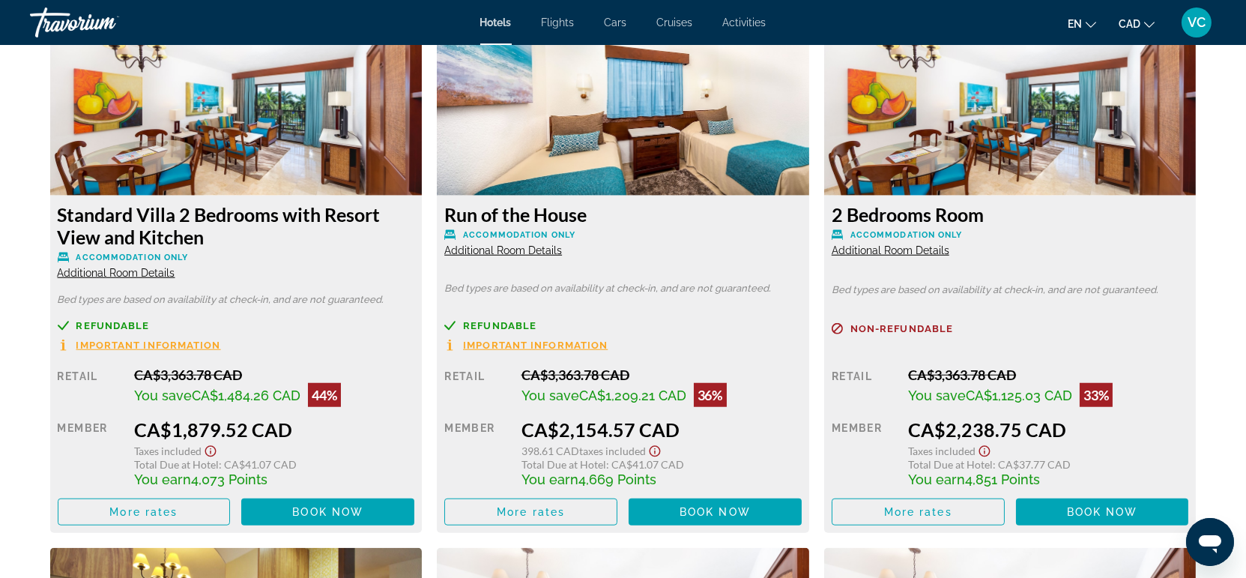
scroll to position [2663, 0]
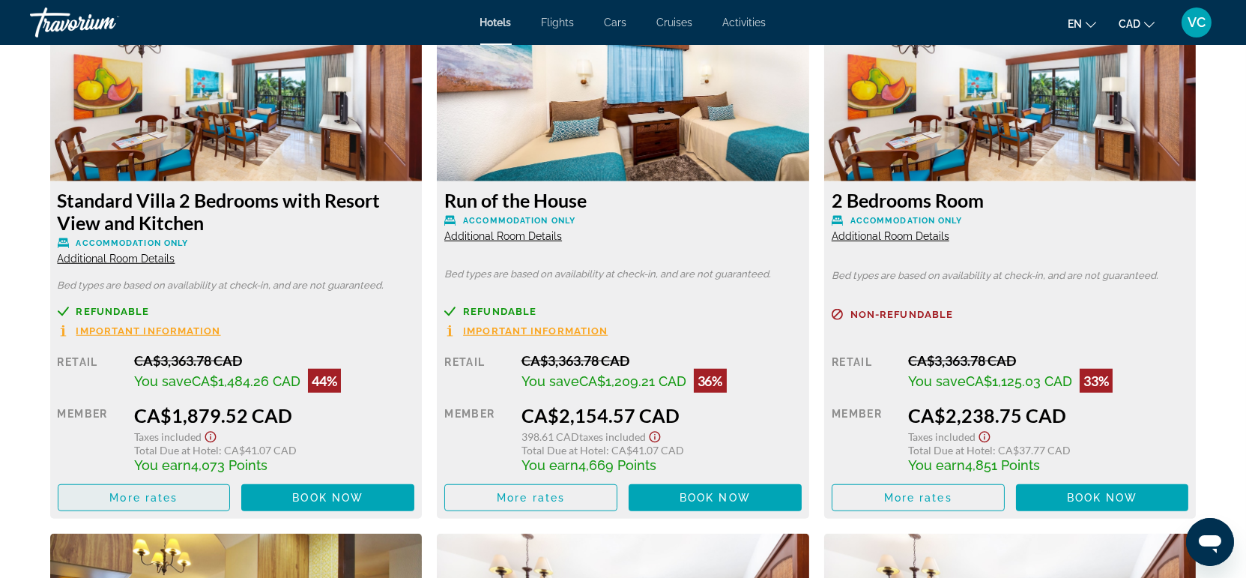
click at [137, 494] on span "More rates" at bounding box center [143, 497] width 68 height 12
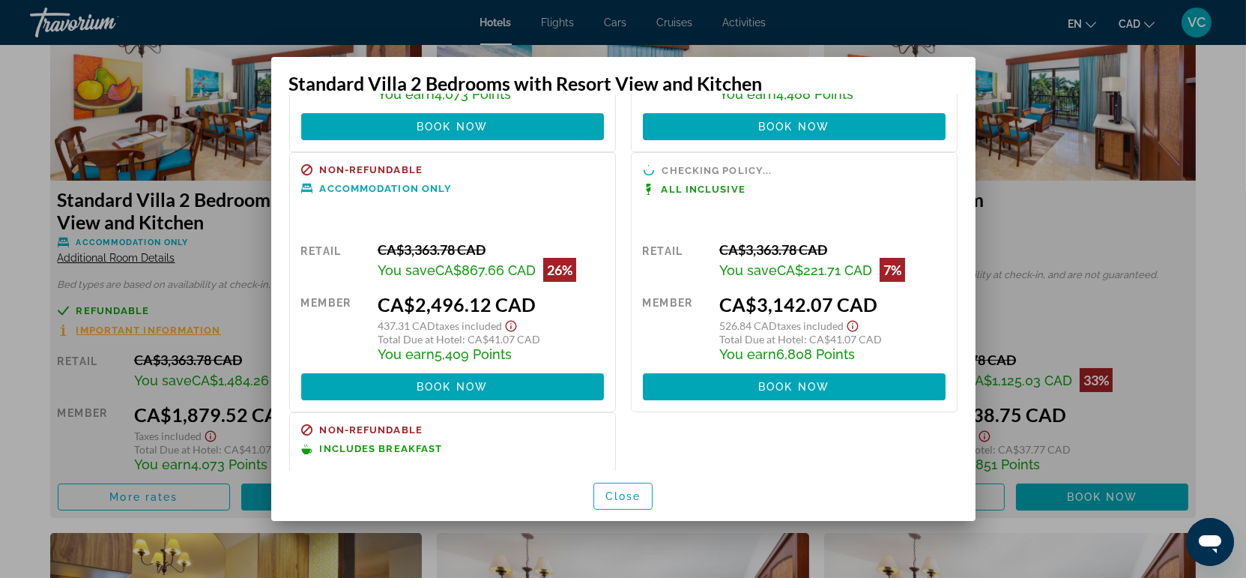
scroll to position [249, 0]
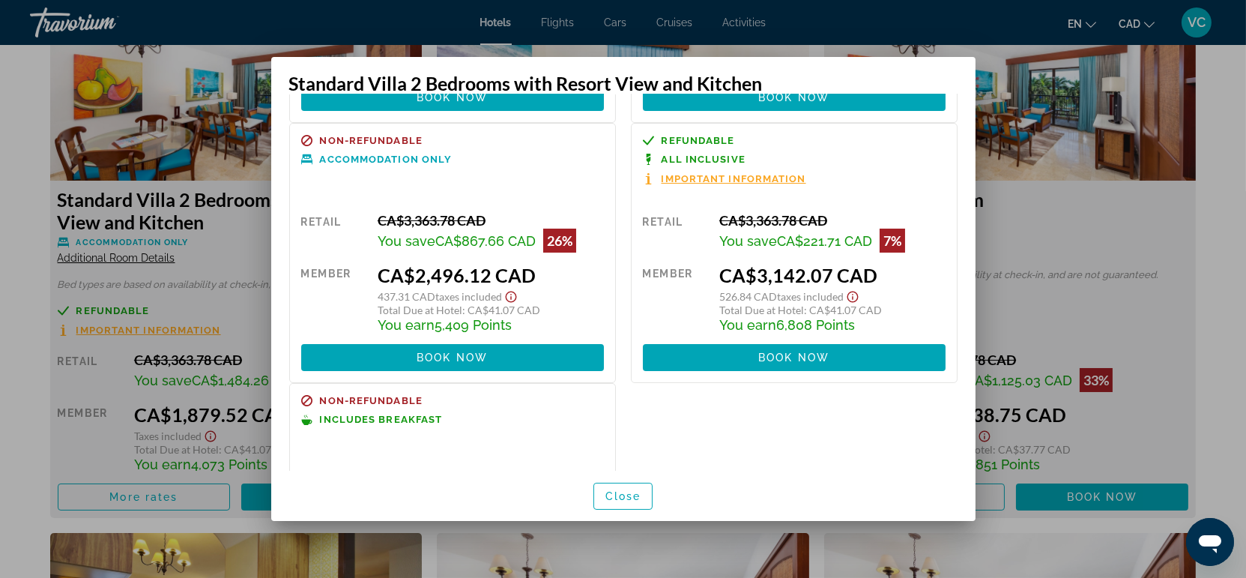
click at [31, 333] on div at bounding box center [623, 289] width 1246 height 578
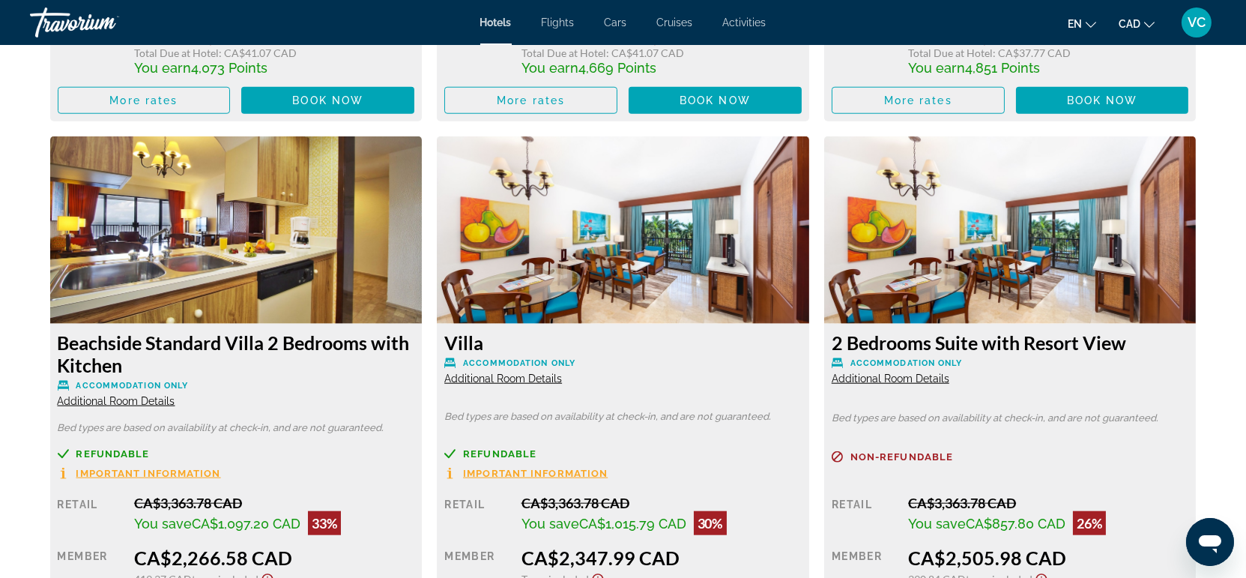
scroll to position [3163, 0]
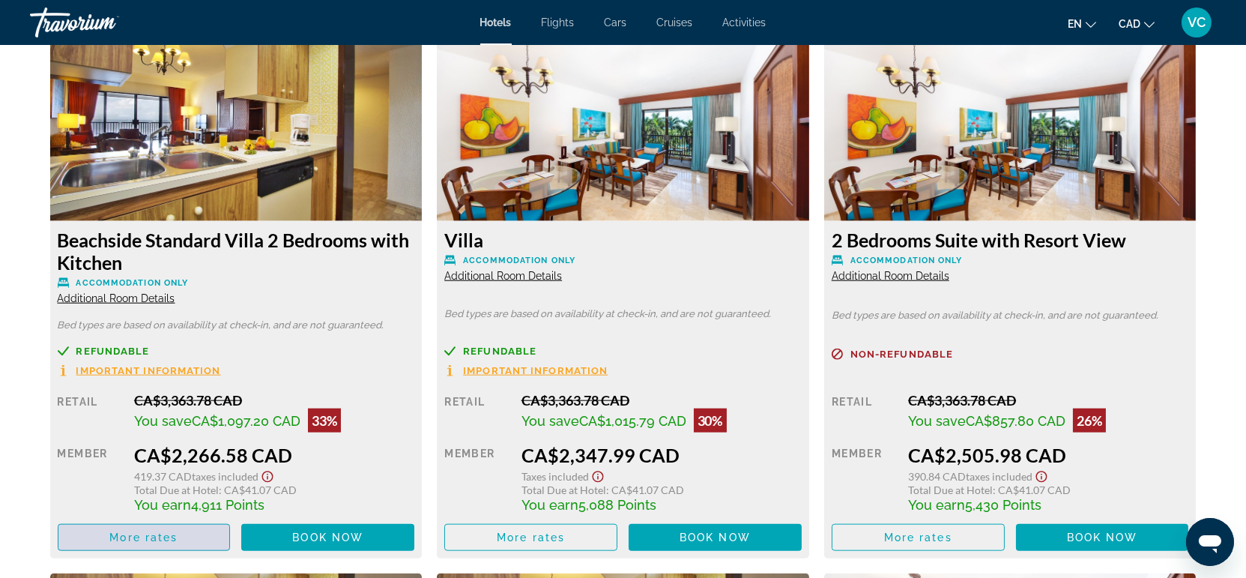
click at [138, 534] on span "More rates" at bounding box center [143, 537] width 68 height 12
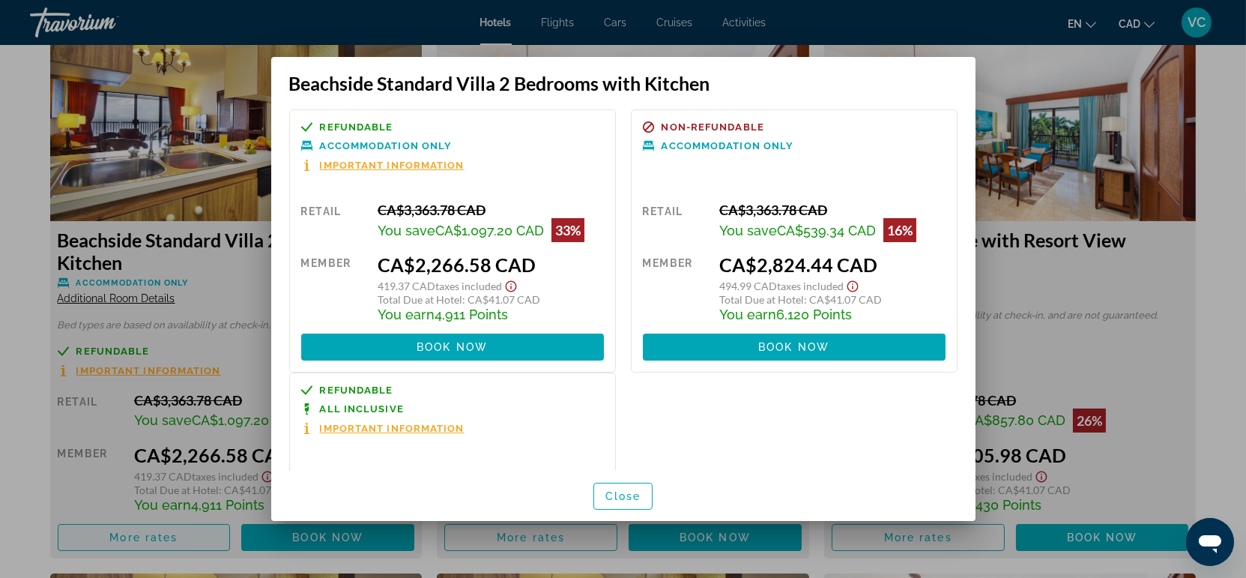
click at [138, 534] on div at bounding box center [623, 289] width 1246 height 578
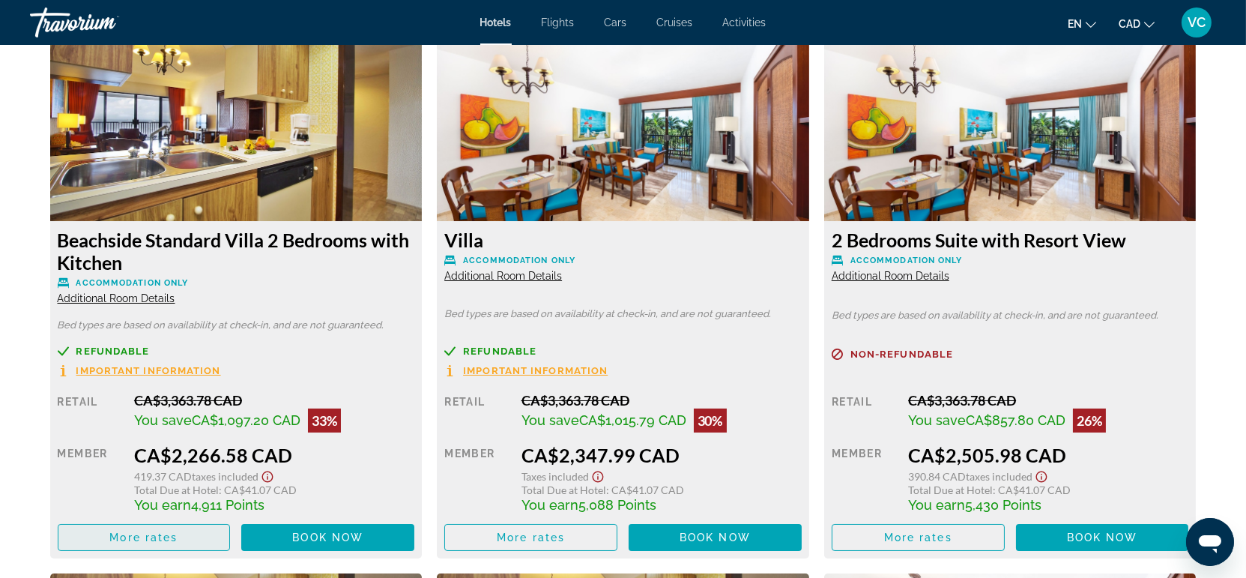
scroll to position [3163, 0]
click at [138, 534] on span "More rates" at bounding box center [143, 537] width 68 height 12
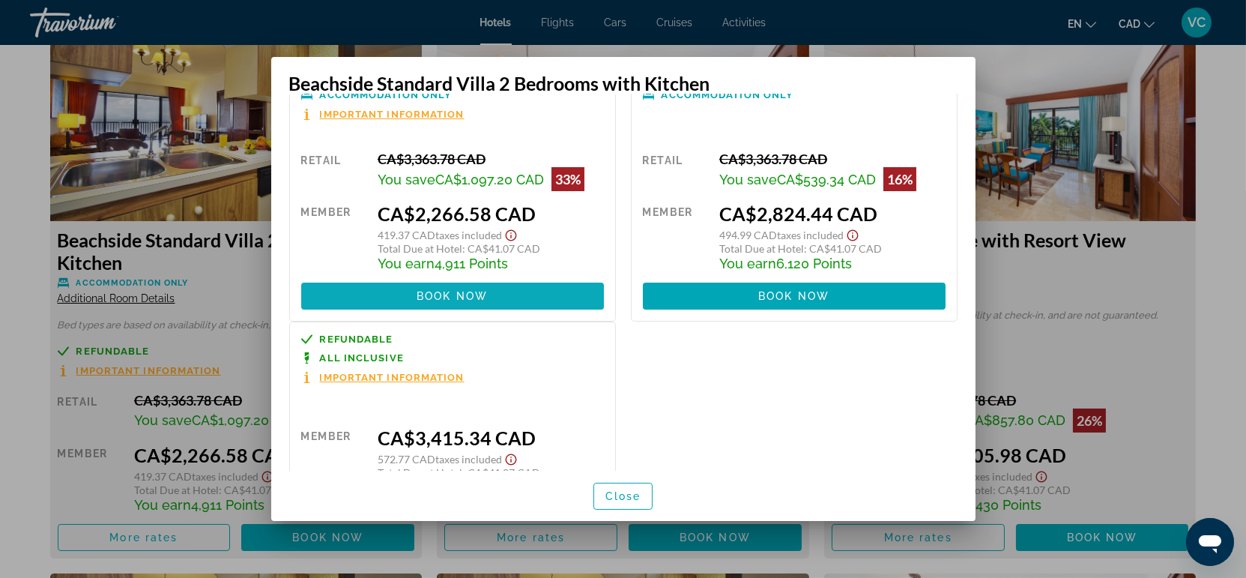
scroll to position [142, 0]
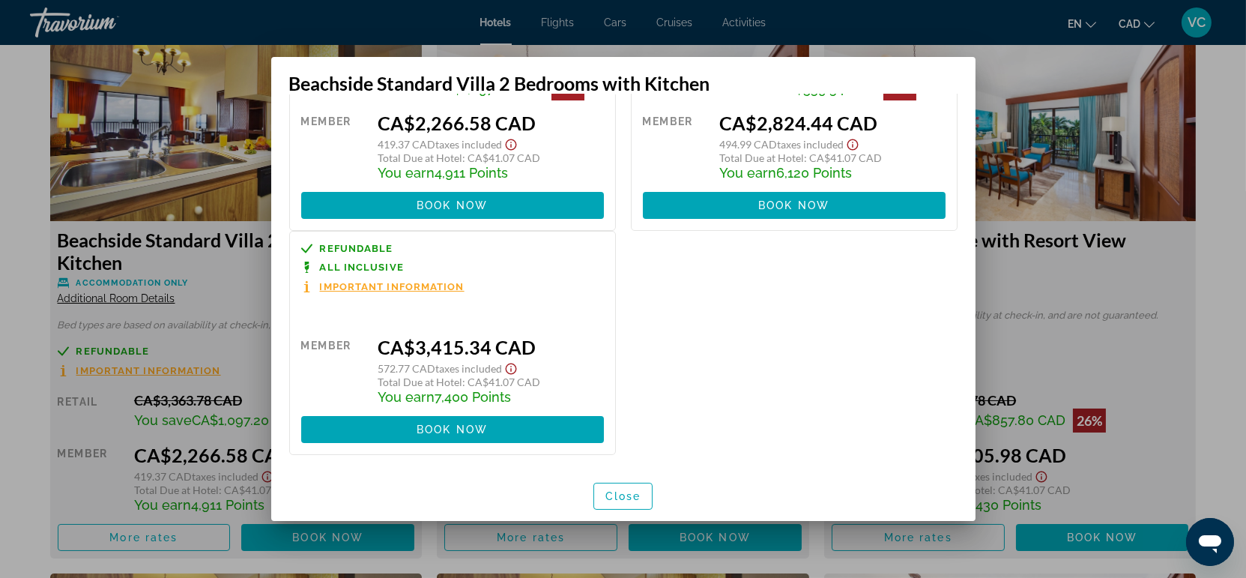
click at [138, 533] on div at bounding box center [623, 289] width 1246 height 578
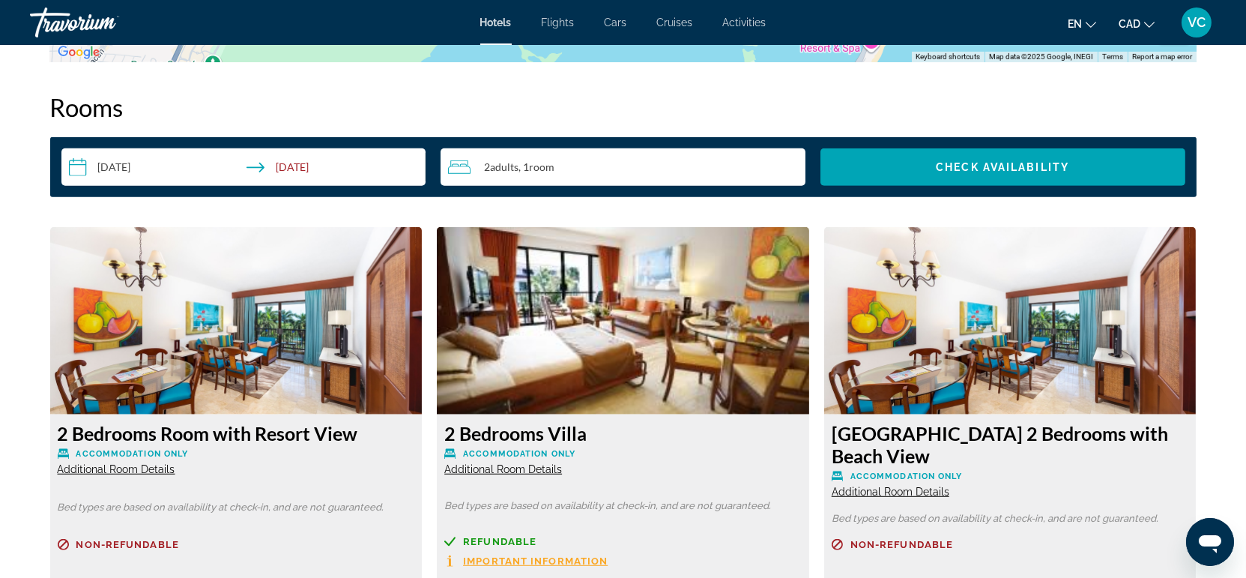
scroll to position [1664, 0]
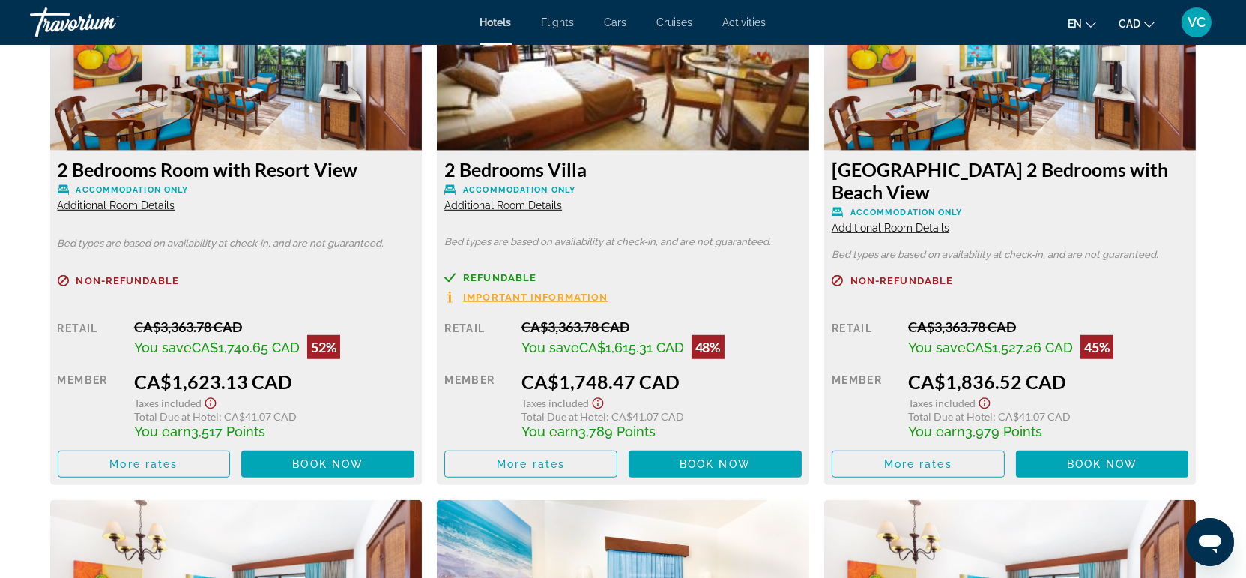
scroll to position [2163, 0]
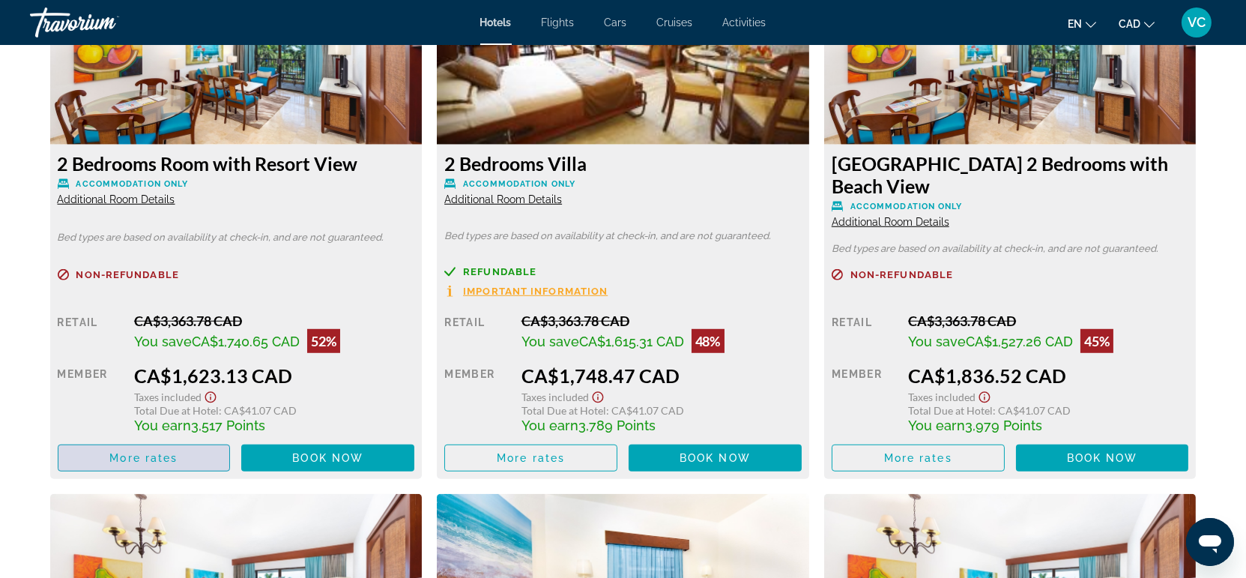
click at [136, 449] on button "More rates" at bounding box center [144, 457] width 173 height 27
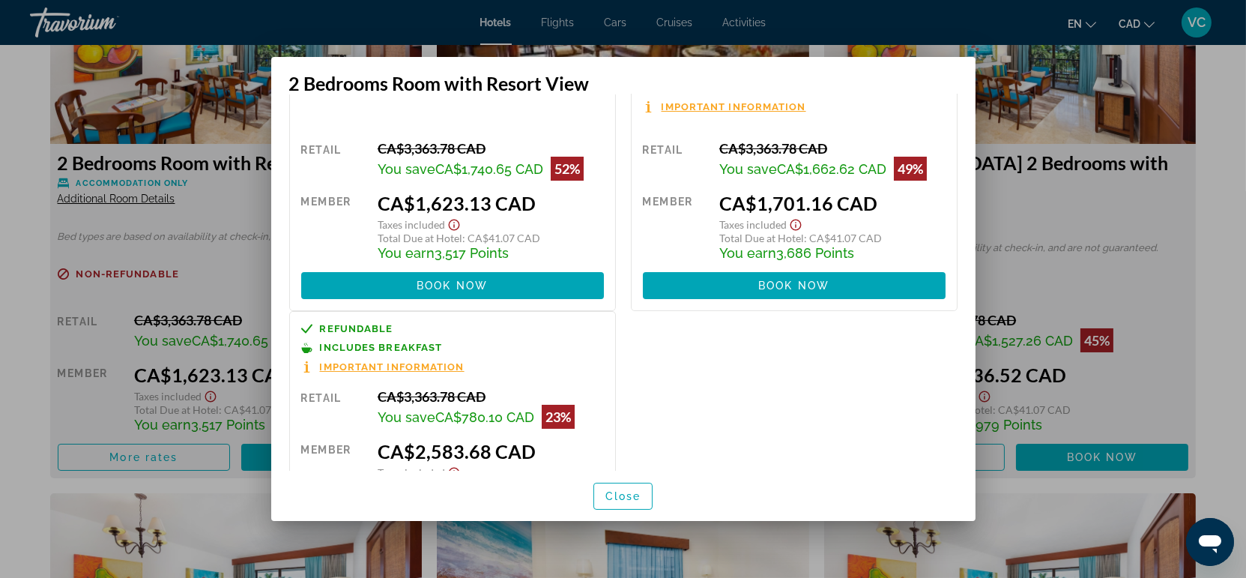
scroll to position [0, 0]
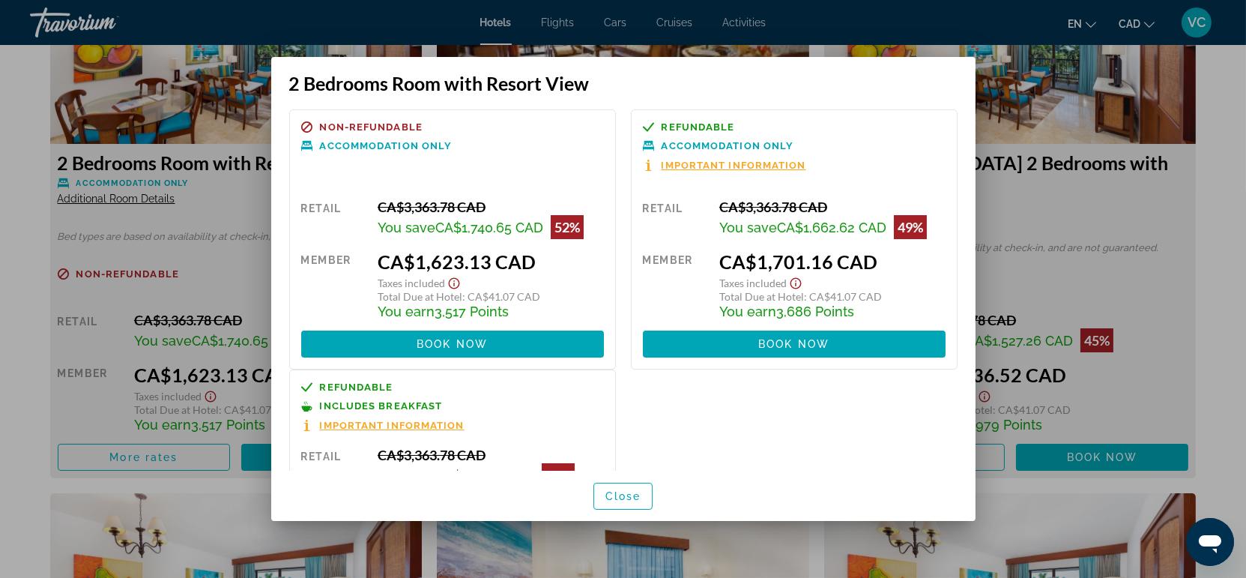
click at [10, 409] on div at bounding box center [623, 289] width 1246 height 578
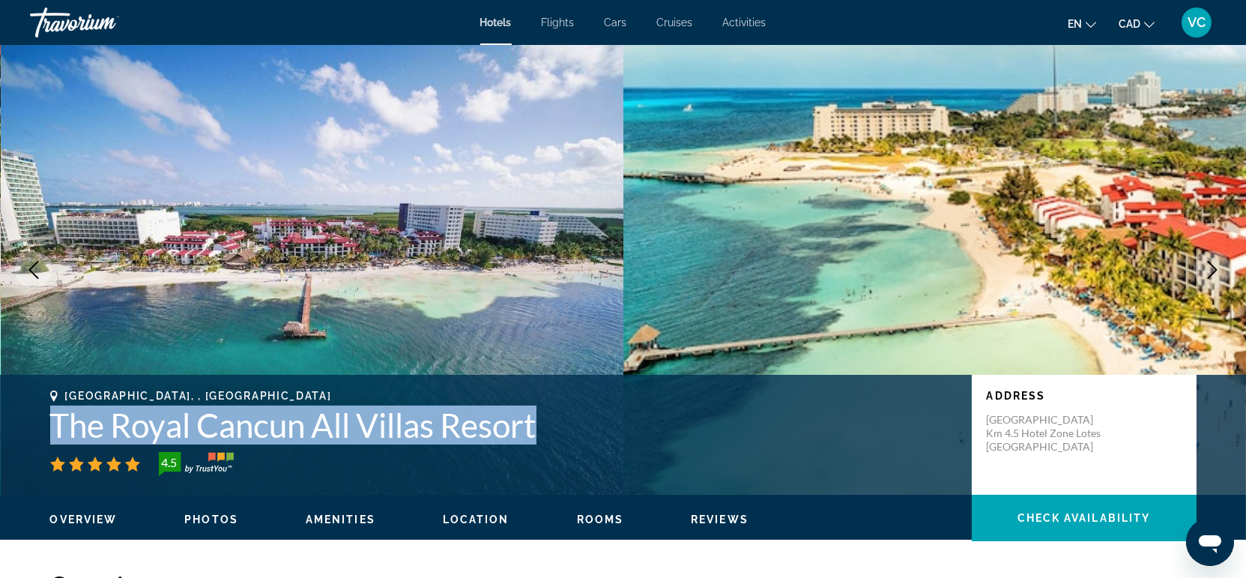
drag, startPoint x: 57, startPoint y: 418, endPoint x: 552, endPoint y: 414, distance: 495.2
click at [552, 414] on h1 "The Royal Cancun All Villas Resort" at bounding box center [503, 424] width 906 height 39
copy h1 "The Royal Cancun All Villas Resort"
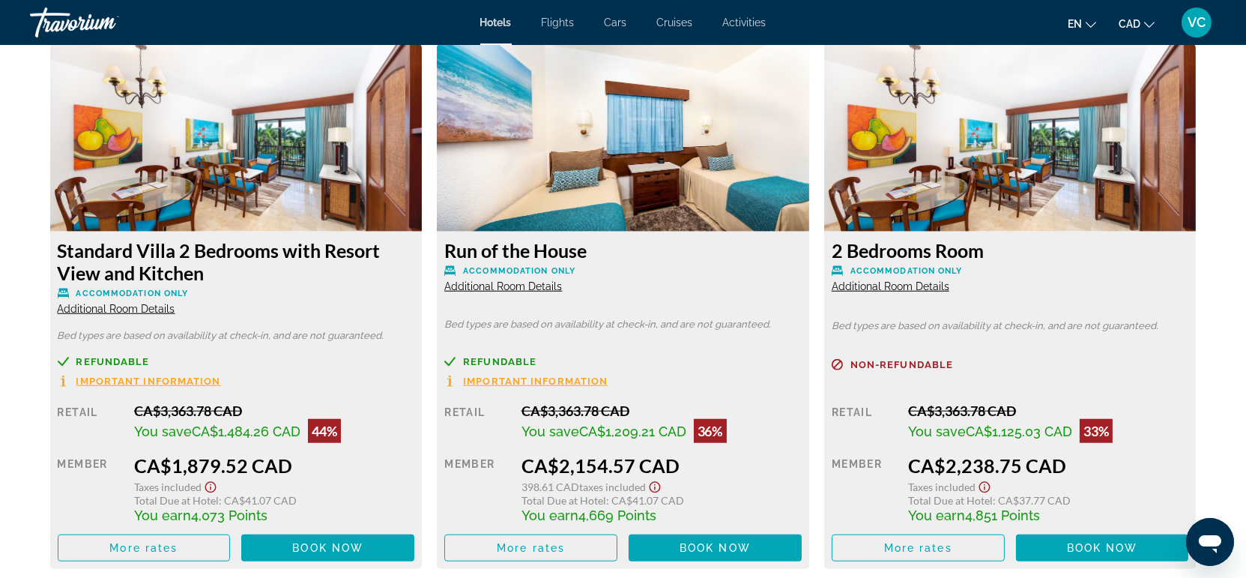
scroll to position [2663, 0]
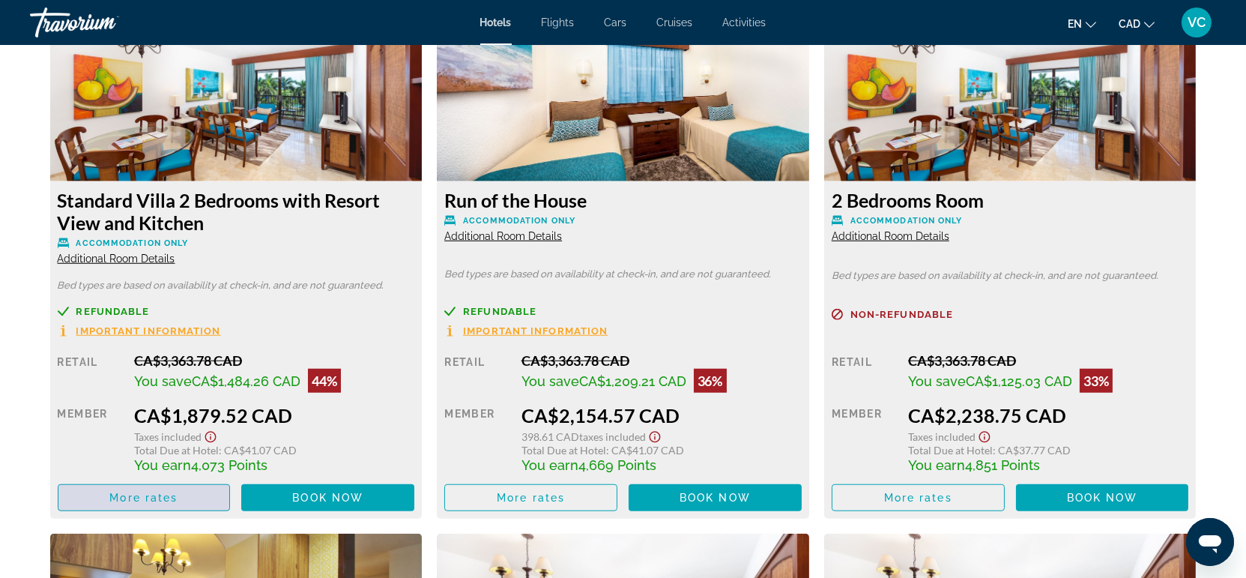
click at [134, 500] on span "More rates" at bounding box center [143, 497] width 68 height 12
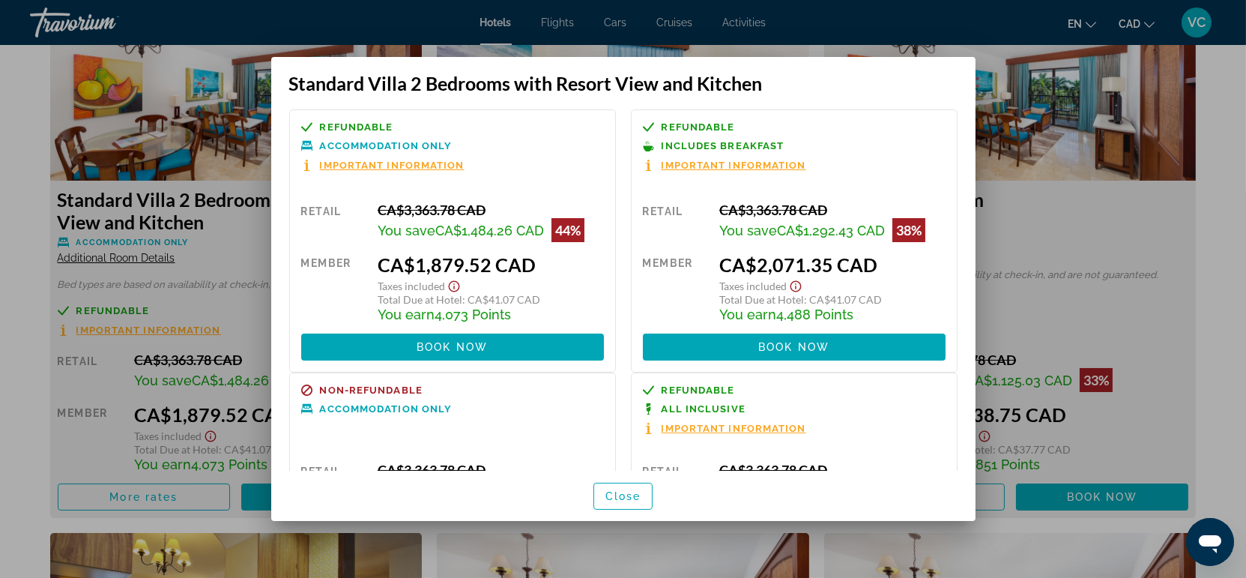
scroll to position [0, 0]
click at [12, 274] on div at bounding box center [623, 289] width 1246 height 578
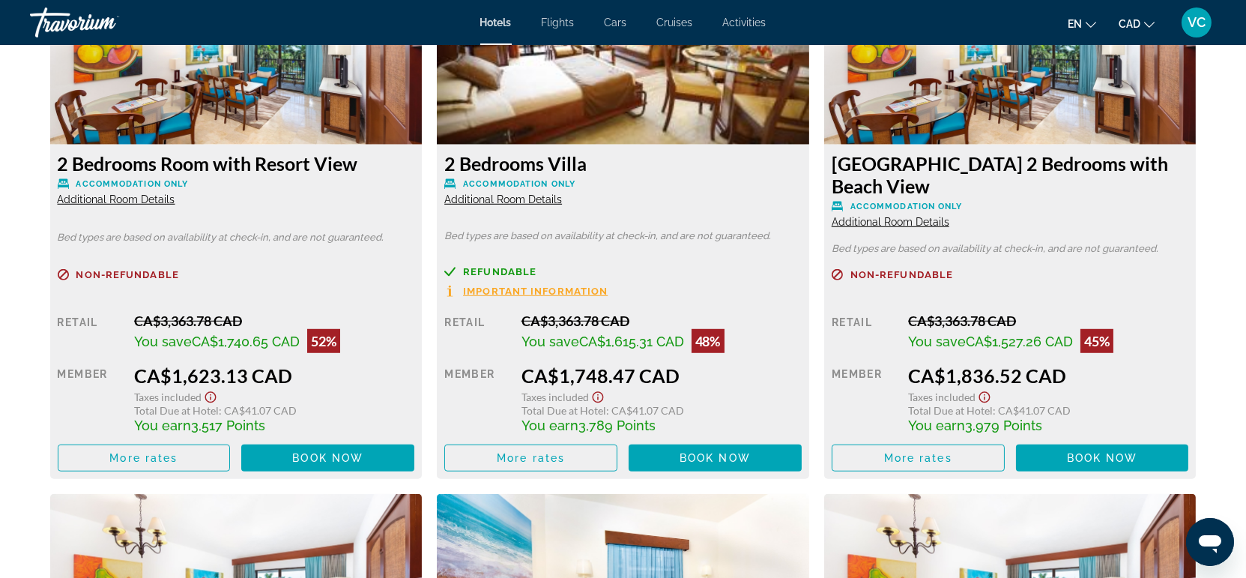
scroll to position [2247, 0]
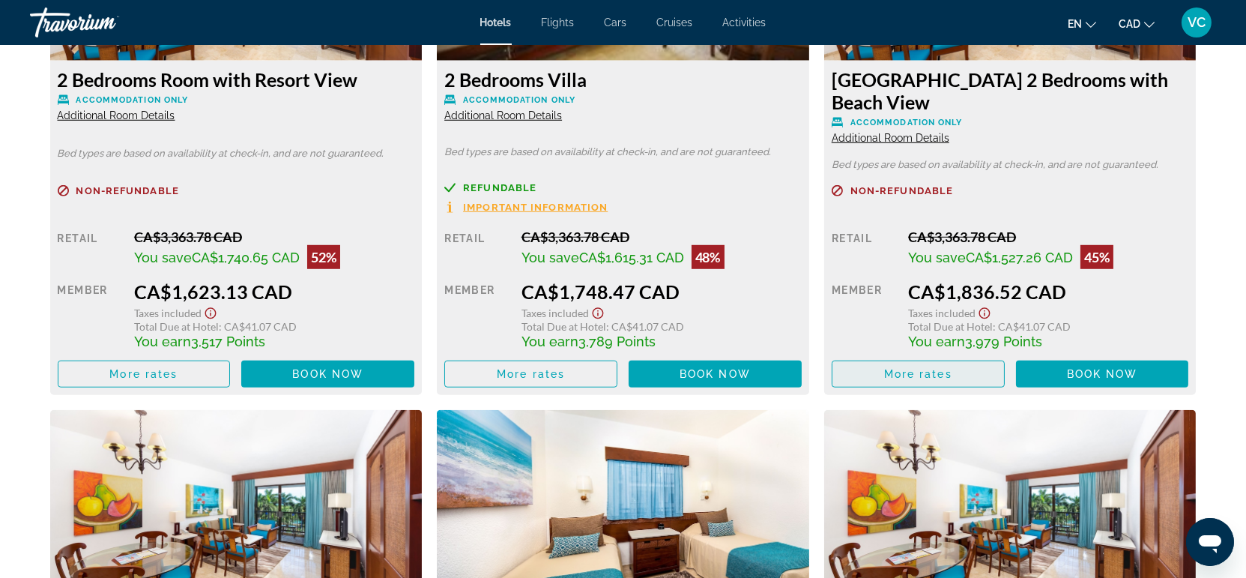
click at [920, 372] on span "More rates" at bounding box center [918, 374] width 68 height 12
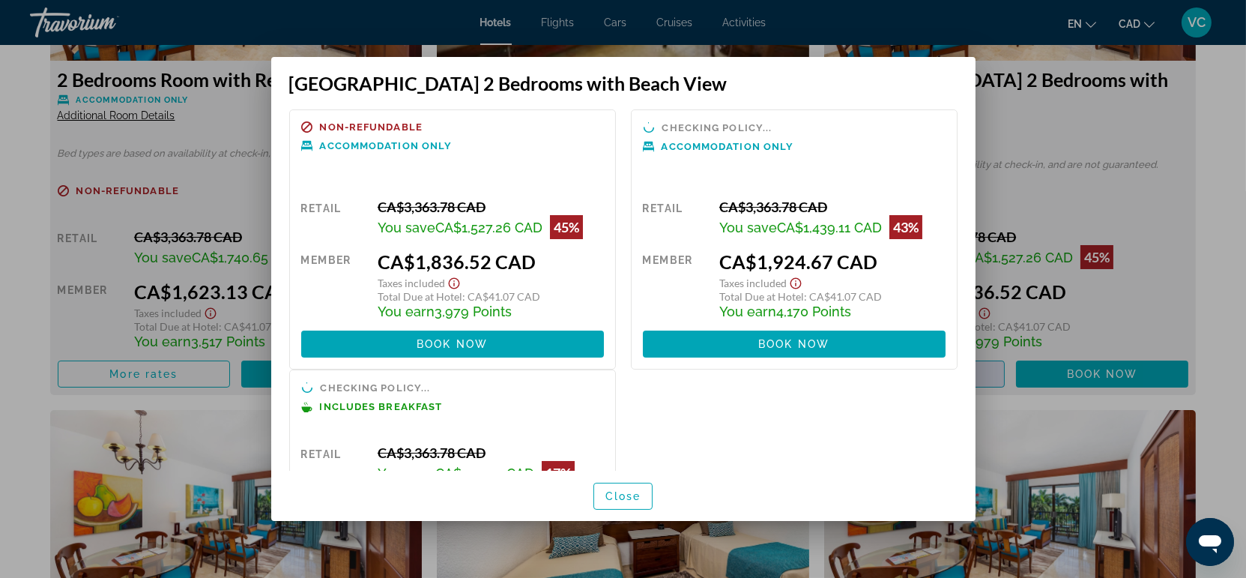
scroll to position [0, 0]
click at [34, 299] on div at bounding box center [623, 289] width 1246 height 578
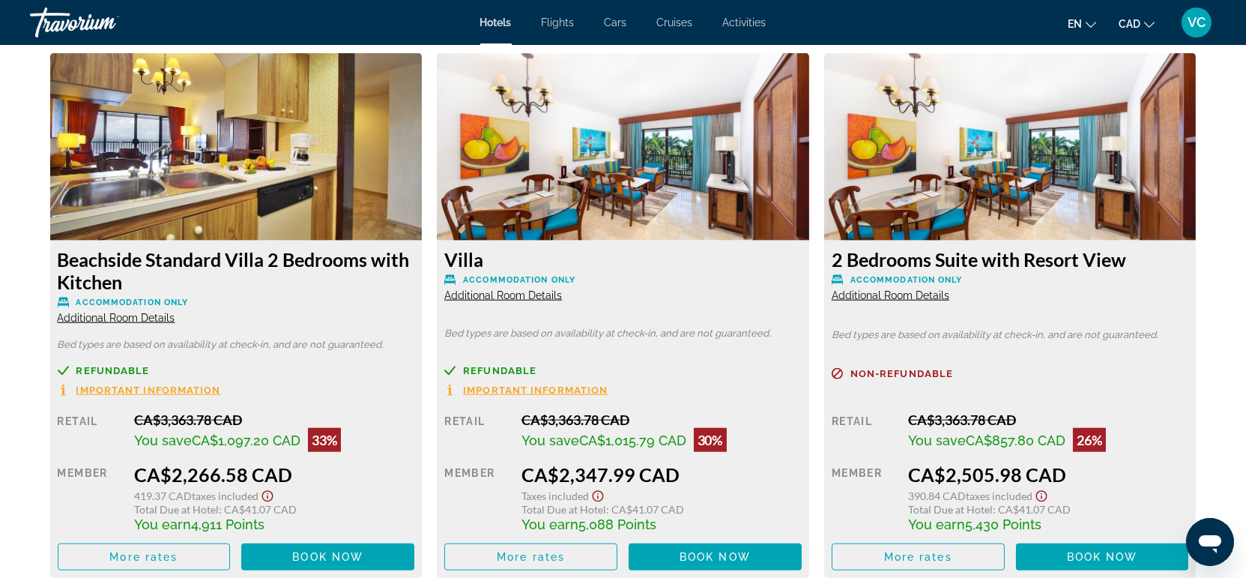
scroll to position [3246, 0]
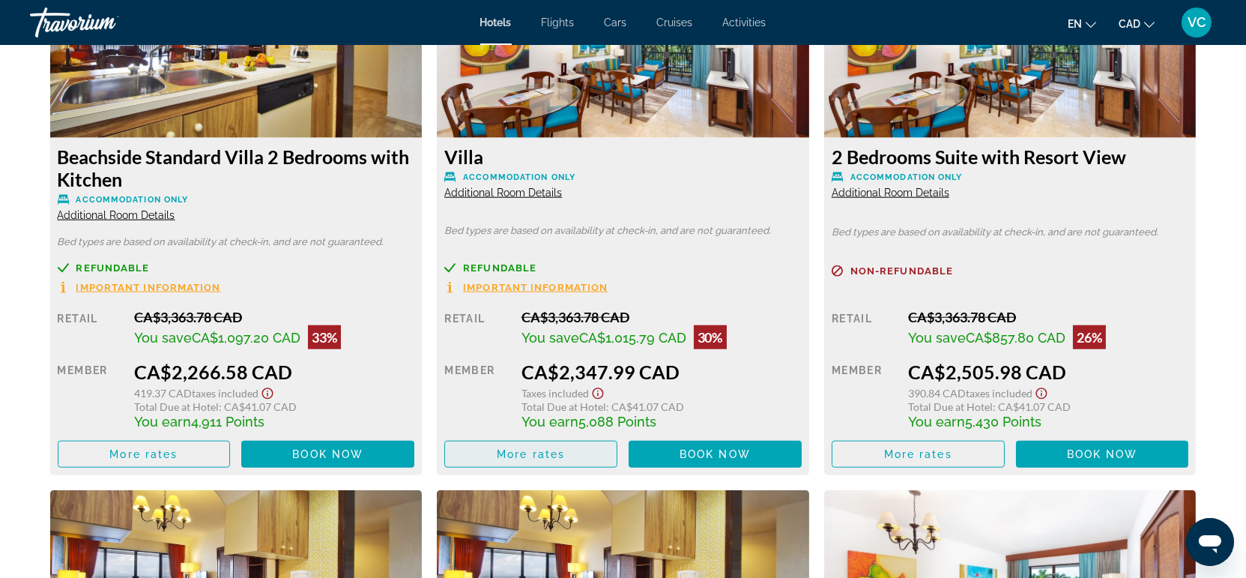
click at [521, 452] on span "More rates" at bounding box center [531, 454] width 68 height 12
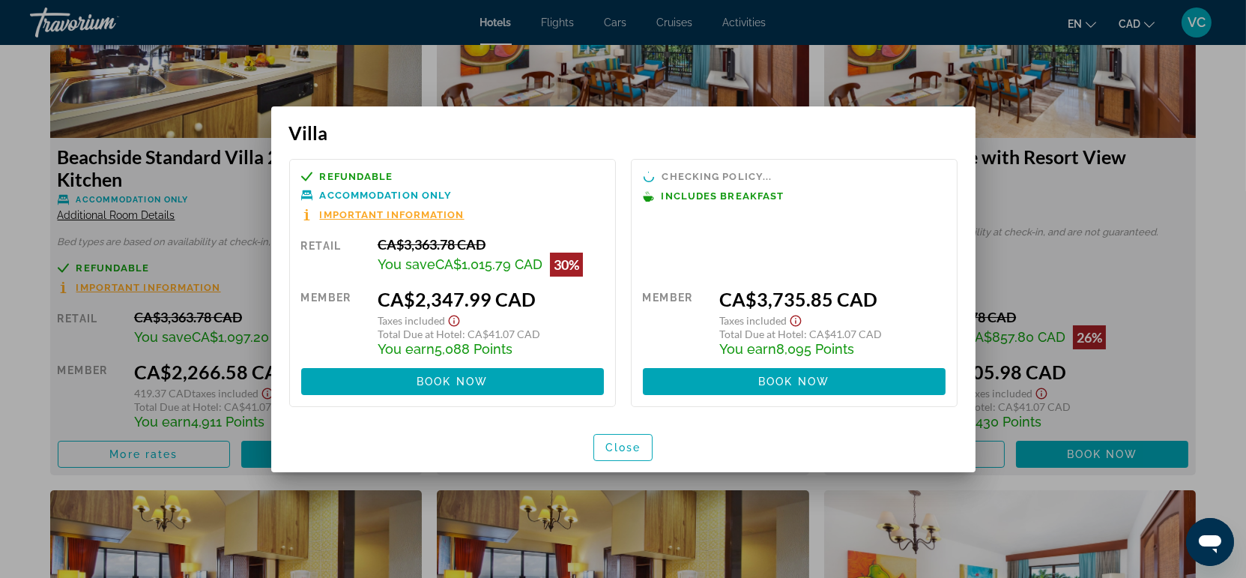
scroll to position [0, 0]
click at [24, 379] on div at bounding box center [623, 289] width 1246 height 578
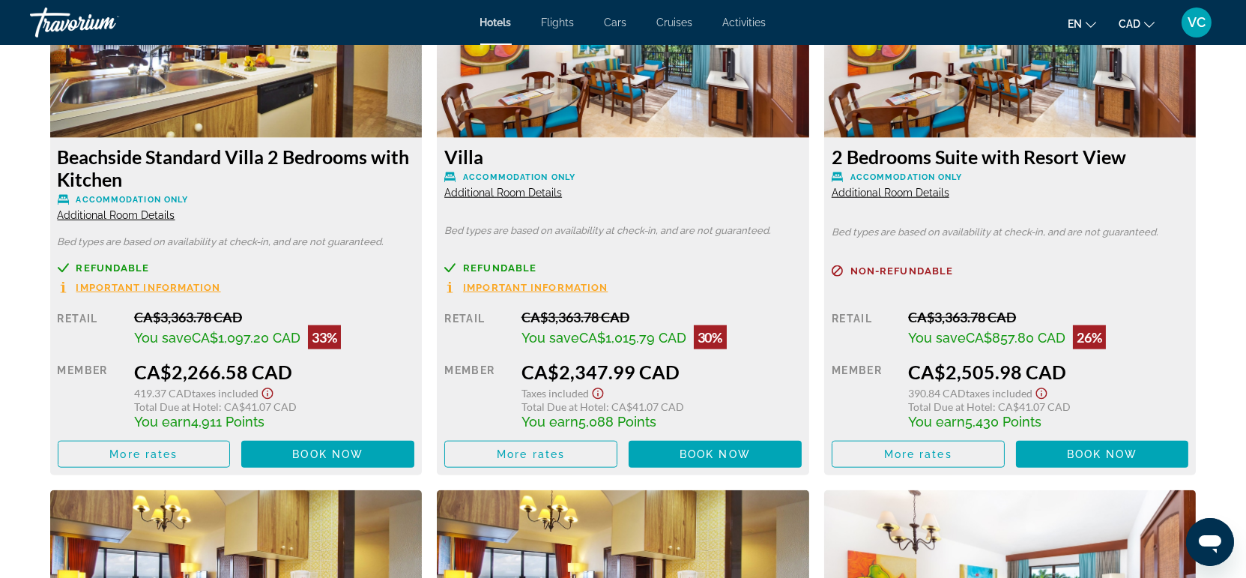
scroll to position [3495, 0]
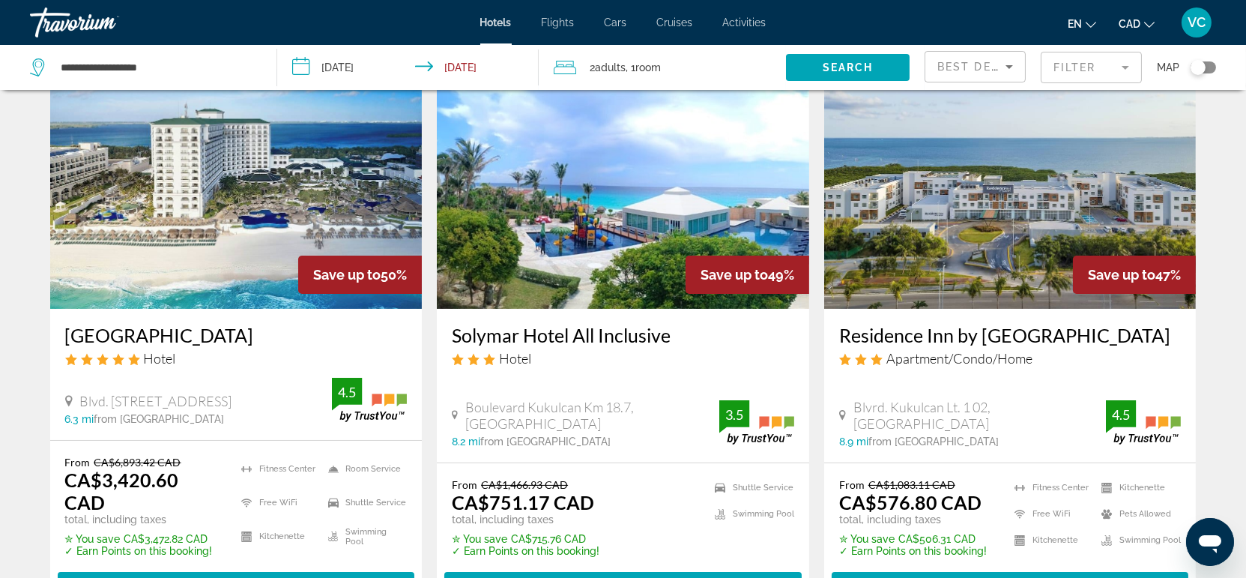
scroll to position [665, 0]
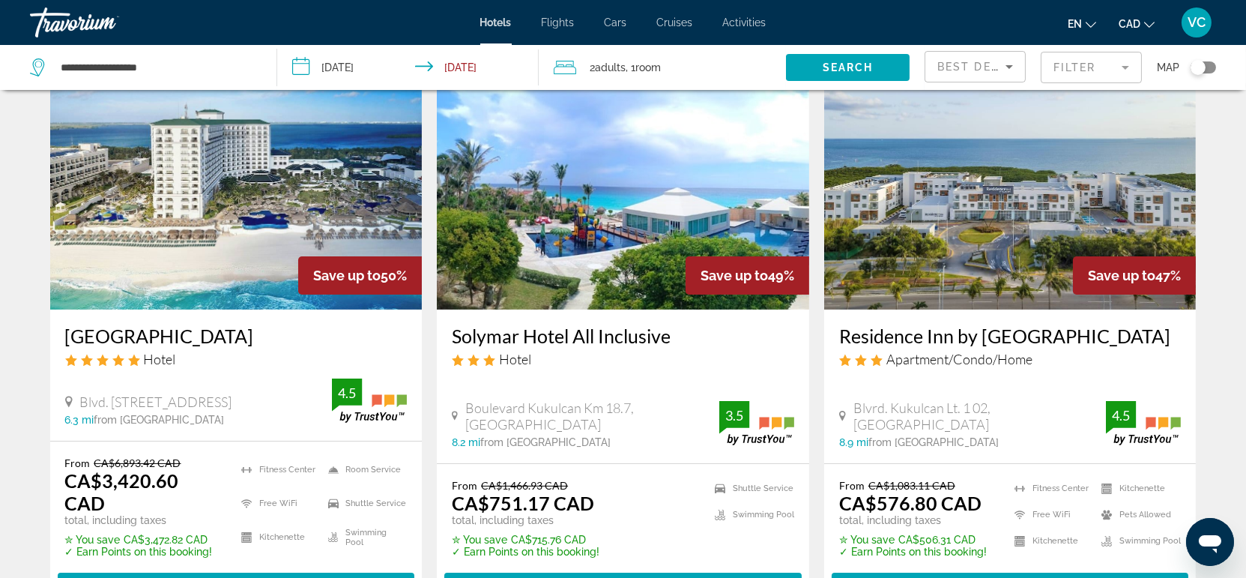
click at [215, 236] on img "Main content" at bounding box center [236, 190] width 372 height 240
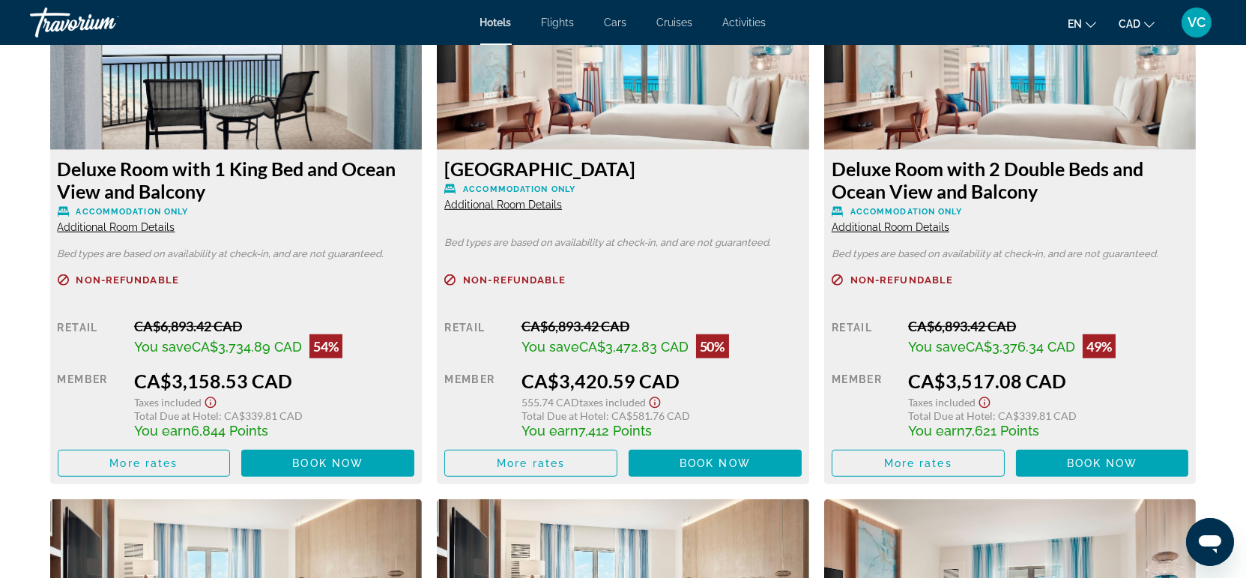
scroll to position [2080, 0]
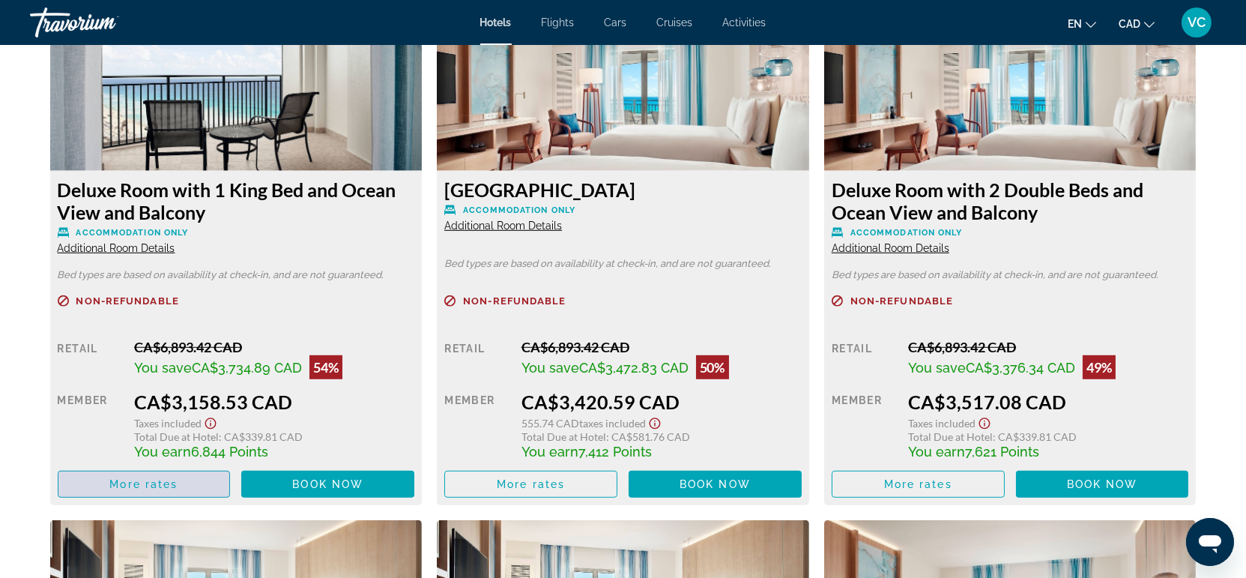
click at [120, 478] on span "More rates" at bounding box center [143, 484] width 68 height 12
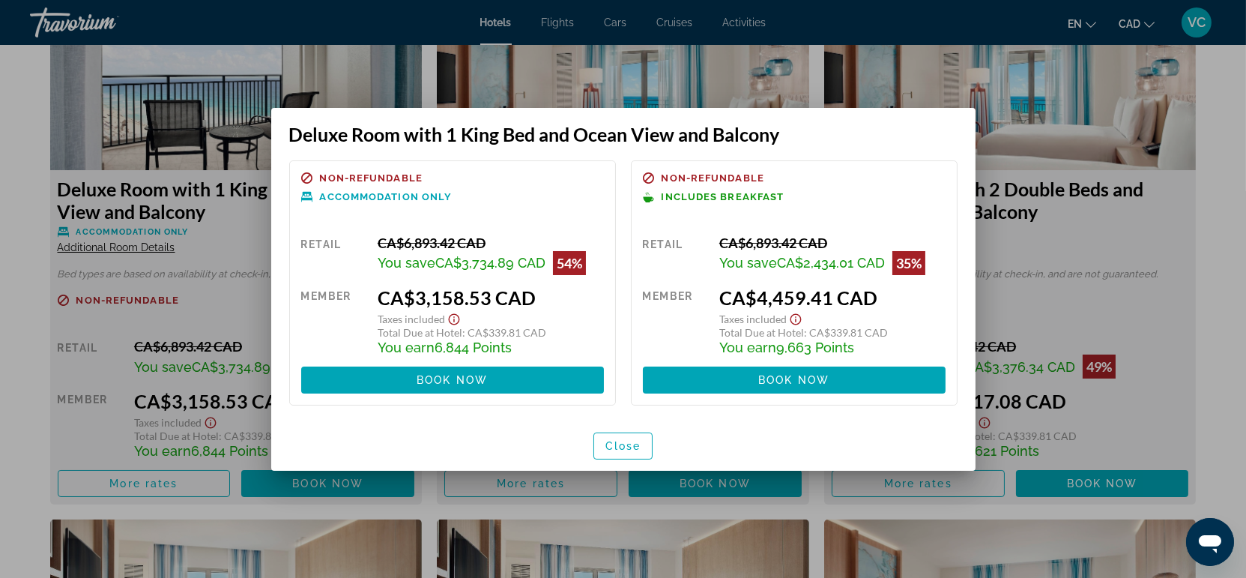
click at [29, 408] on div at bounding box center [623, 289] width 1246 height 578
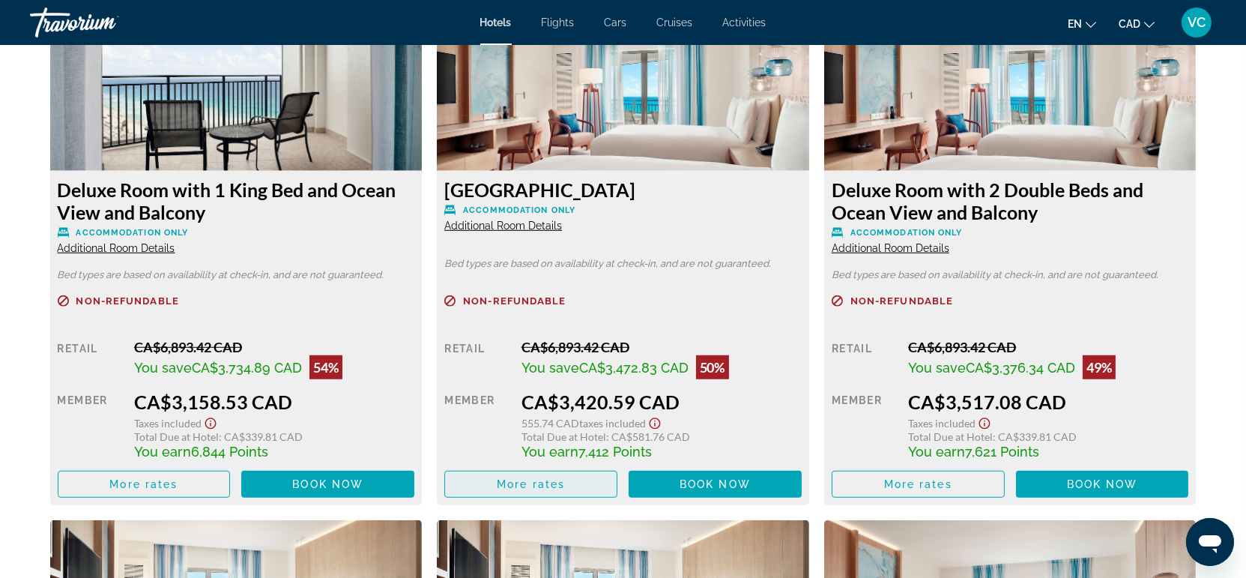
click at [518, 478] on span "More rates" at bounding box center [531, 484] width 68 height 12
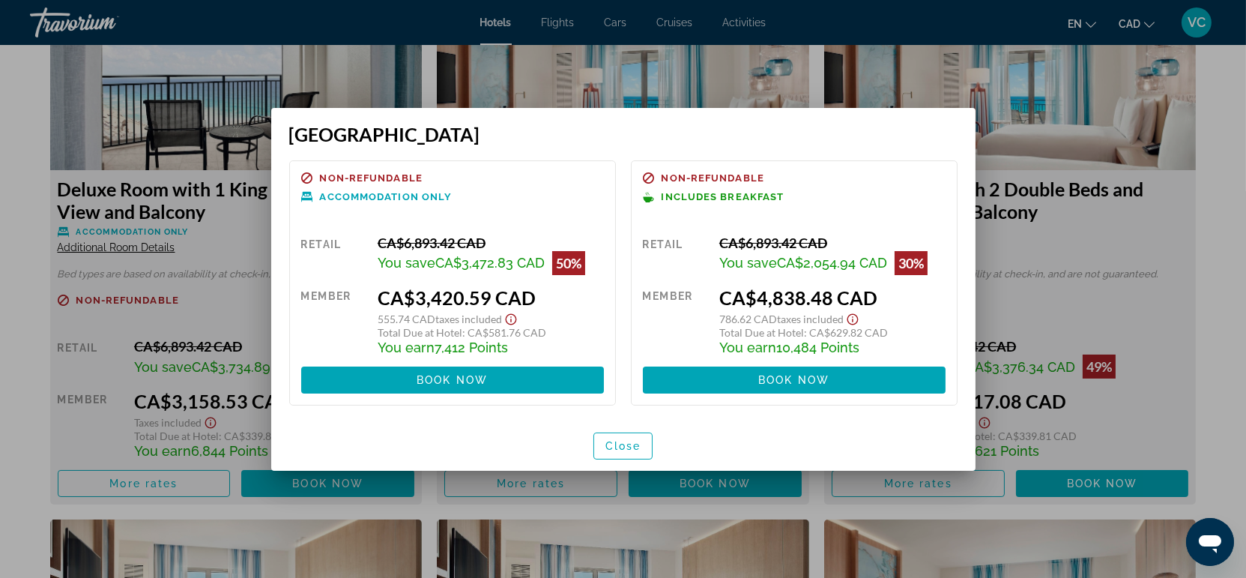
click at [20, 394] on div at bounding box center [623, 289] width 1246 height 578
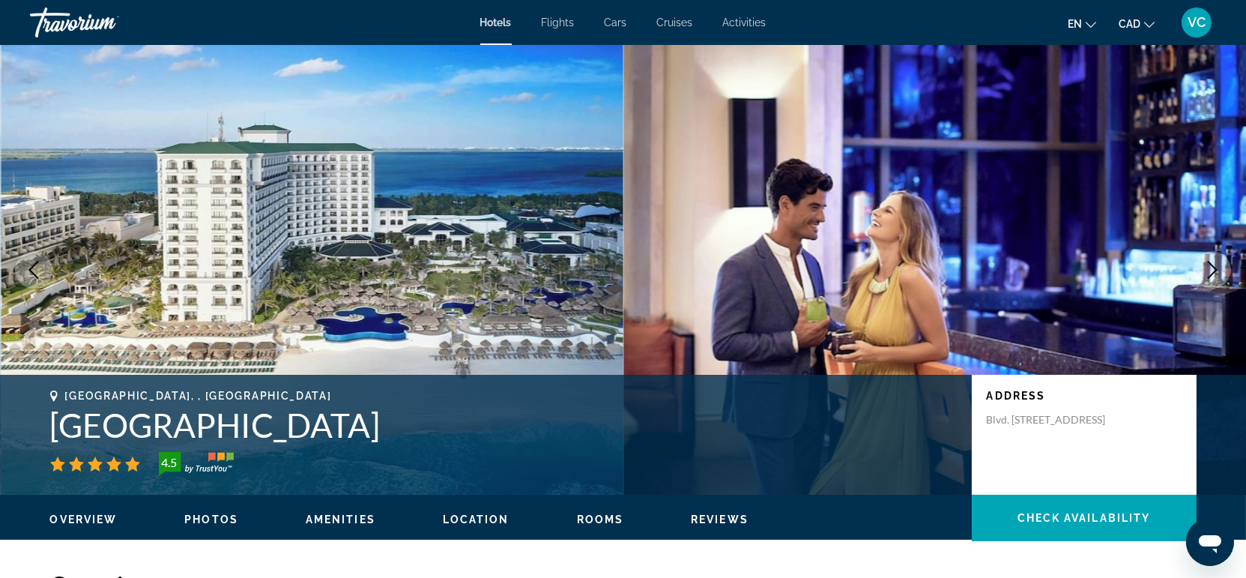
scroll to position [2080, 0]
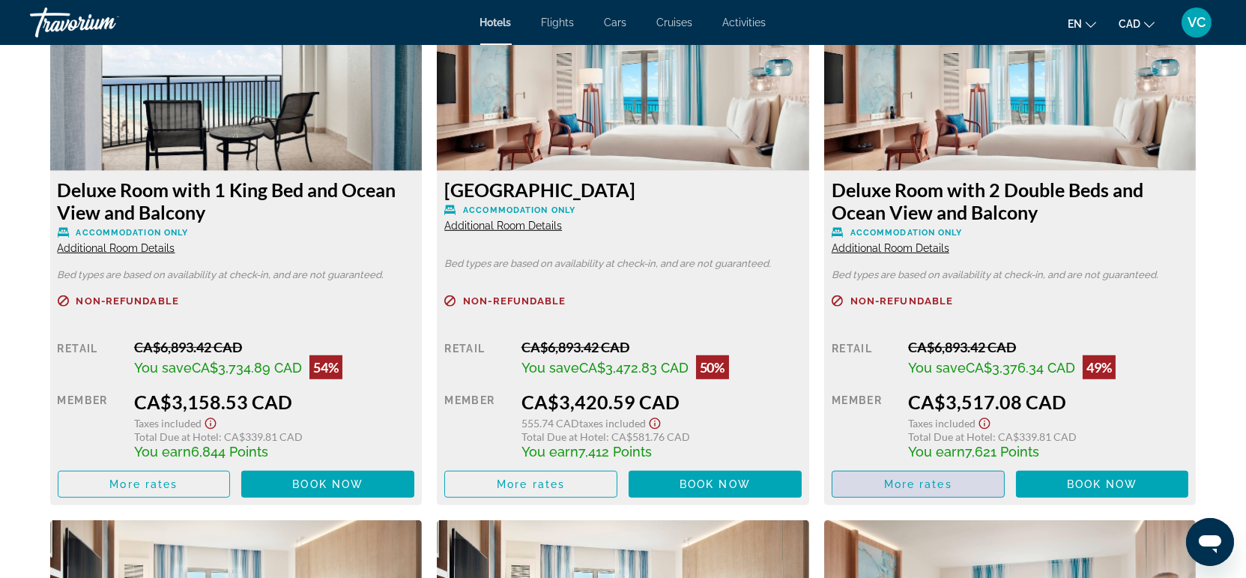
click at [897, 478] on span "More rates" at bounding box center [918, 484] width 68 height 12
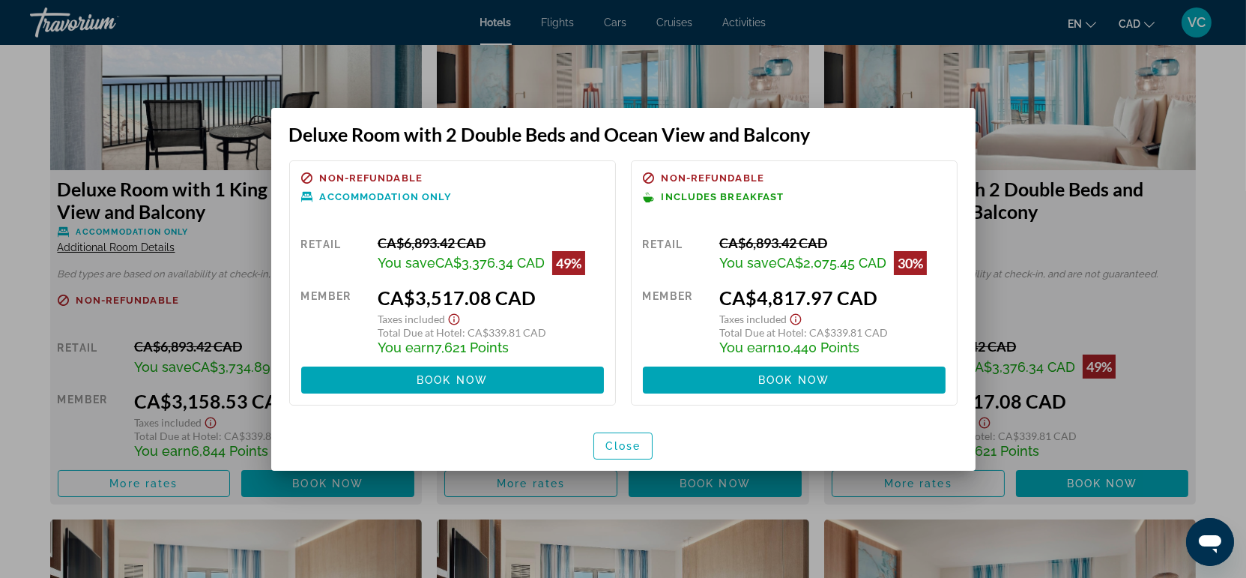
click at [24, 321] on div at bounding box center [623, 289] width 1246 height 578
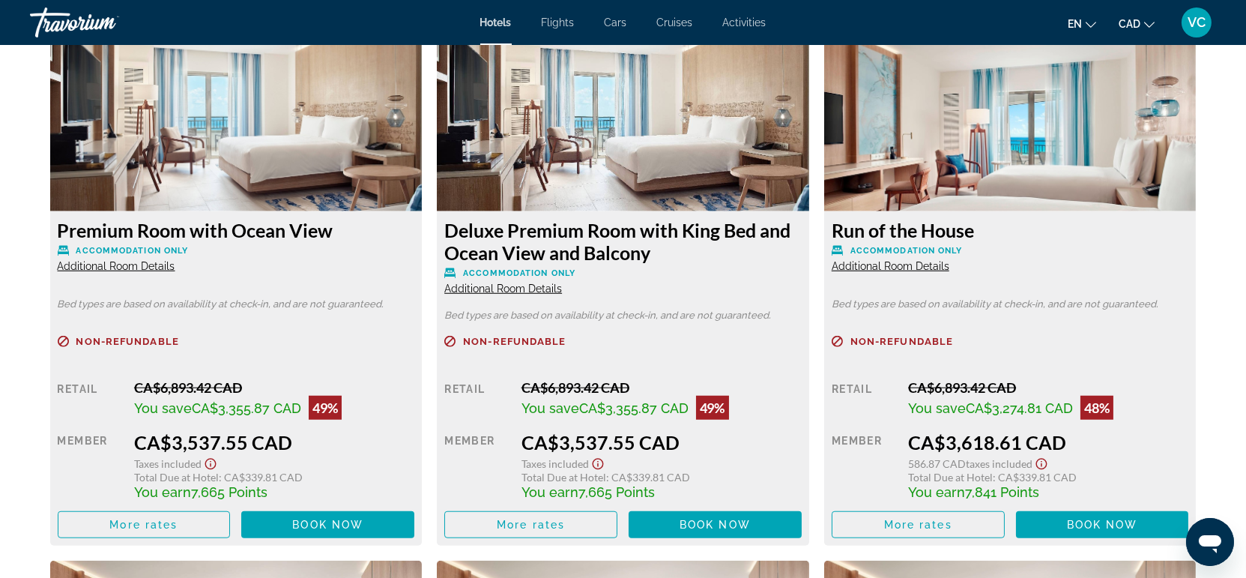
scroll to position [2580, 0]
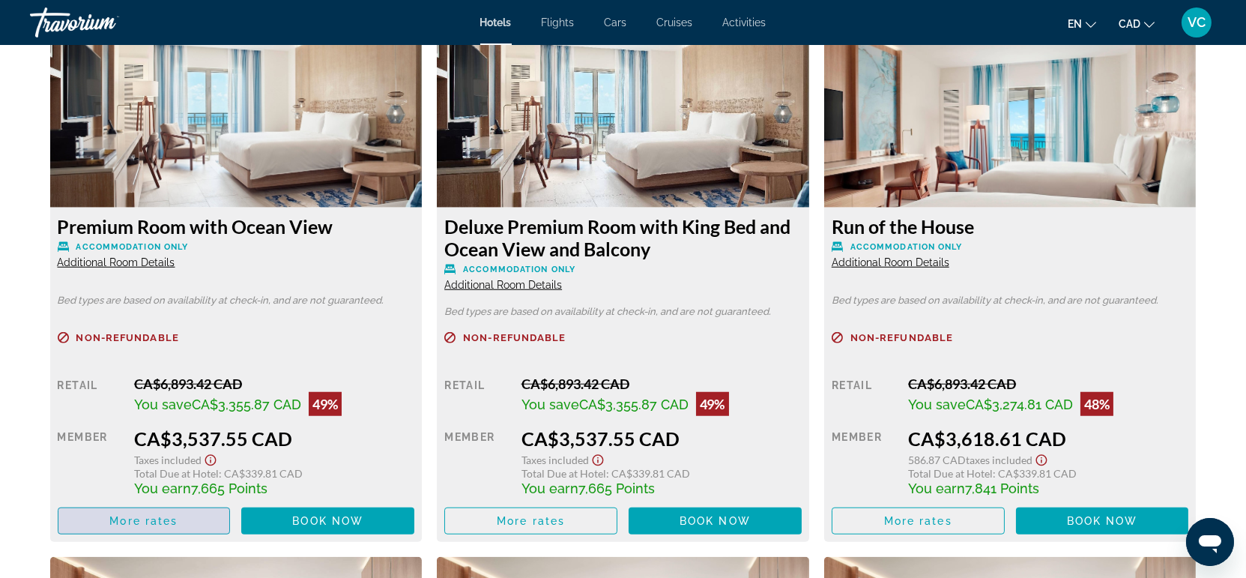
click at [171, 515] on span "More rates" at bounding box center [143, 521] width 68 height 12
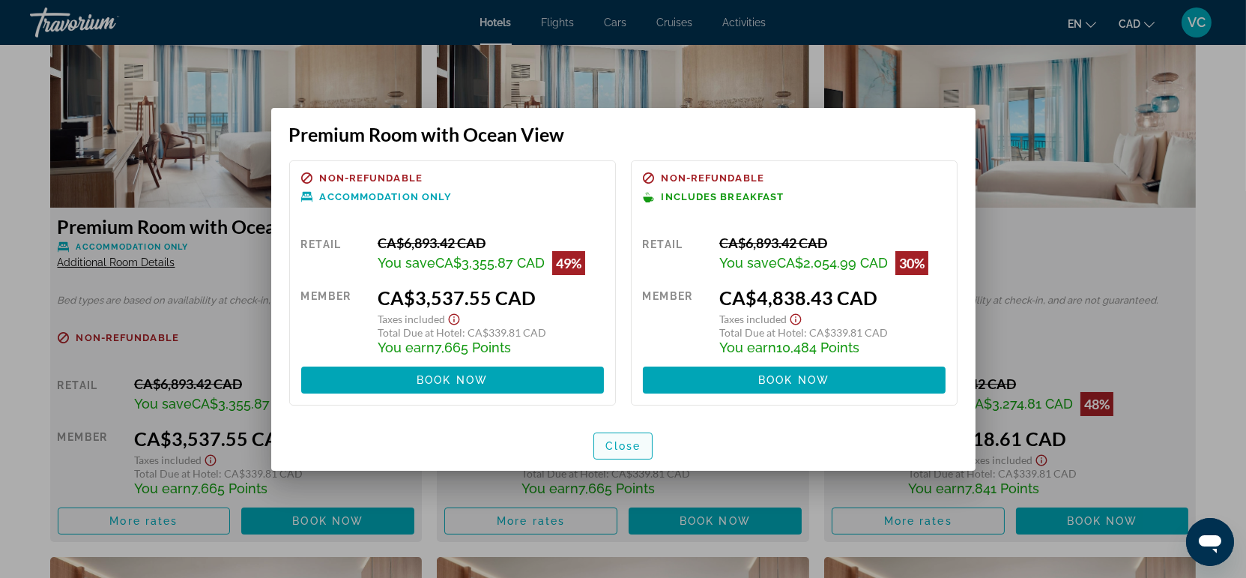
click at [632, 443] on span "Close" at bounding box center [623, 446] width 36 height 12
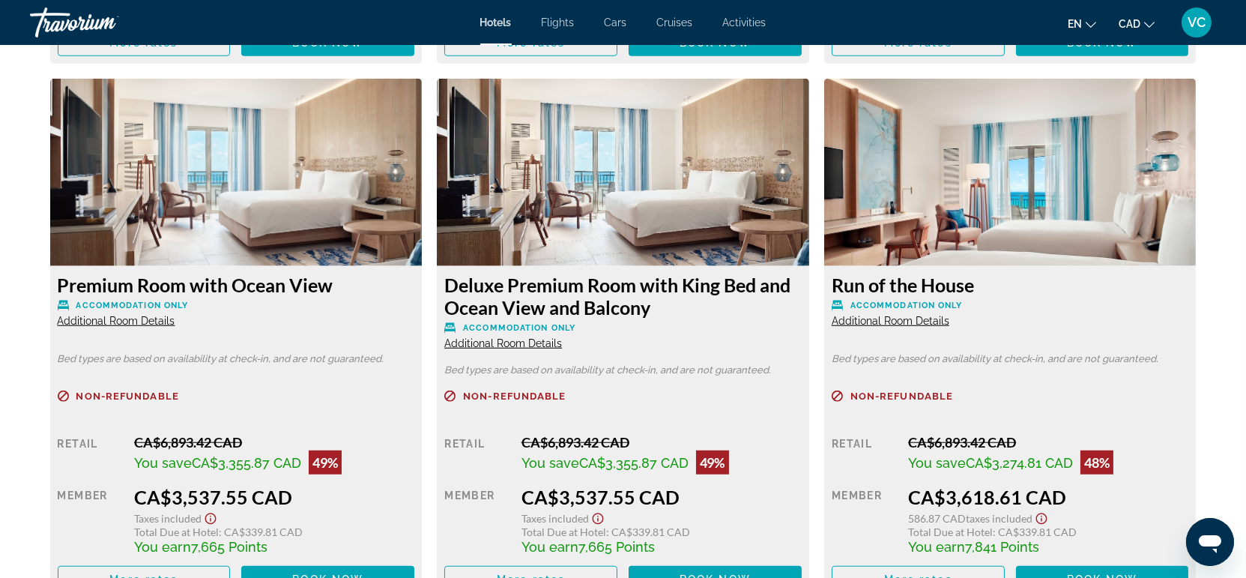
scroll to position [2746, 0]
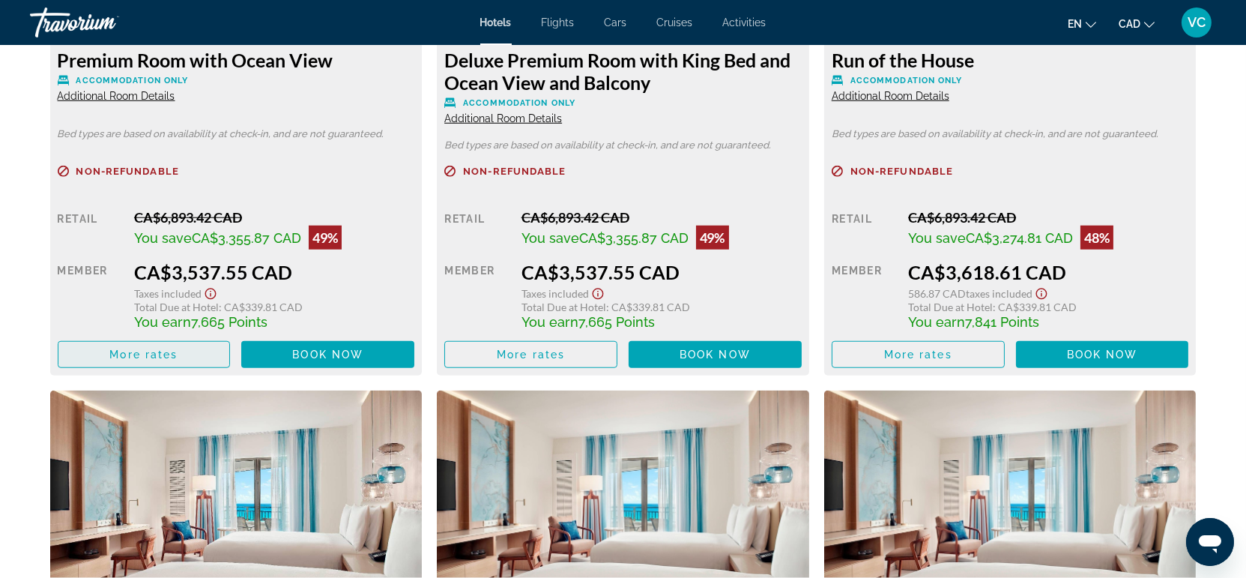
click at [156, 348] on span "More rates" at bounding box center [143, 354] width 68 height 12
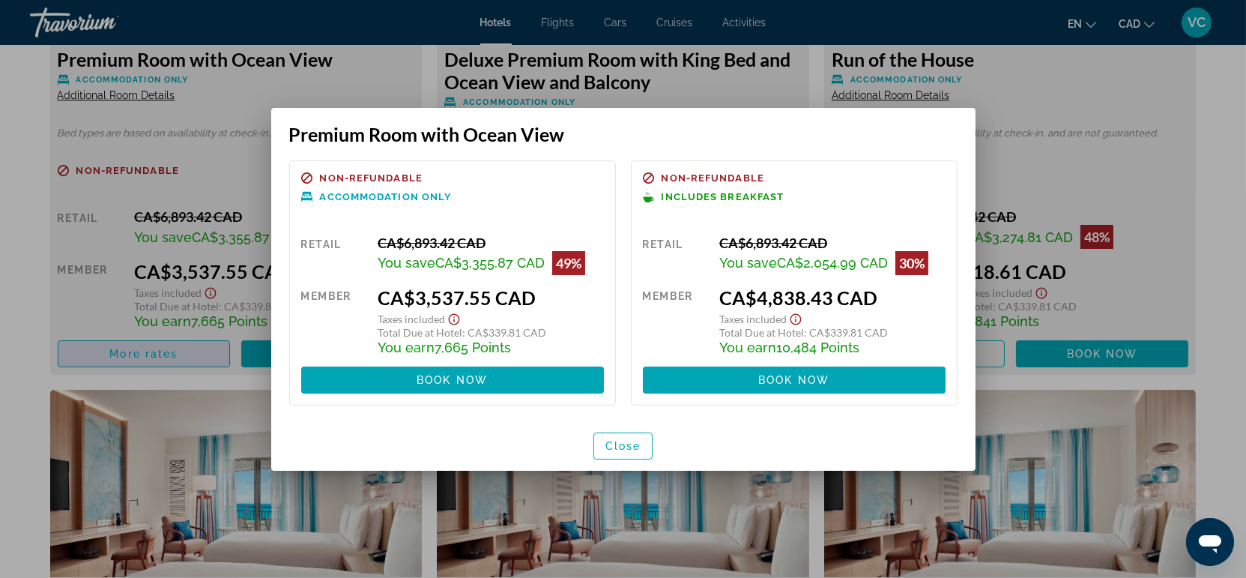
scroll to position [0, 0]
click at [617, 440] on span "Close" at bounding box center [623, 446] width 36 height 12
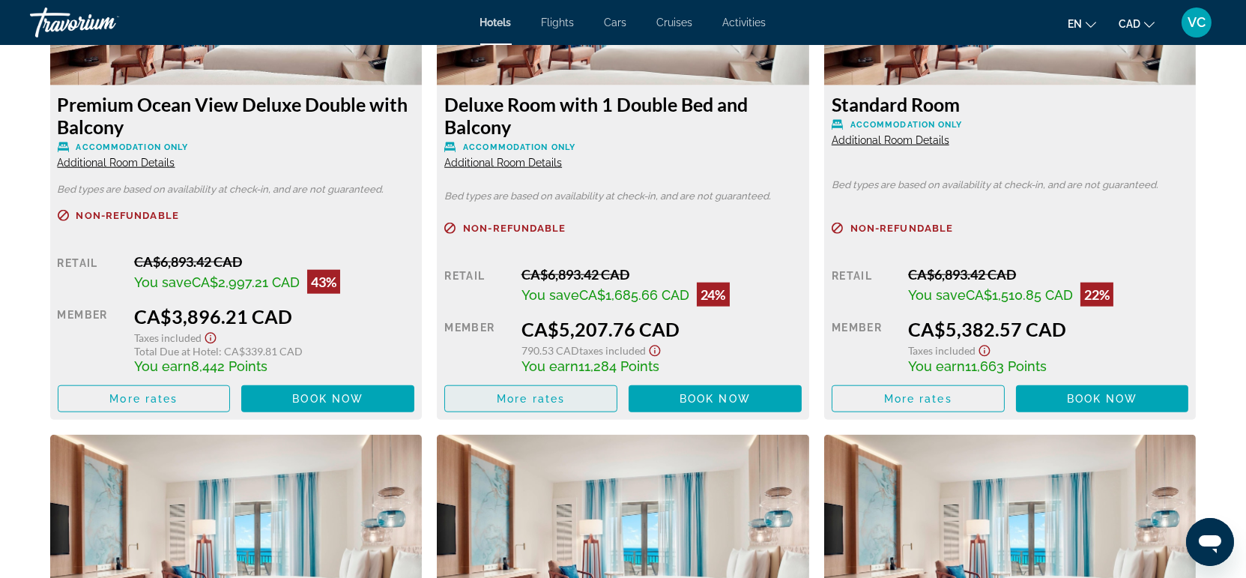
scroll to position [3246, 0]
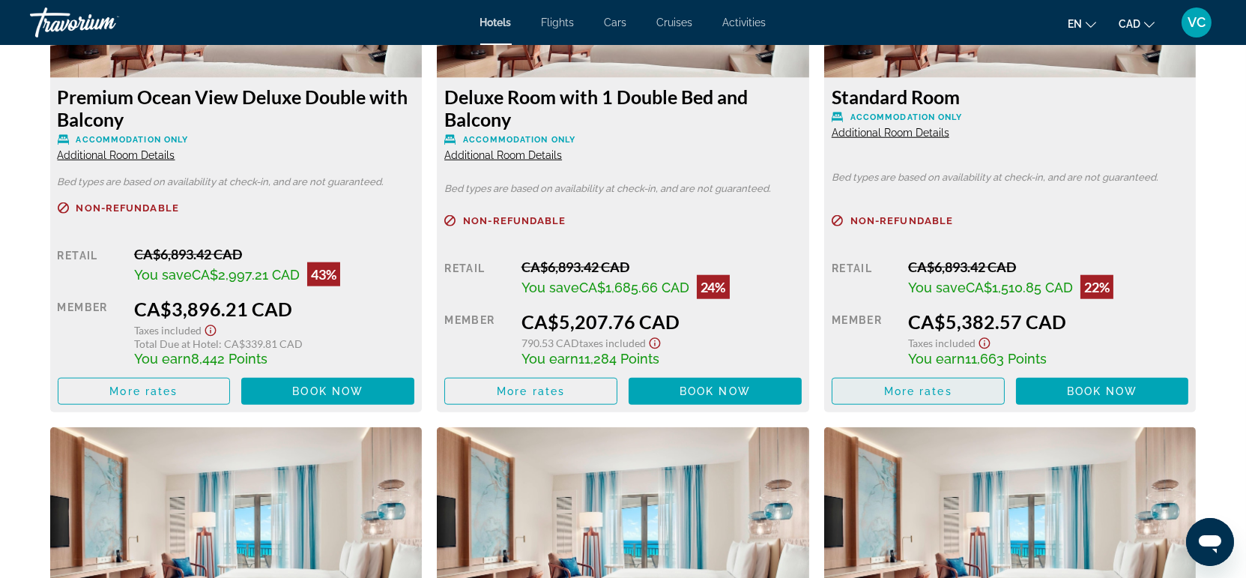
click at [888, 391] on span "Main content" at bounding box center [918, 391] width 172 height 36
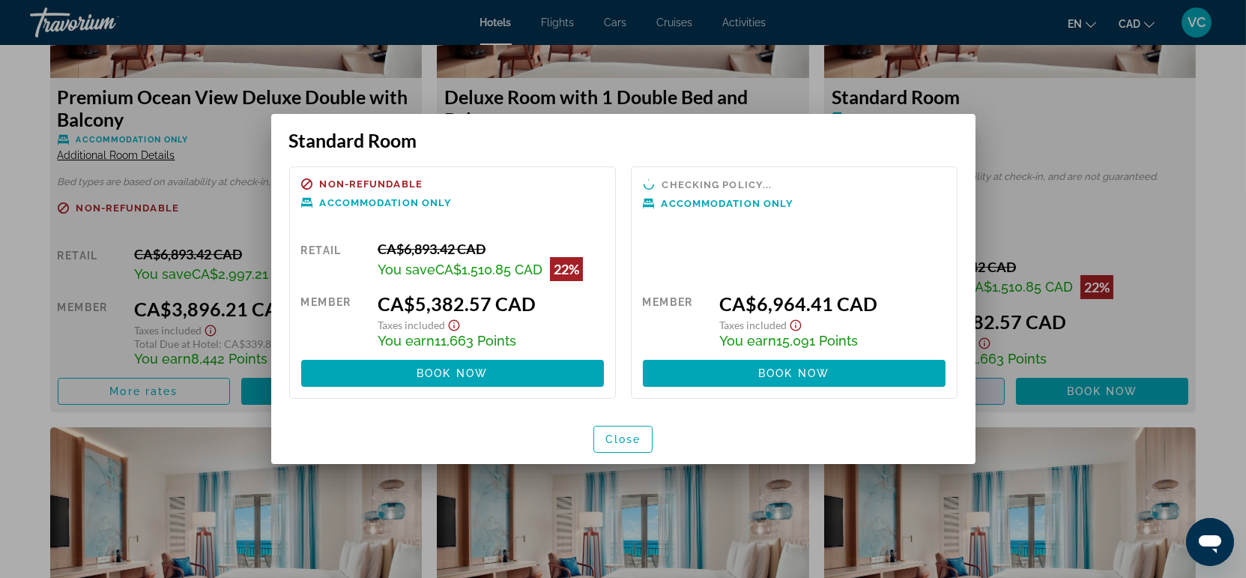
scroll to position [0, 0]
click at [611, 438] on span "Close" at bounding box center [623, 439] width 36 height 12
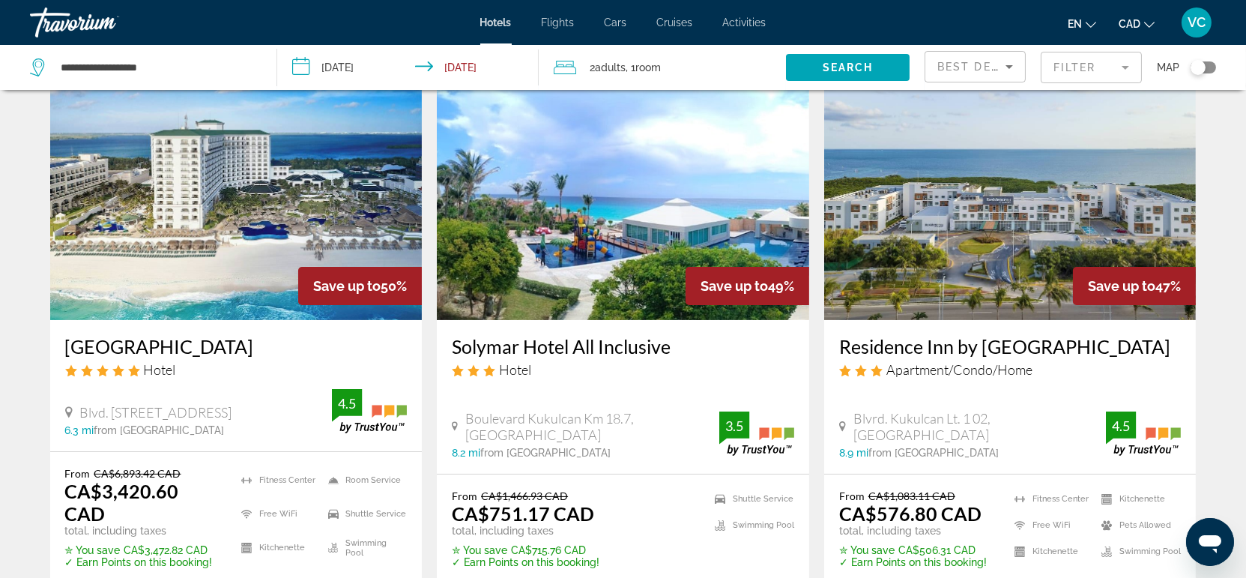
scroll to position [665, 0]
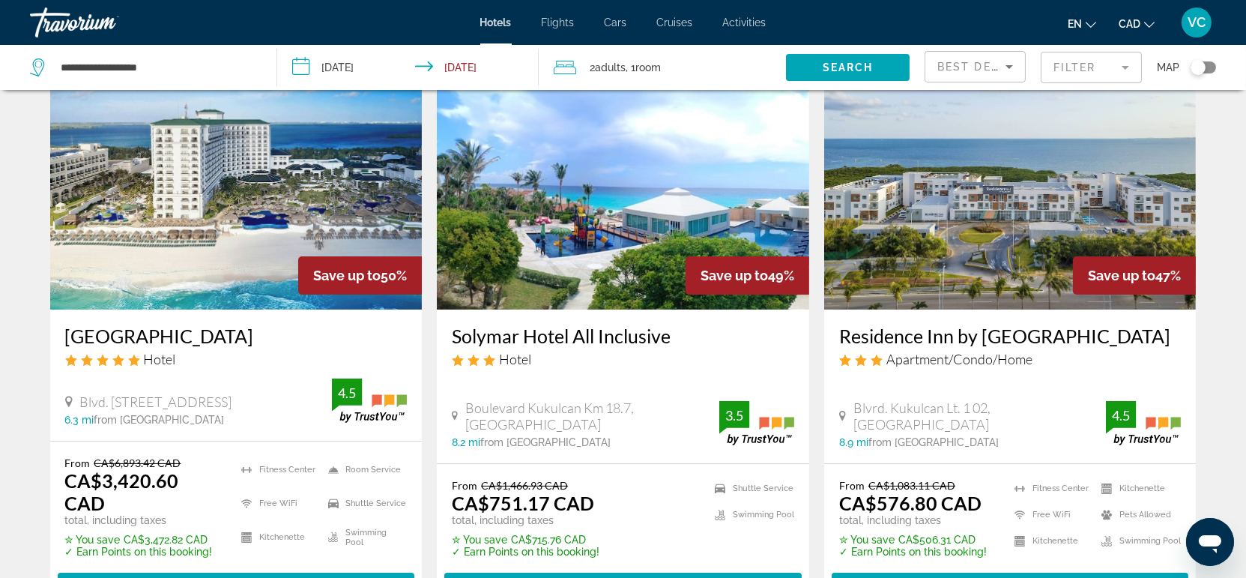
click at [503, 217] on img "Main content" at bounding box center [623, 190] width 372 height 240
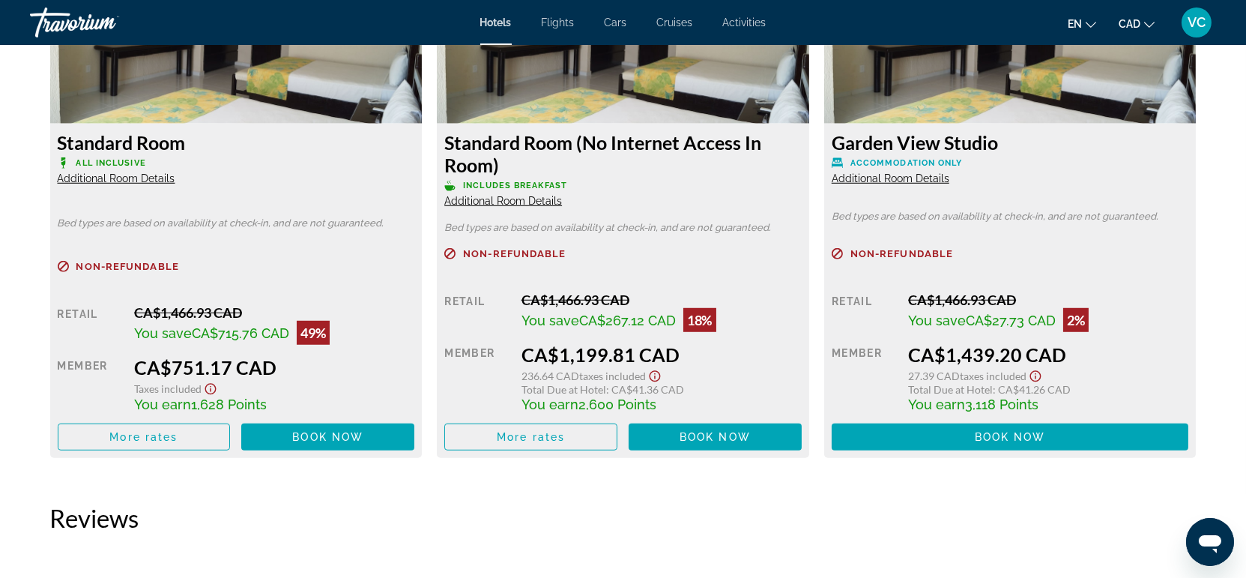
scroll to position [2080, 0]
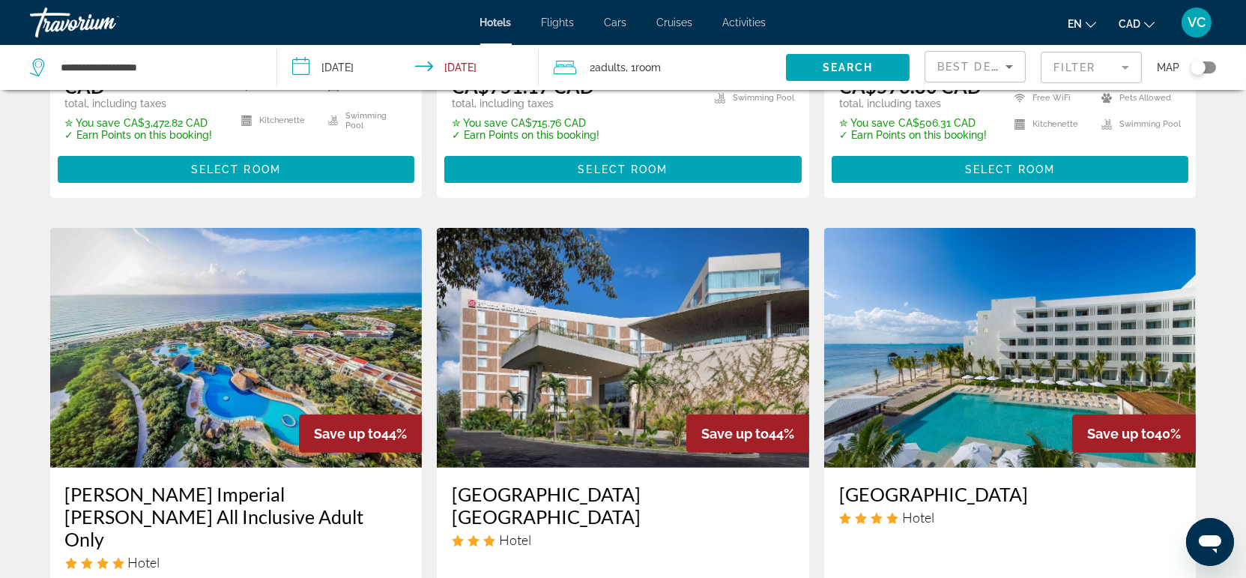
scroll to position [1165, 0]
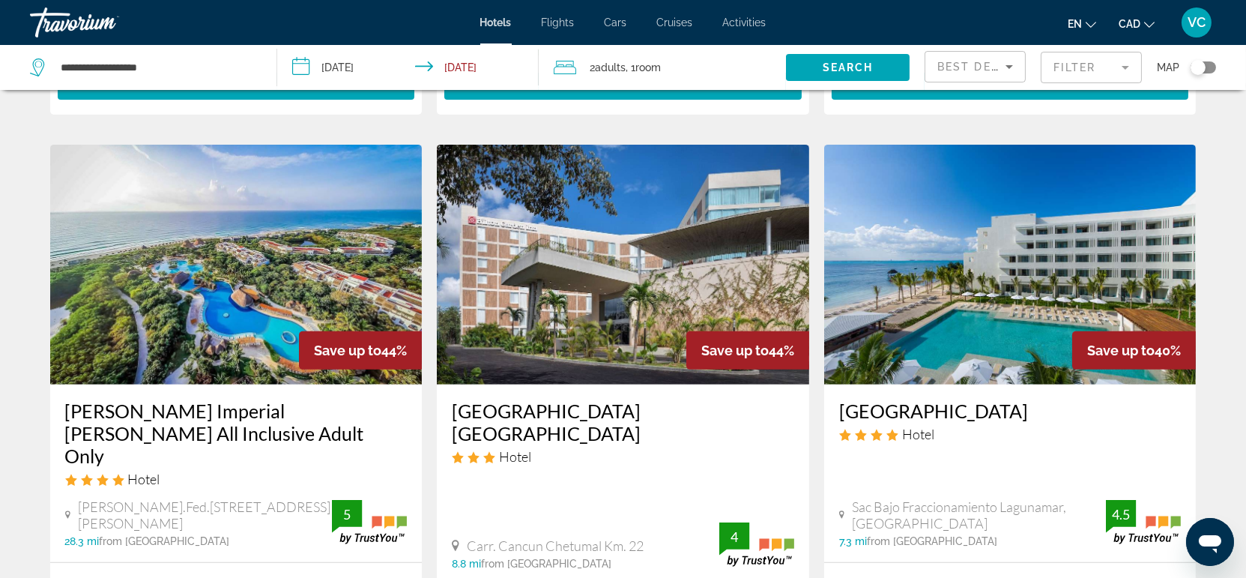
click at [957, 289] on img "Main content" at bounding box center [1010, 265] width 372 height 240
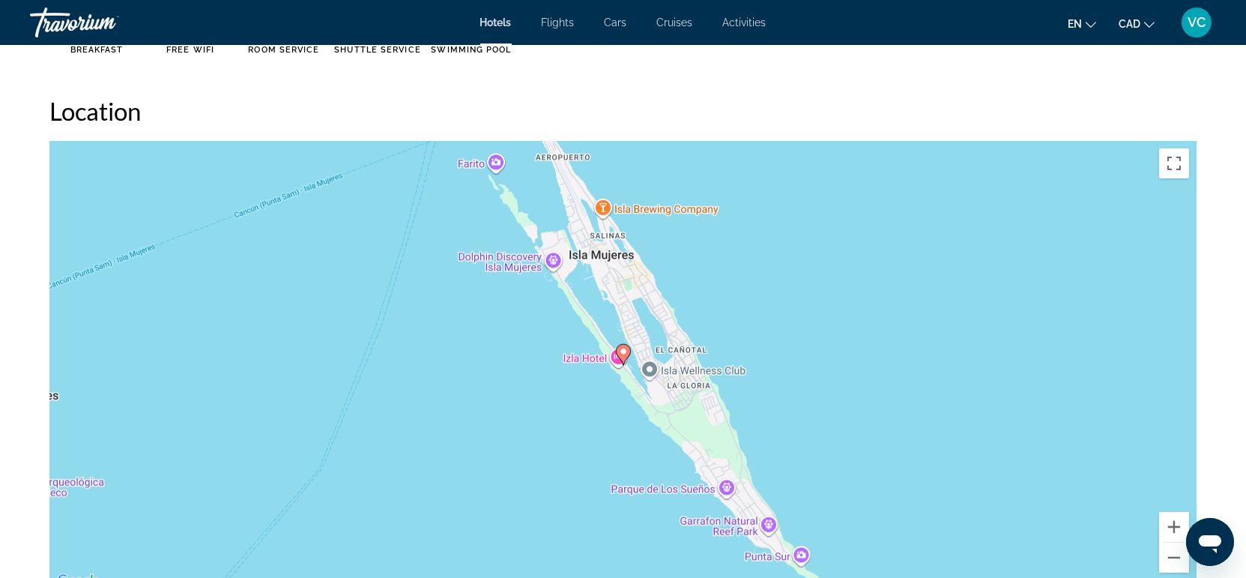
scroll to position [1331, 0]
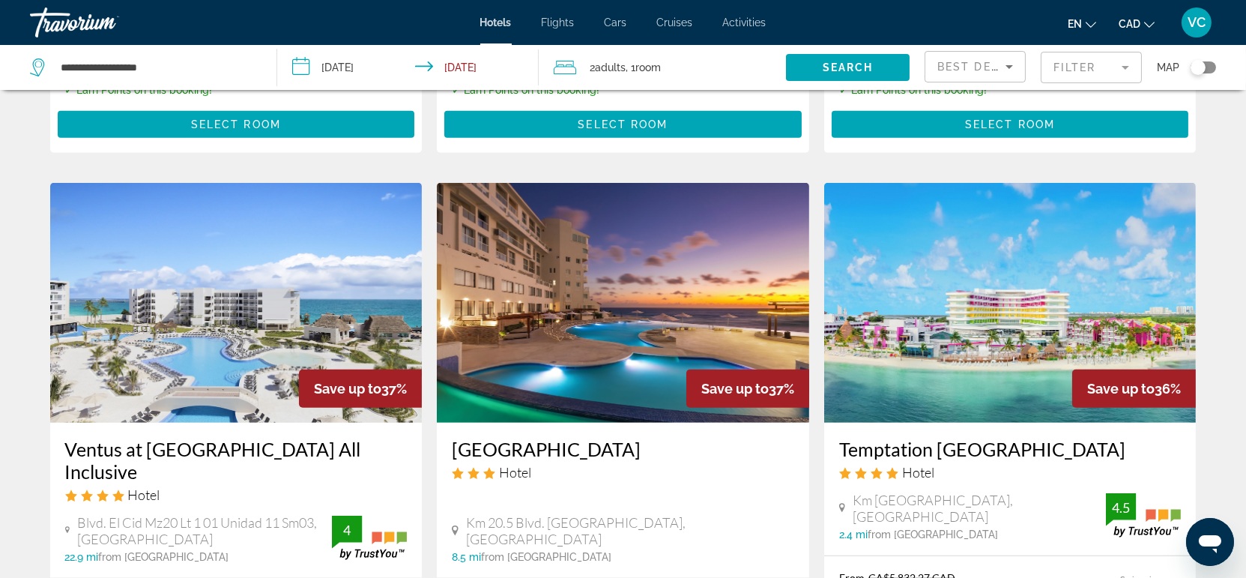
scroll to position [1831, 0]
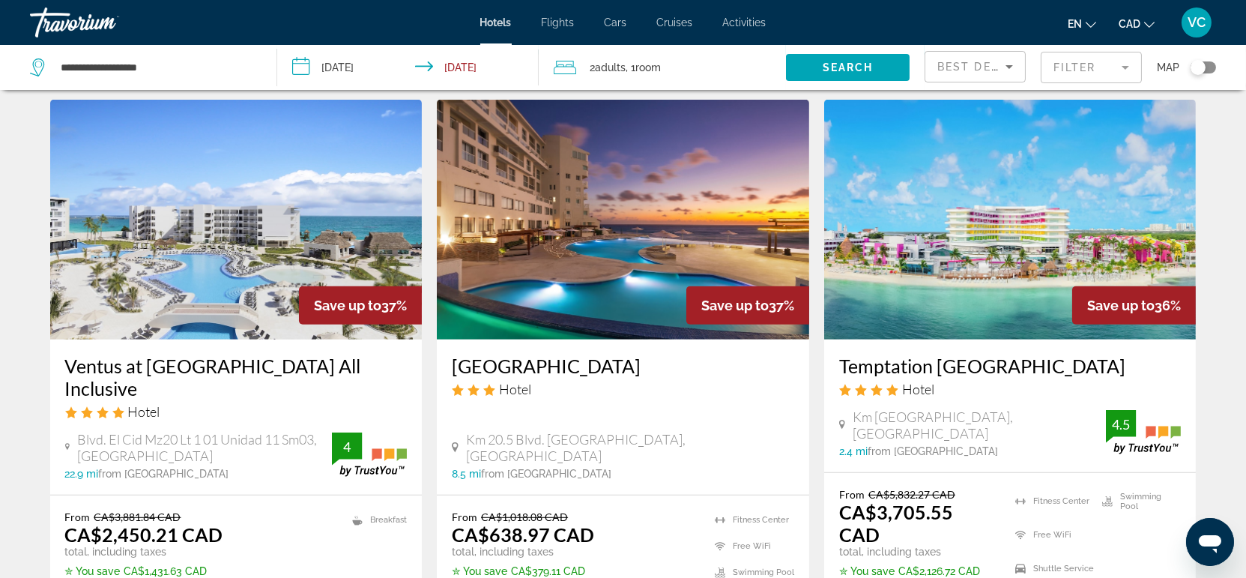
click at [203, 207] on img "Main content" at bounding box center [236, 220] width 372 height 240
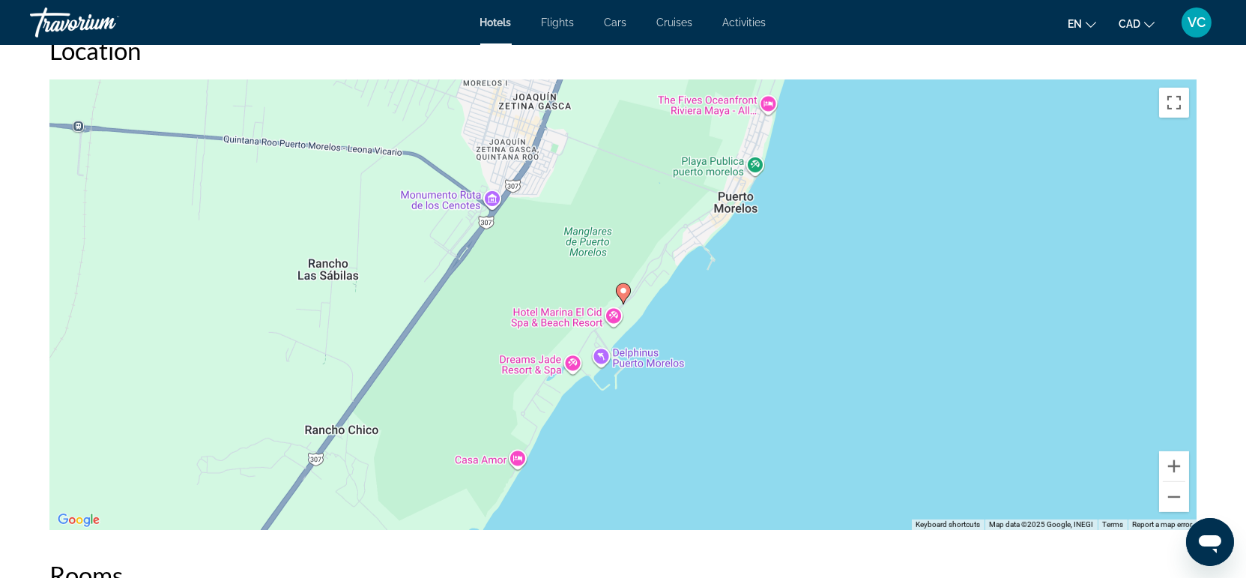
scroll to position [1498, 0]
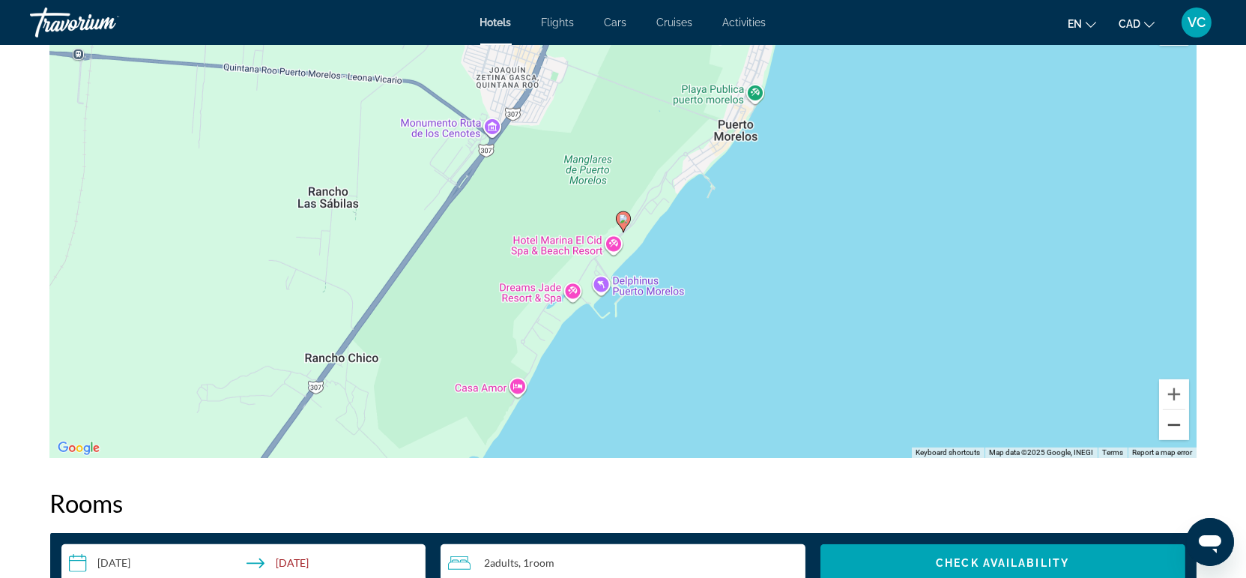
click at [1173, 426] on button "Zoom out" at bounding box center [1174, 425] width 30 height 30
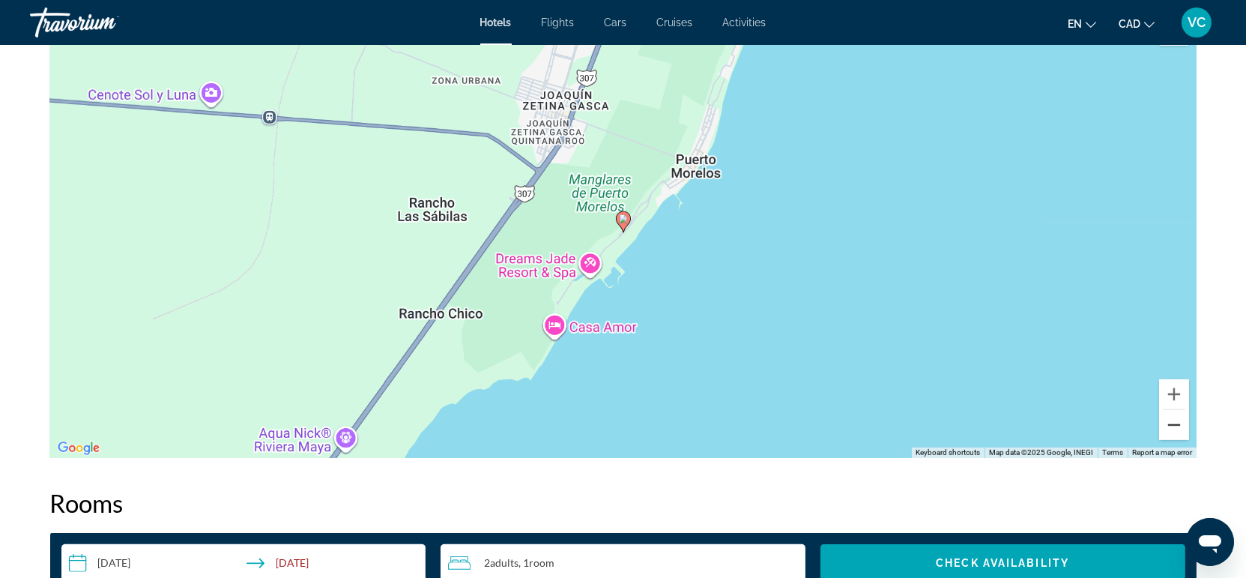
click at [1173, 426] on button "Zoom out" at bounding box center [1174, 425] width 30 height 30
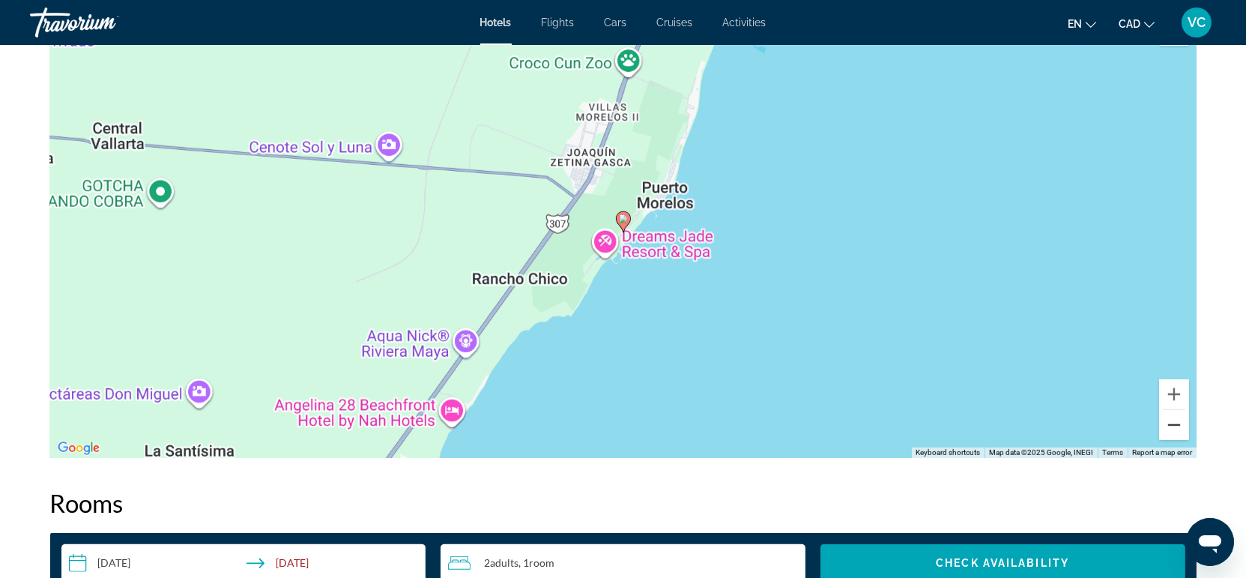
click at [1173, 426] on button "Zoom out" at bounding box center [1174, 425] width 30 height 30
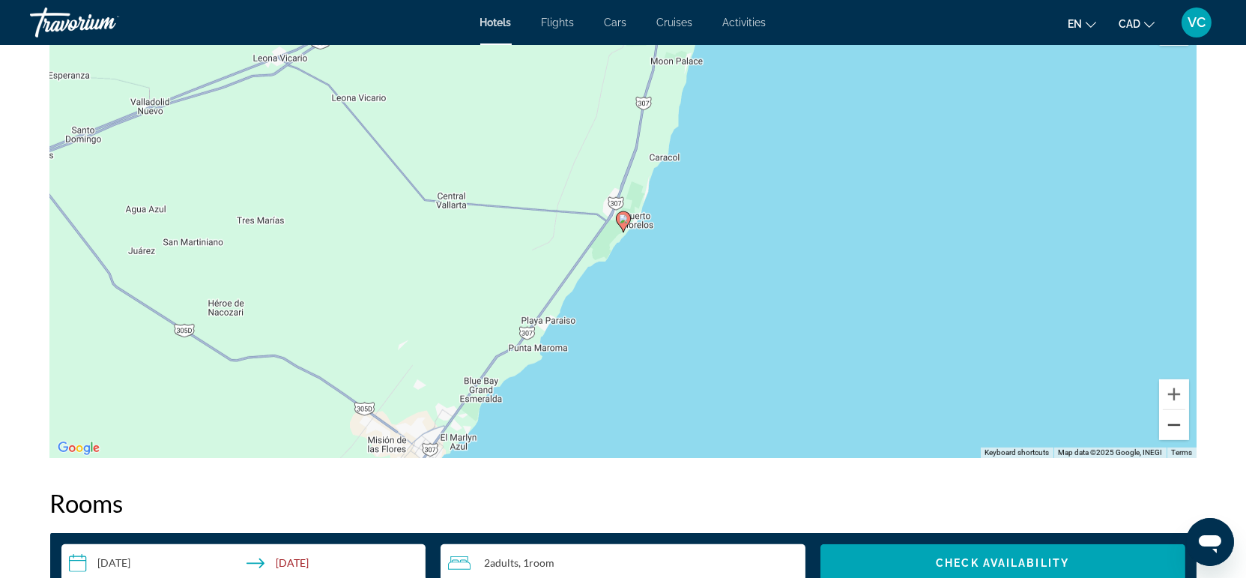
click at [1173, 426] on button "Zoom out" at bounding box center [1174, 425] width 30 height 30
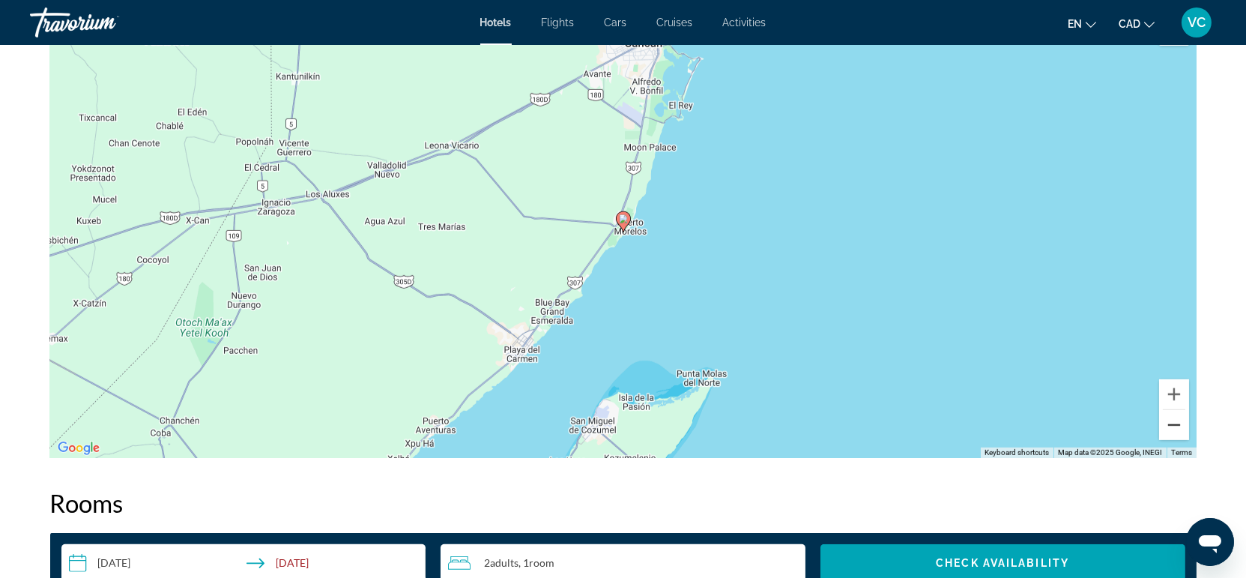
click at [1173, 426] on button "Zoom out" at bounding box center [1174, 425] width 30 height 30
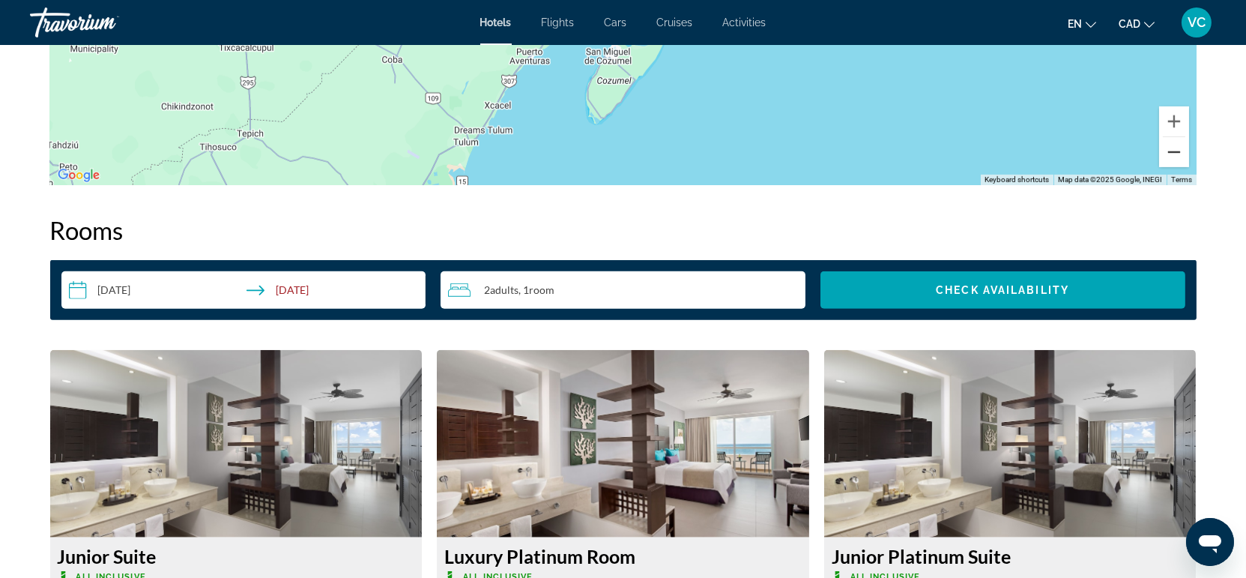
scroll to position [1581, 0]
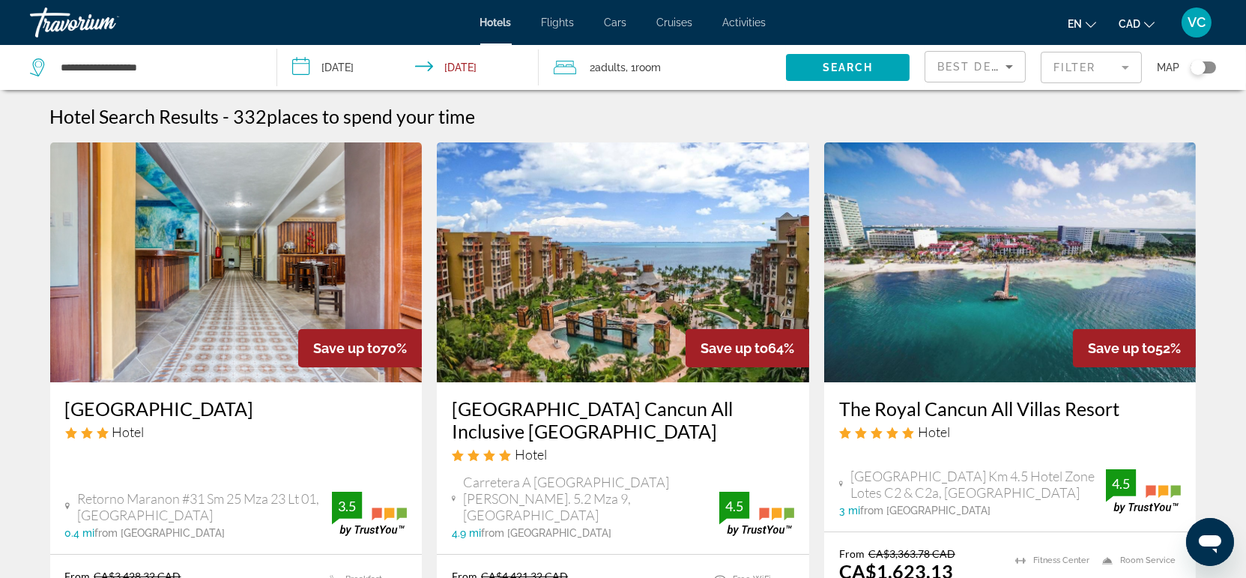
click at [611, 61] on span "Adults" at bounding box center [610, 67] width 31 height 12
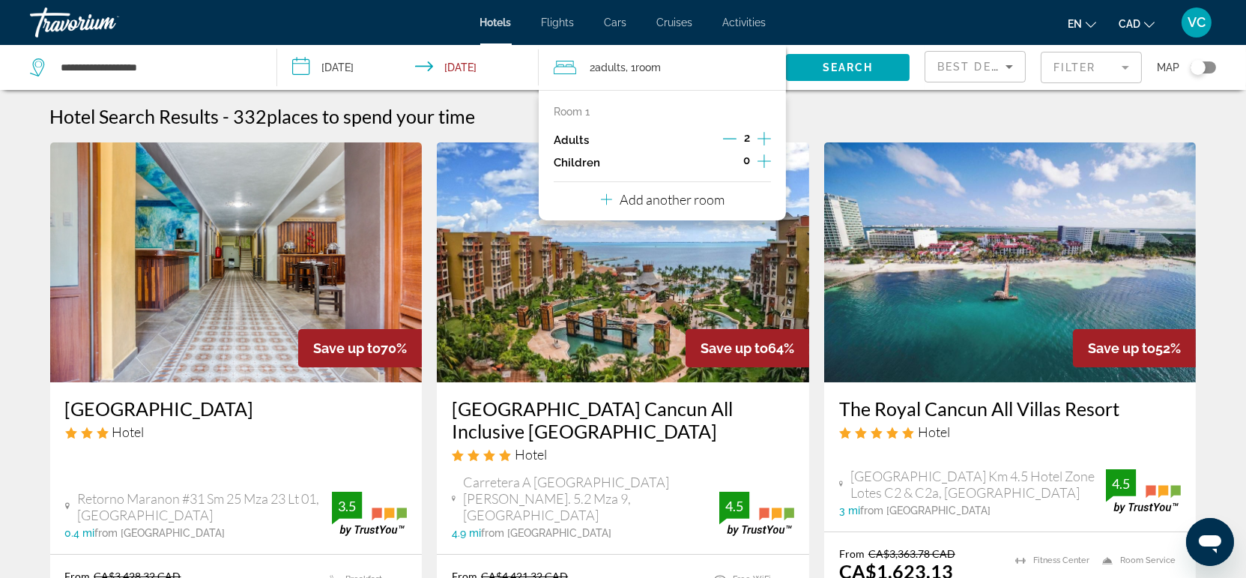
click at [761, 155] on icon "Increment children" at bounding box center [763, 161] width 13 height 18
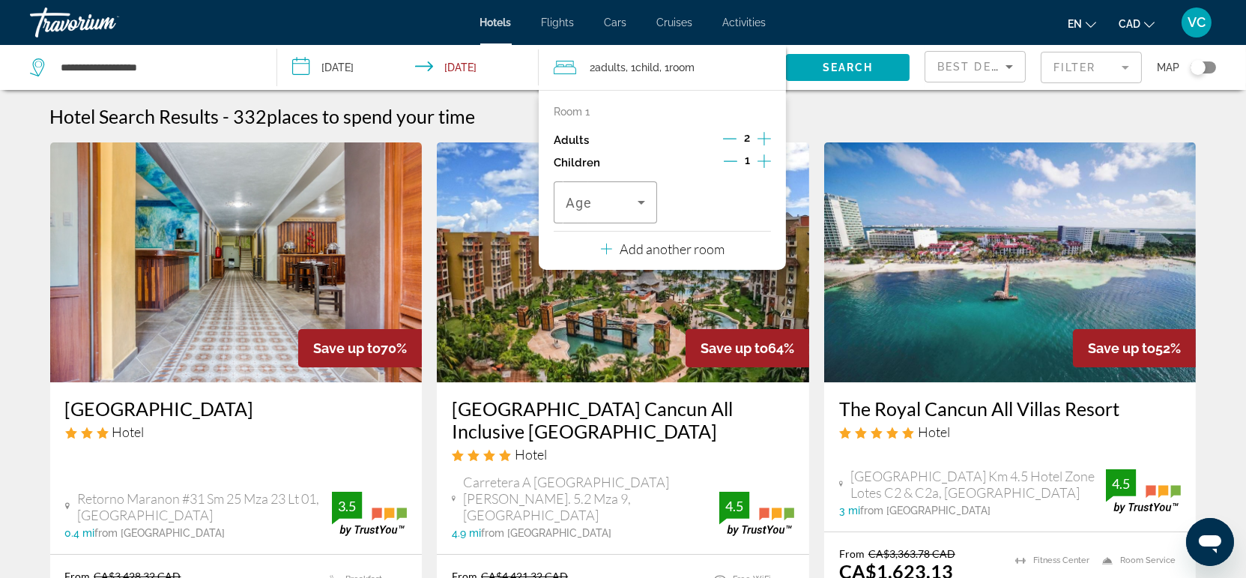
click at [768, 160] on icon "Increment children" at bounding box center [763, 161] width 13 height 18
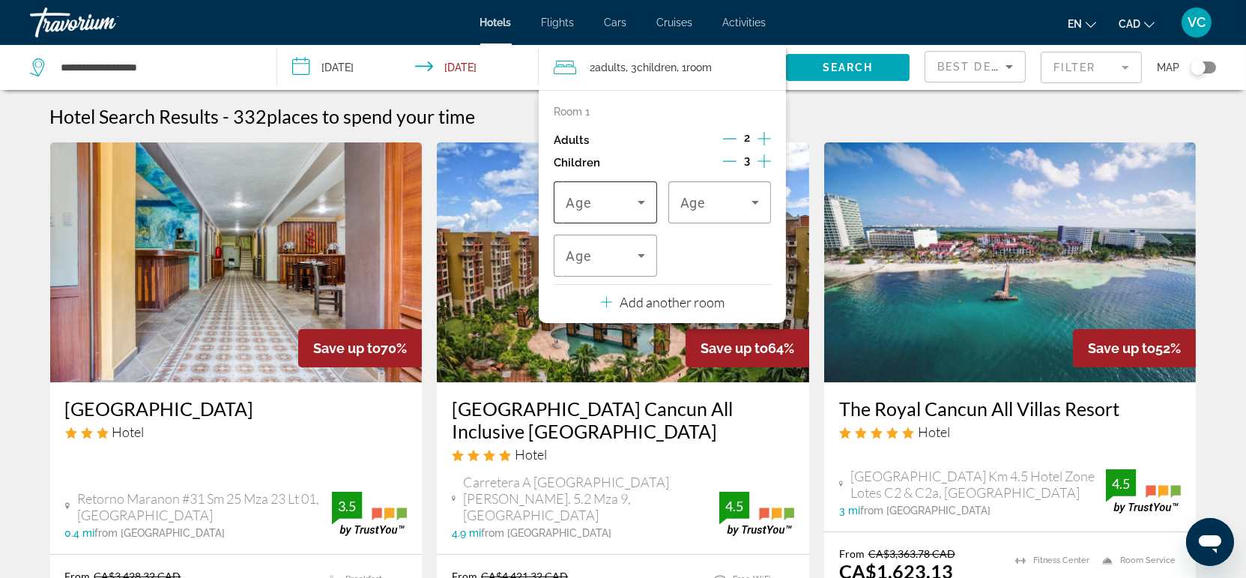
click at [636, 199] on icon "Travelers: 2 adults, 3 children" at bounding box center [641, 202] width 18 height 18
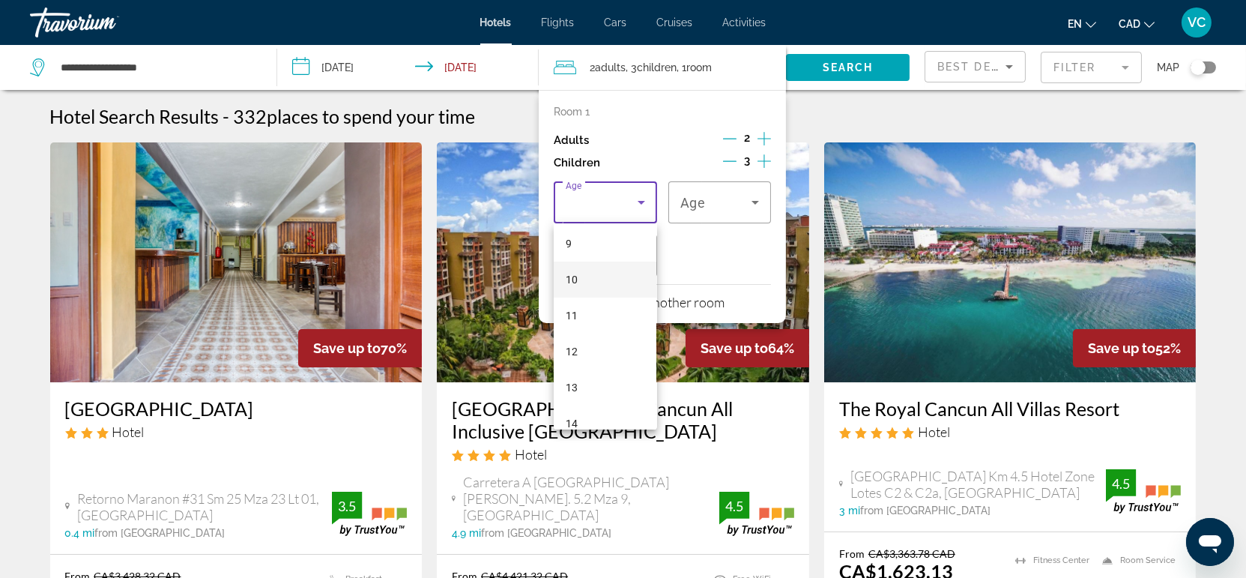
scroll to position [416, 0]
click at [593, 332] on mat-option "14" at bounding box center [605, 335] width 103 height 36
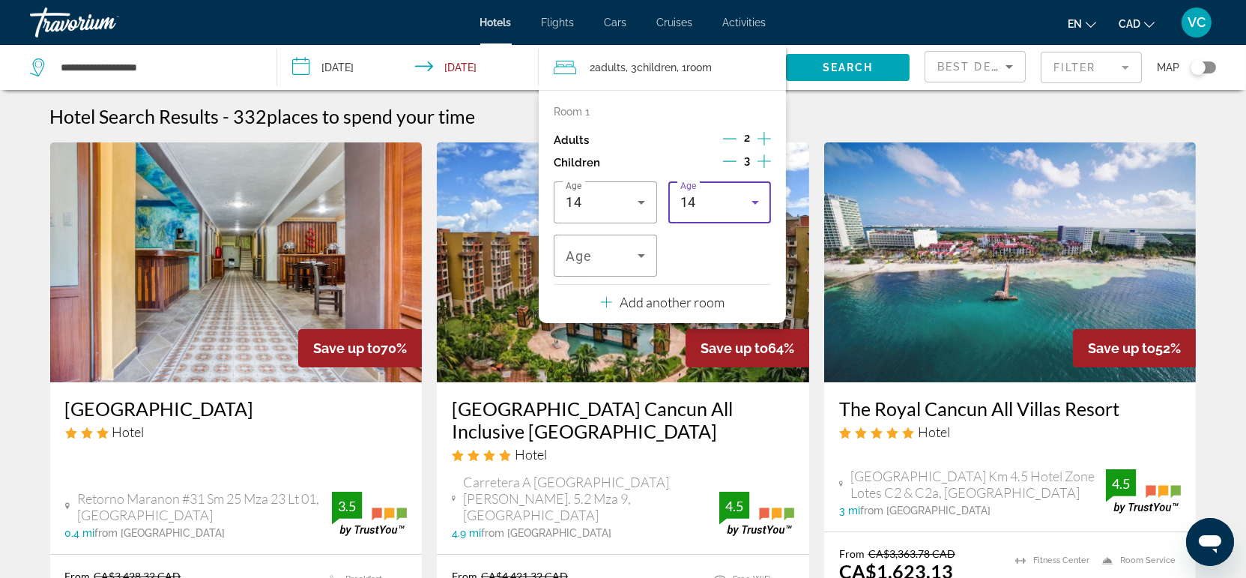
click at [714, 217] on div "14" at bounding box center [719, 202] width 79 height 42
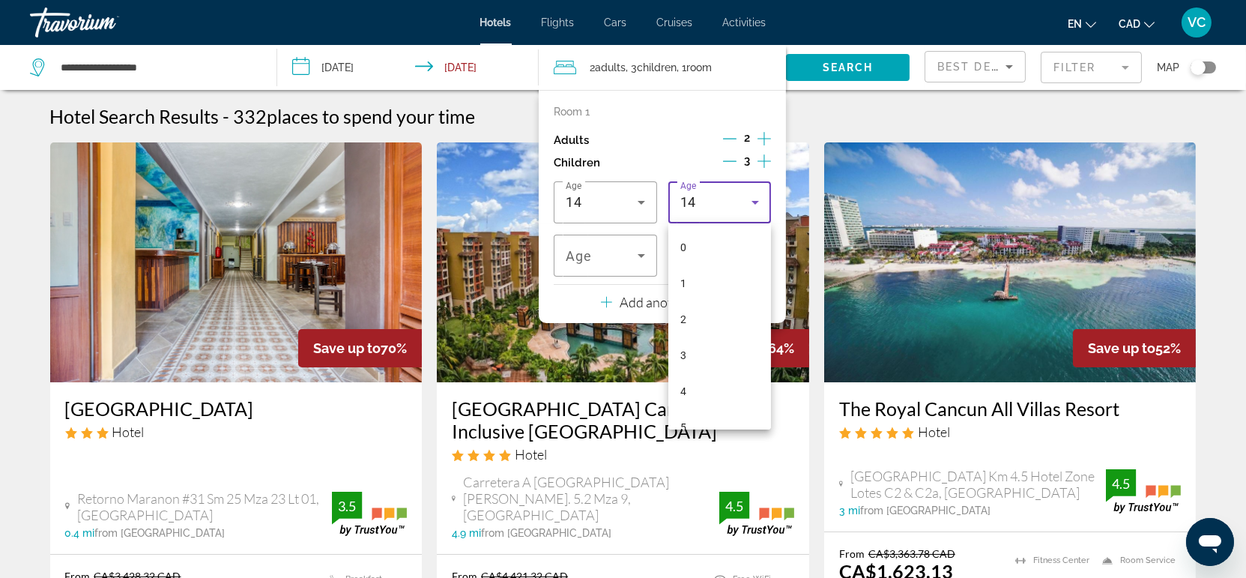
scroll to position [339, 0]
click at [695, 334] on mat-option "12" at bounding box center [719, 339] width 103 height 36
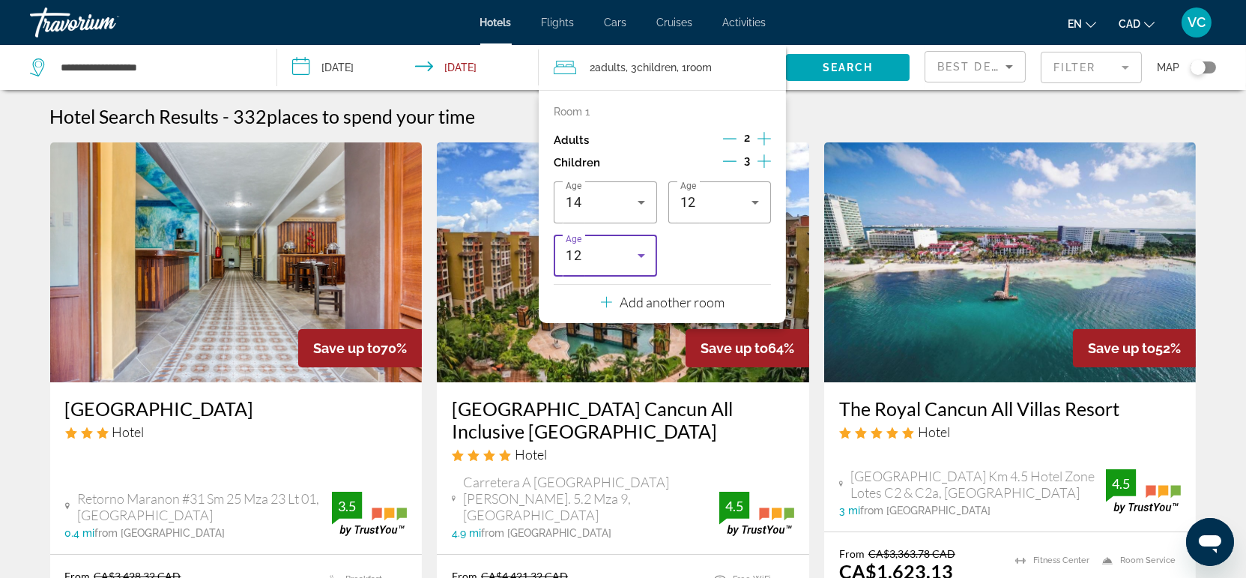
click at [625, 255] on div "12" at bounding box center [601, 255] width 71 height 18
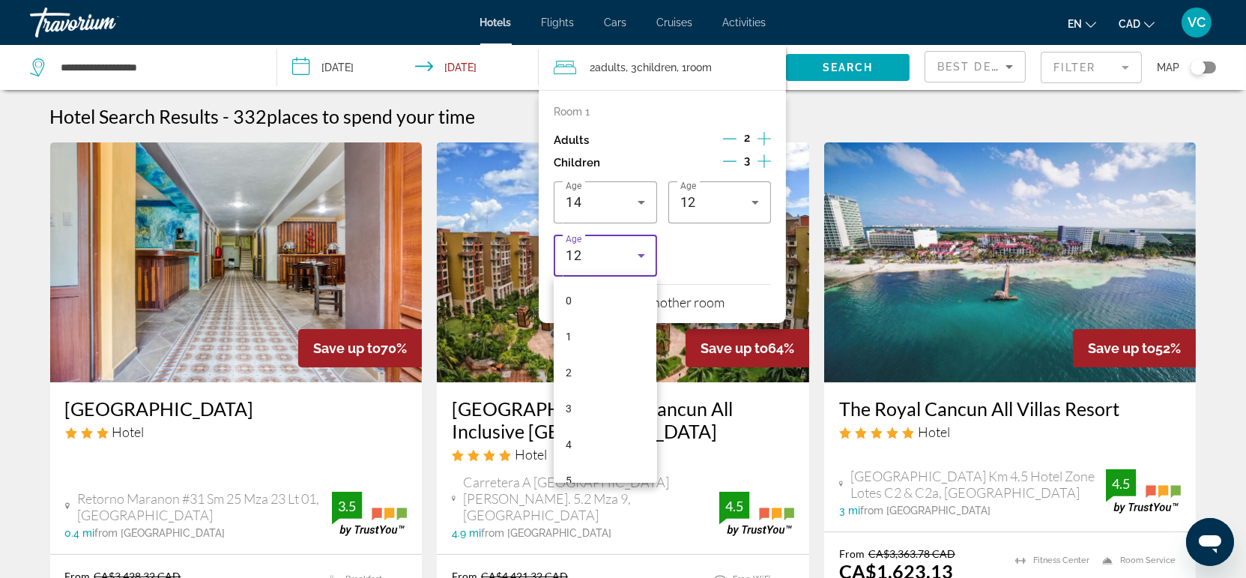
scroll to position [267, 0]
click at [574, 388] on span "10" at bounding box center [572, 393] width 12 height 18
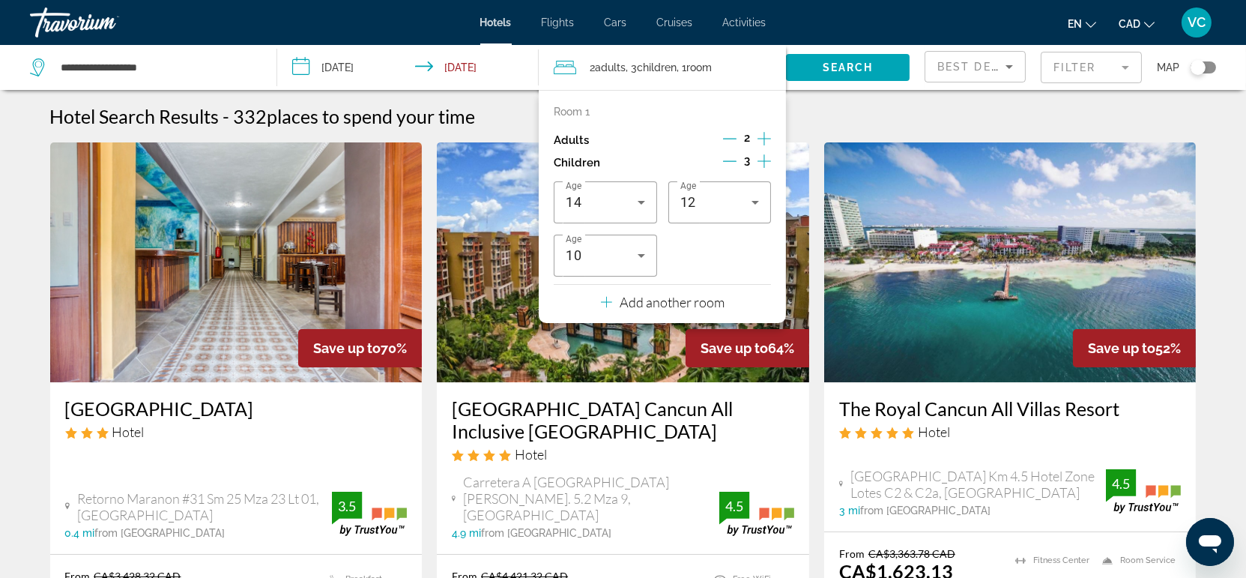
click at [665, 118] on div "Room 1 Adults 2 Children 3 Age [DEMOGRAPHIC_DATA] Age [DEMOGRAPHIC_DATA] Age [D…" at bounding box center [662, 191] width 217 height 171
click at [849, 73] on span "Search" at bounding box center [847, 67] width 51 height 12
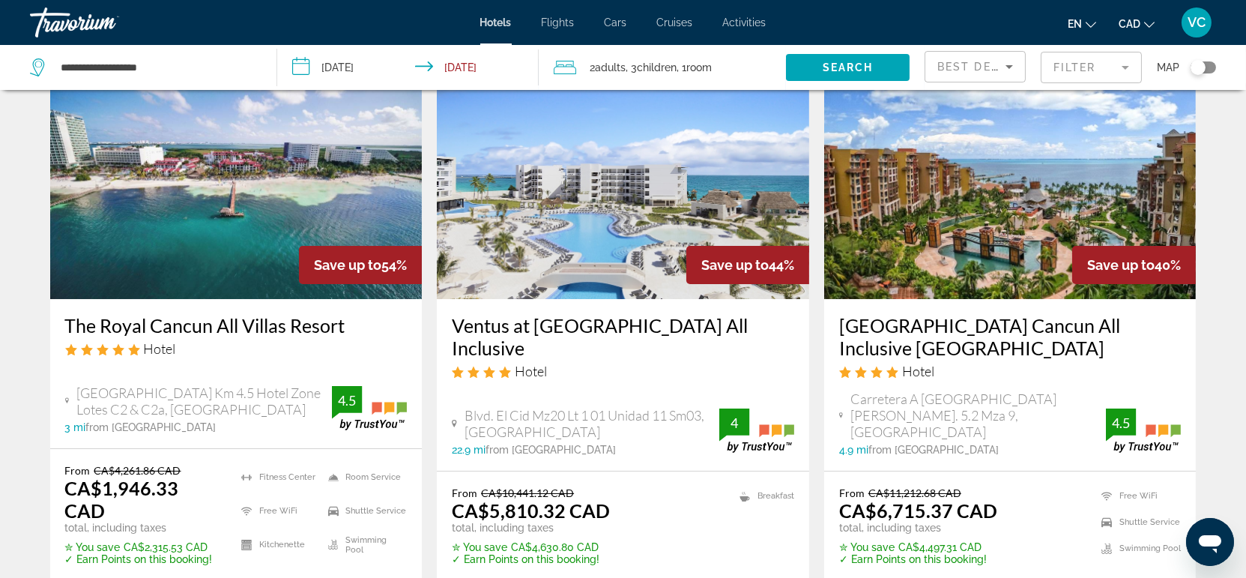
scroll to position [166, 0]
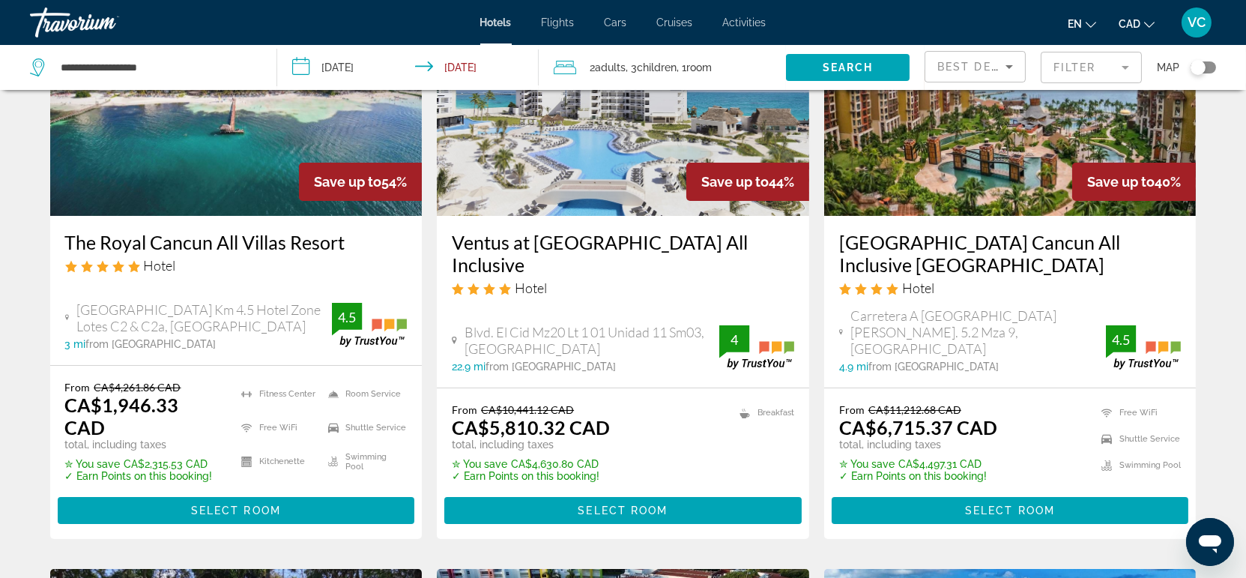
click at [222, 276] on div "The Royal Cancun All Villas Resort Hotel" at bounding box center [236, 258] width 342 height 54
click at [228, 504] on span "Select Room" at bounding box center [236, 510] width 90 height 12
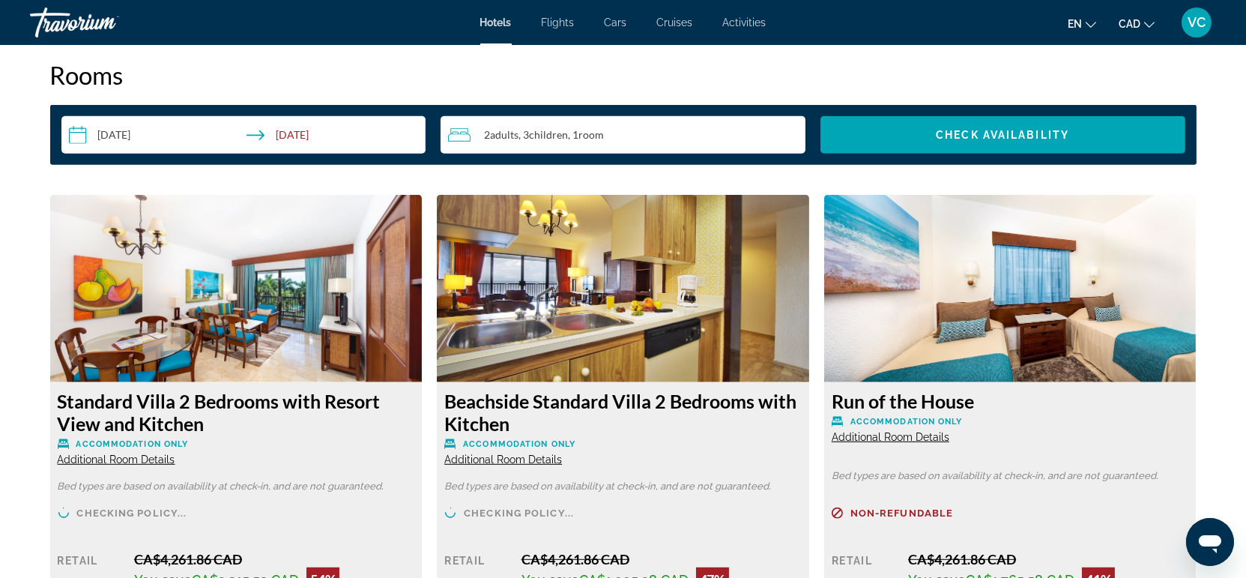
scroll to position [2163, 0]
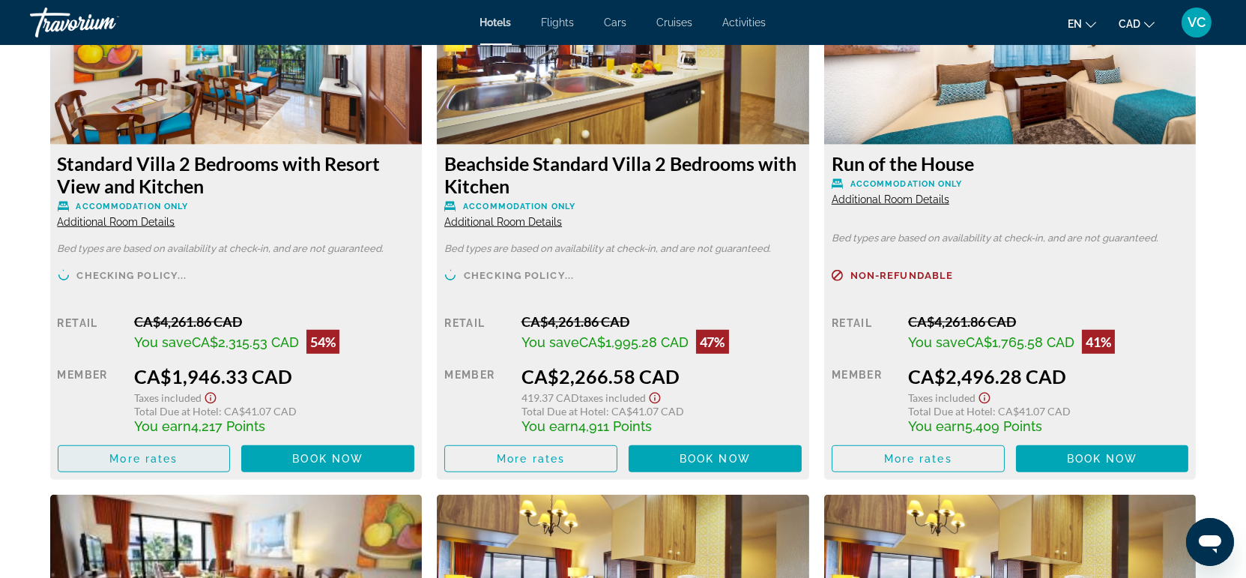
click at [133, 453] on span "More rates" at bounding box center [143, 458] width 68 height 12
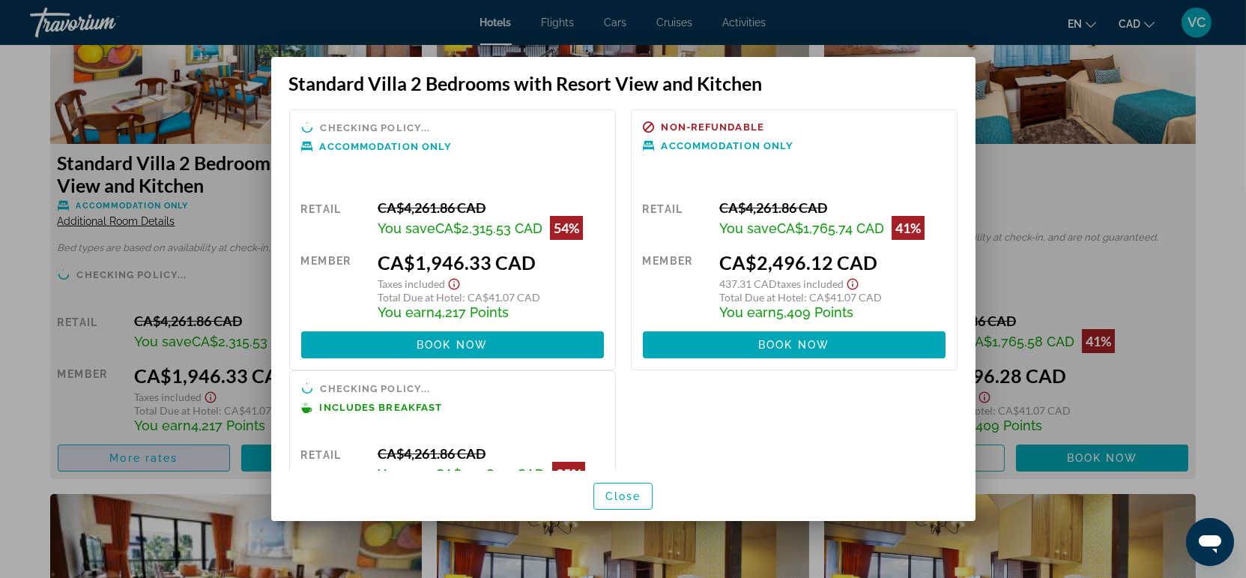
scroll to position [0, 0]
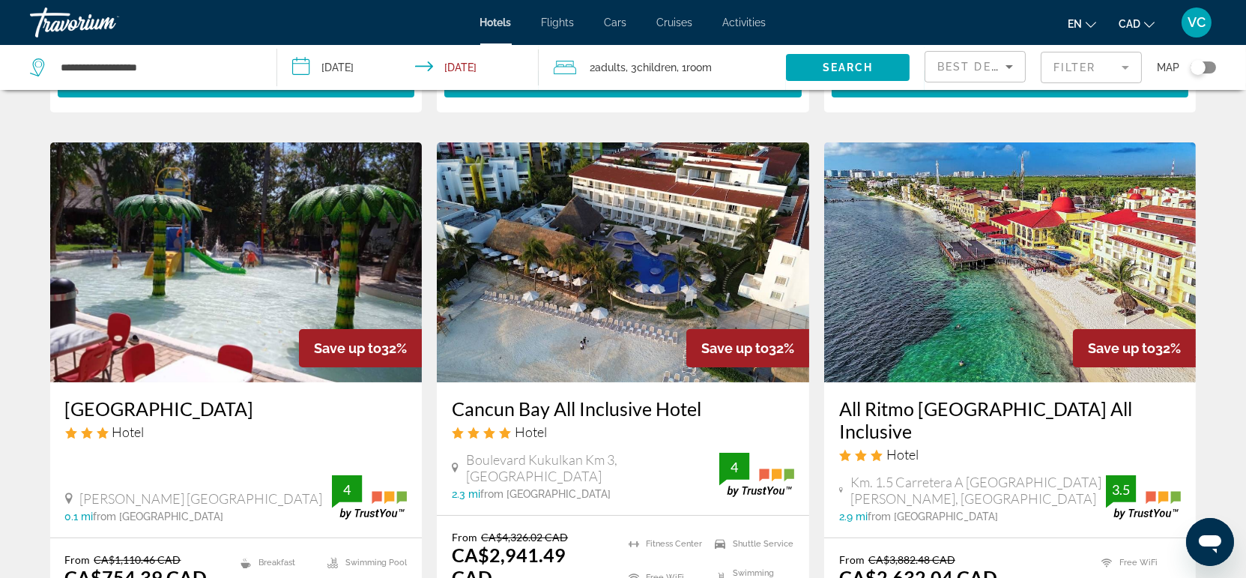
scroll to position [582, 0]
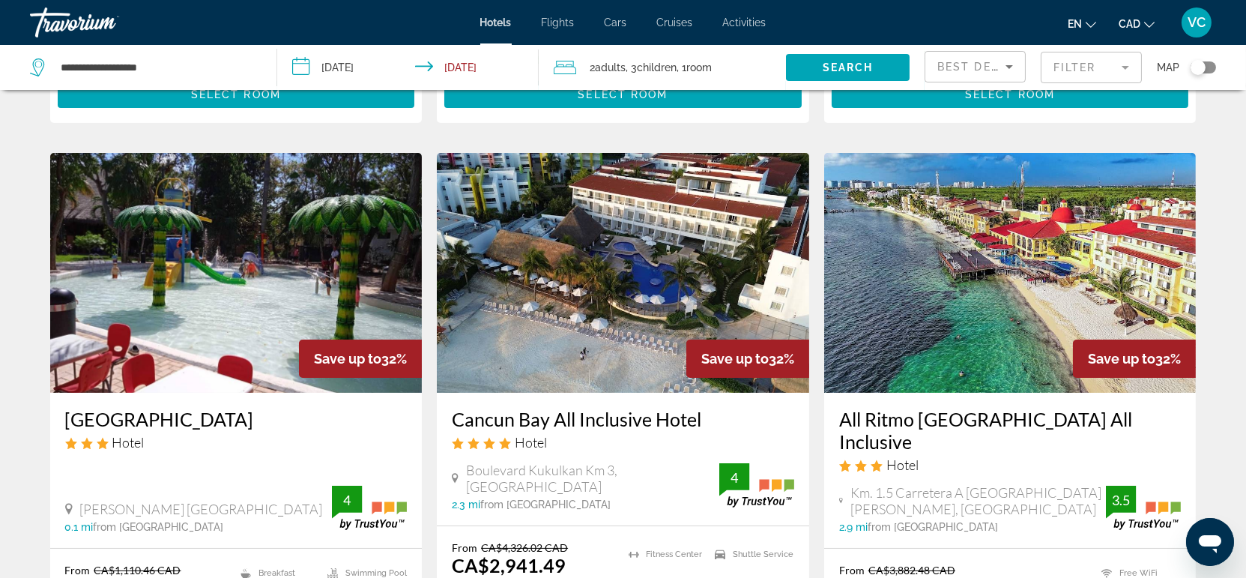
click at [600, 322] on img "Main content" at bounding box center [623, 273] width 372 height 240
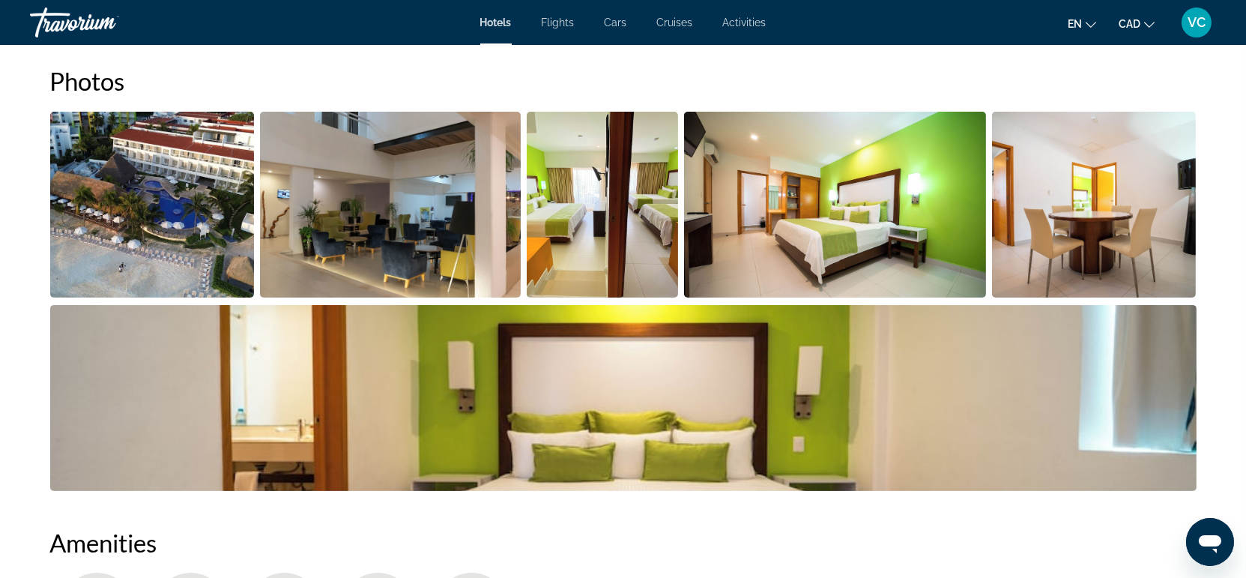
scroll to position [582, 0]
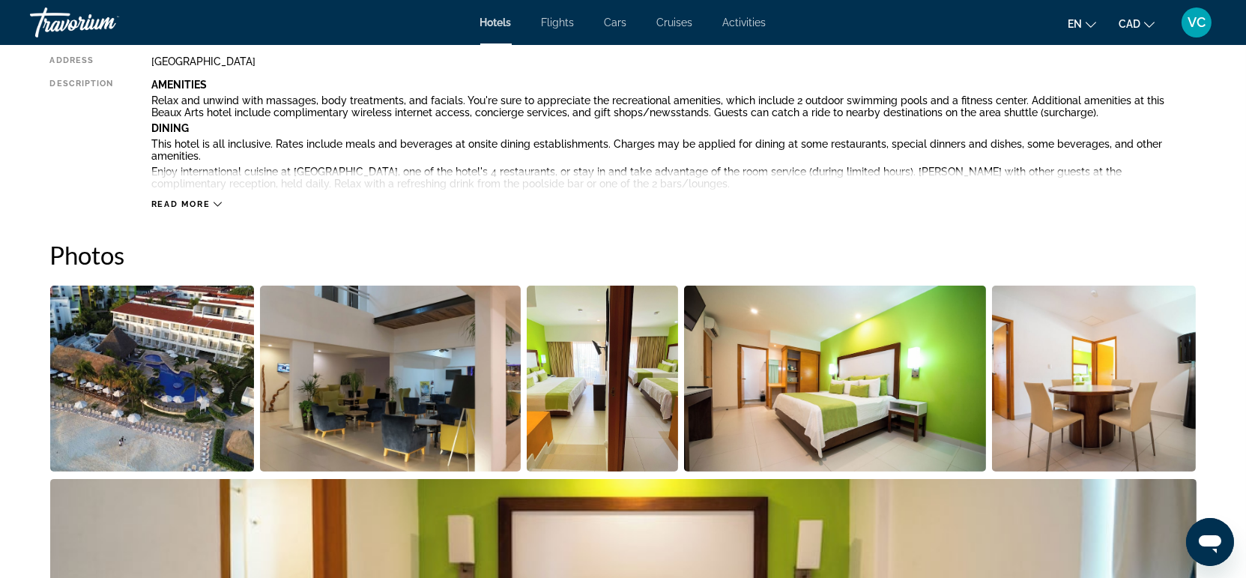
click at [593, 379] on img "Open full-screen image slider" at bounding box center [603, 378] width 152 height 186
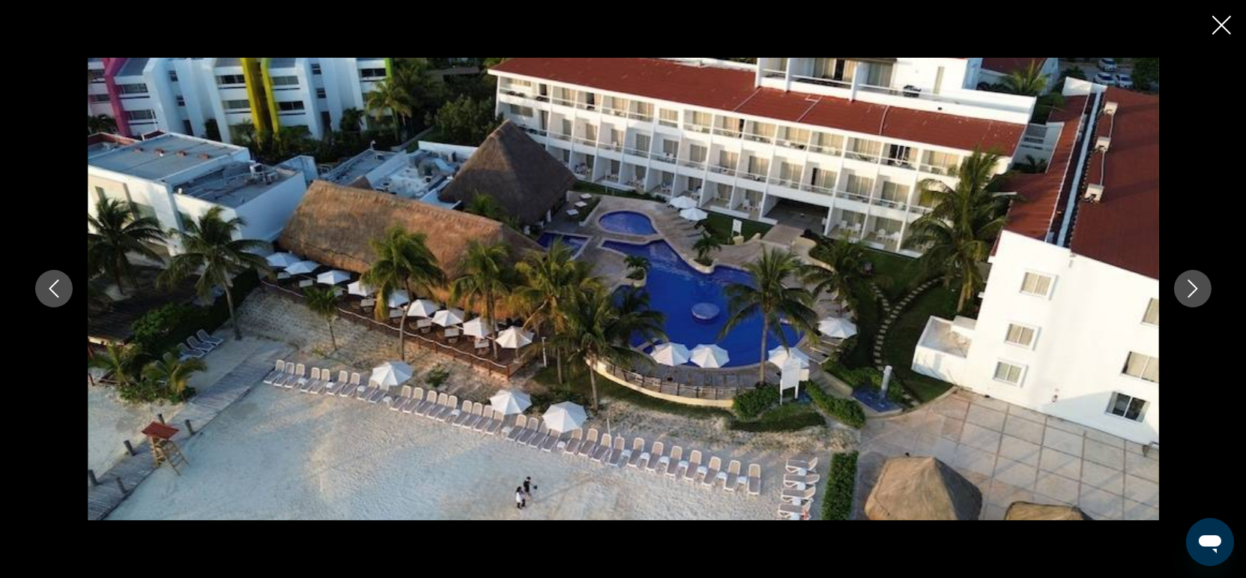
click at [1207, 286] on button "Next image" at bounding box center [1192, 288] width 37 height 37
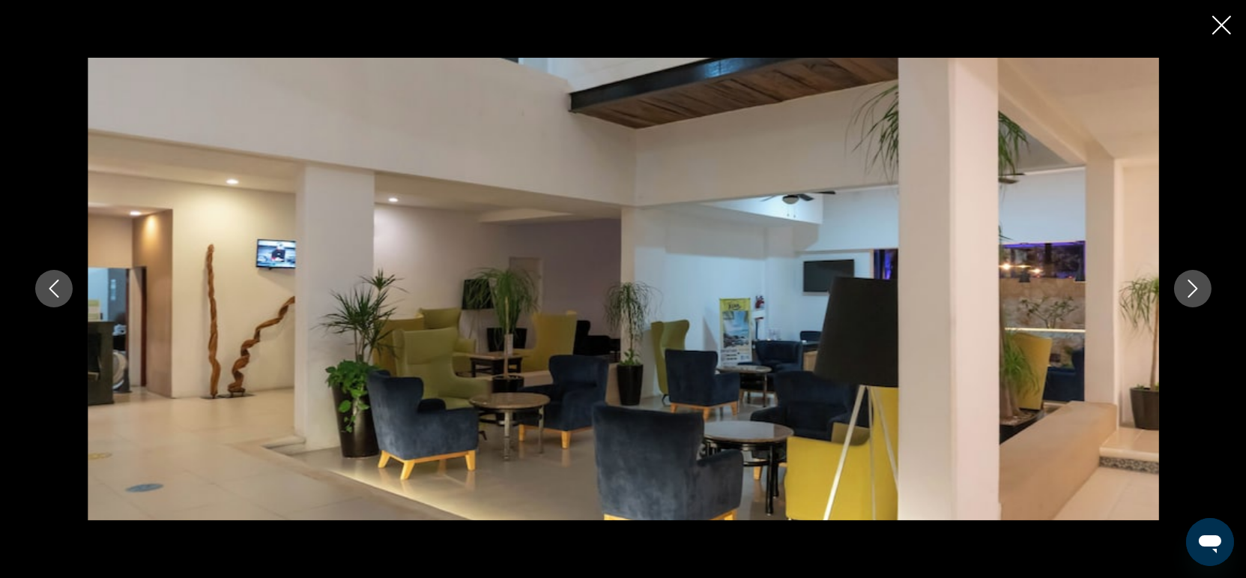
click at [1207, 286] on button "Next image" at bounding box center [1192, 288] width 37 height 37
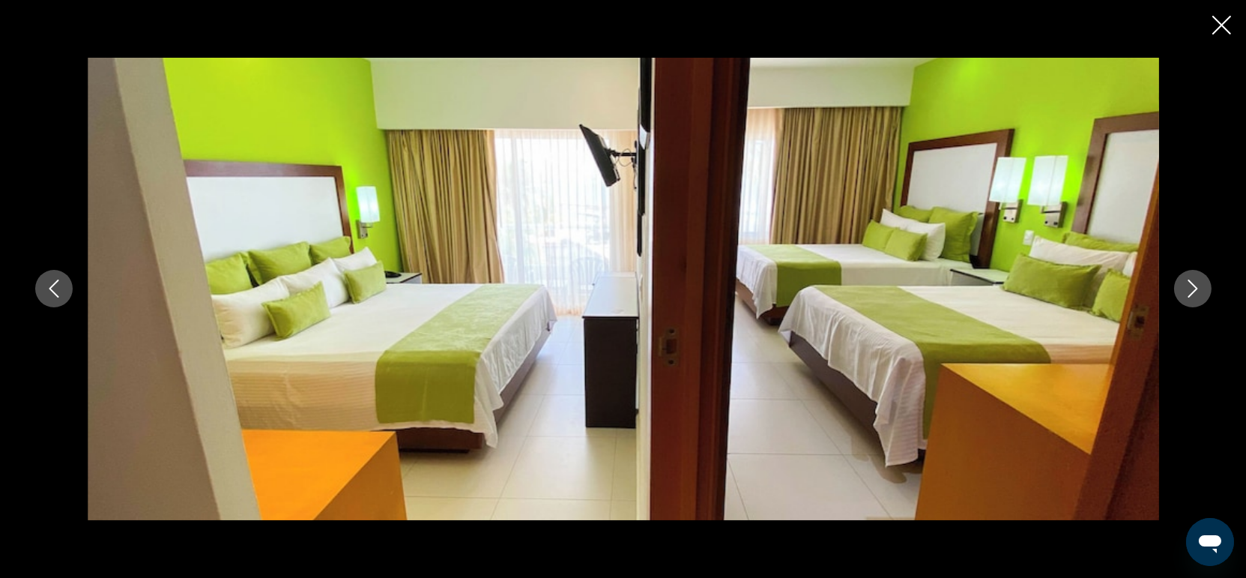
click at [1207, 286] on button "Next image" at bounding box center [1192, 288] width 37 height 37
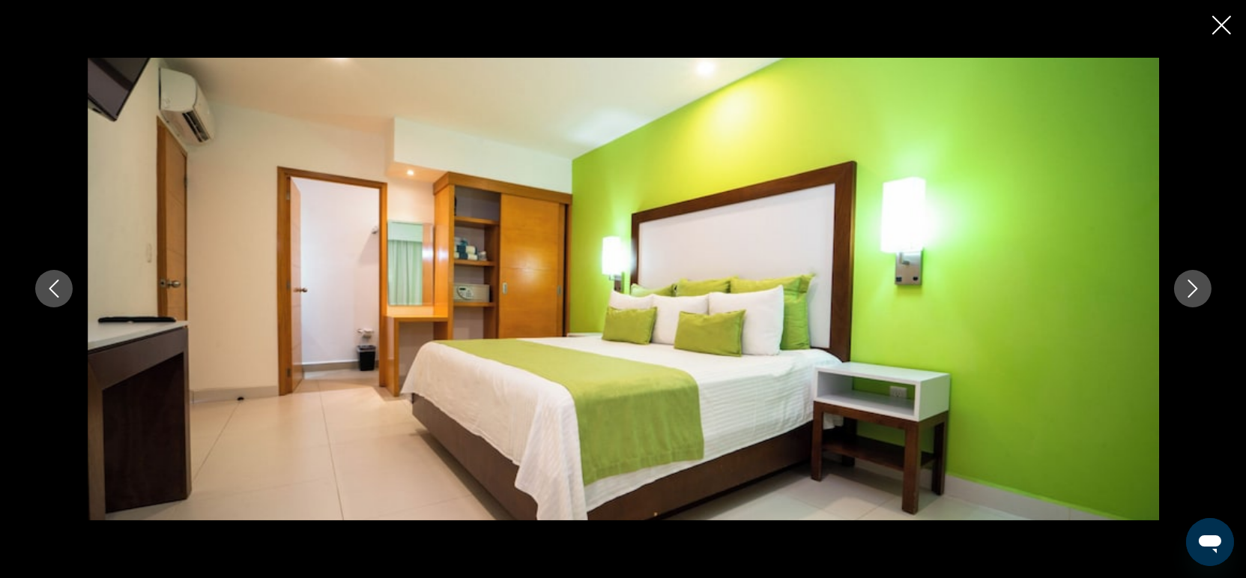
click at [1207, 286] on button "Next image" at bounding box center [1192, 288] width 37 height 37
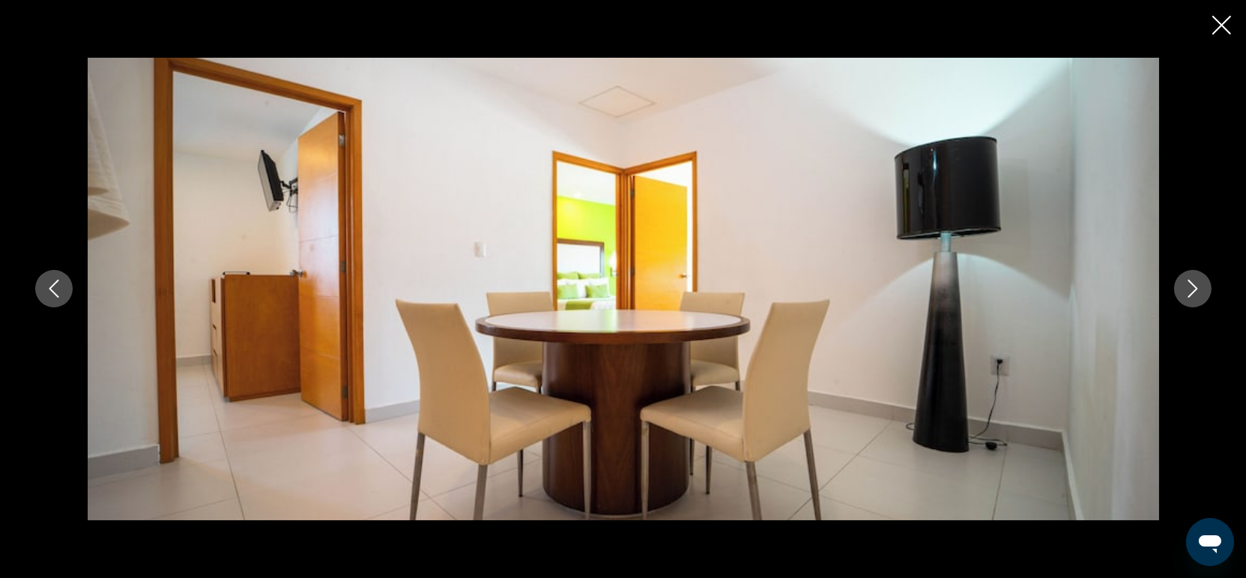
click at [1207, 286] on button "Next image" at bounding box center [1192, 288] width 37 height 37
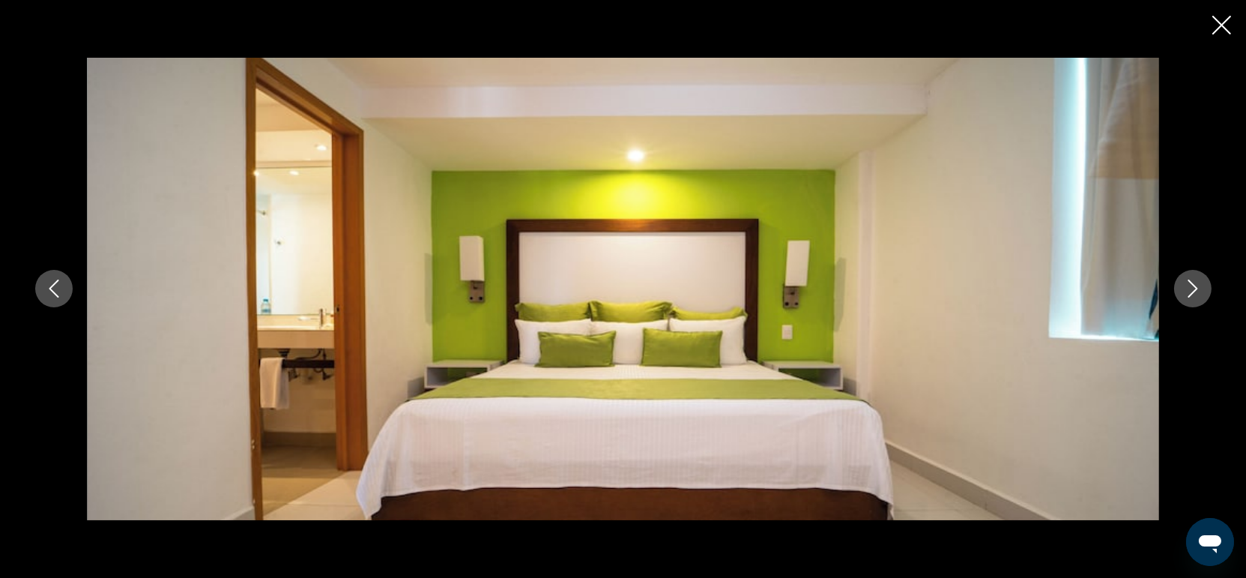
click at [1207, 286] on button "Next image" at bounding box center [1192, 288] width 37 height 37
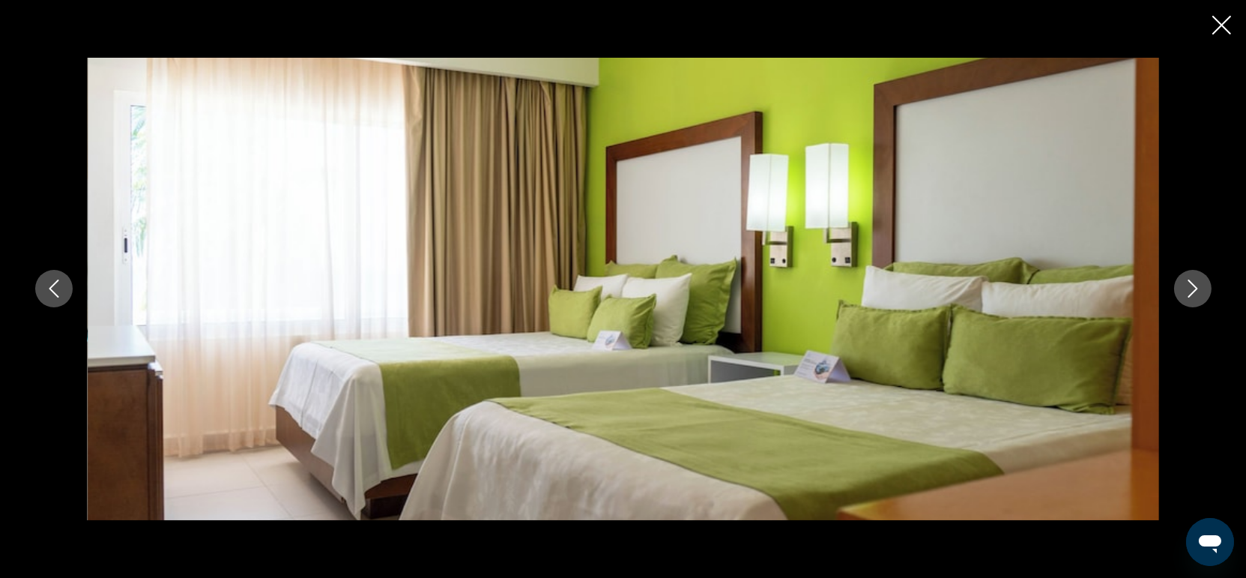
click at [1227, 31] on icon "Close slideshow" at bounding box center [1221, 25] width 19 height 19
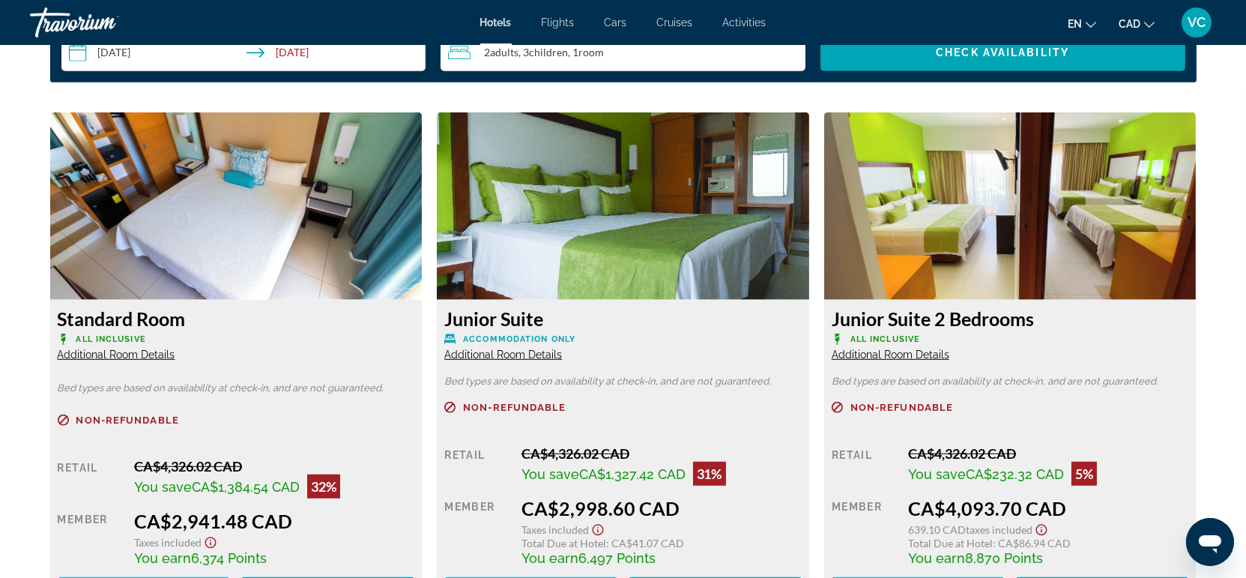
scroll to position [2080, 0]
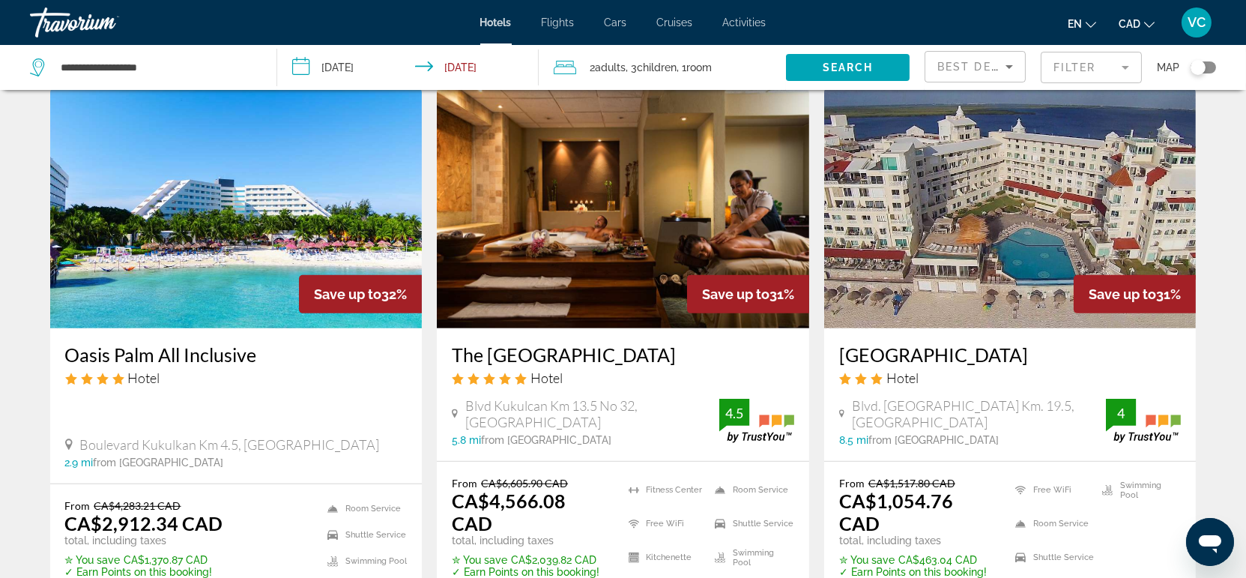
scroll to position [1248, 0]
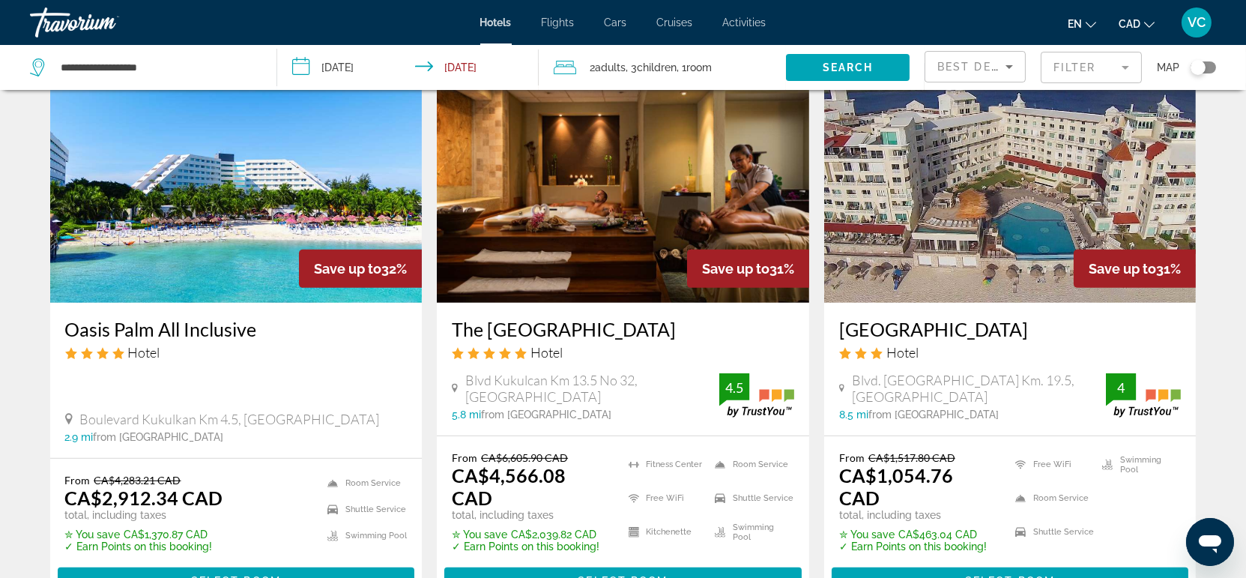
click at [924, 242] on img "Main content" at bounding box center [1010, 183] width 372 height 240
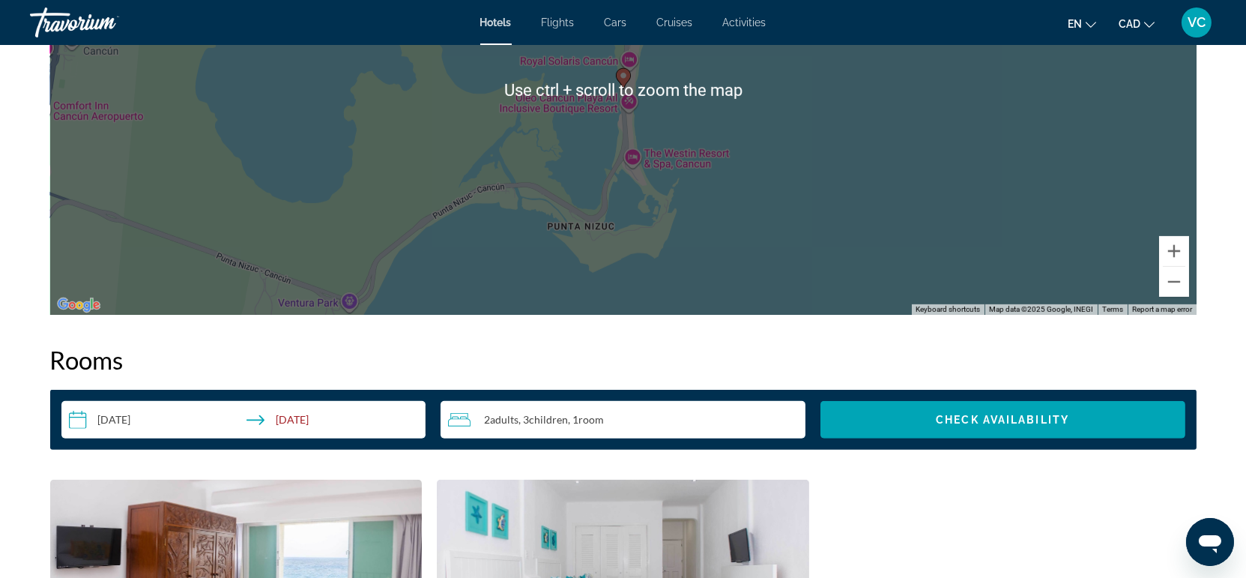
scroll to position [1498, 0]
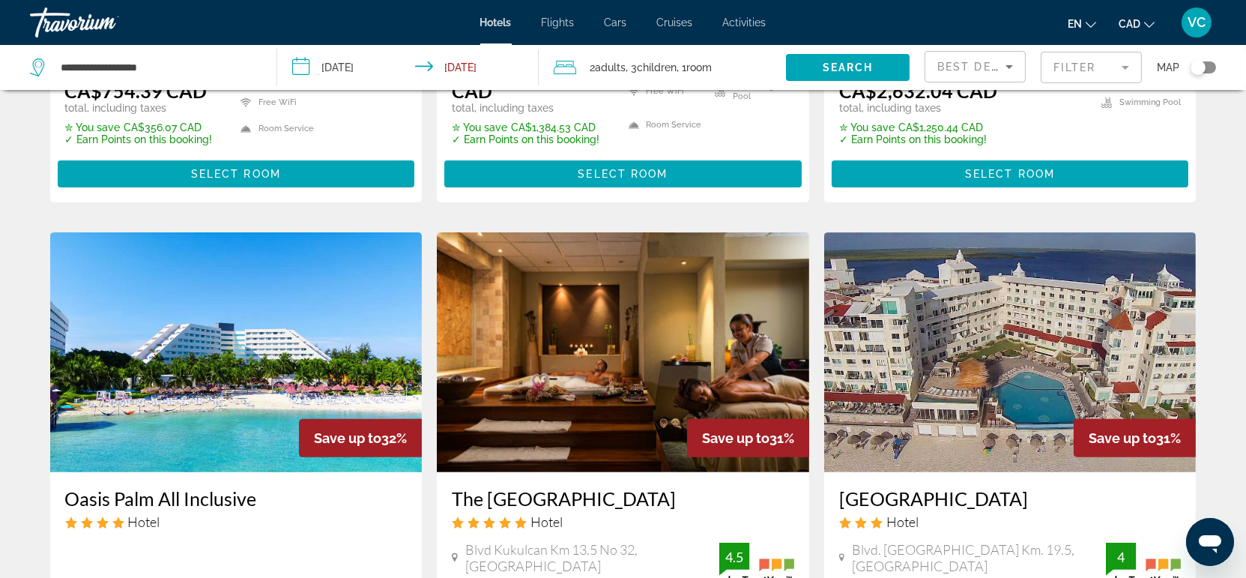
scroll to position [1082, 0]
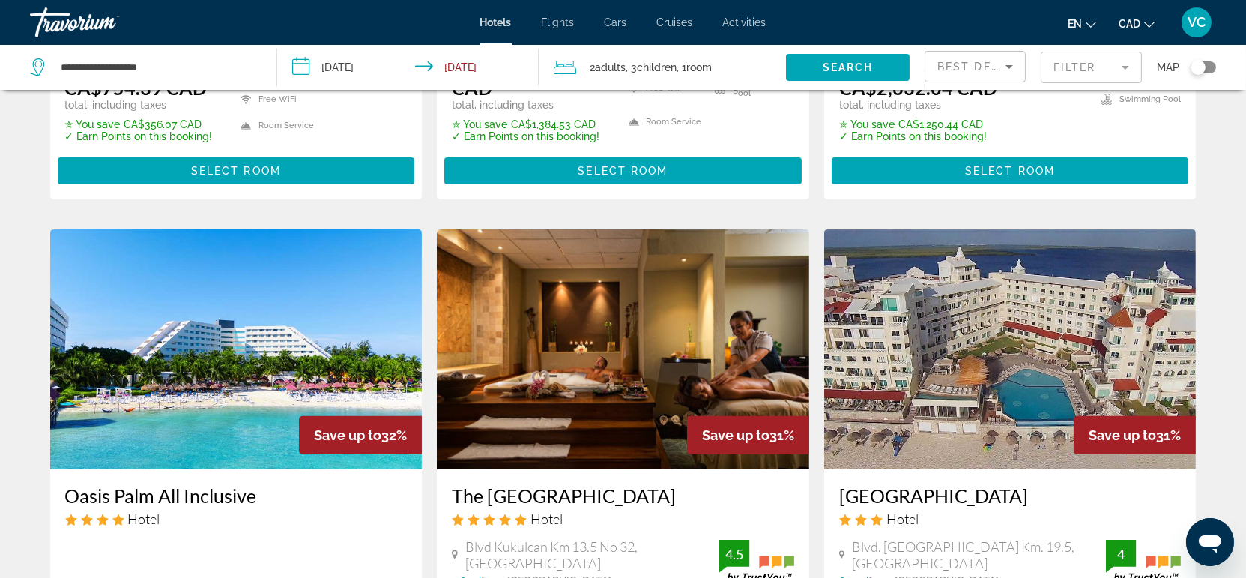
click at [172, 371] on img "Main content" at bounding box center [236, 349] width 372 height 240
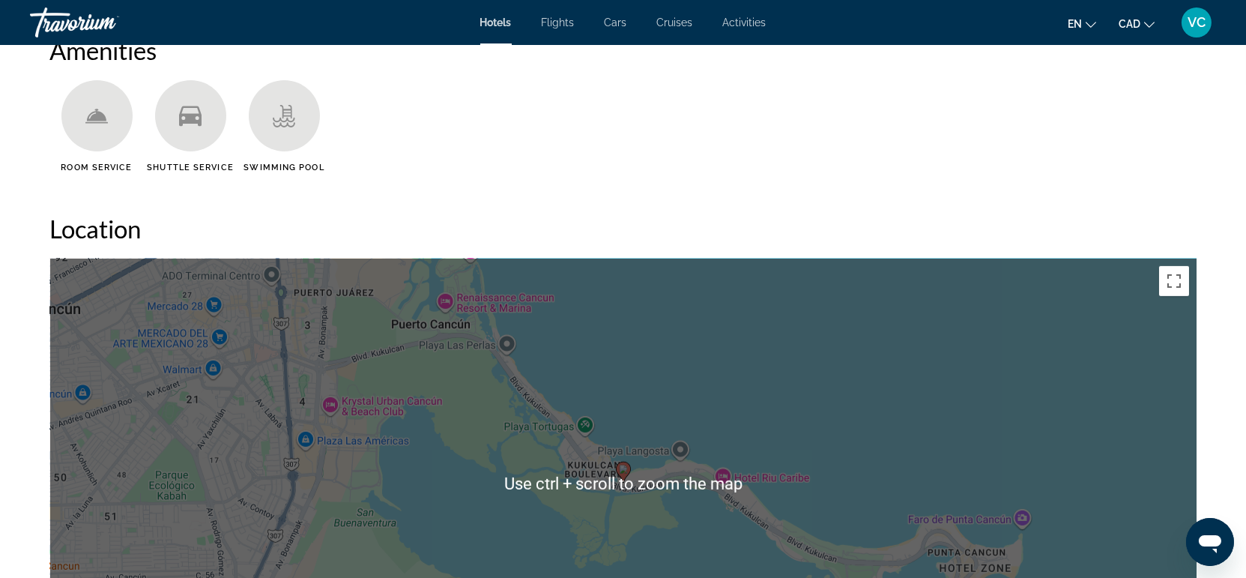
scroll to position [1414, 0]
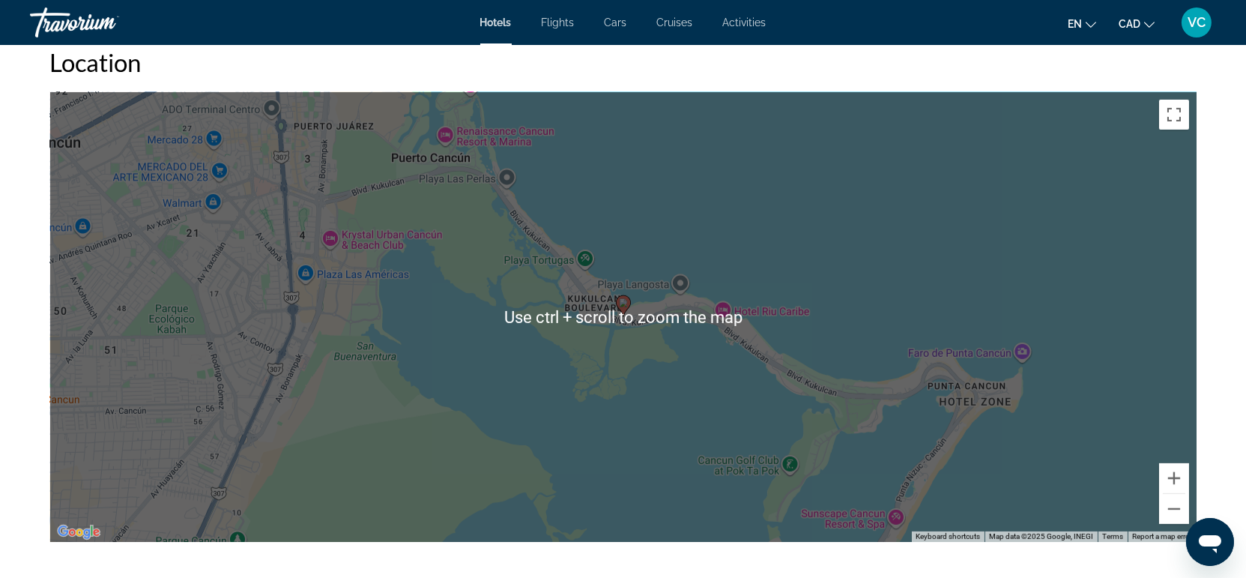
click at [990, 222] on div "Location ← Move left → Move right ↑ Move up ↓ Move down + Zoom in - Zoom out Ho…" at bounding box center [623, 294] width 1146 height 494
click at [1232, 277] on div "prev next [GEOGRAPHIC_DATA], , Mexico Oasis Palm All Inclusive Address [GEOGRAP…" at bounding box center [623, 9] width 1246 height 2757
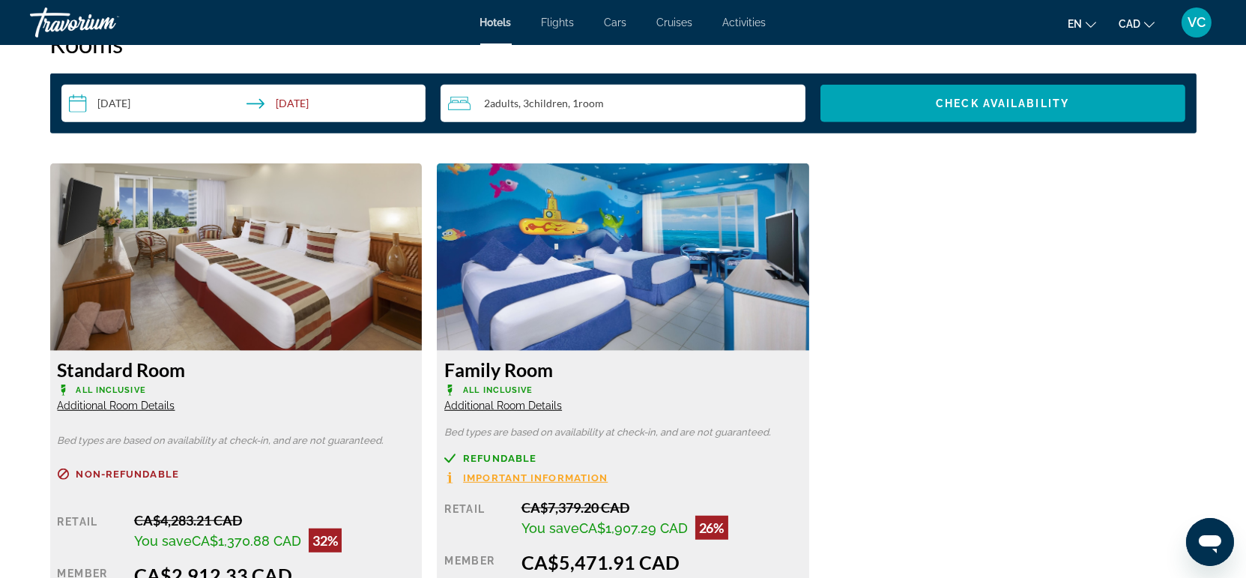
scroll to position [1914, 0]
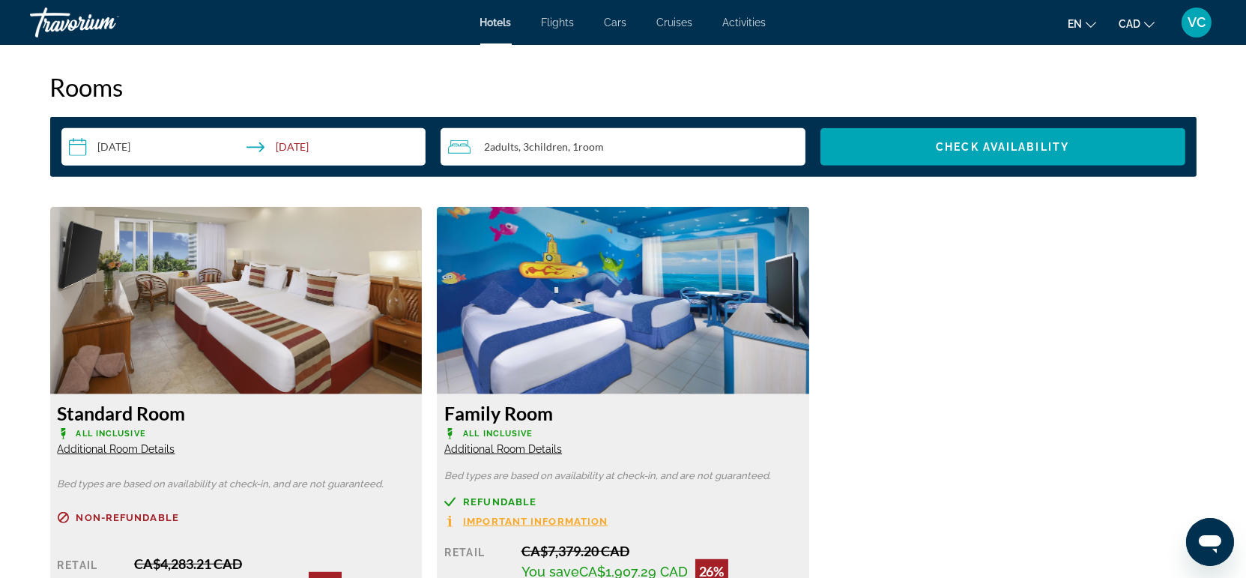
click at [193, 277] on img "Main content" at bounding box center [236, 300] width 372 height 187
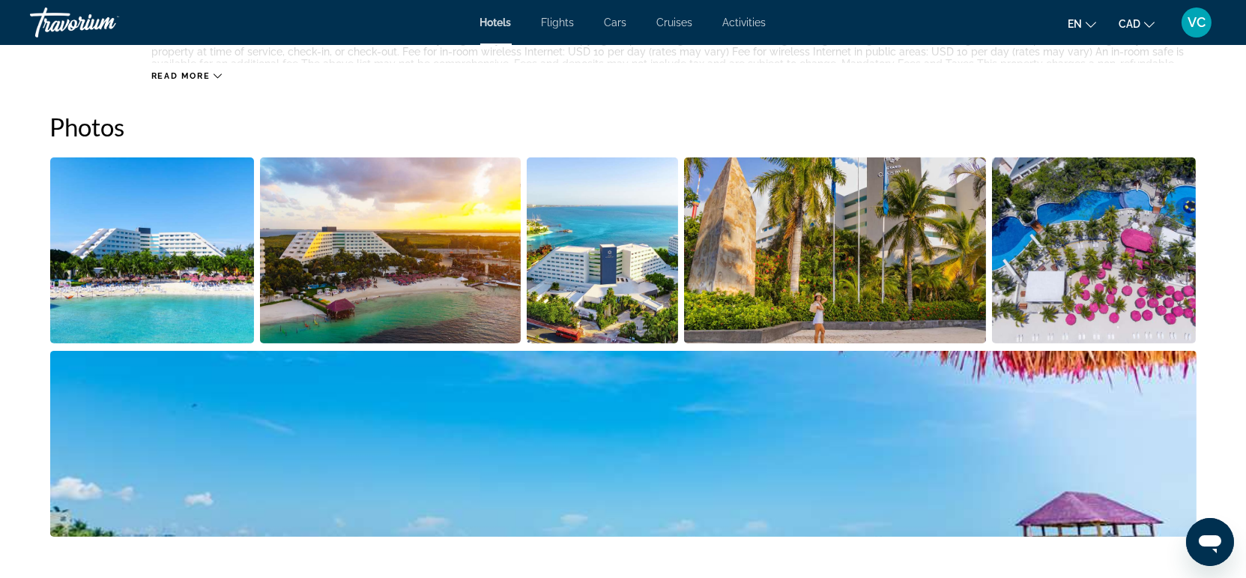
scroll to position [665, 0]
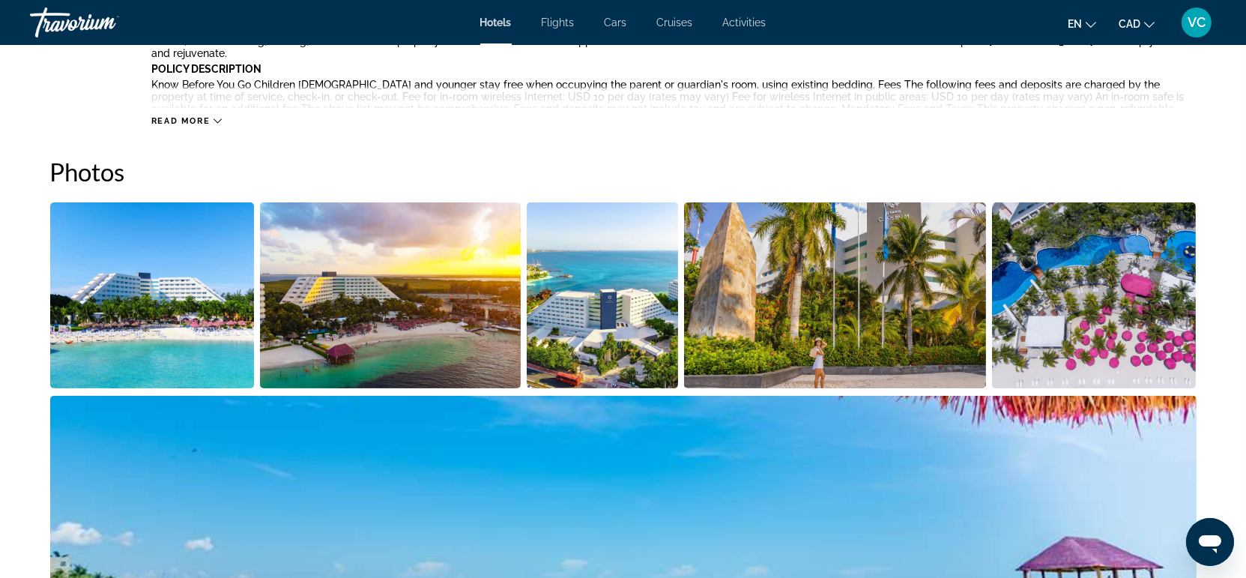
click at [1094, 285] on img "Open full-screen image slider" at bounding box center [1094, 295] width 205 height 186
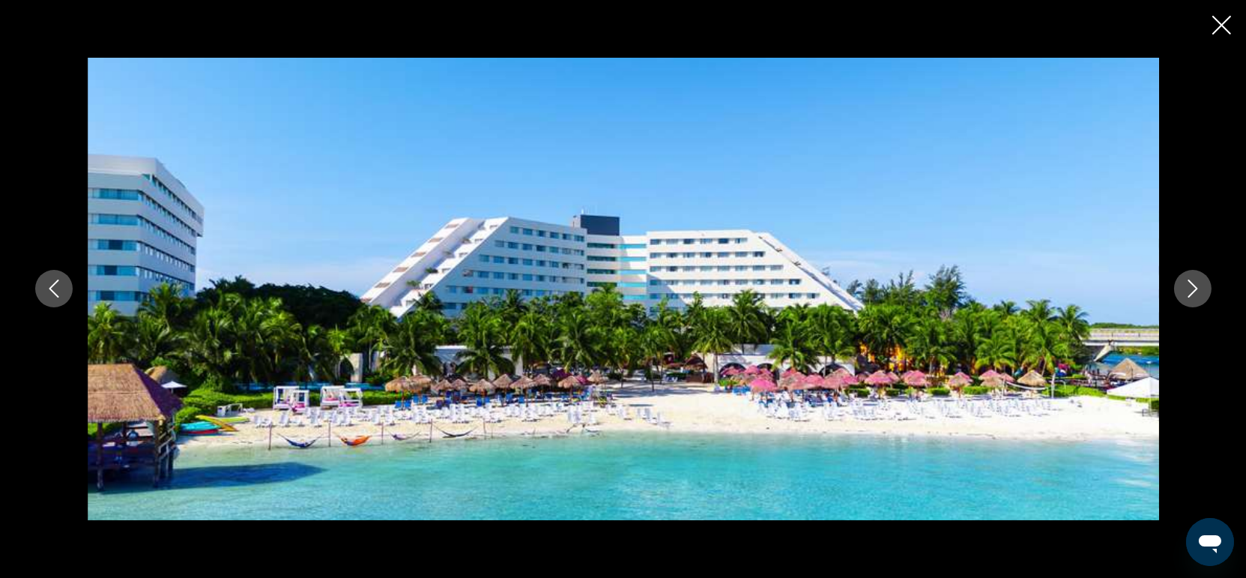
click at [1202, 286] on button "Next image" at bounding box center [1192, 288] width 37 height 37
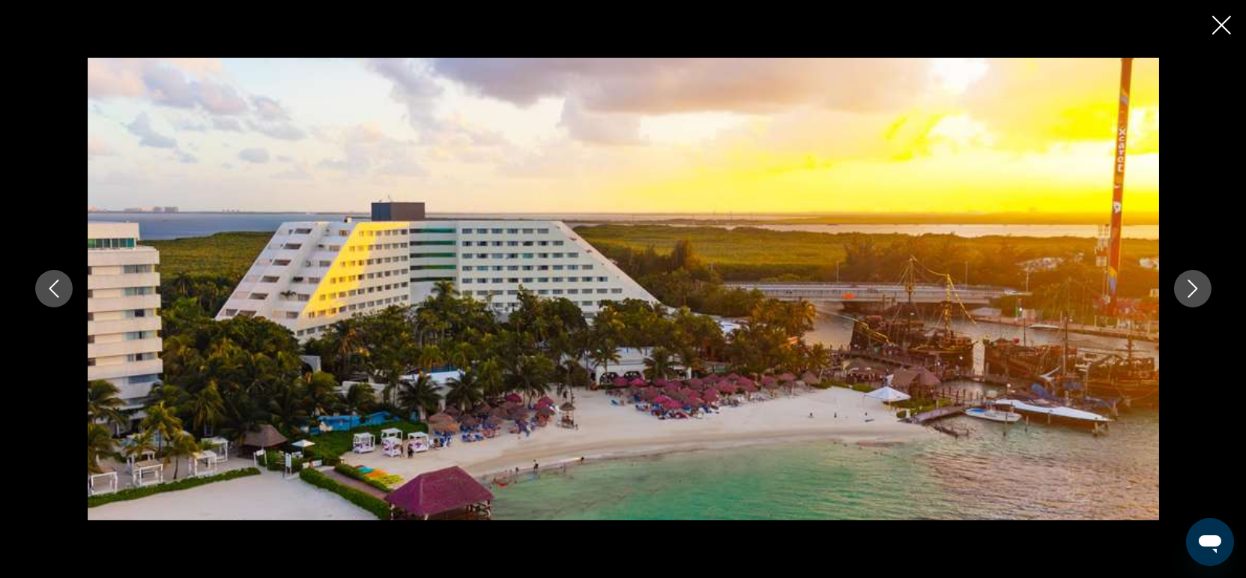
click at [1202, 286] on button "Next image" at bounding box center [1192, 288] width 37 height 37
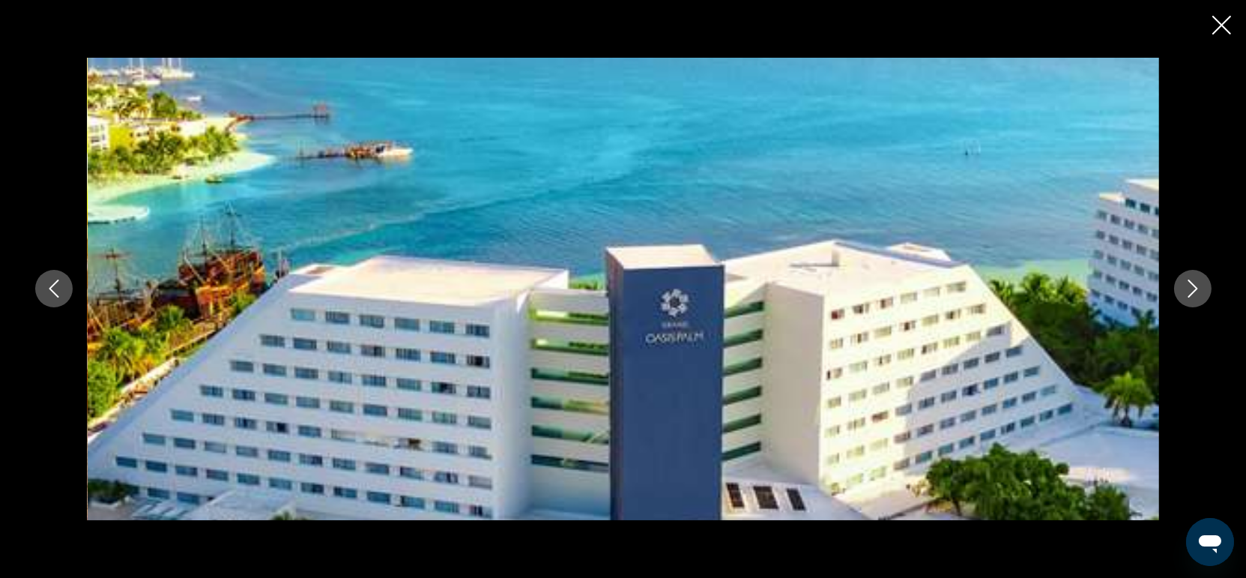
click at [1202, 286] on button "Next image" at bounding box center [1192, 288] width 37 height 37
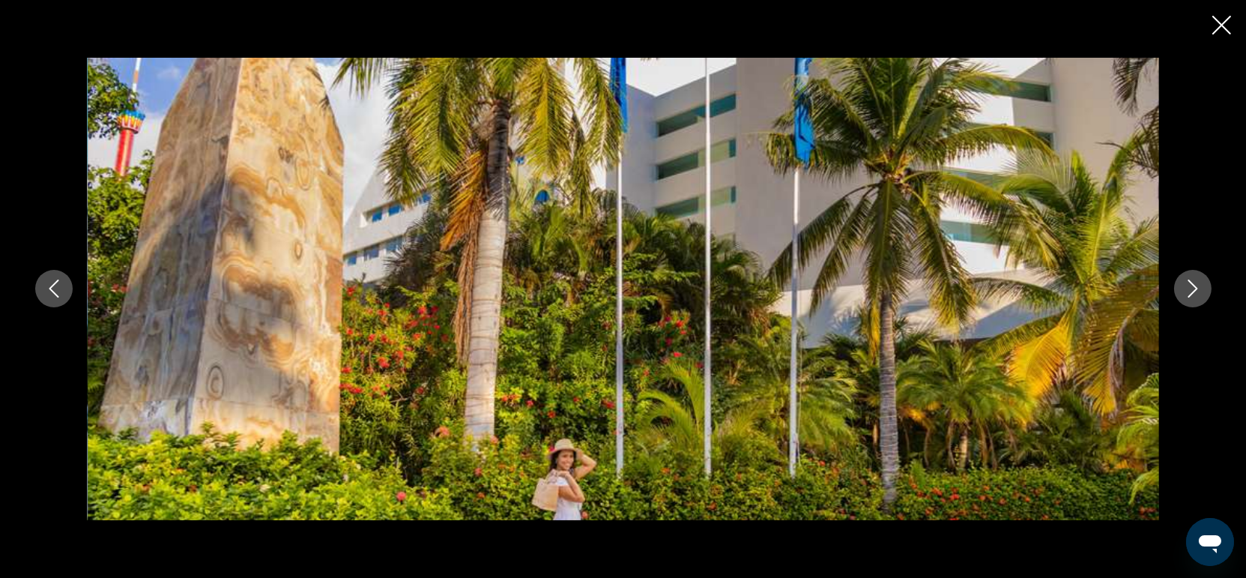
click at [1202, 286] on button "Next image" at bounding box center [1192, 288] width 37 height 37
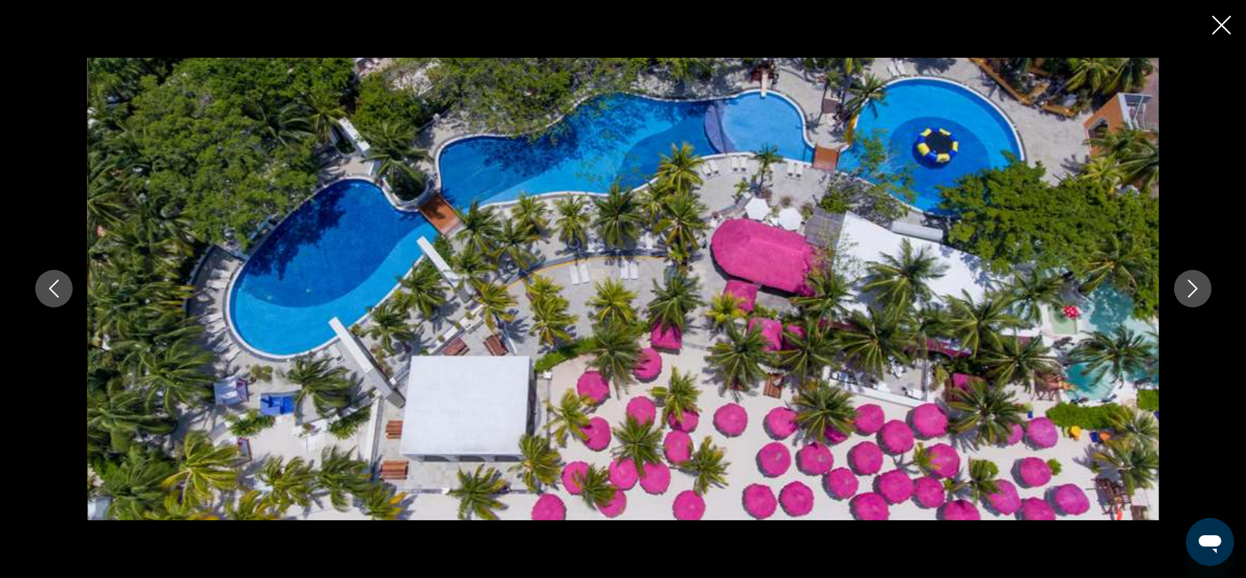
click at [1202, 284] on button "Next image" at bounding box center [1192, 288] width 37 height 37
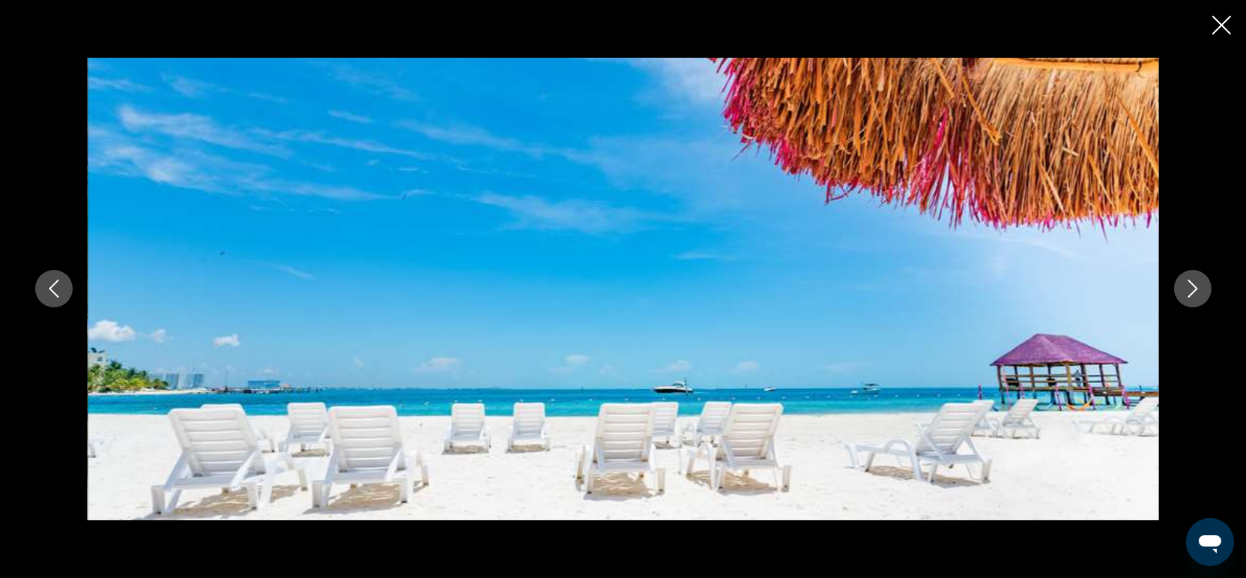
click at [1202, 284] on button "Next image" at bounding box center [1192, 288] width 37 height 37
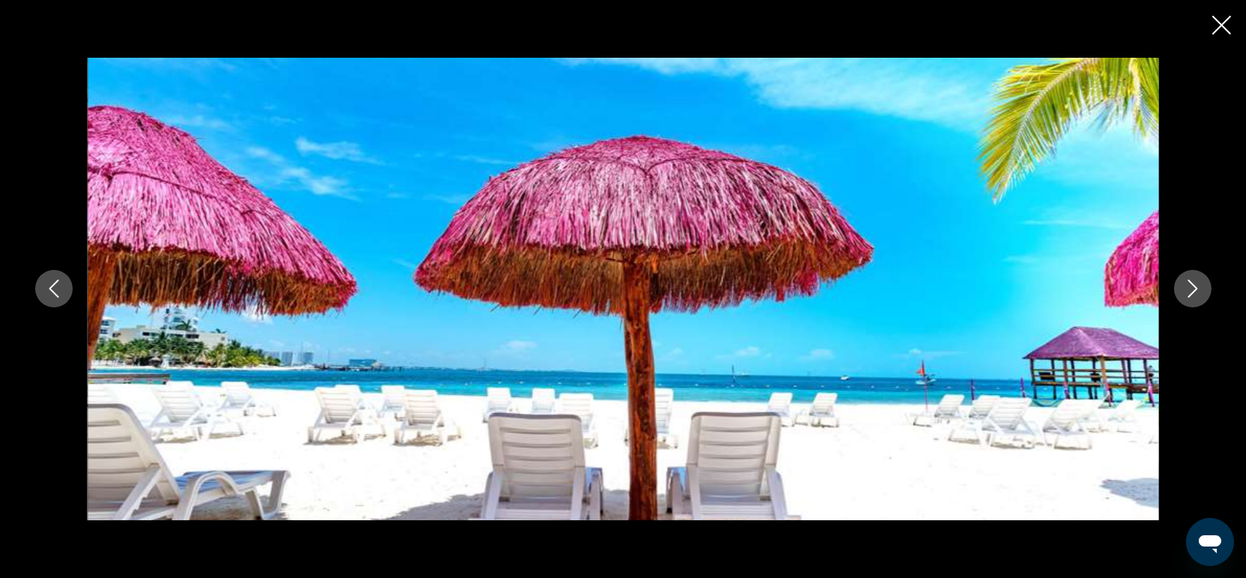
click at [1202, 284] on button "Next image" at bounding box center [1192, 288] width 37 height 37
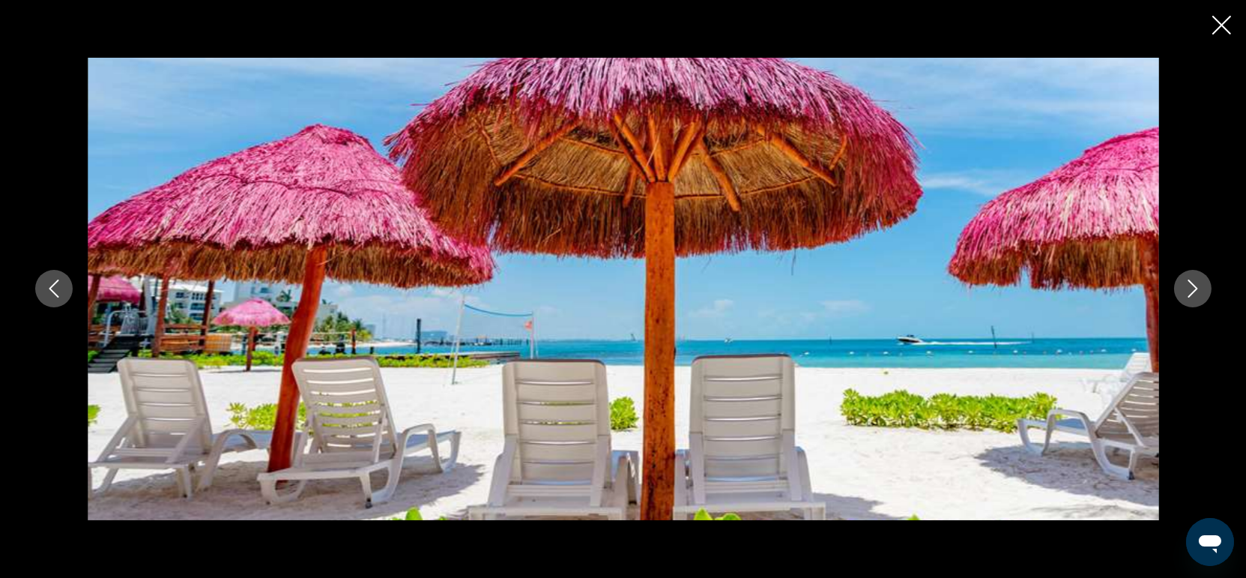
click at [1201, 283] on button "Next image" at bounding box center [1192, 288] width 37 height 37
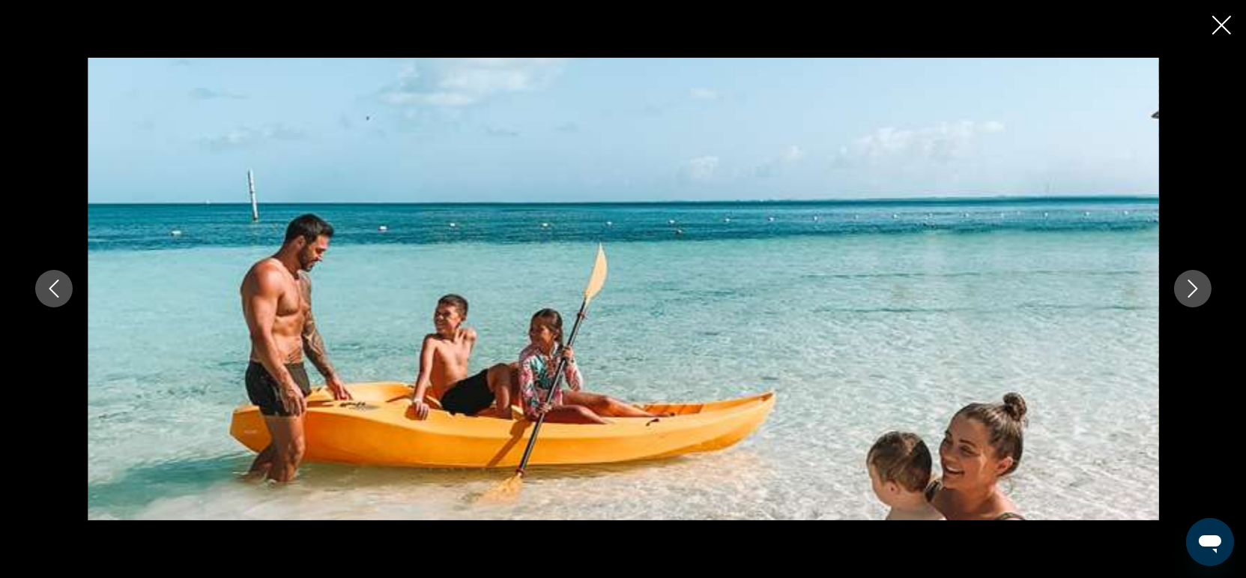
click at [1201, 283] on button "Next image" at bounding box center [1192, 288] width 37 height 37
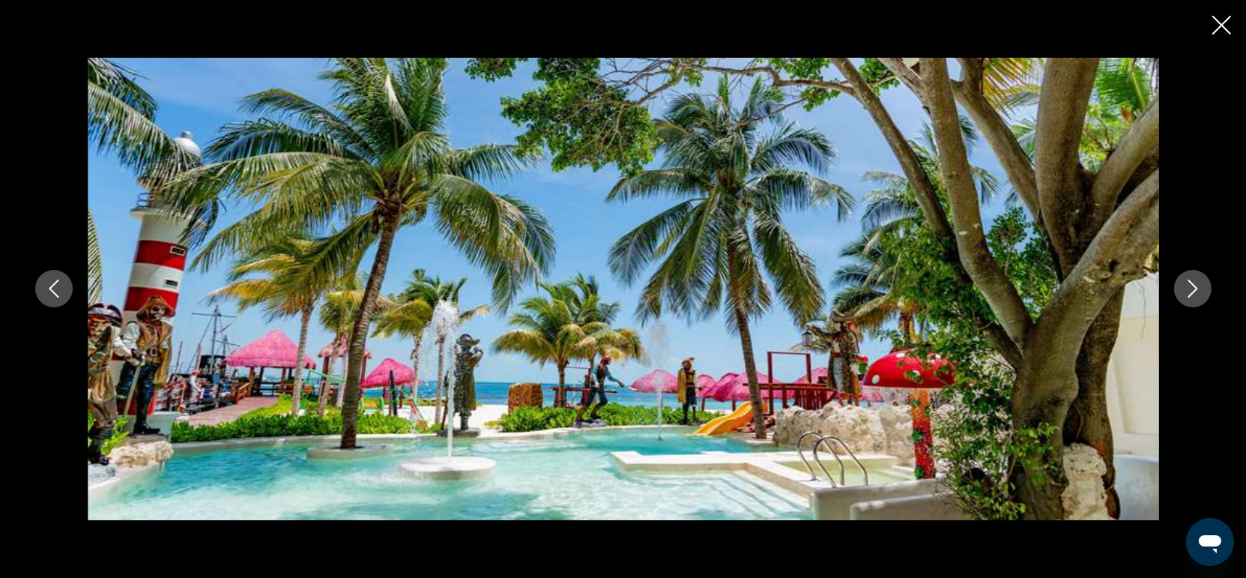
click at [1201, 283] on button "Next image" at bounding box center [1192, 288] width 37 height 37
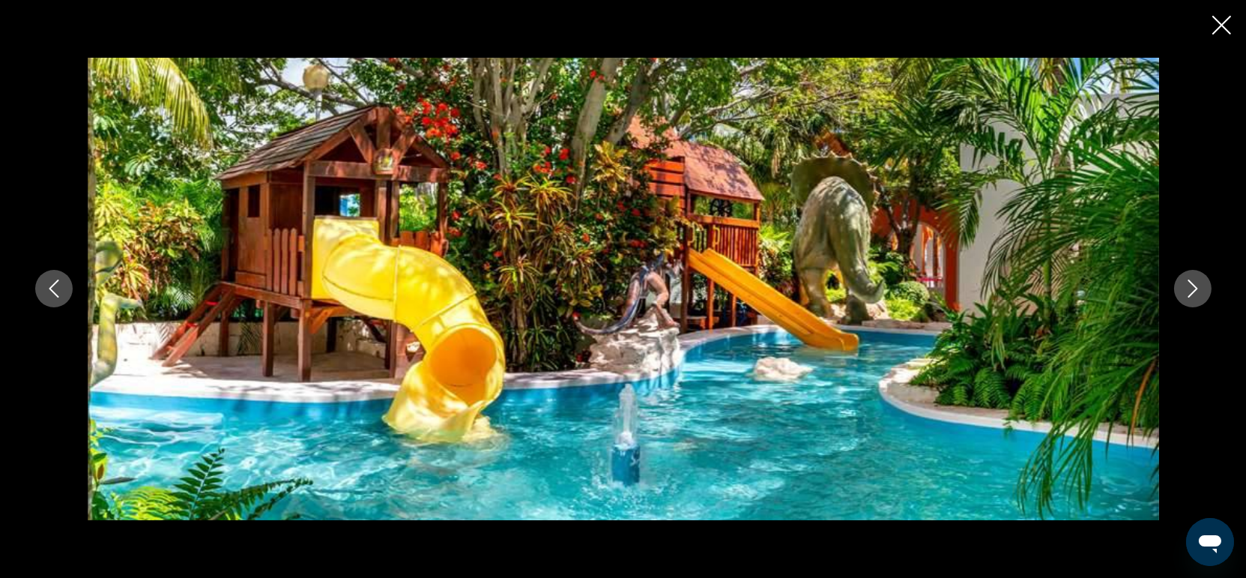
click at [1201, 283] on button "Next image" at bounding box center [1192, 288] width 37 height 37
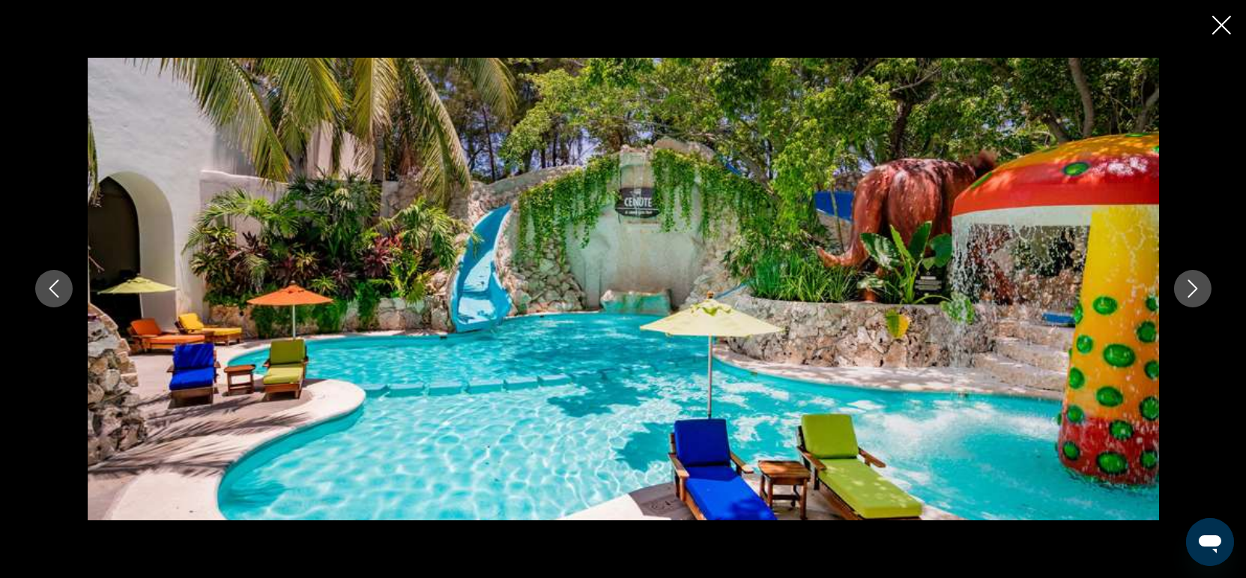
click at [1201, 283] on button "Next image" at bounding box center [1192, 288] width 37 height 37
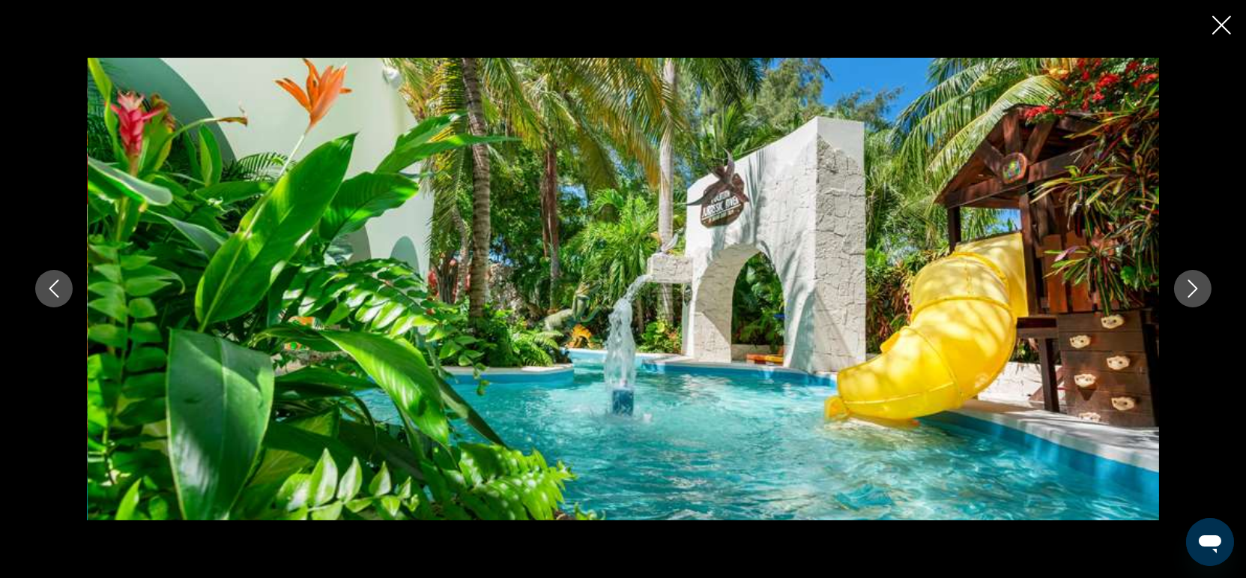
click at [1226, 17] on icon "Close slideshow" at bounding box center [1221, 25] width 19 height 19
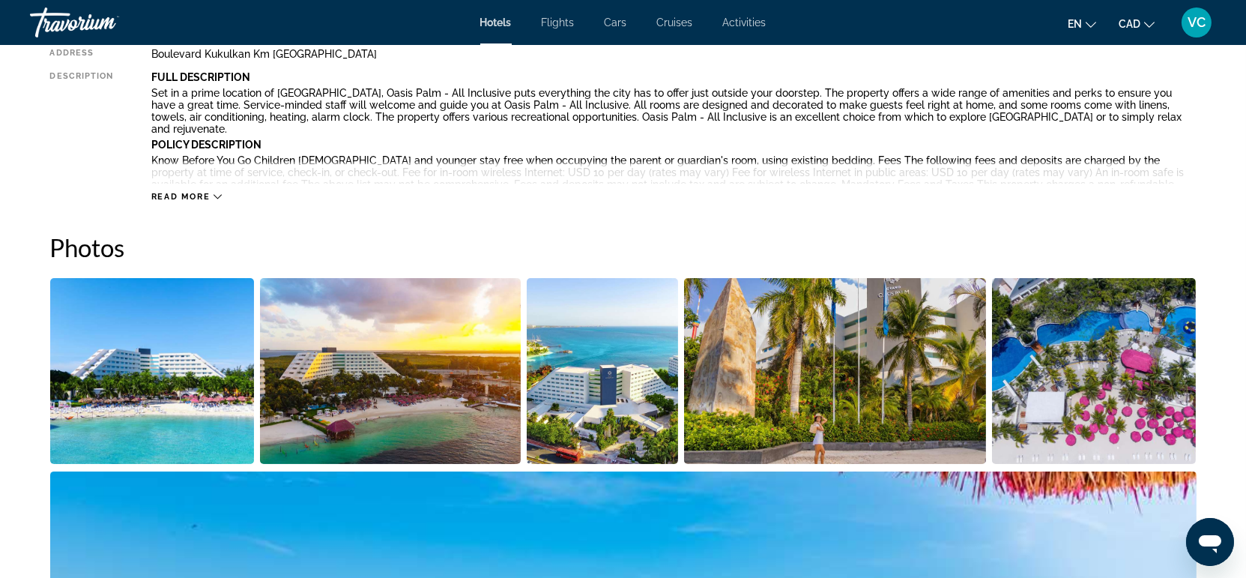
scroll to position [582, 0]
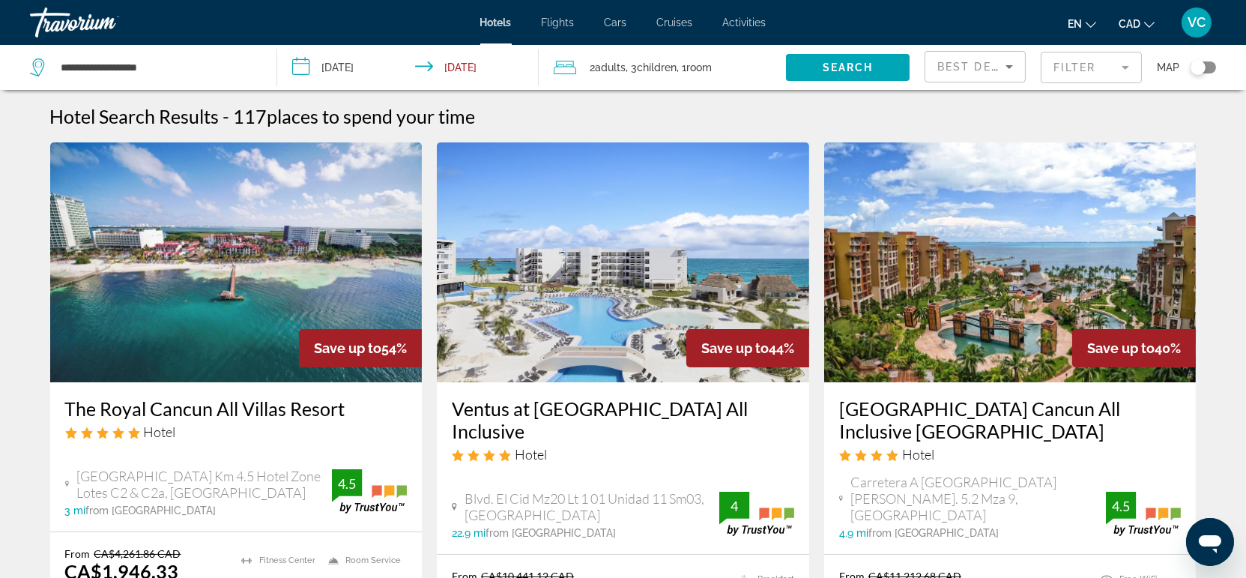
click at [338, 67] on input "**********" at bounding box center [411, 69] width 268 height 49
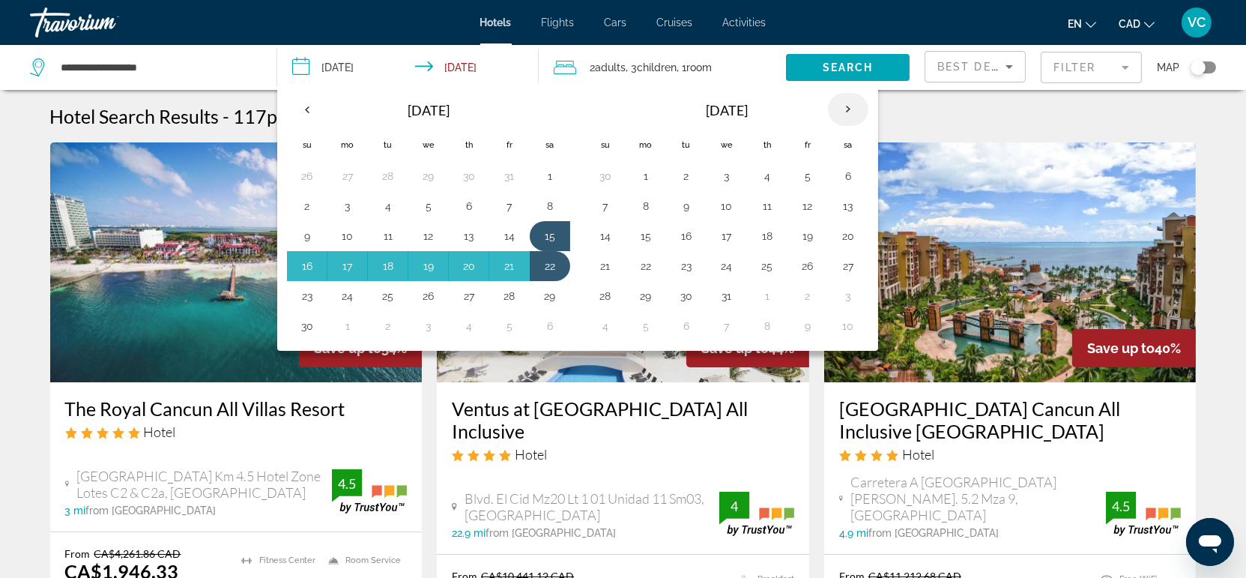
click at [843, 107] on th "Next month" at bounding box center [848, 109] width 40 height 33
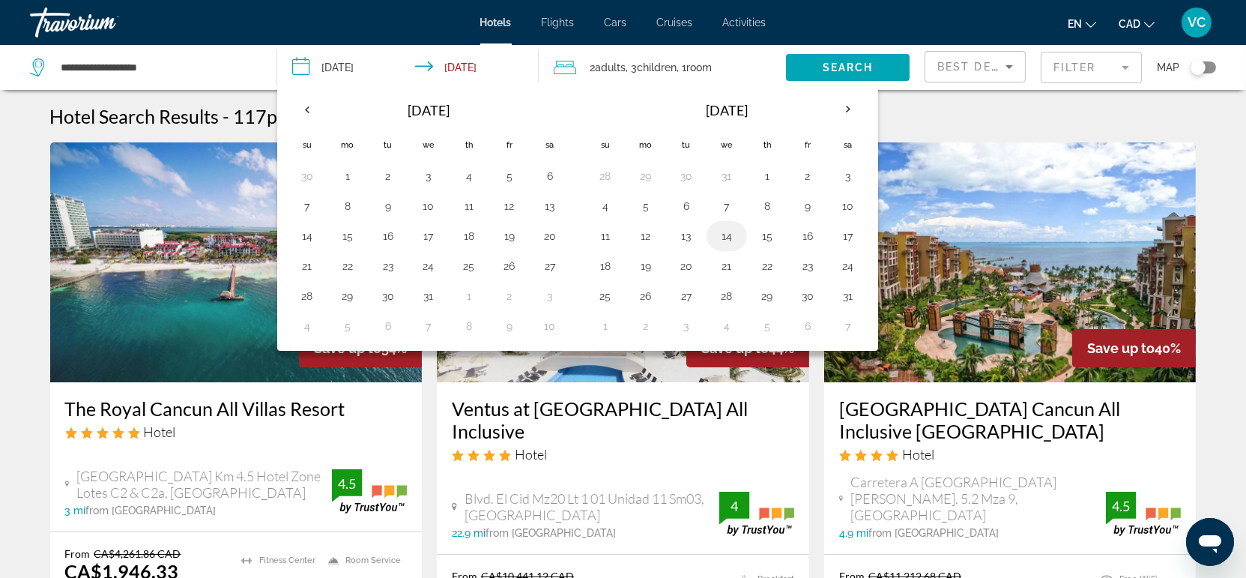
click at [725, 232] on button "14" at bounding box center [727, 235] width 24 height 21
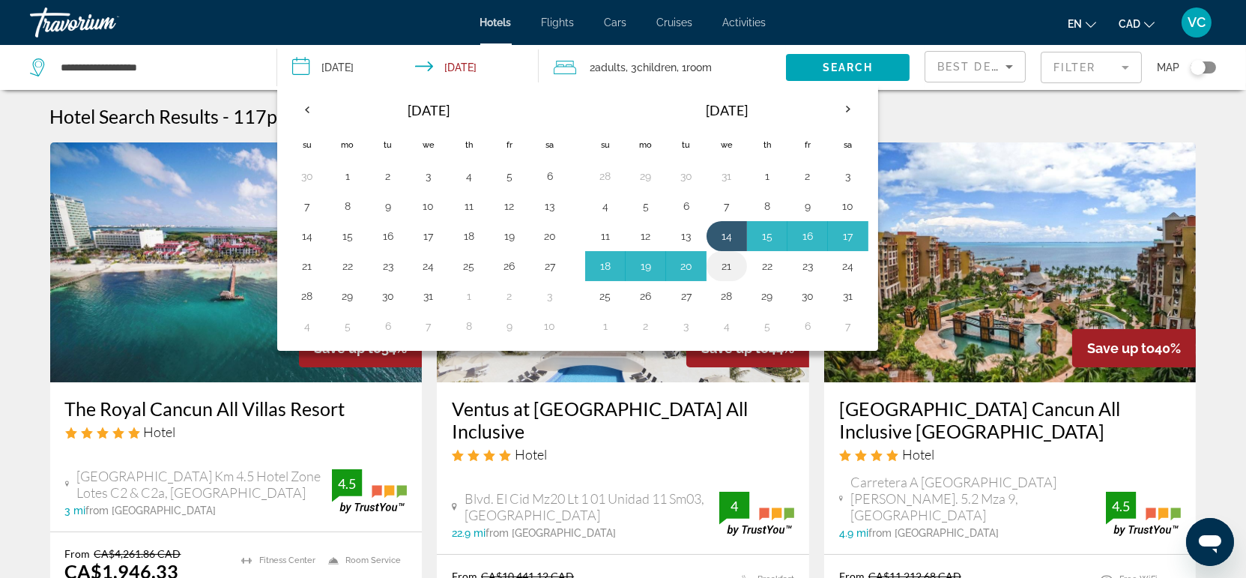
click at [723, 258] on button "21" at bounding box center [727, 265] width 24 height 21
type input "**********"
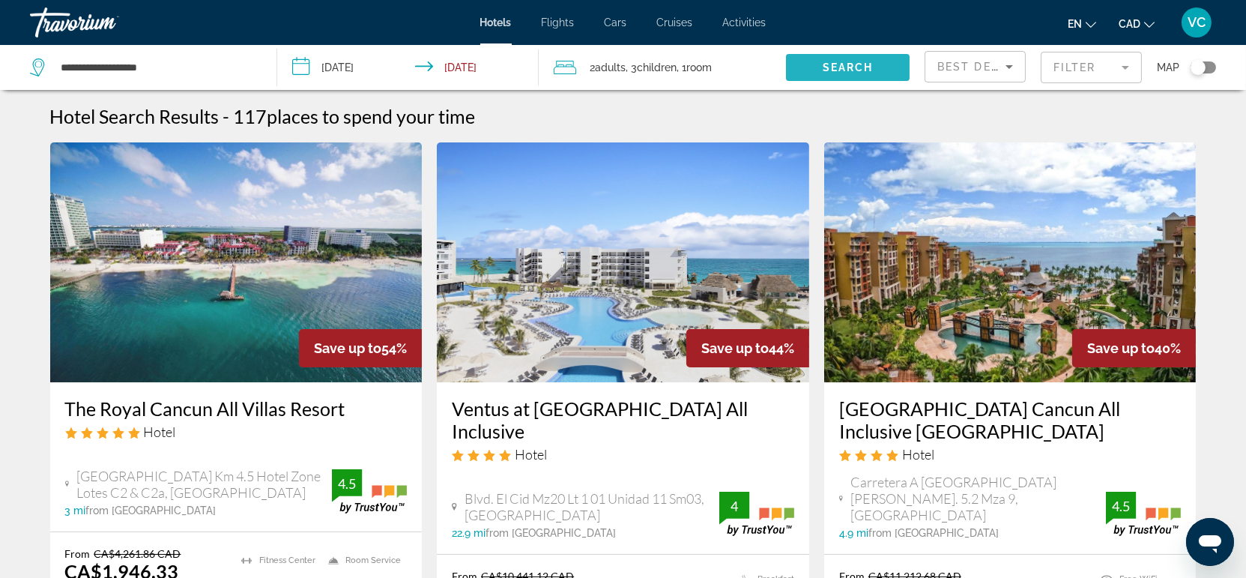
click at [830, 62] on span "Search" at bounding box center [847, 67] width 51 height 12
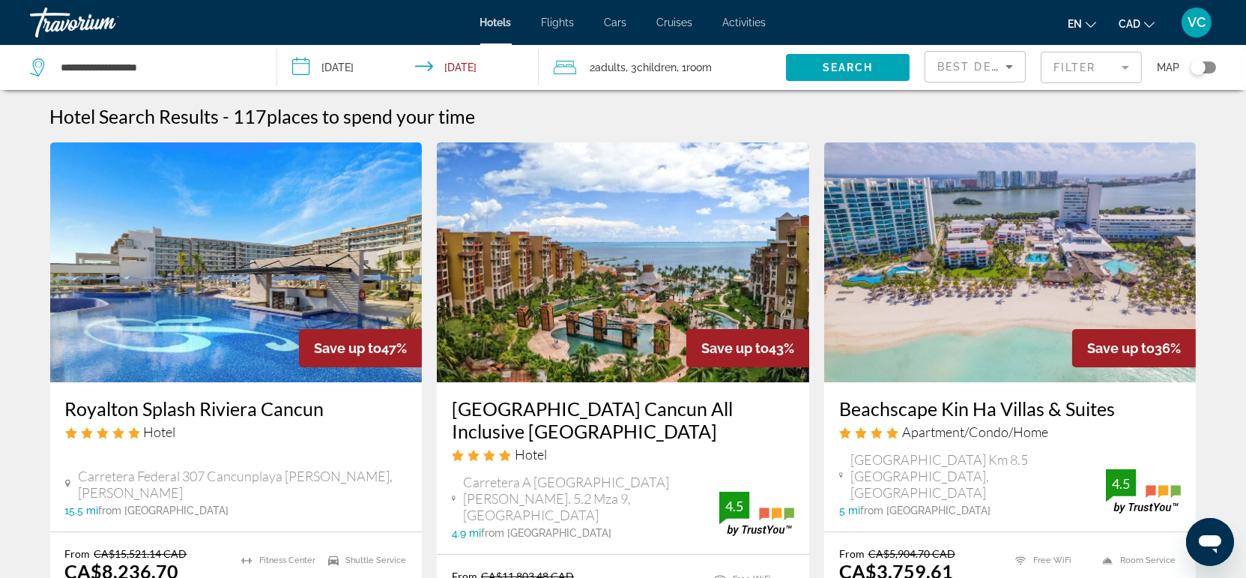
click at [1015, 223] on img "Main content" at bounding box center [1010, 262] width 372 height 240
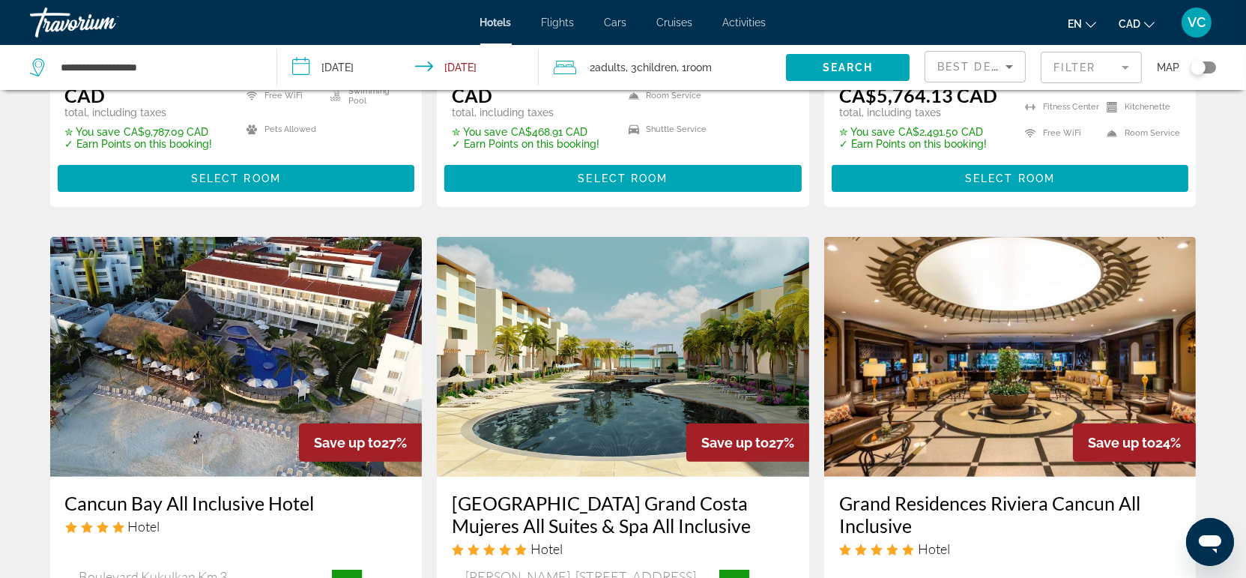
scroll to position [1082, 0]
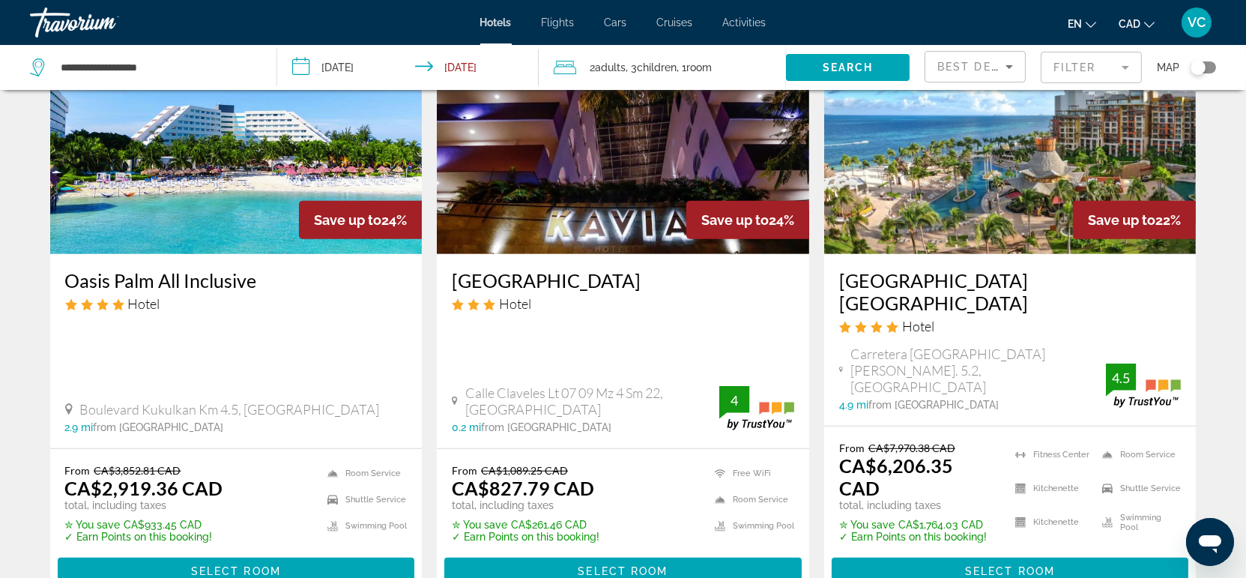
scroll to position [1429, 0]
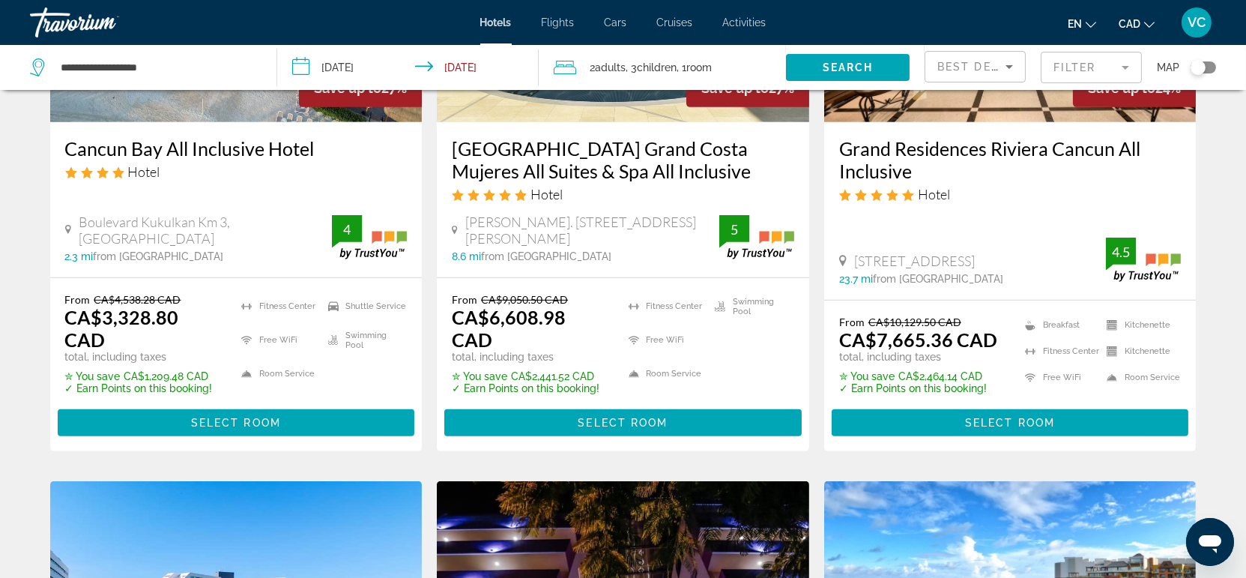
click at [334, 68] on input "**********" at bounding box center [411, 69] width 268 height 49
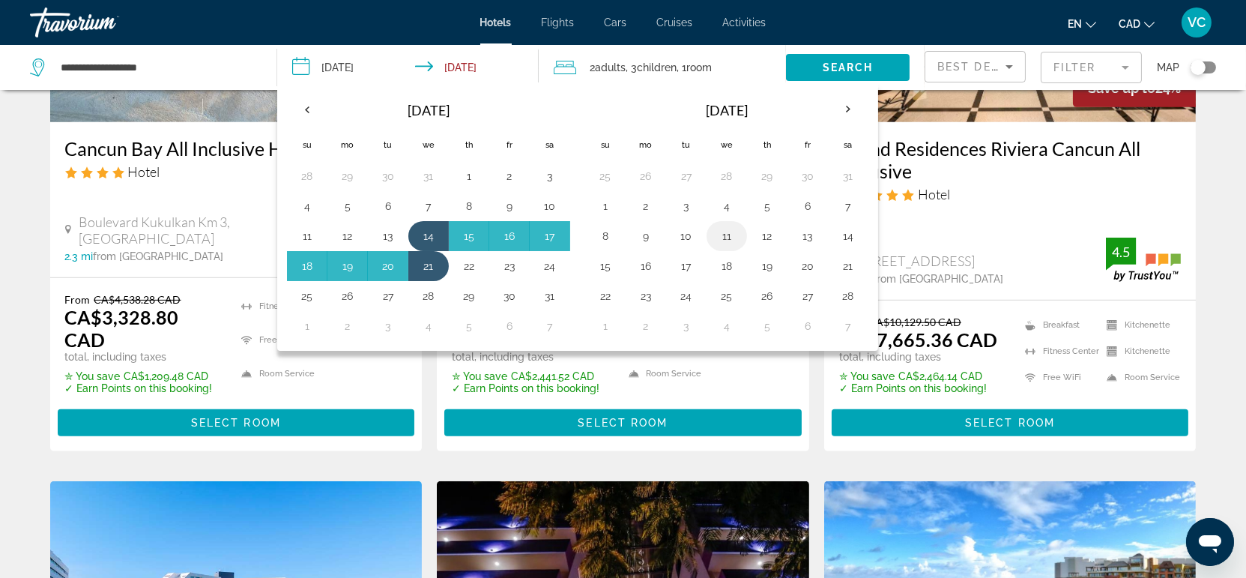
click at [721, 235] on button "11" at bounding box center [727, 235] width 24 height 21
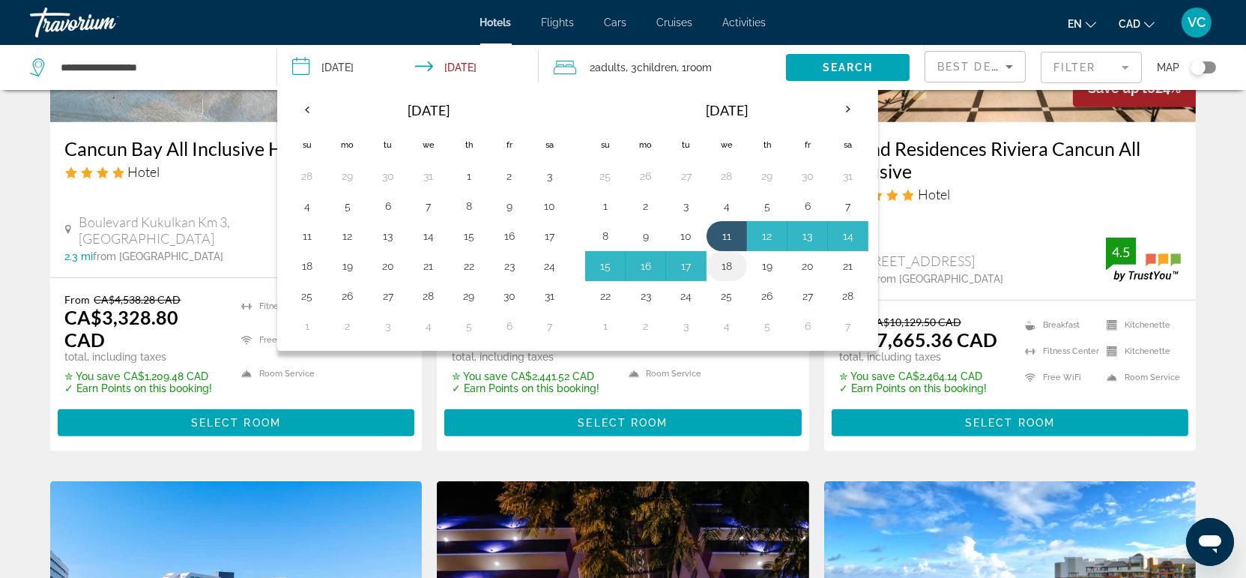
click at [728, 261] on button "18" at bounding box center [727, 265] width 24 height 21
type input "**********"
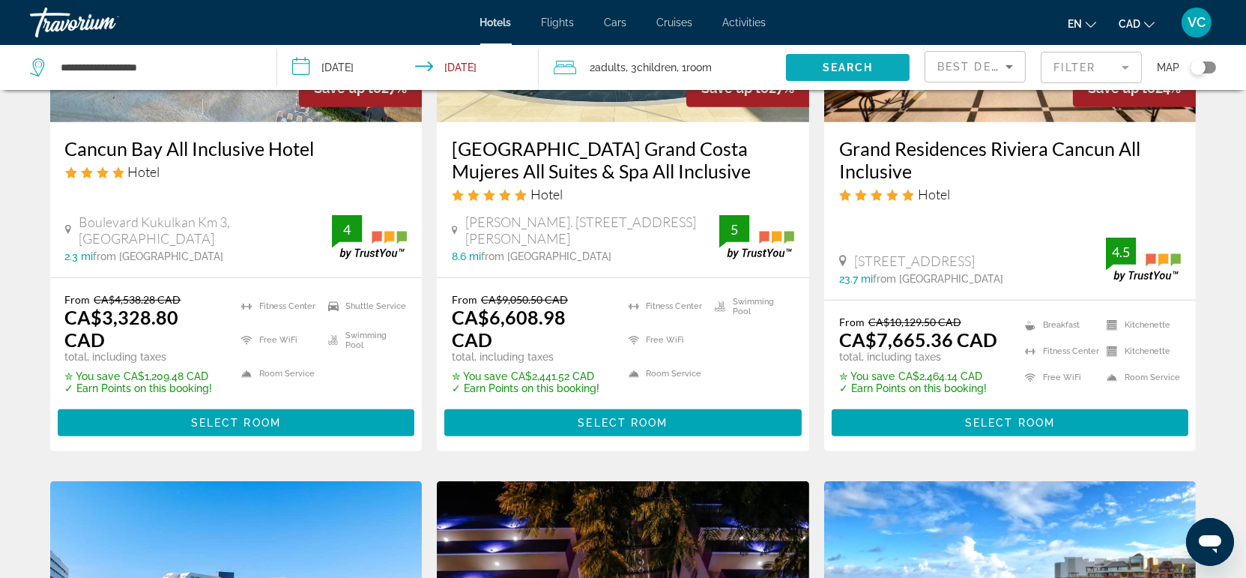
click at [867, 63] on span "Search" at bounding box center [847, 67] width 51 height 12
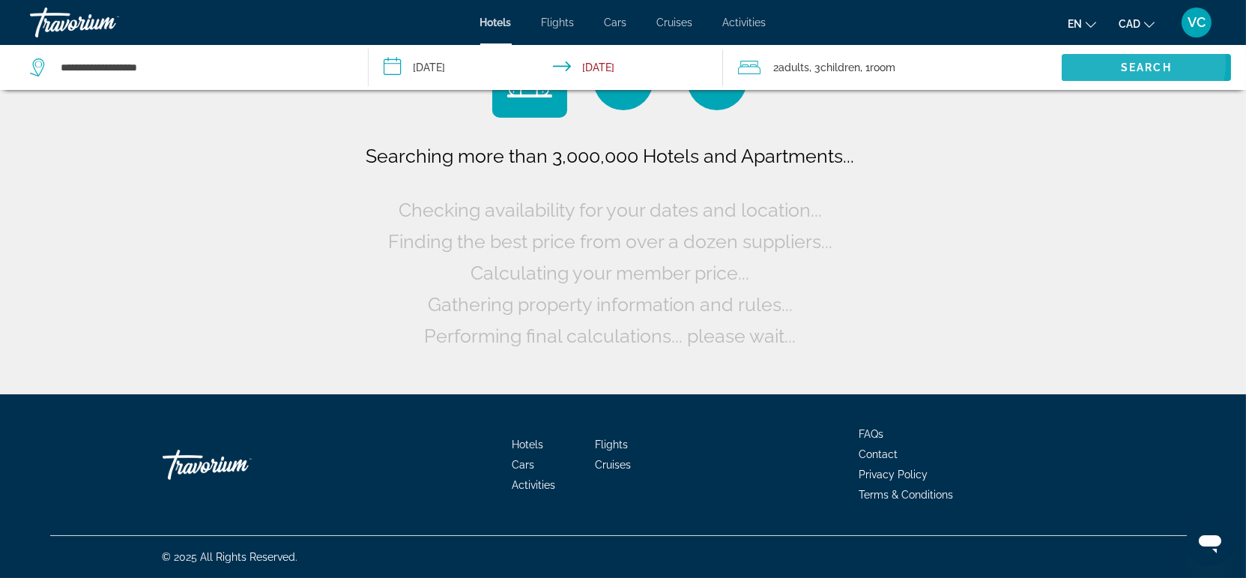
scroll to position [0, 0]
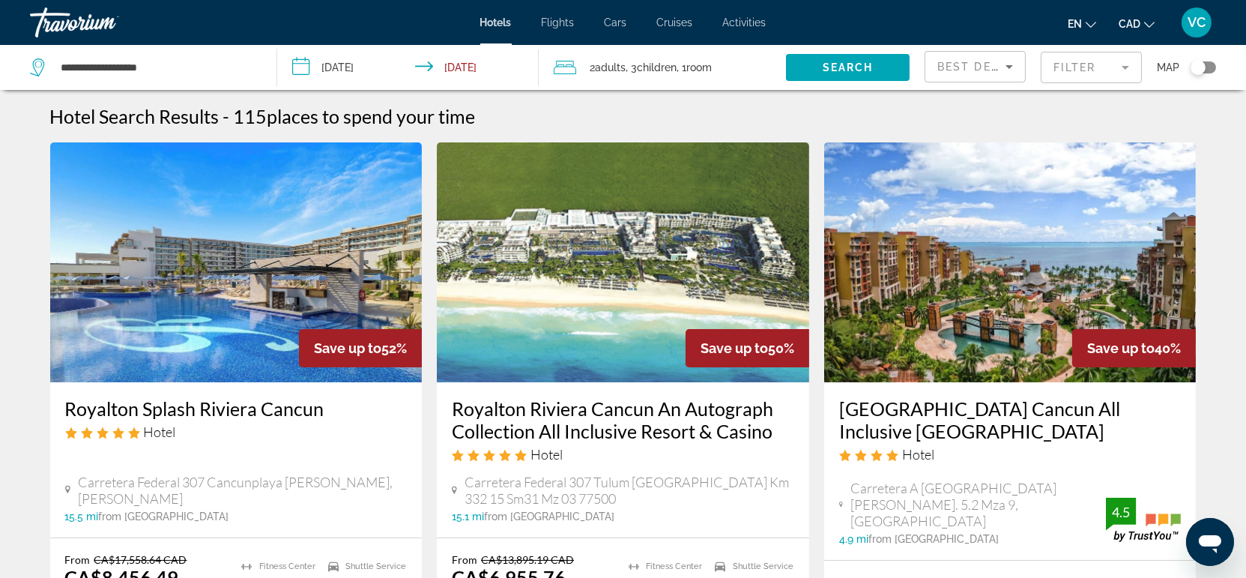
click at [936, 282] on img "Main content" at bounding box center [1010, 262] width 372 height 240
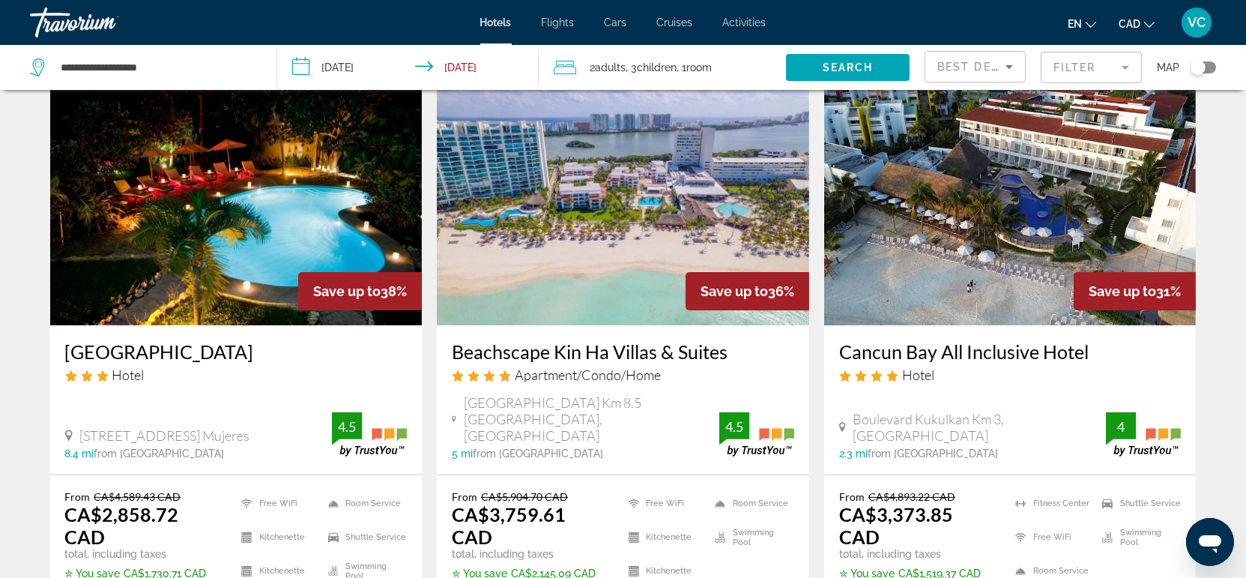
scroll to position [665, 0]
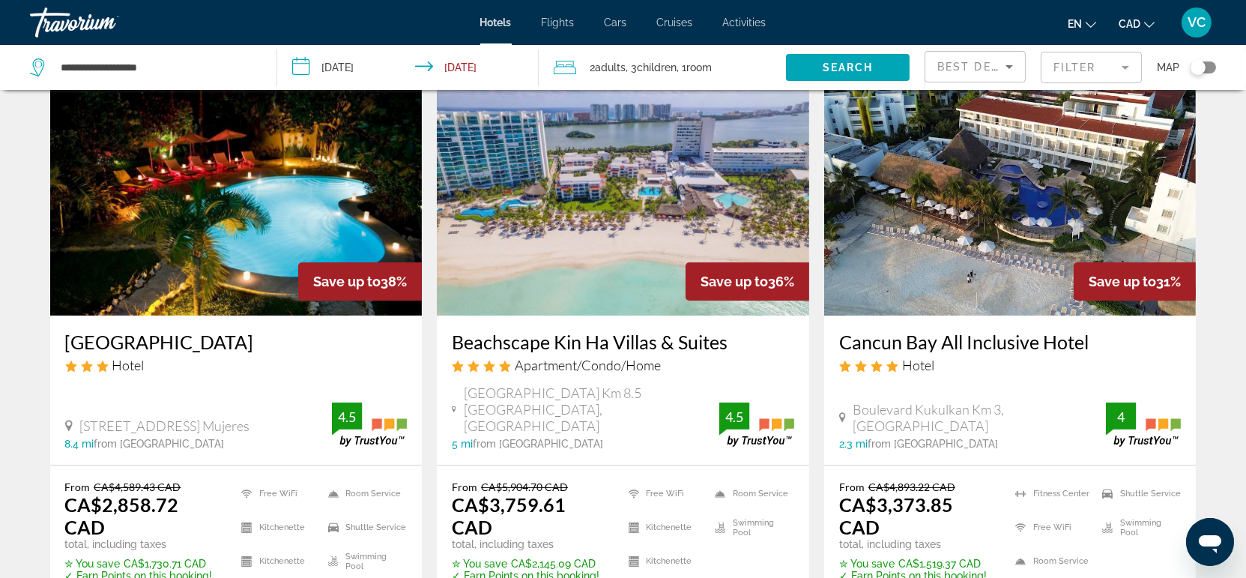
click at [971, 244] on img "Main content" at bounding box center [1010, 196] width 372 height 240
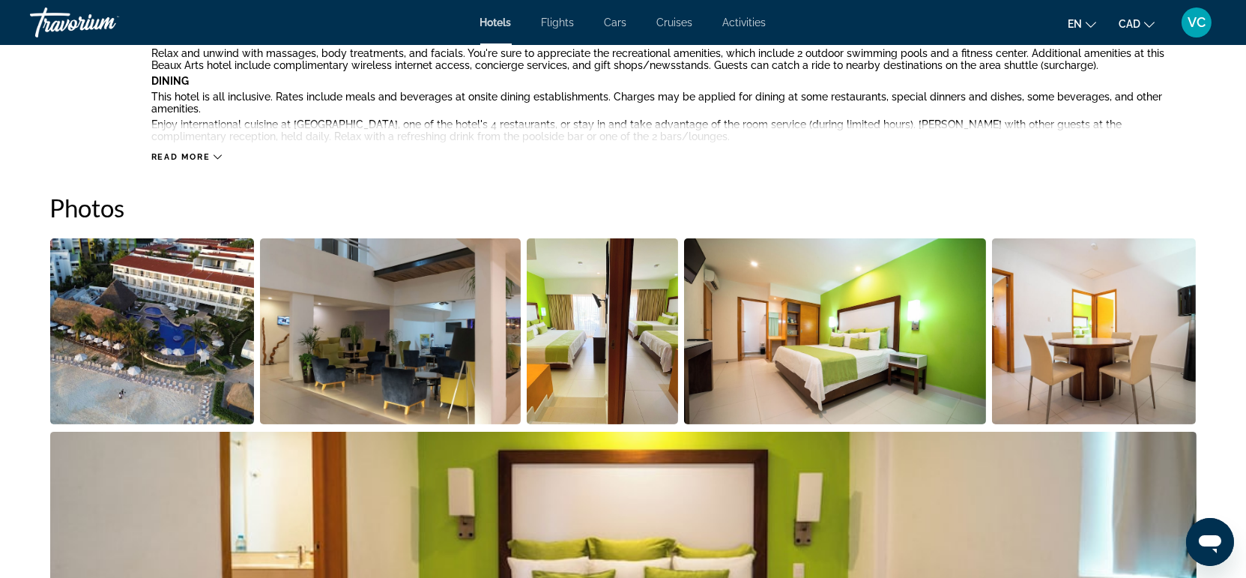
scroll to position [665, 0]
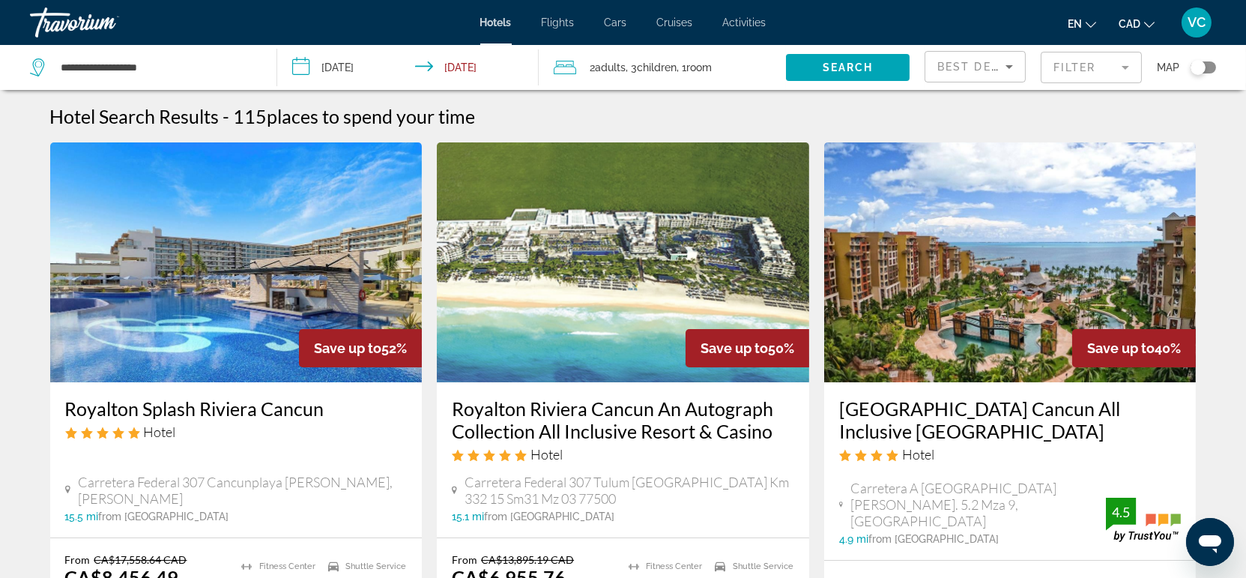
click at [336, 64] on input "**********" at bounding box center [411, 69] width 268 height 49
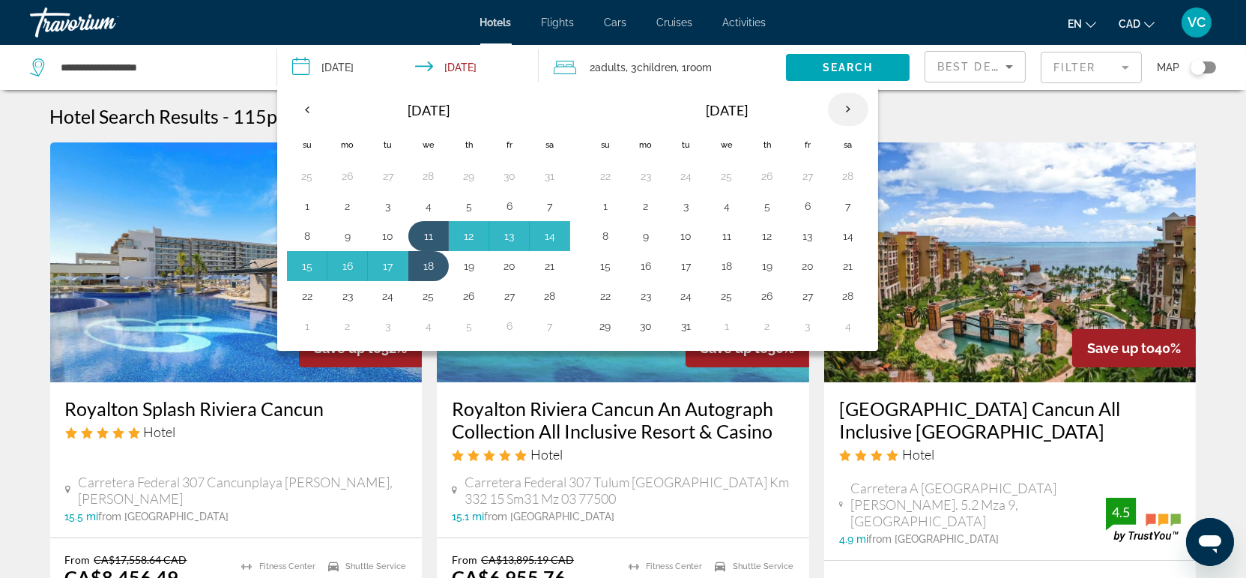
click at [843, 106] on th "Next month" at bounding box center [848, 109] width 40 height 33
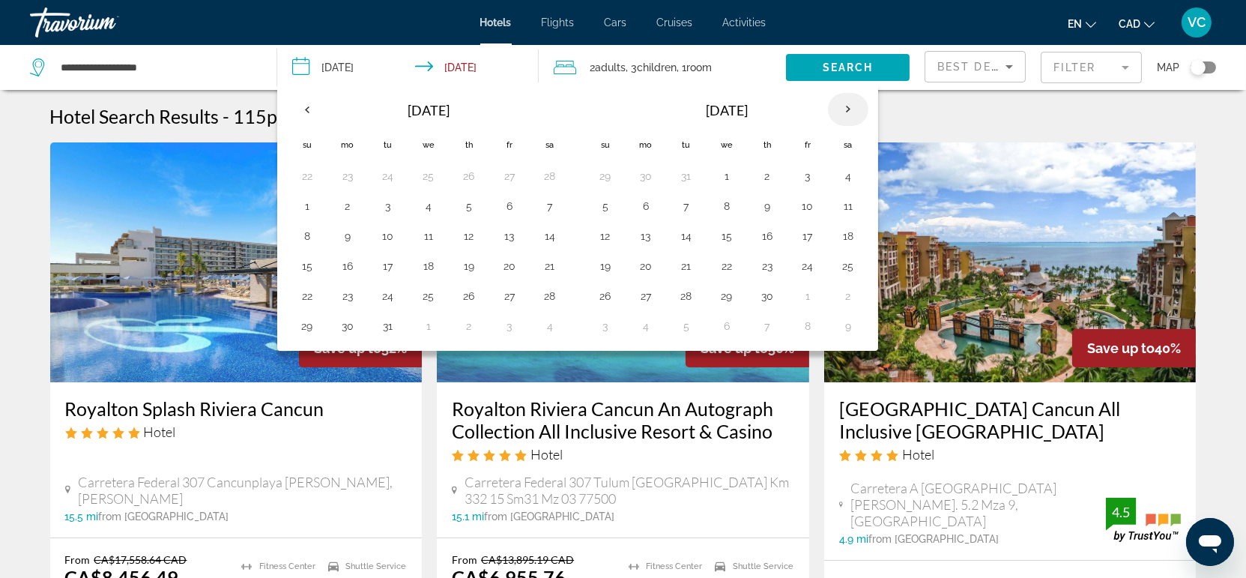
click at [843, 106] on th "Next month" at bounding box center [848, 109] width 40 height 33
click at [509, 265] on button "24" at bounding box center [509, 265] width 24 height 21
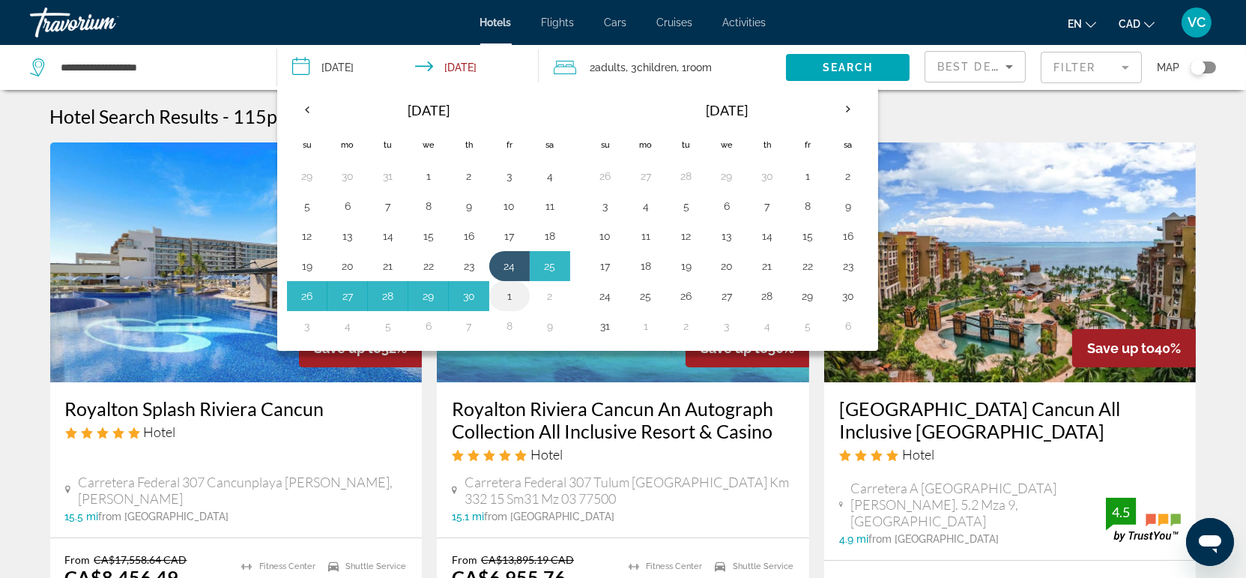
click at [509, 294] on button "1" at bounding box center [509, 295] width 24 height 21
type input "**********"
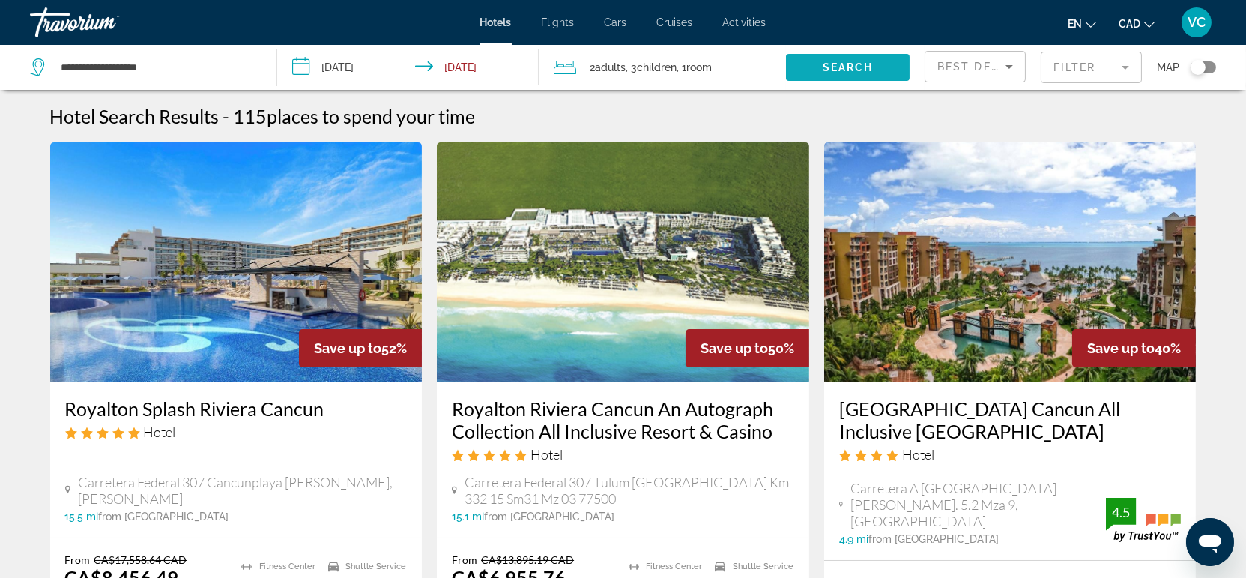
click at [840, 73] on span "Search widget" at bounding box center [848, 67] width 124 height 36
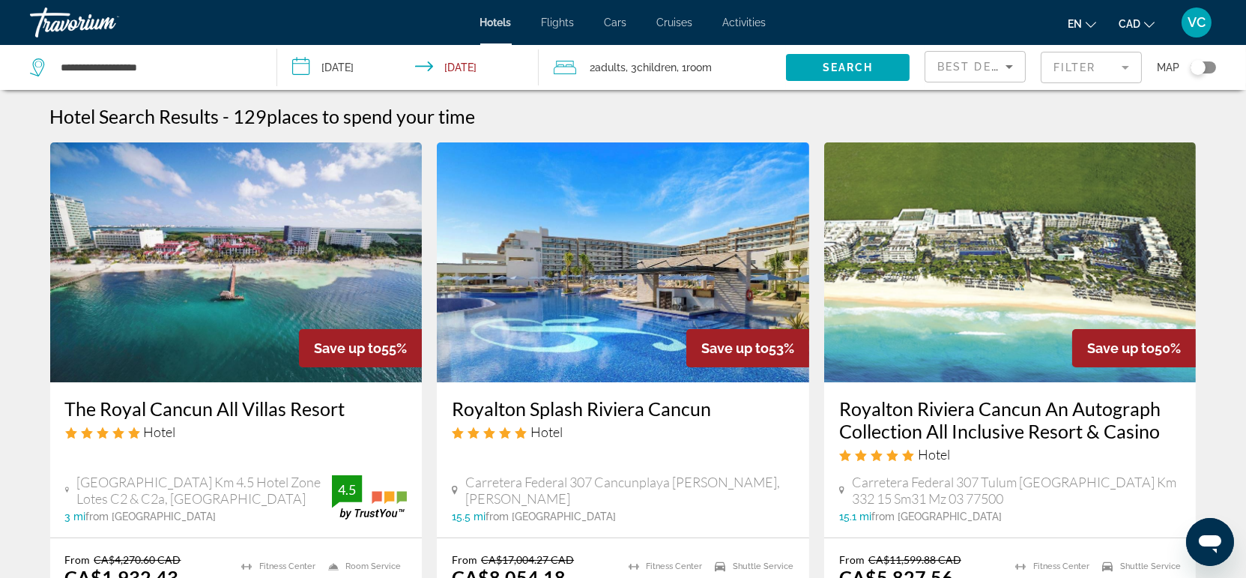
click at [76, 20] on div "Travorium" at bounding box center [105, 22] width 150 height 39
